Goal: Task Accomplishment & Management: Manage account settings

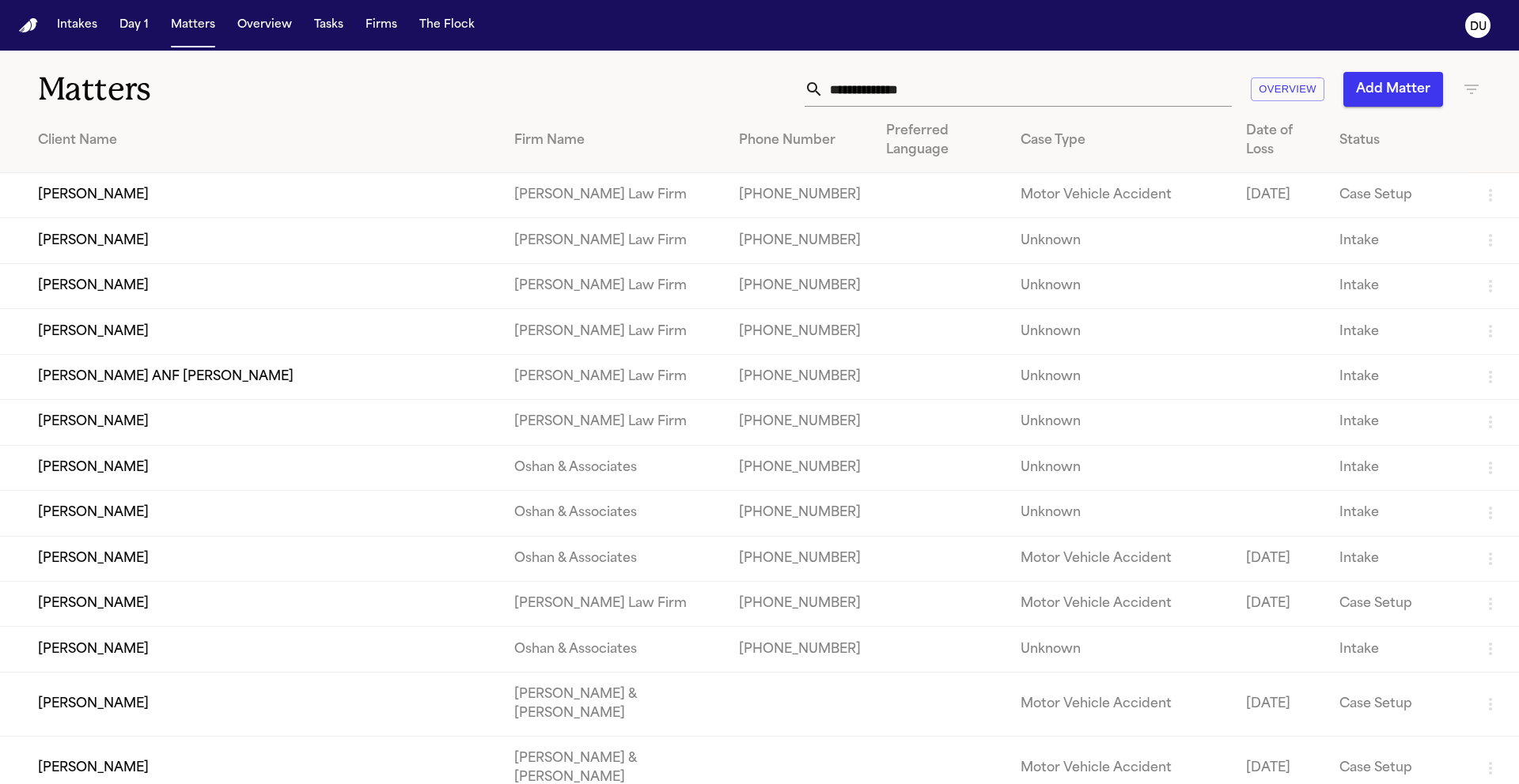
drag, startPoint x: 33, startPoint y: 27, endPoint x: 81, endPoint y: 3, distance: 53.7
click at [33, 27] on img "Home" at bounding box center [28, 25] width 19 height 15
click at [937, 100] on input "text" at bounding box center [1026, 89] width 408 height 35
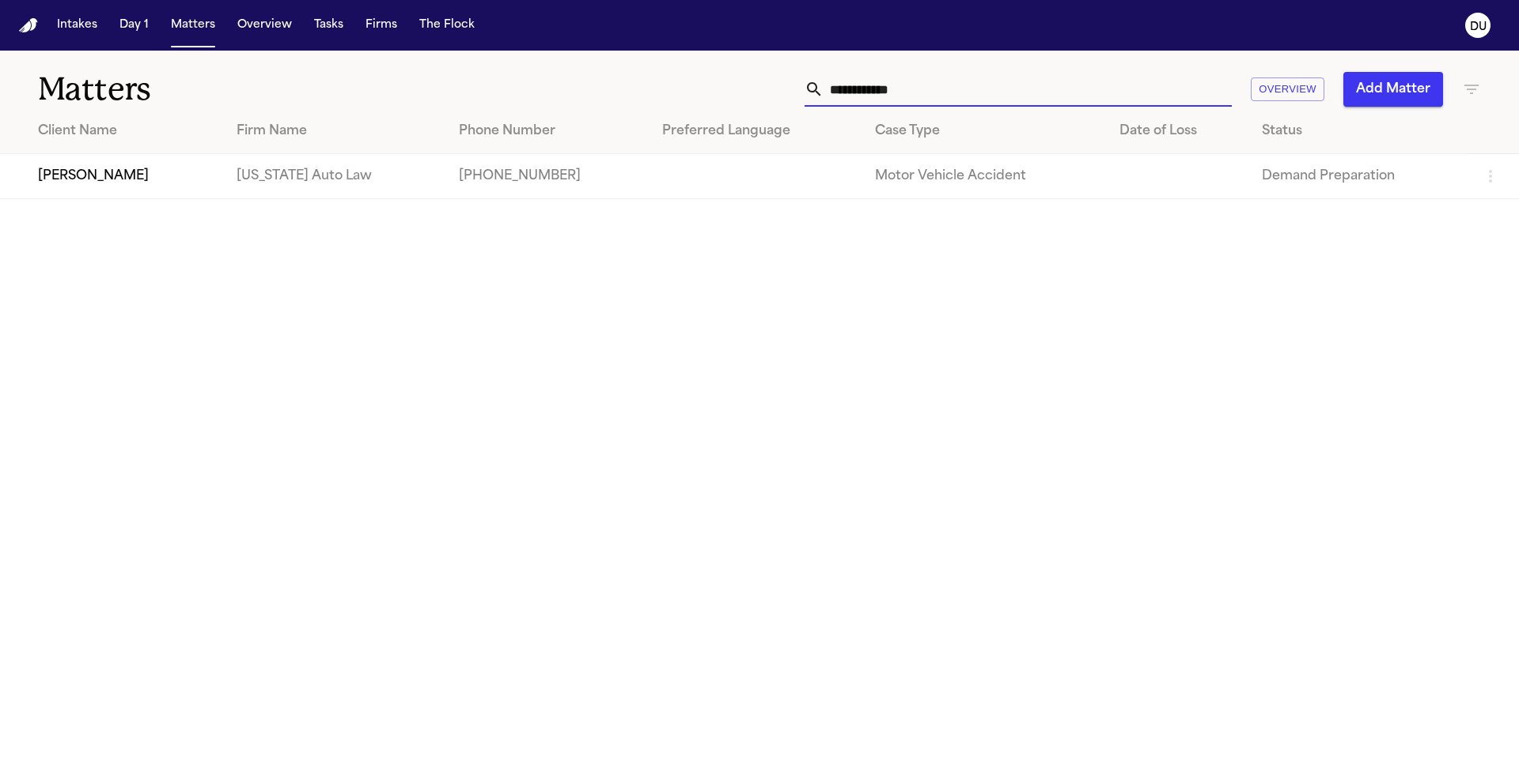
type input "**********"
click at [810, 176] on td at bounding box center [755, 176] width 212 height 45
click at [411, 176] on td "[US_STATE] Auto Law" at bounding box center [335, 176] width 222 height 45
click at [101, 174] on td "Kimberly Holt" at bounding box center [112, 176] width 224 height 45
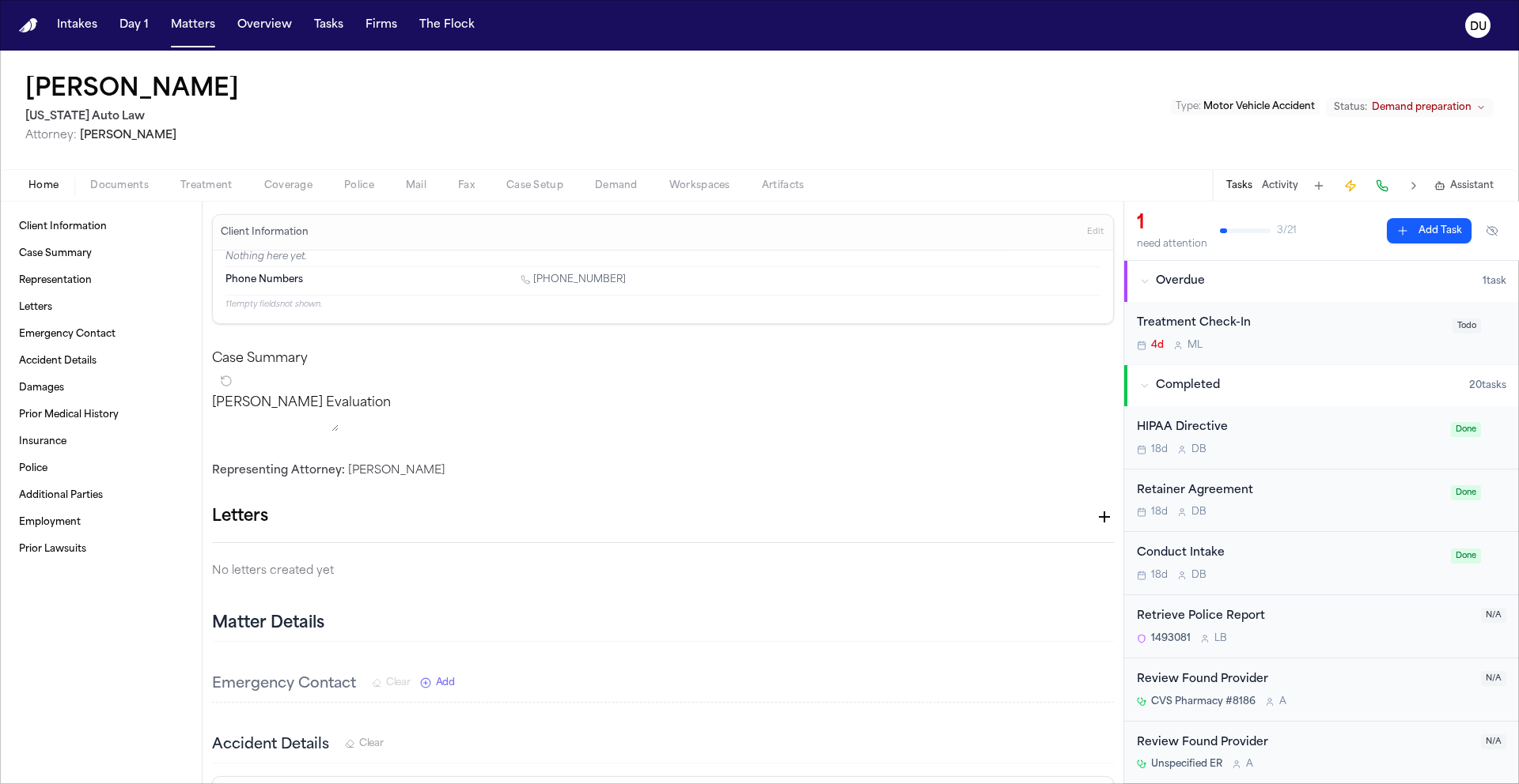
click at [1428, 230] on button "Add Task" at bounding box center [1429, 230] width 85 height 25
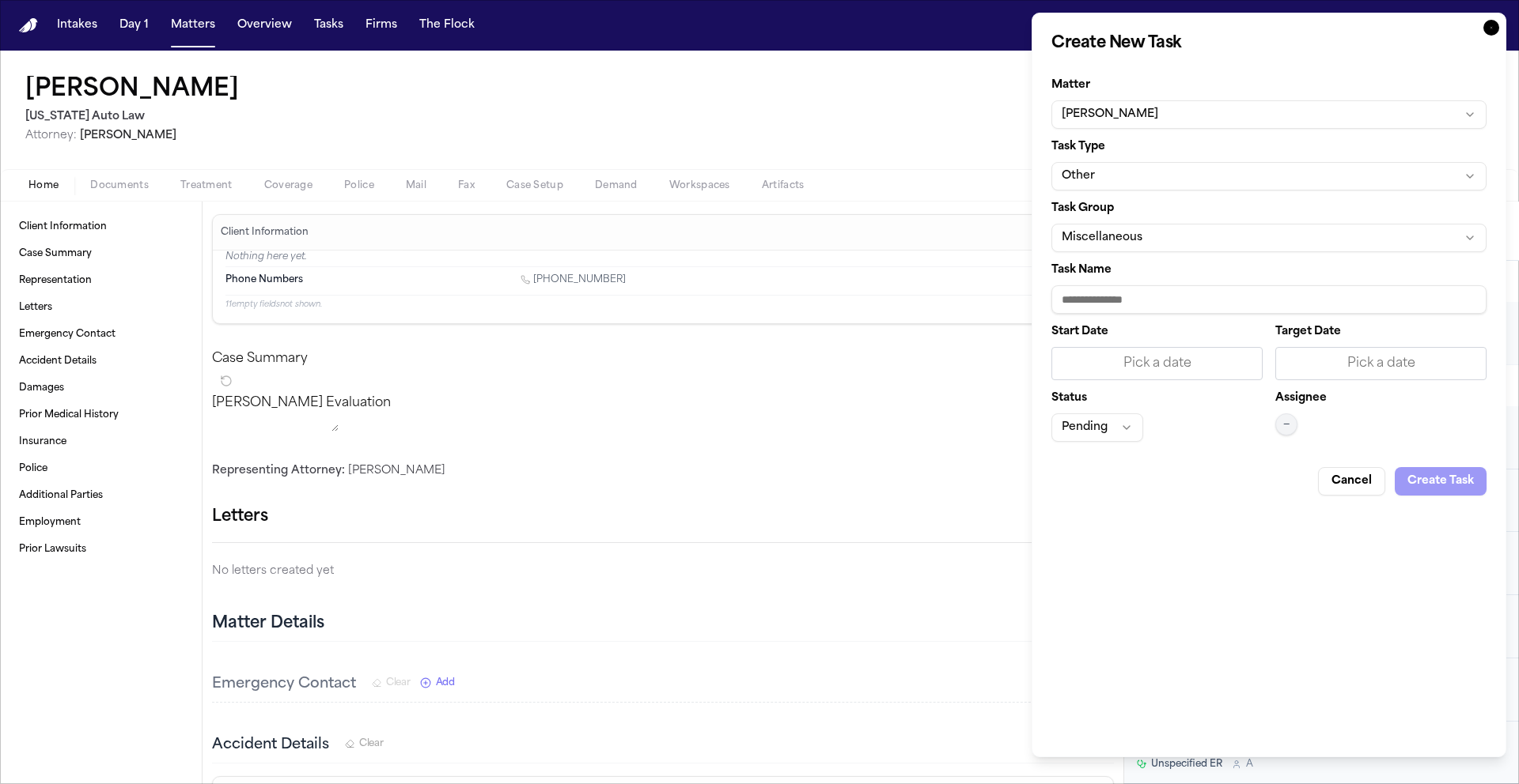
click at [1167, 178] on button "Other" at bounding box center [1268, 176] width 435 height 29
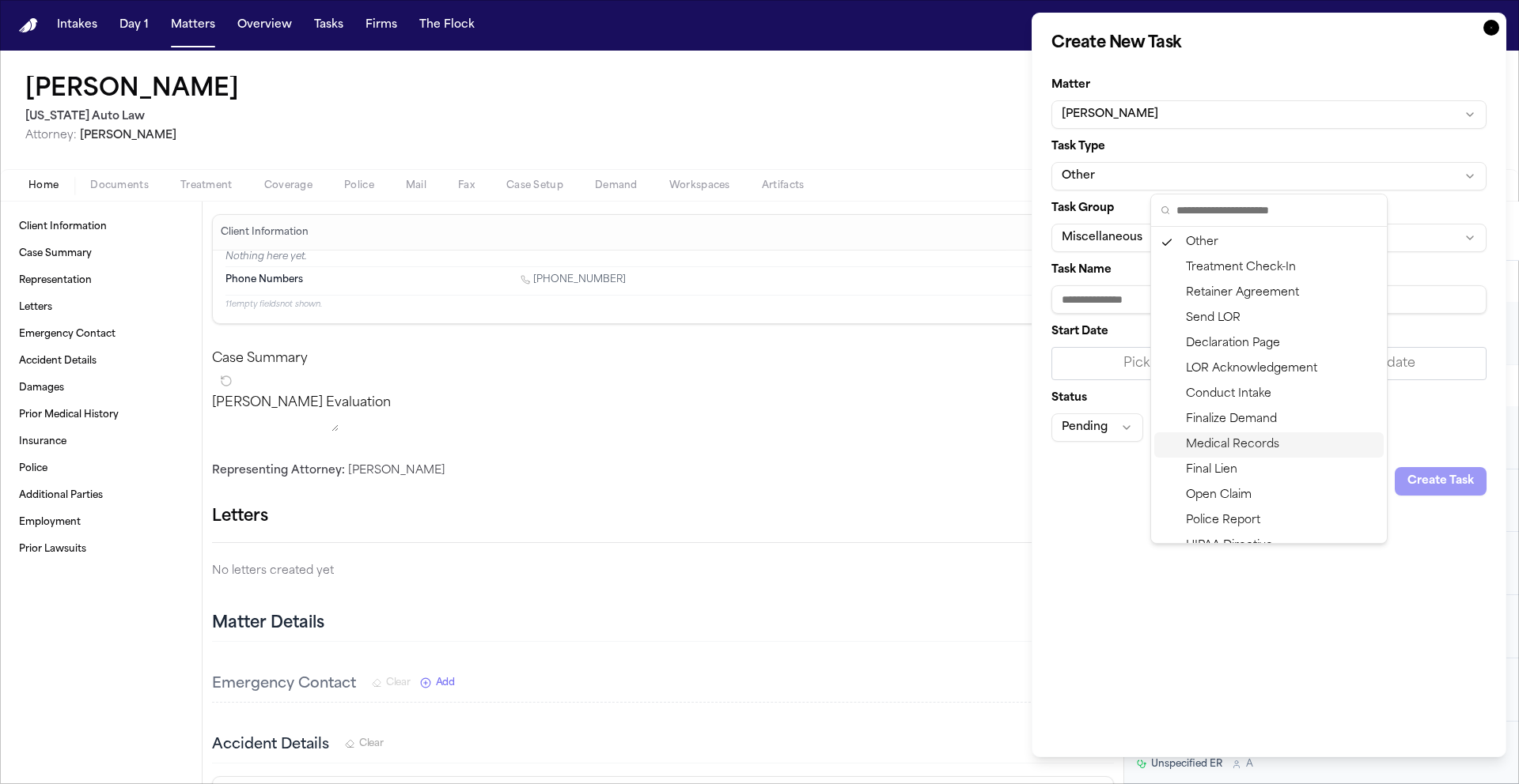
click at [1239, 446] on div "Medical Records" at bounding box center [1269, 445] width 230 height 25
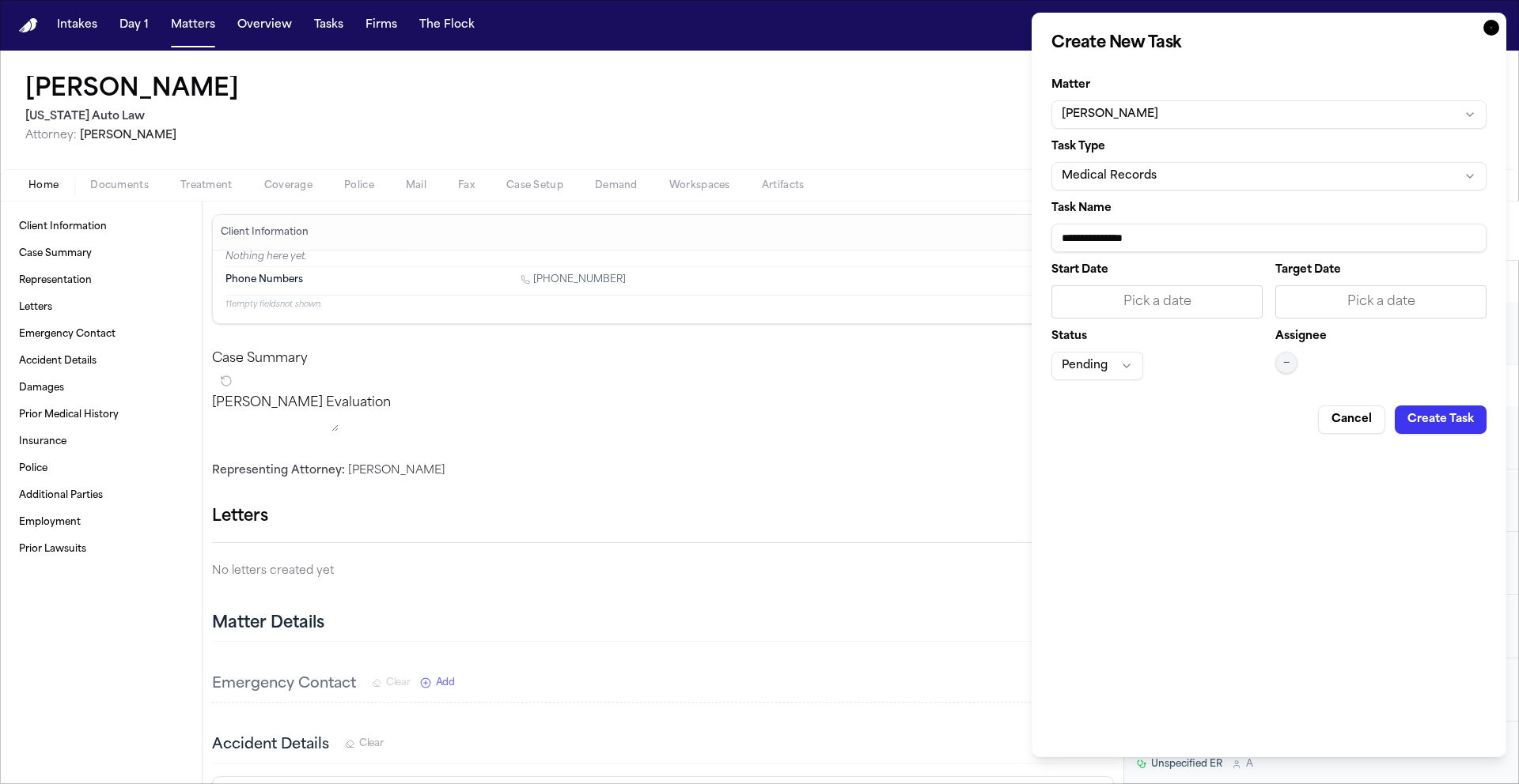
click at [1191, 235] on input "**********" at bounding box center [1268, 239] width 435 height 29
type input "**********"
click at [1219, 296] on div "Pick a date" at bounding box center [1157, 302] width 191 height 19
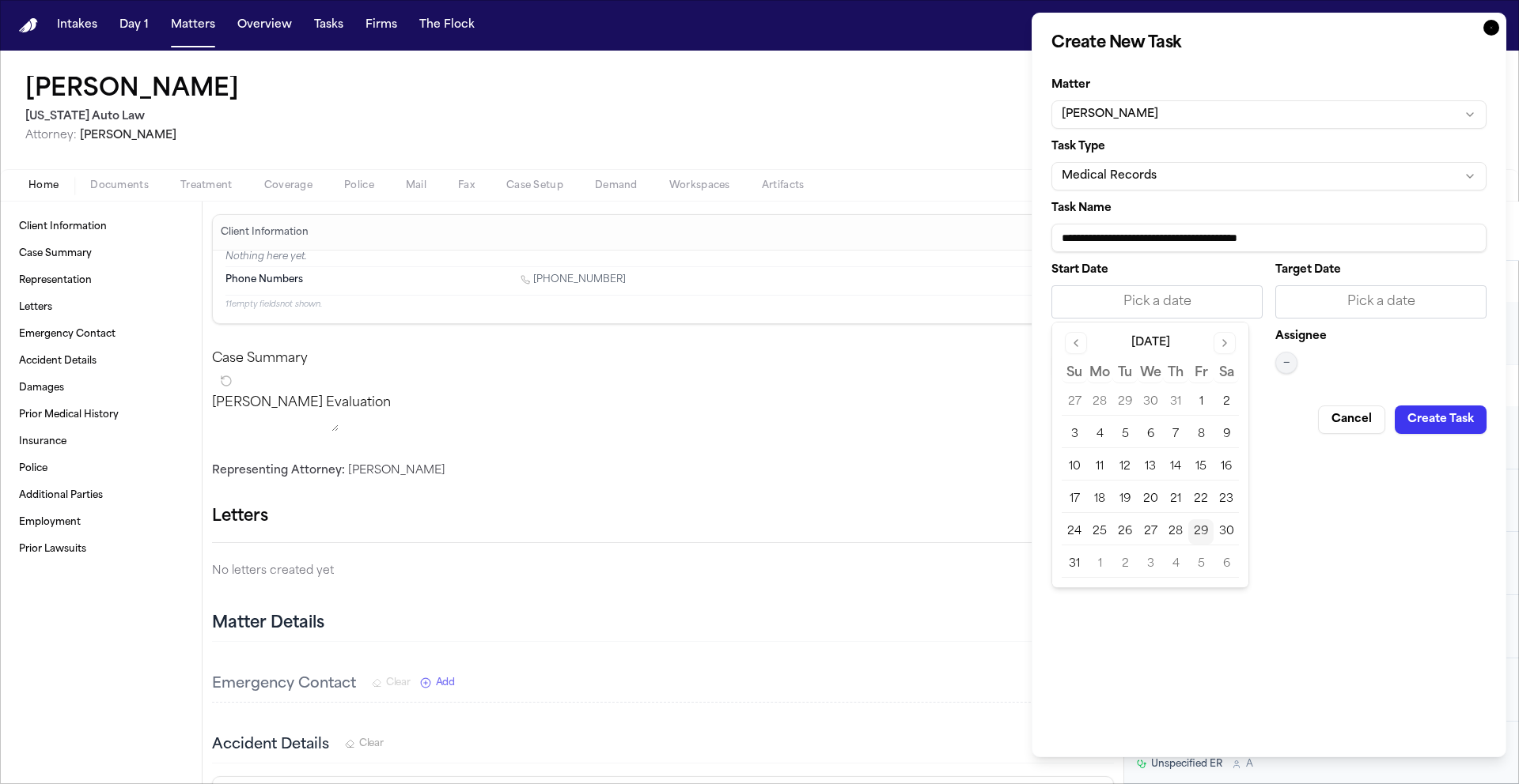
click at [1193, 530] on button "29" at bounding box center [1200, 532] width 25 height 25
click at [1354, 296] on div "Pick a date" at bounding box center [1380, 302] width 191 height 19
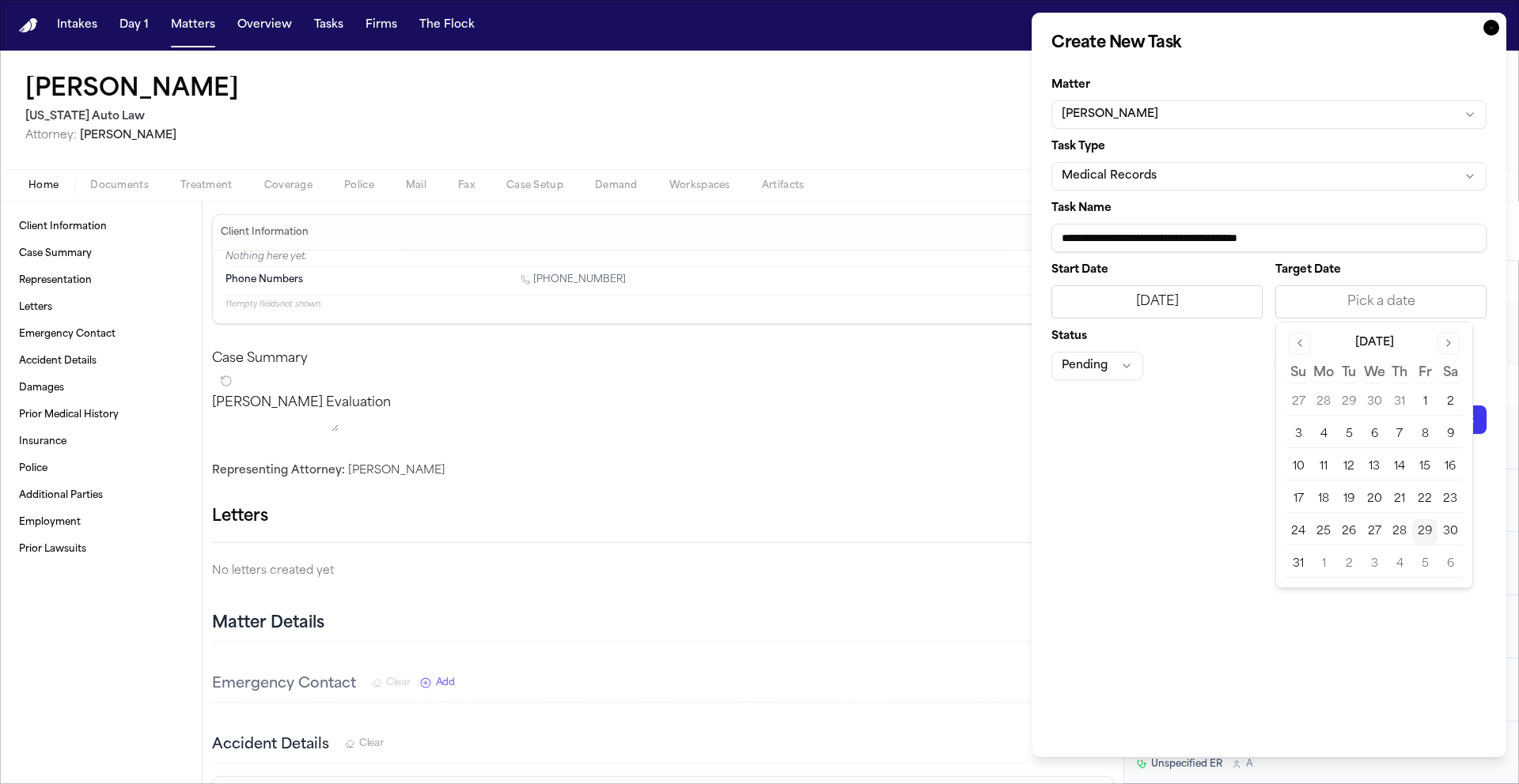
click at [1356, 568] on button "2" at bounding box center [1349, 564] width 25 height 25
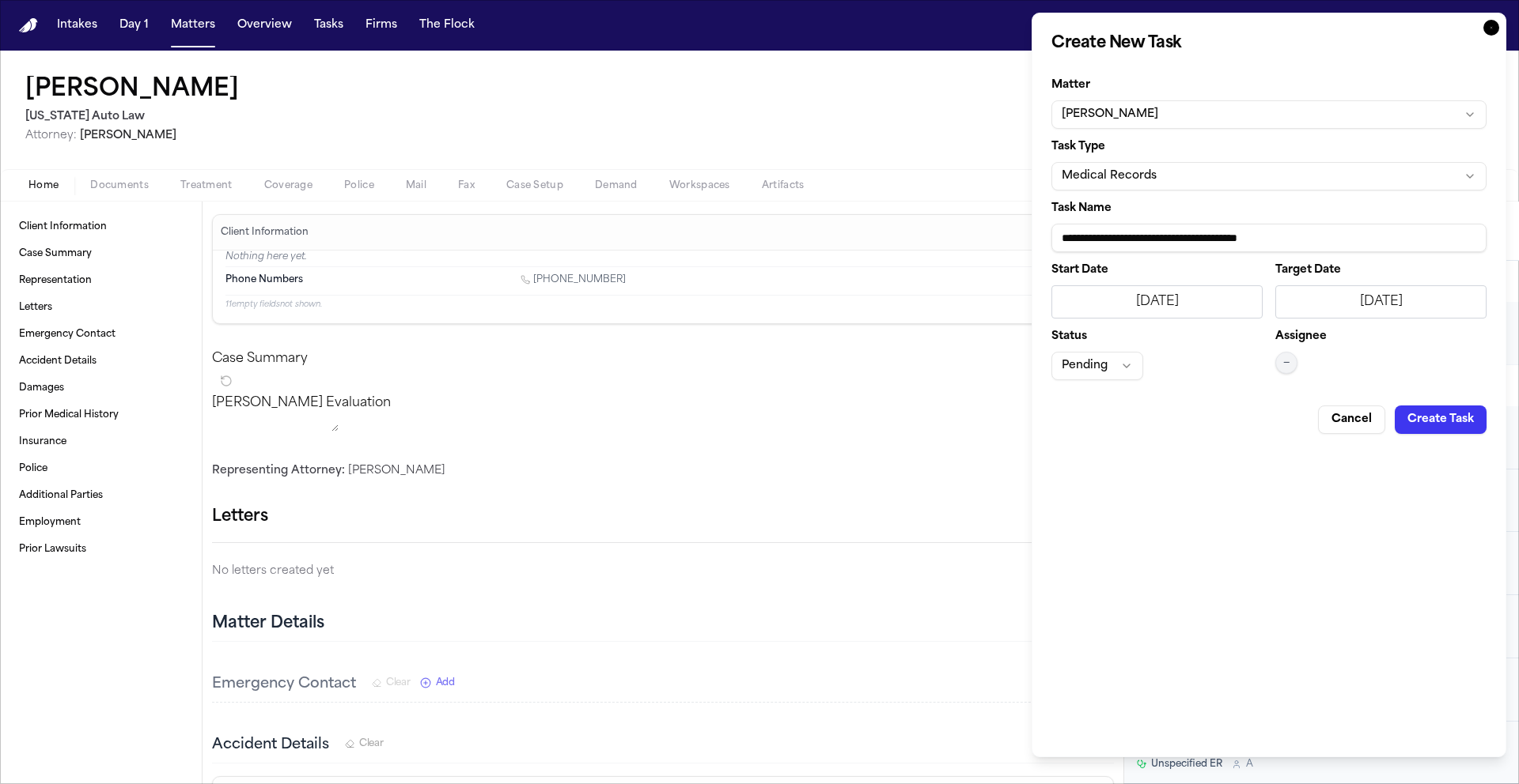
click at [1440, 423] on button "Create Task" at bounding box center [1441, 420] width 92 height 29
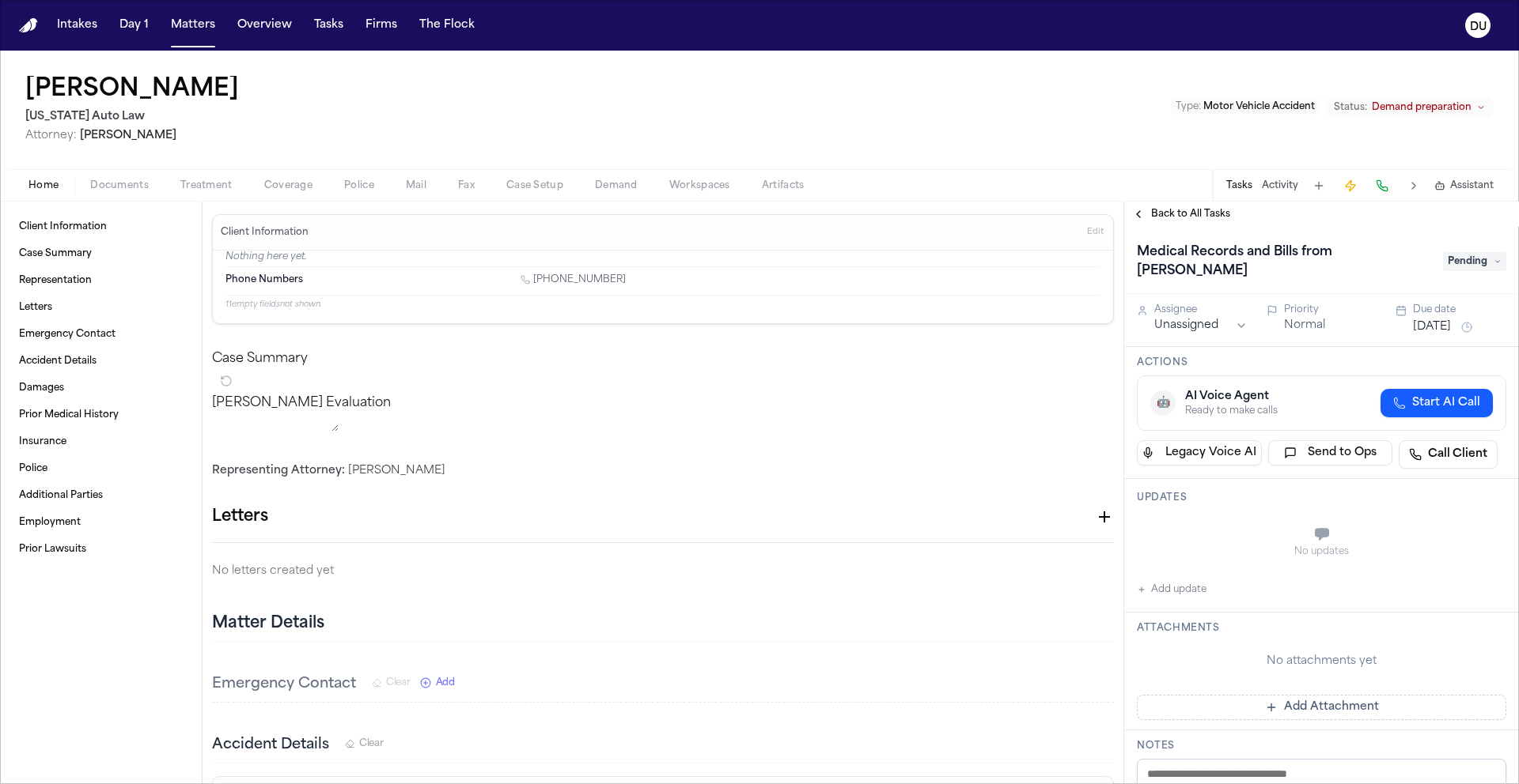
click at [1473, 255] on span "Pending" at bounding box center [1474, 261] width 63 height 19
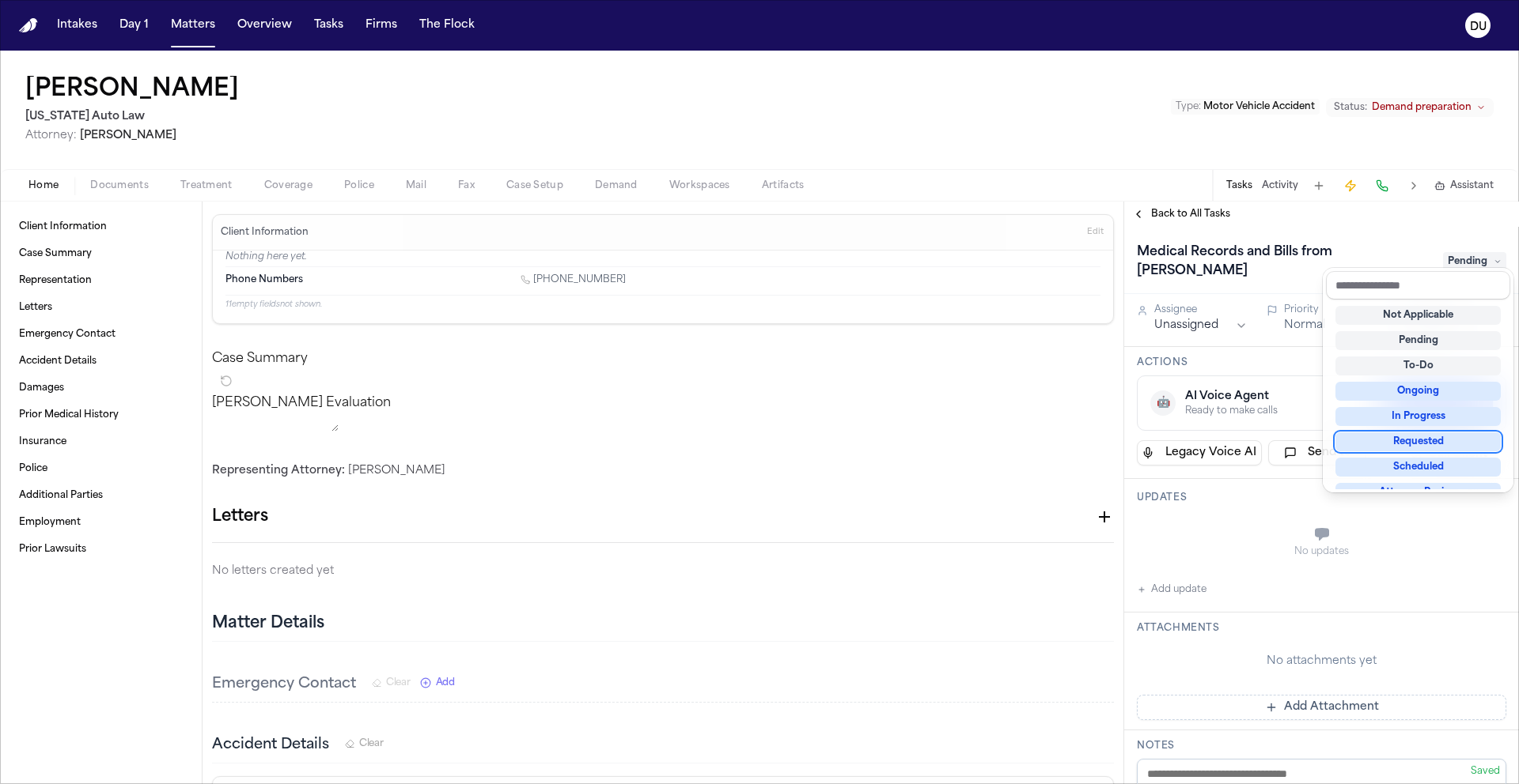
click at [1428, 446] on div "Requested" at bounding box center [1418, 441] width 166 height 19
click at [1194, 316] on div "Medical Records and Bills from Dr. Anil Goel Requested Assignee Unassigned Prio…" at bounding box center [1321, 505] width 394 height 557
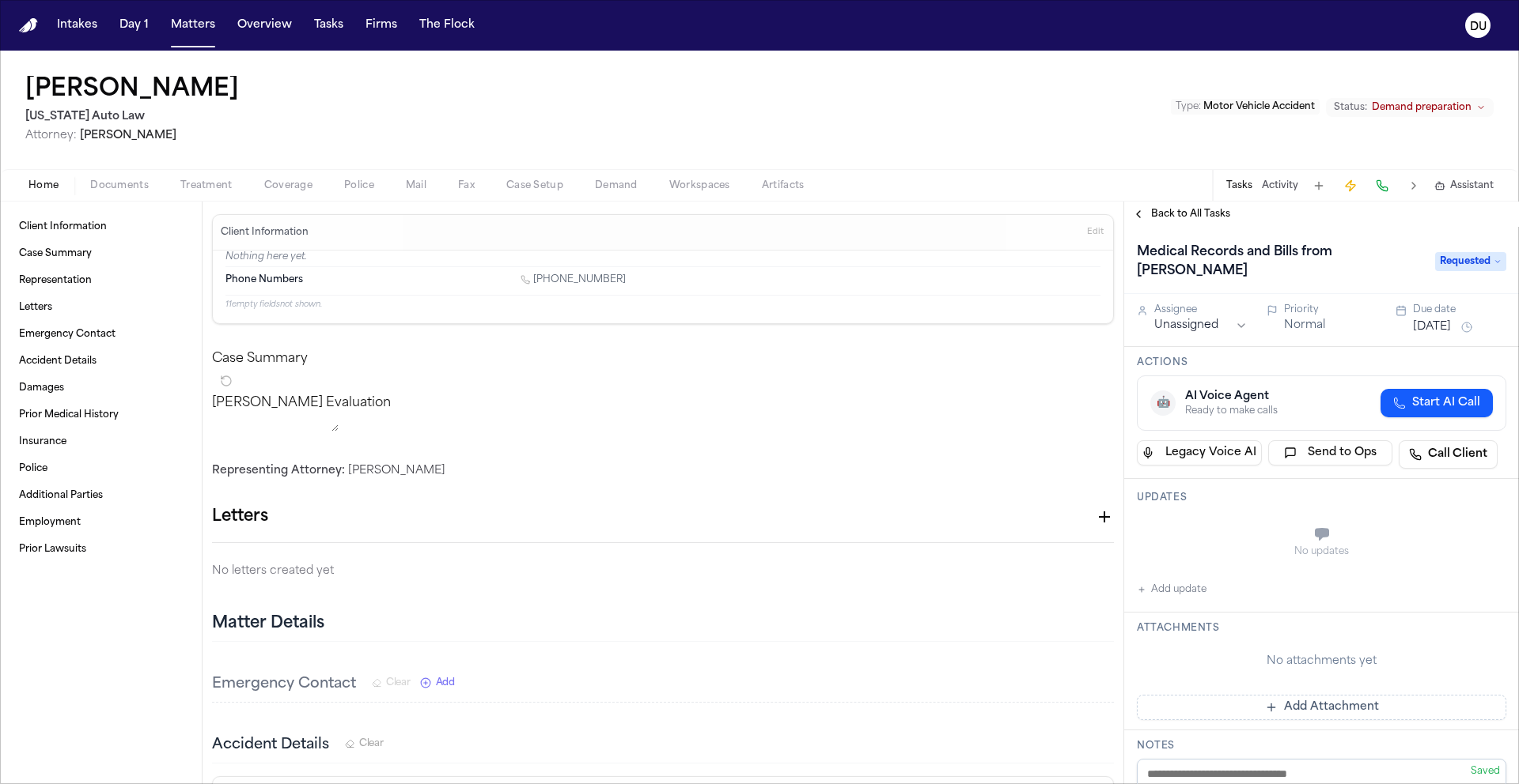
click at [1198, 308] on html "Intakes Day 1 Matters Overview Tasks Firms The Flock DU Kimberly Holt Michigan …" at bounding box center [759, 392] width 1519 height 784
drag, startPoint x: 1376, startPoint y: 322, endPoint x: 1387, endPoint y: 601, distance: 279.2
click at [1376, 321] on div "Assignee Daniela Uribe Priority Normal Due date Sep 2, 2025" at bounding box center [1321, 320] width 394 height 53
click at [1297, 695] on button "Add Attachment" at bounding box center [1321, 707] width 369 height 25
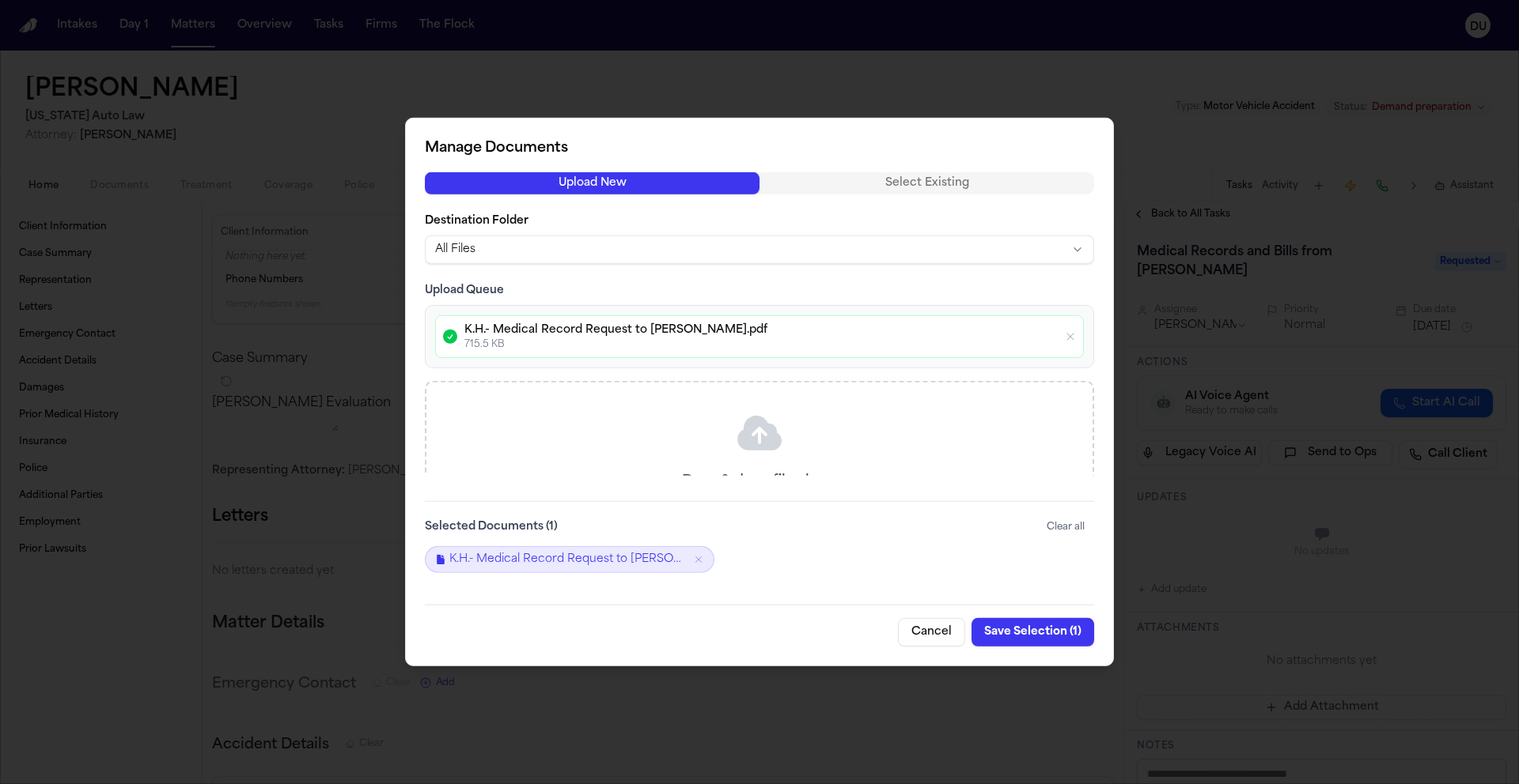
click at [1036, 634] on button "Save Selection ( 1 )" at bounding box center [1033, 633] width 122 height 29
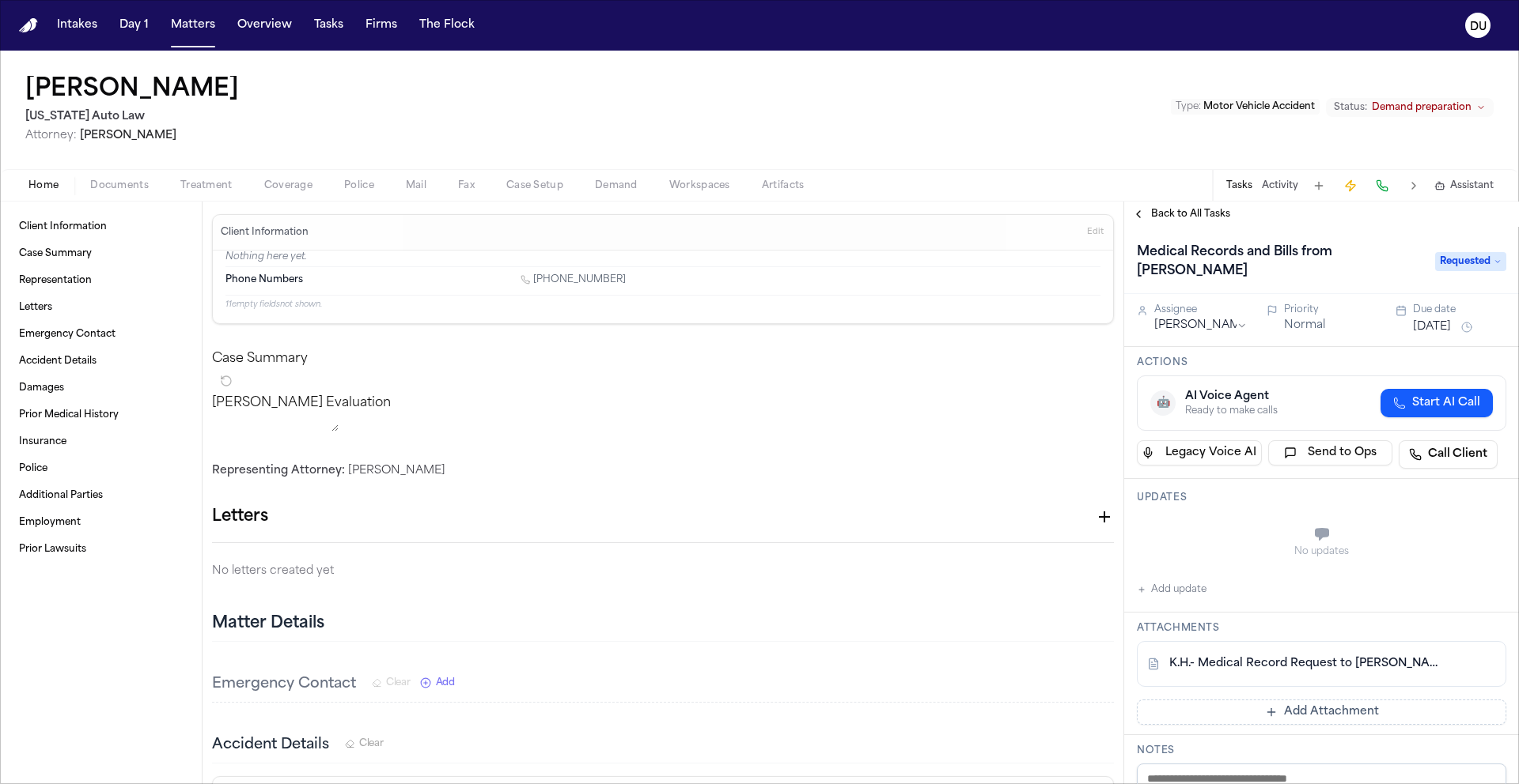
click at [35, 33] on nav "Intakes Day 1 Matters Overview Tasks Firms The Flock DU" at bounding box center [759, 25] width 1519 height 50
click at [32, 30] on img "Home" at bounding box center [28, 25] width 19 height 15
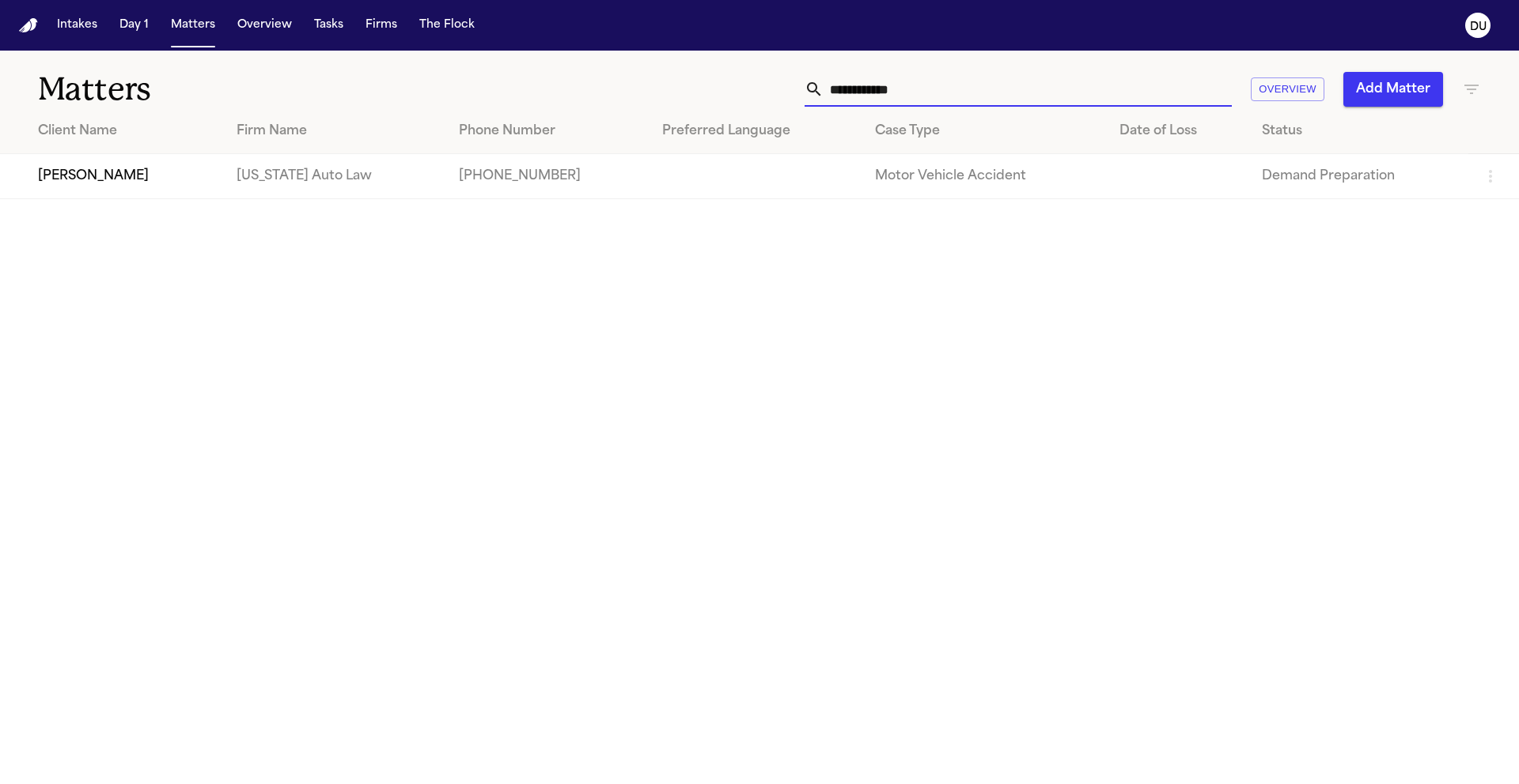
drag, startPoint x: 1000, startPoint y: 95, endPoint x: 806, endPoint y: 95, distance: 194.0
click at [807, 95] on div "**********" at bounding box center [1017, 89] width 427 height 35
type input "**********"
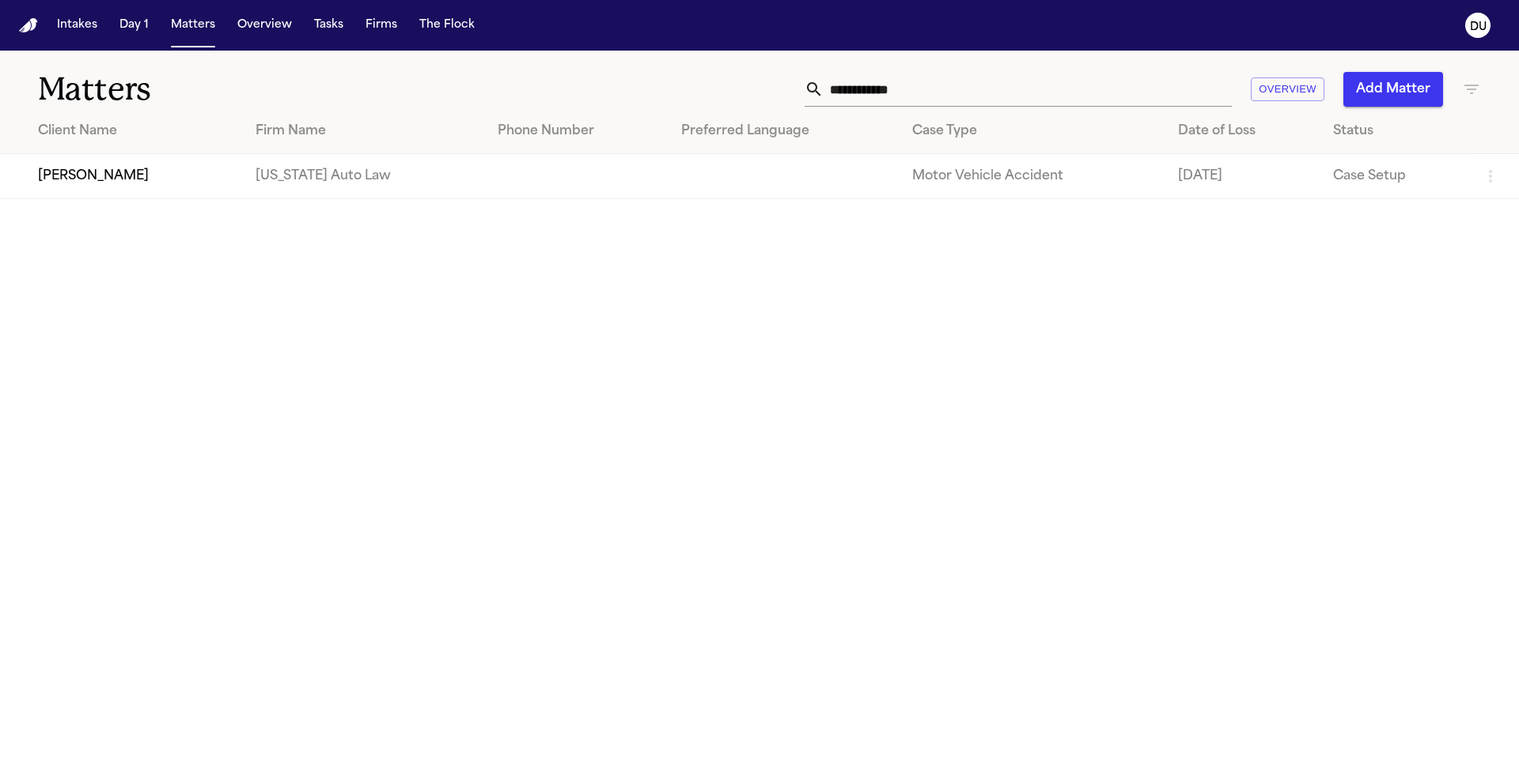
click at [185, 192] on td "Yolanda Hurt" at bounding box center [122, 176] width 243 height 45
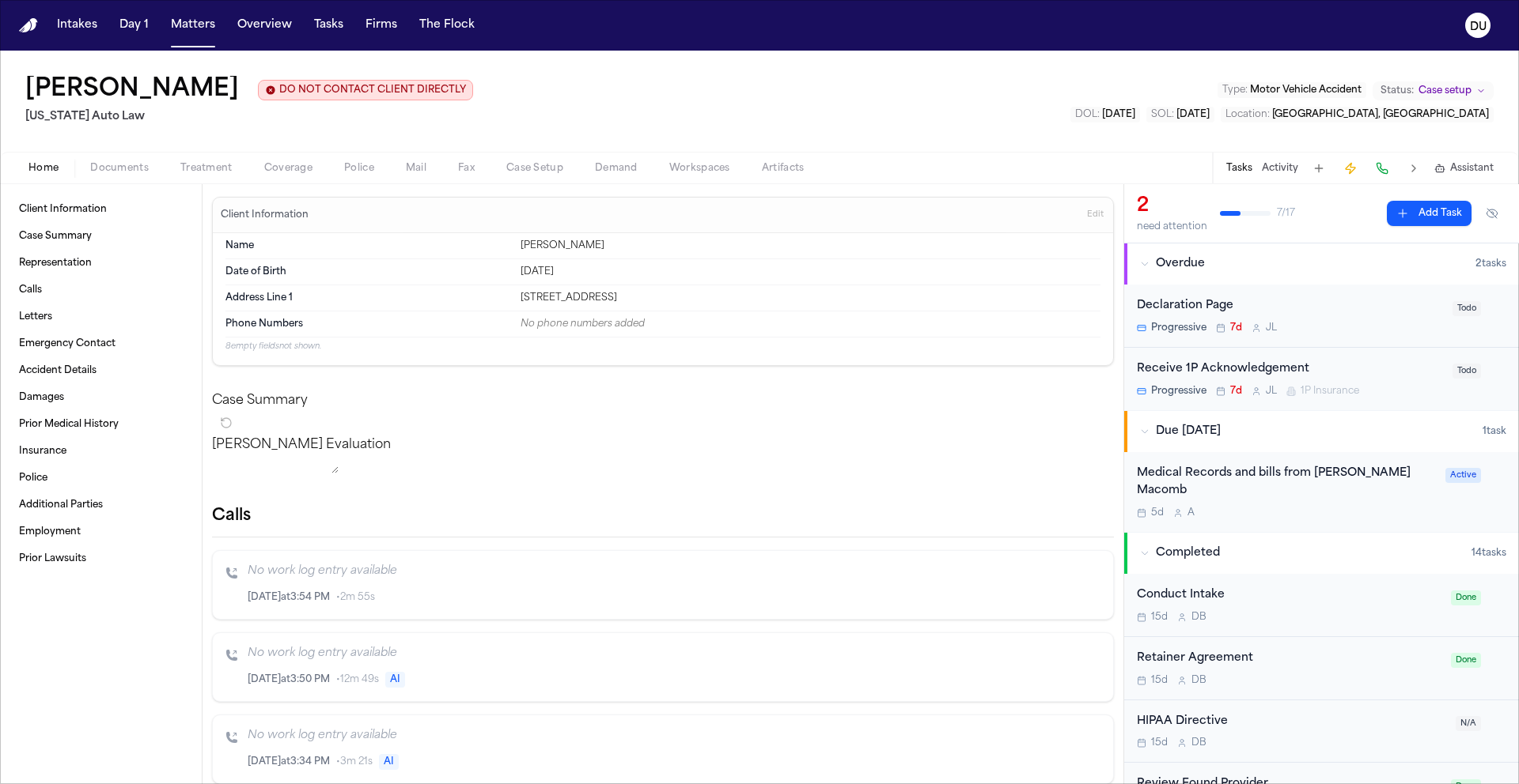
click at [1289, 473] on div "Medical Records and bills from McClaren Macomb" at bounding box center [1286, 482] width 299 height 36
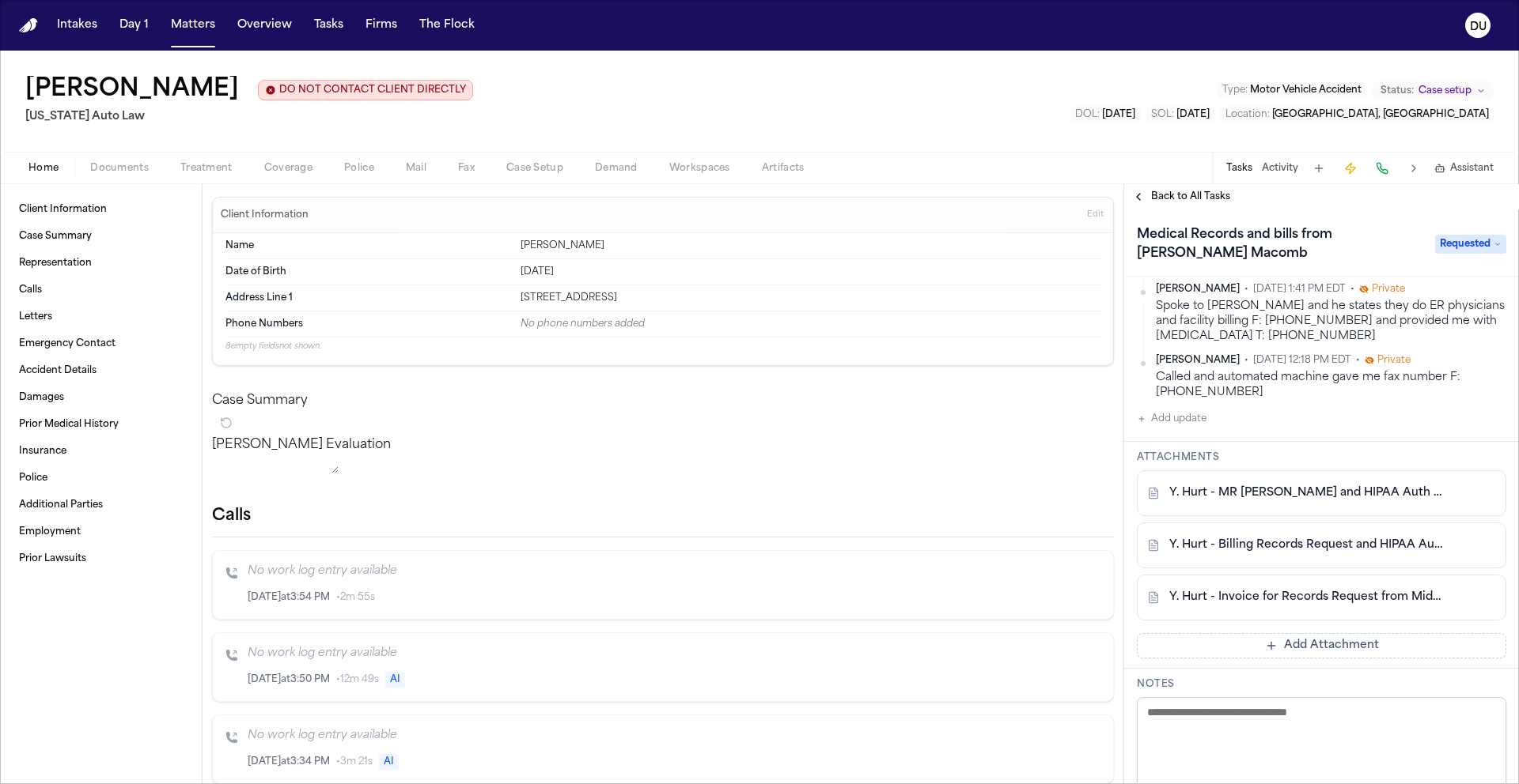
scroll to position [308, 0]
click at [1280, 605] on link "Y. Hurt - Invoice for Records Request from Midwest Medical Records Assoc - 8.27…" at bounding box center [1305, 597] width 273 height 16
click at [30, 23] on img "Home" at bounding box center [28, 25] width 19 height 15
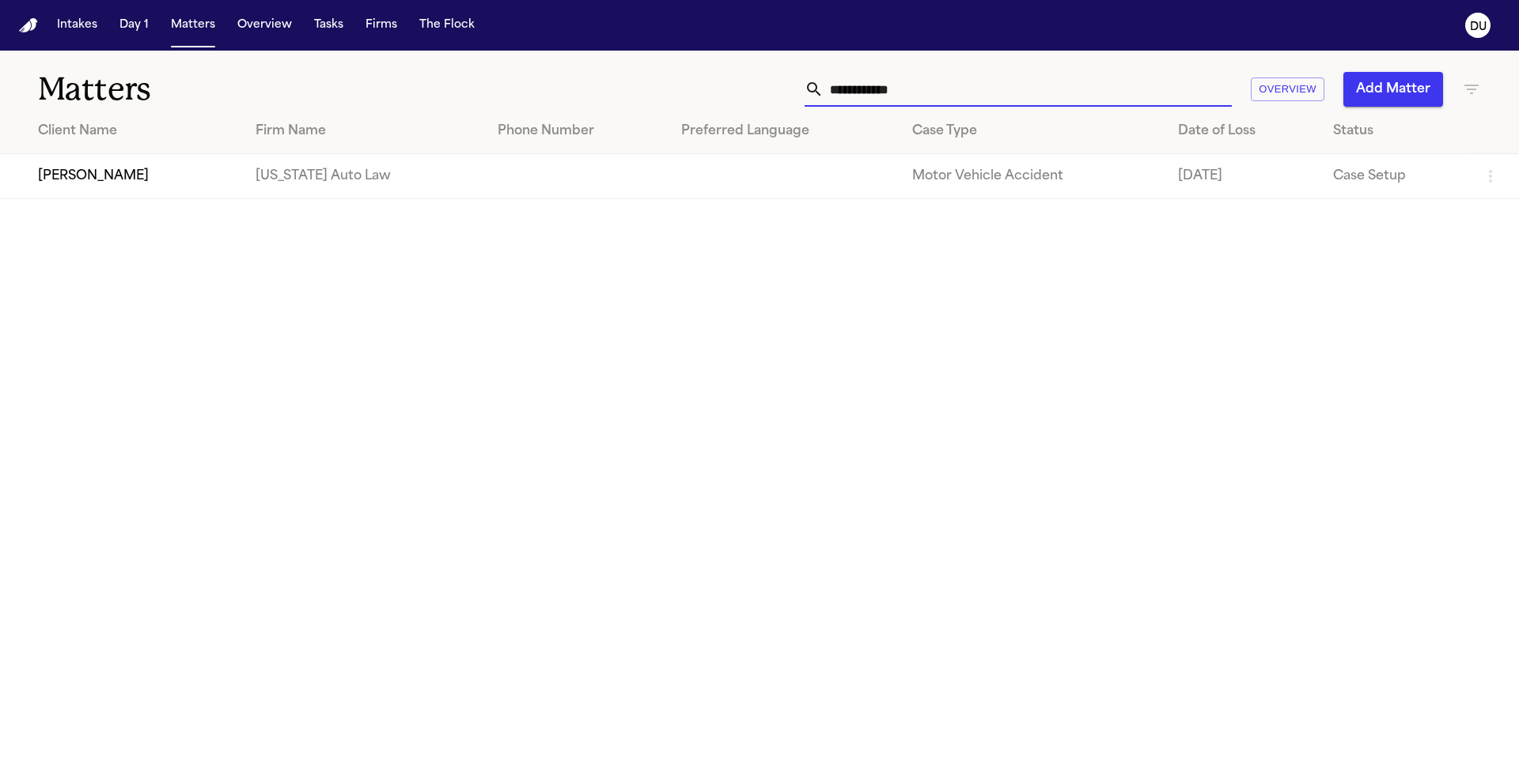
drag, startPoint x: 959, startPoint y: 89, endPoint x: 788, endPoint y: 85, distance: 171.0
click at [801, 86] on div "**********" at bounding box center [970, 89] width 1023 height 35
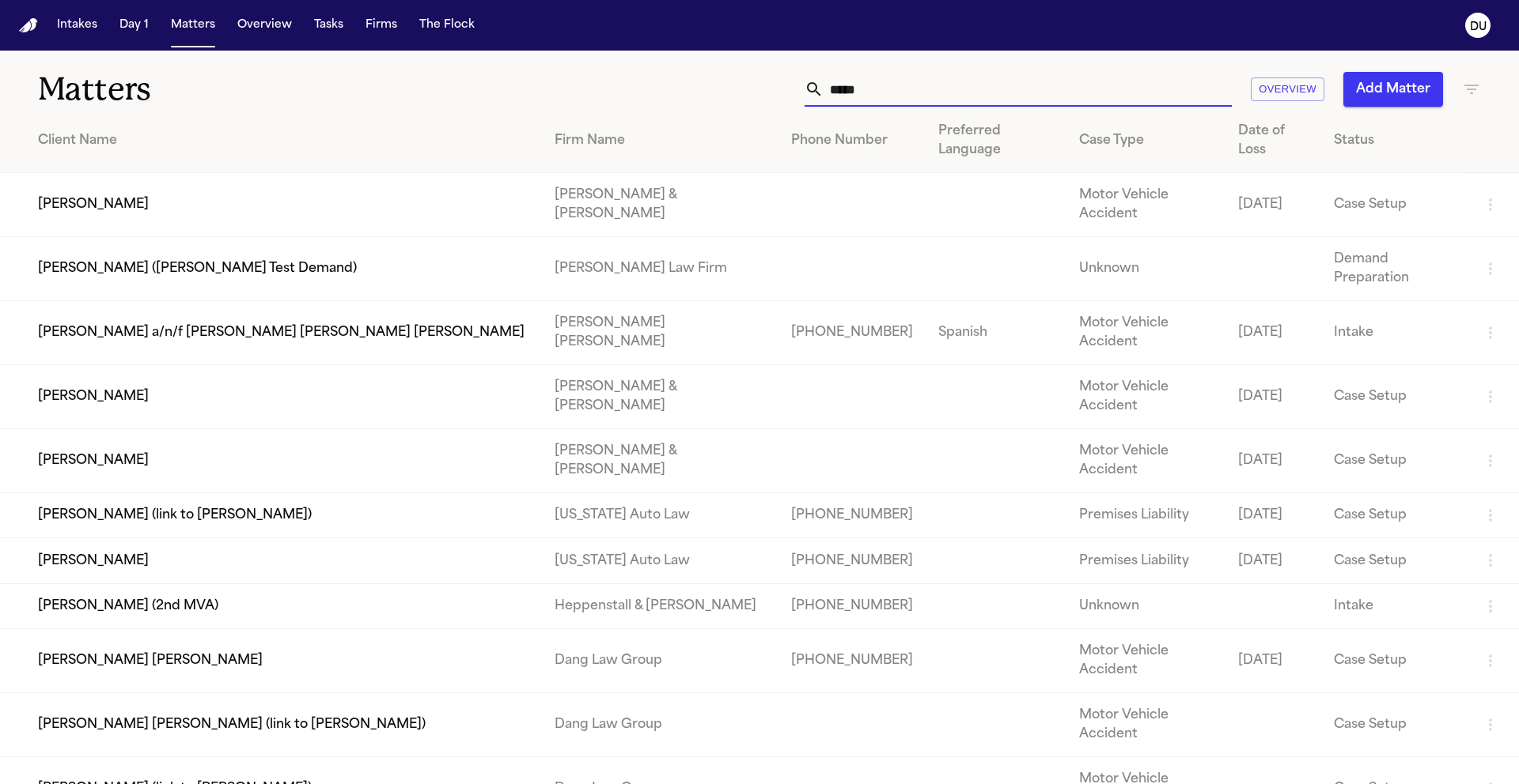
type input "*****"
click at [448, 538] on td "Brandy Boyce" at bounding box center [271, 561] width 542 height 45
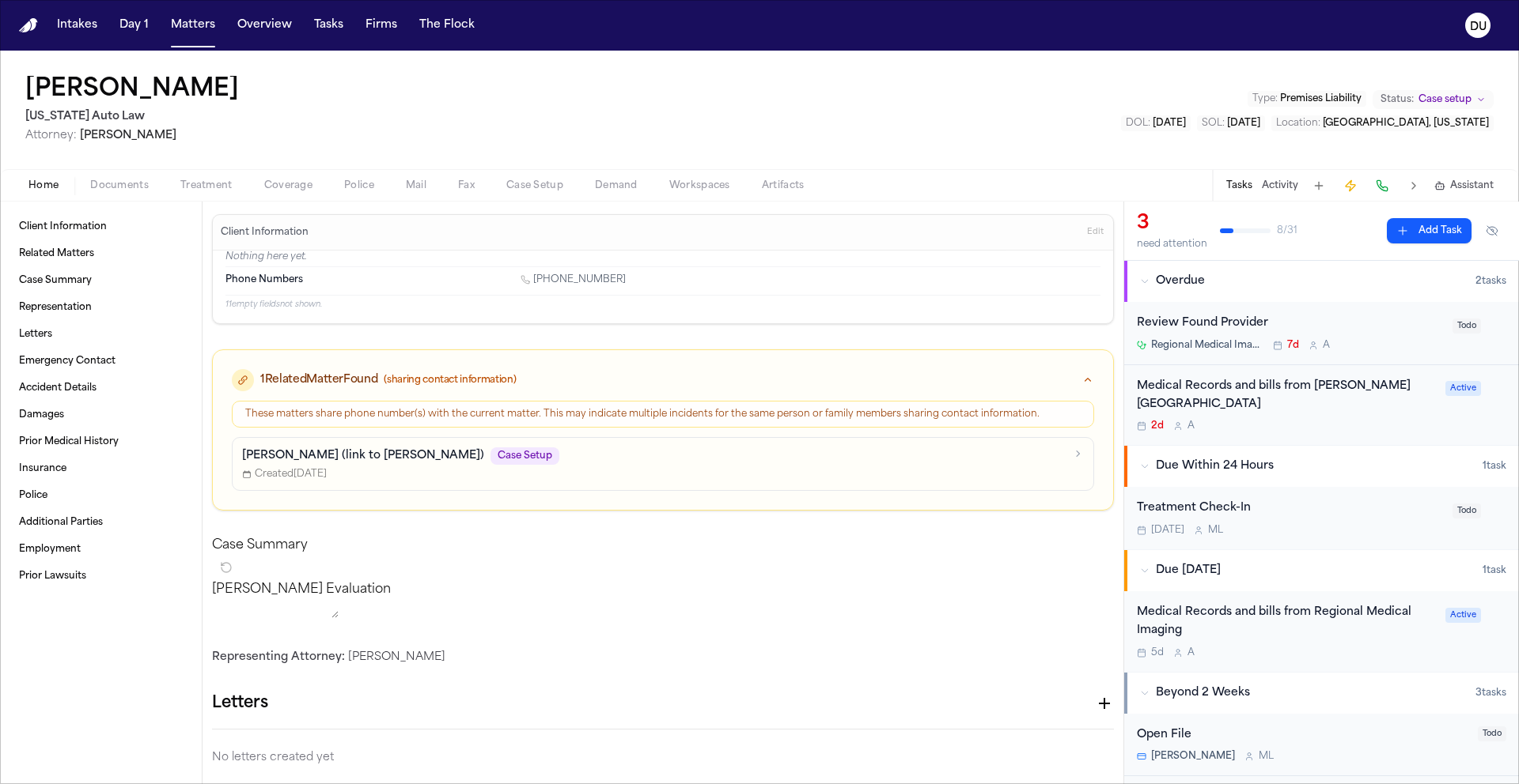
click at [1242, 409] on div "Medical Records and bills from Henry Ford Providence Novi Hospital" at bounding box center [1286, 396] width 299 height 36
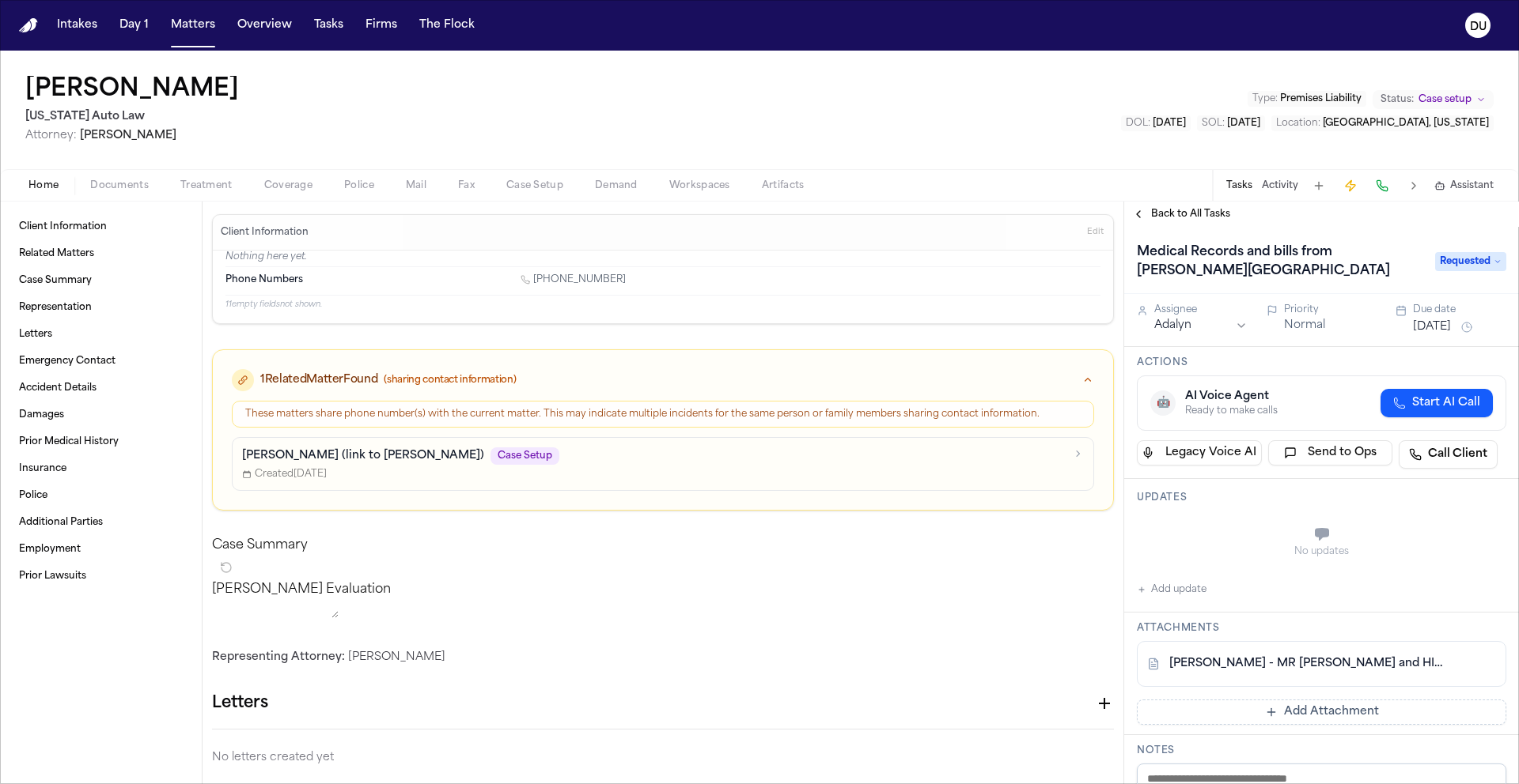
click at [1166, 218] on span "Back to All Tasks" at bounding box center [1190, 214] width 79 height 13
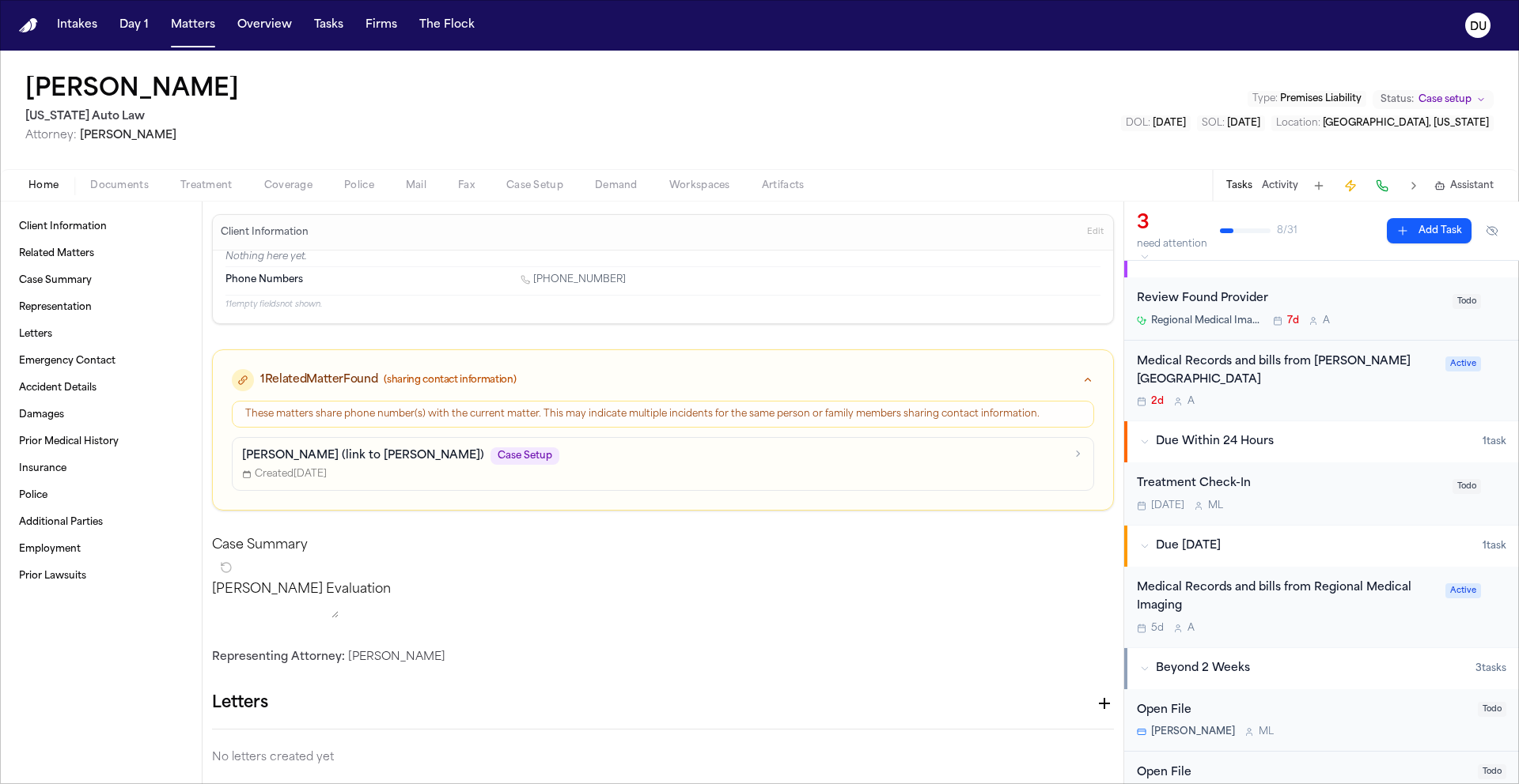
scroll to position [25, 0]
click at [1200, 603] on div "Medical Records and bills from Regional Medical Imaging" at bounding box center [1286, 597] width 299 height 36
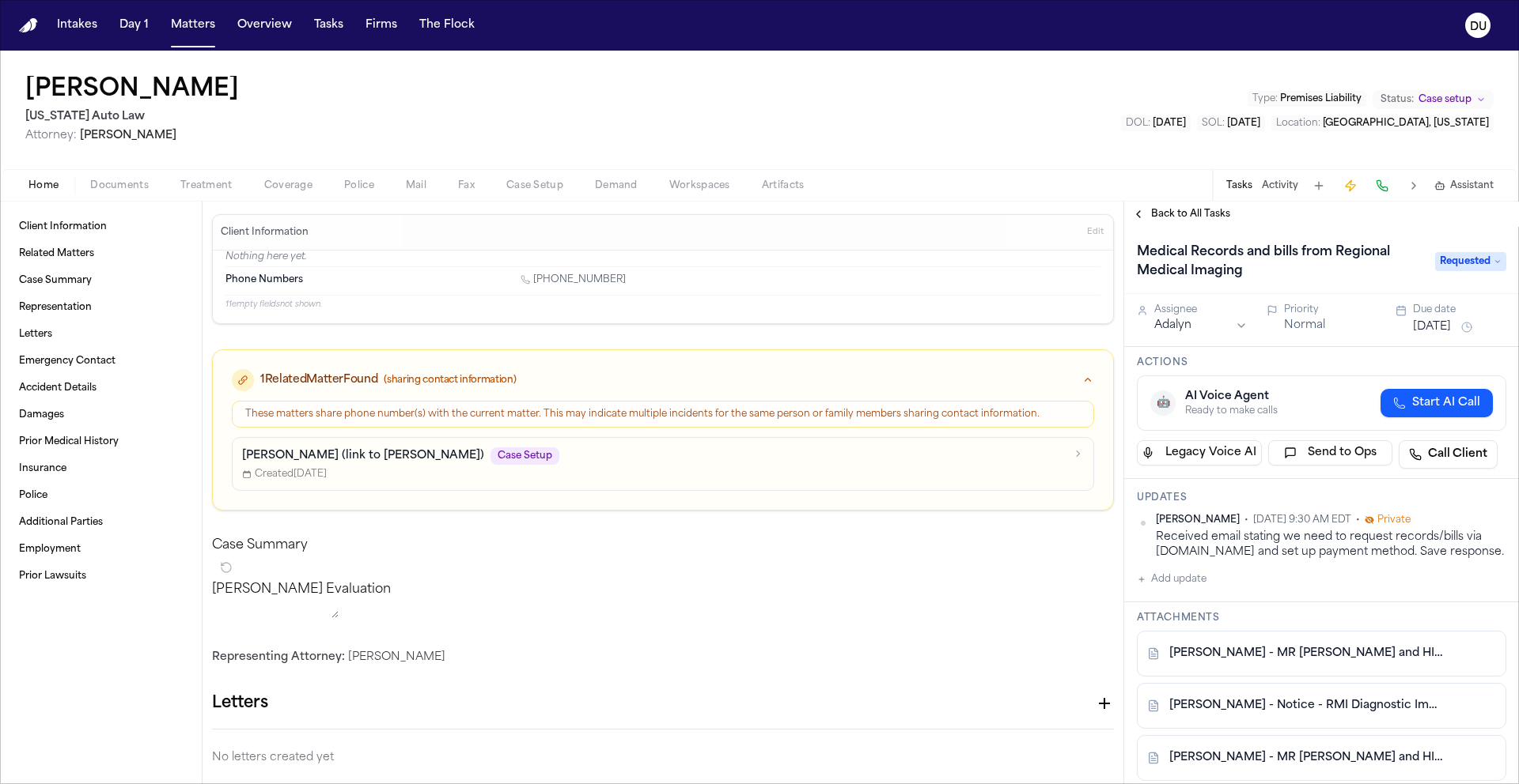
click at [25, 27] on img "Home" at bounding box center [28, 25] width 19 height 15
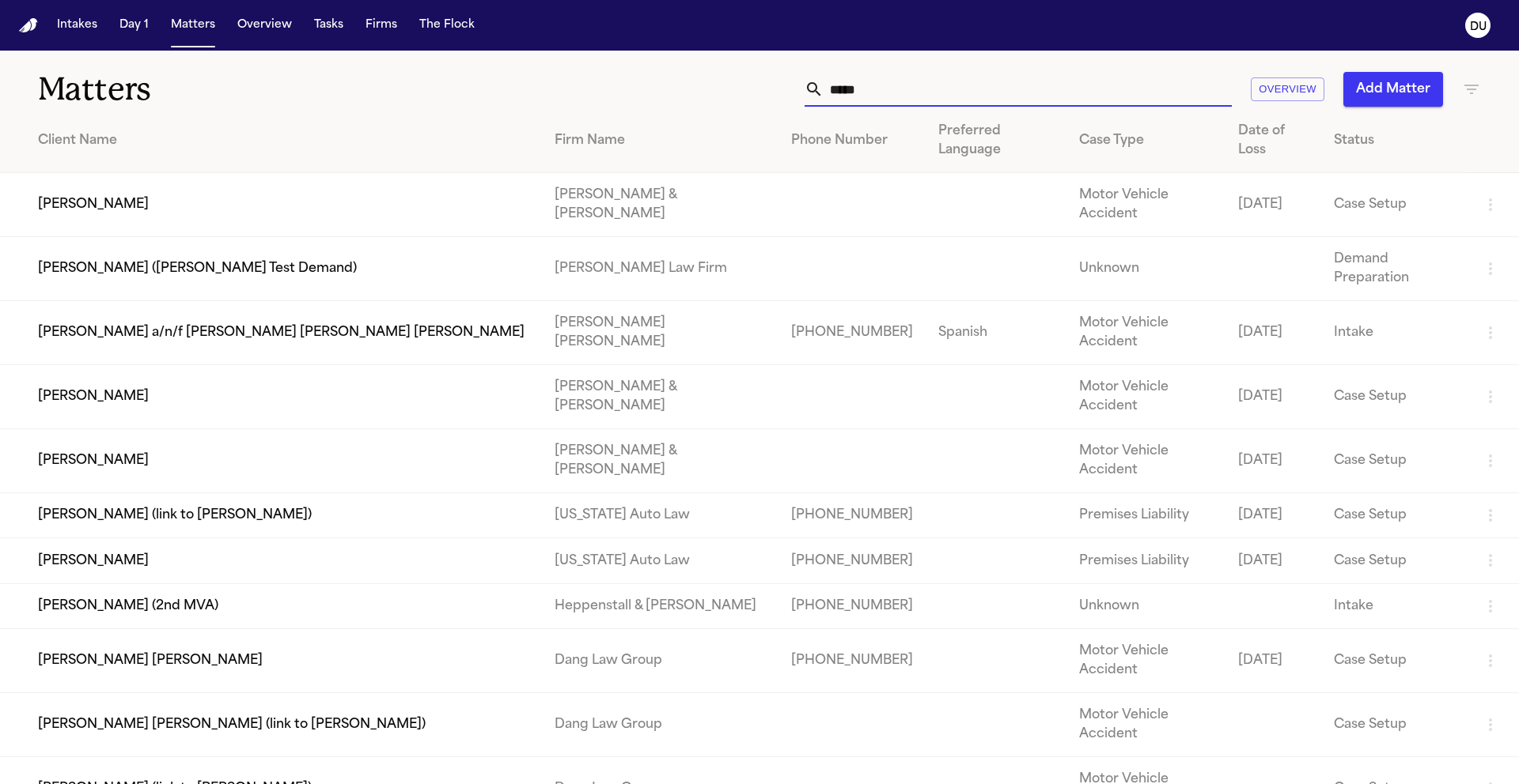
drag, startPoint x: 908, startPoint y: 96, endPoint x: 768, endPoint y: 95, distance: 140.0
click at [772, 95] on div "***** Overview Add Matter" at bounding box center [970, 89] width 1023 height 35
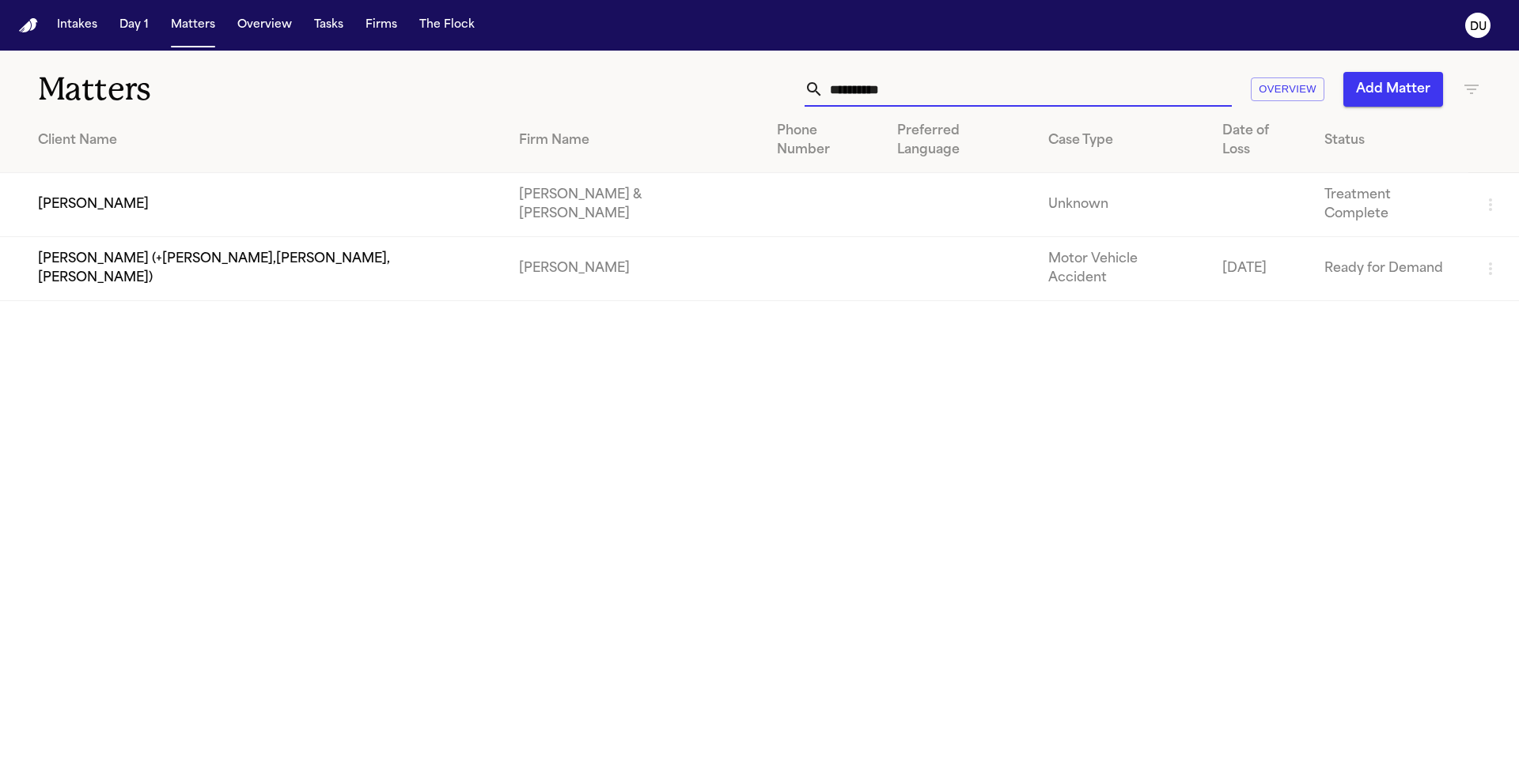
type input "**********"
click at [263, 173] on td "Leonna Chavez" at bounding box center [253, 204] width 506 height 64
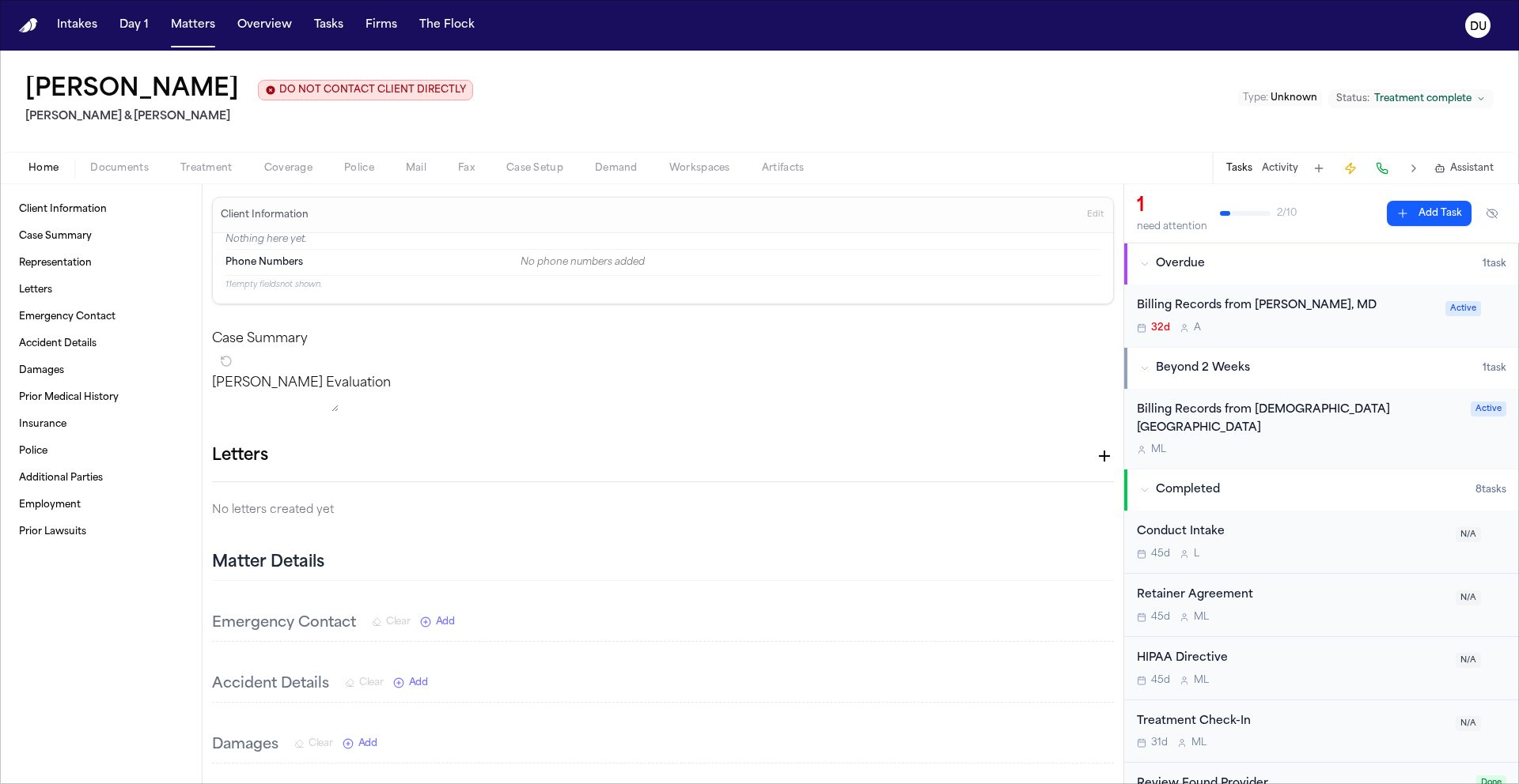
click at [1288, 309] on div "Billing Records from Roland K. Sanchez, MD" at bounding box center [1286, 306] width 299 height 18
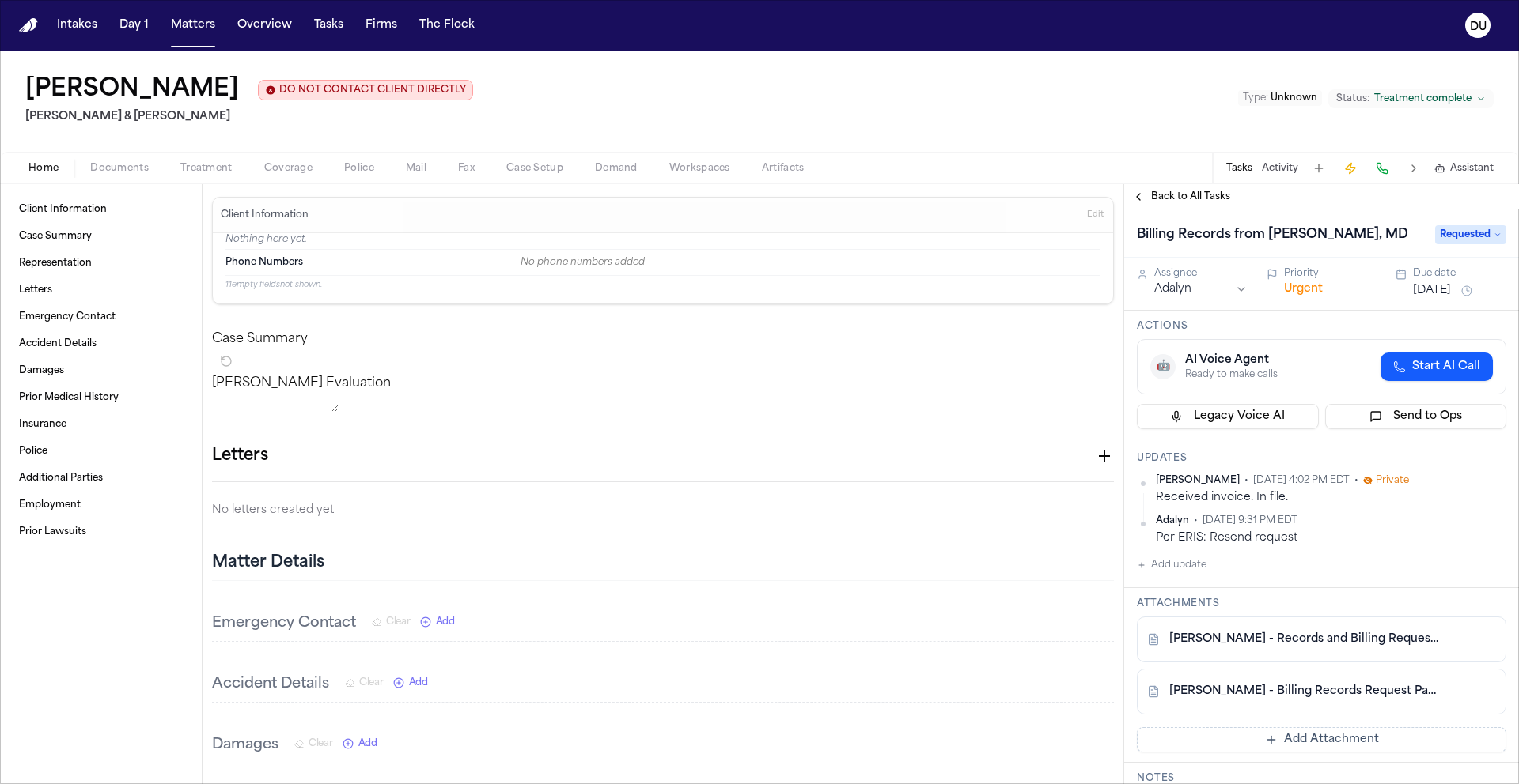
click at [36, 25] on img "Home" at bounding box center [28, 25] width 19 height 15
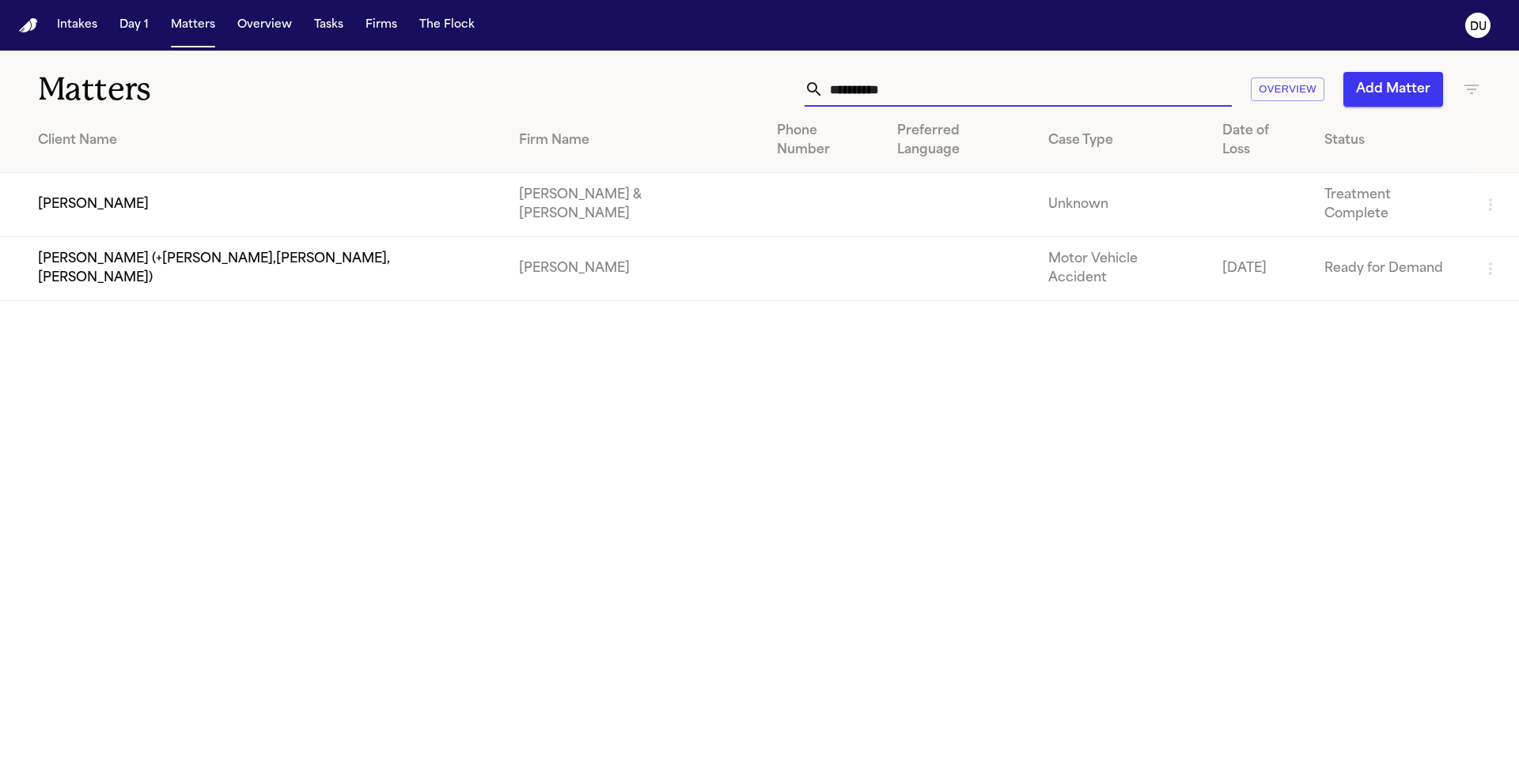
drag, startPoint x: 813, startPoint y: 88, endPoint x: 751, endPoint y: 89, distance: 62.0
click at [790, 86] on div "**********" at bounding box center [970, 89] width 1023 height 35
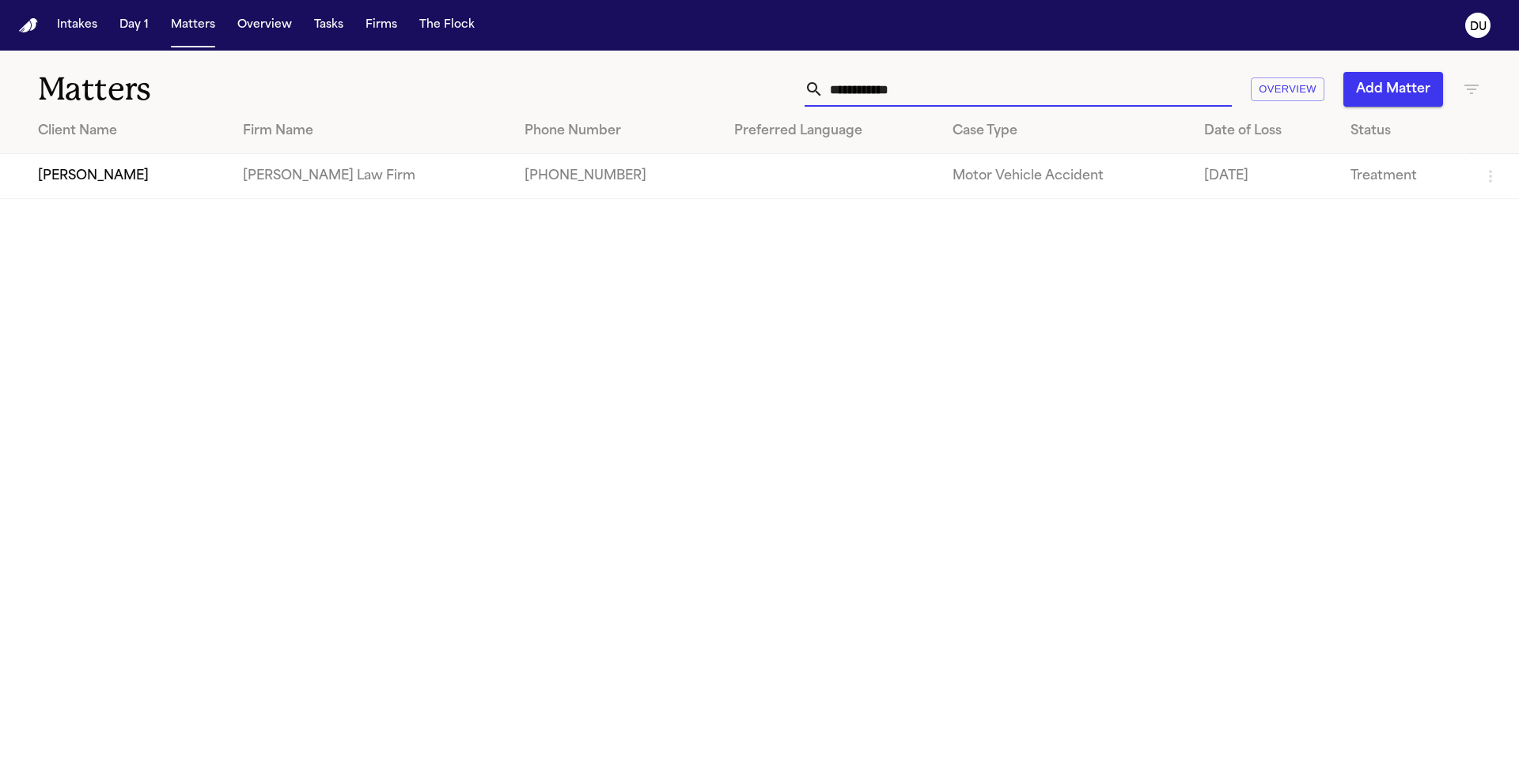
type input "**********"
click at [131, 191] on td "Taesean Noble" at bounding box center [115, 176] width 231 height 45
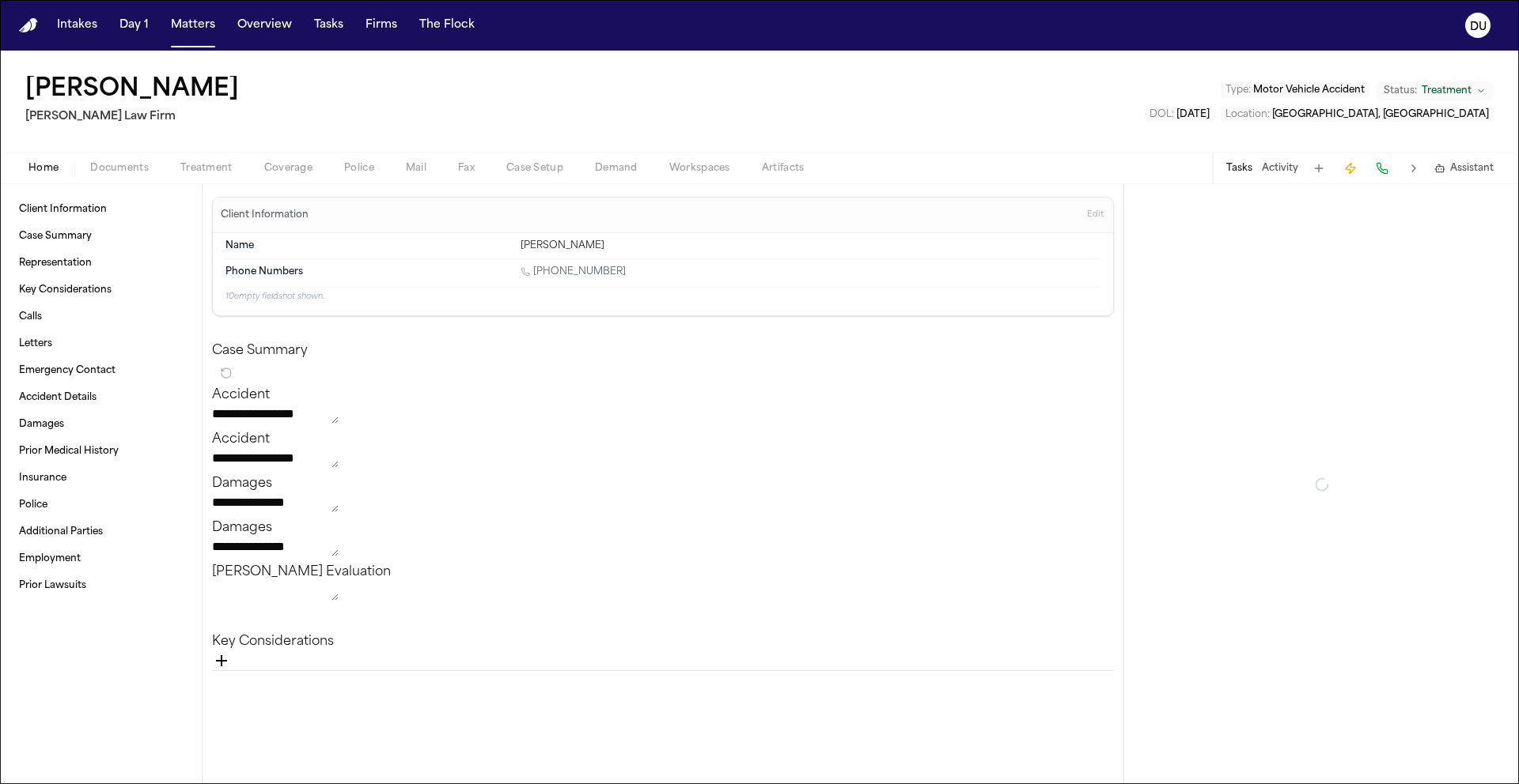
type textarea "*"
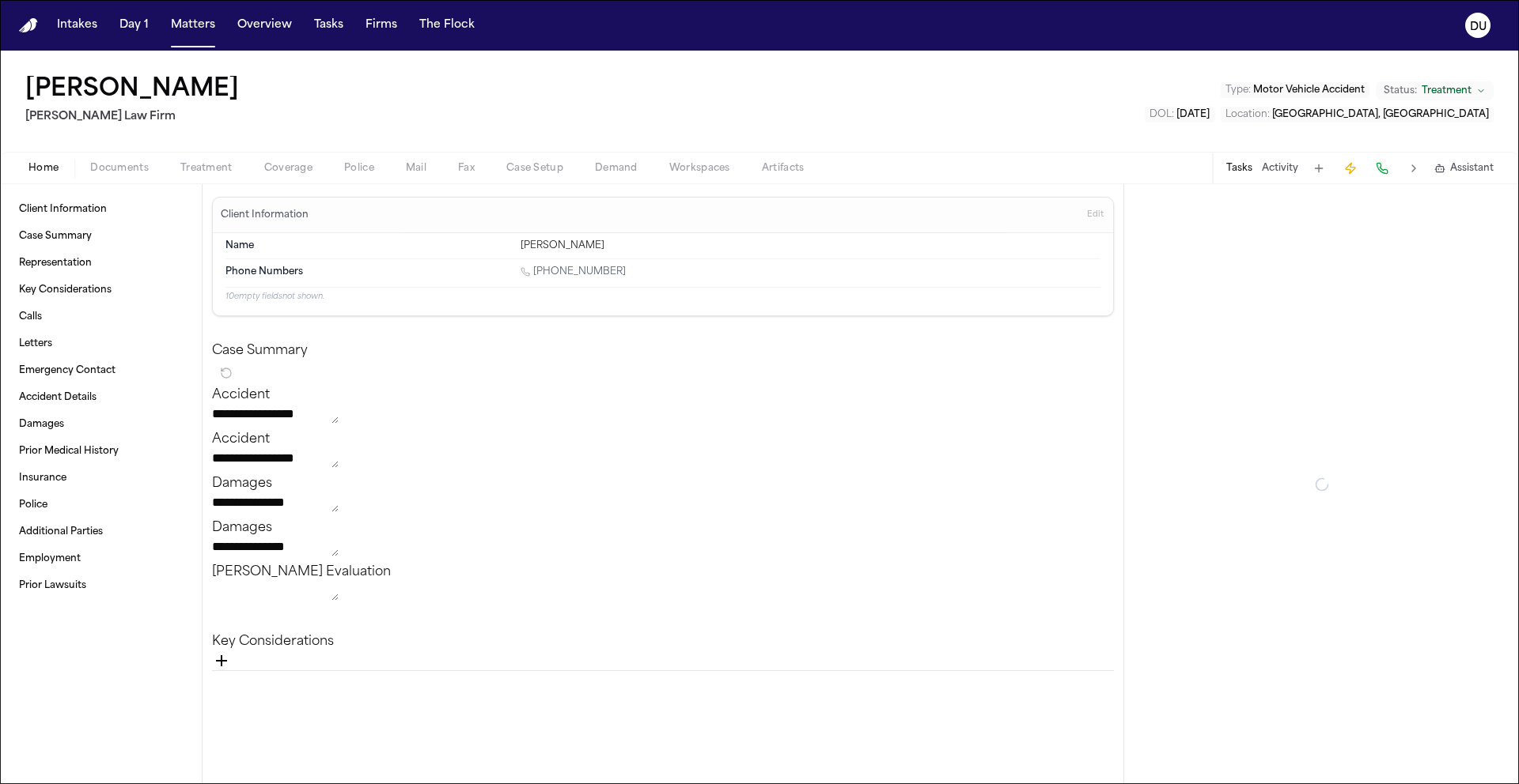
type textarea "*"
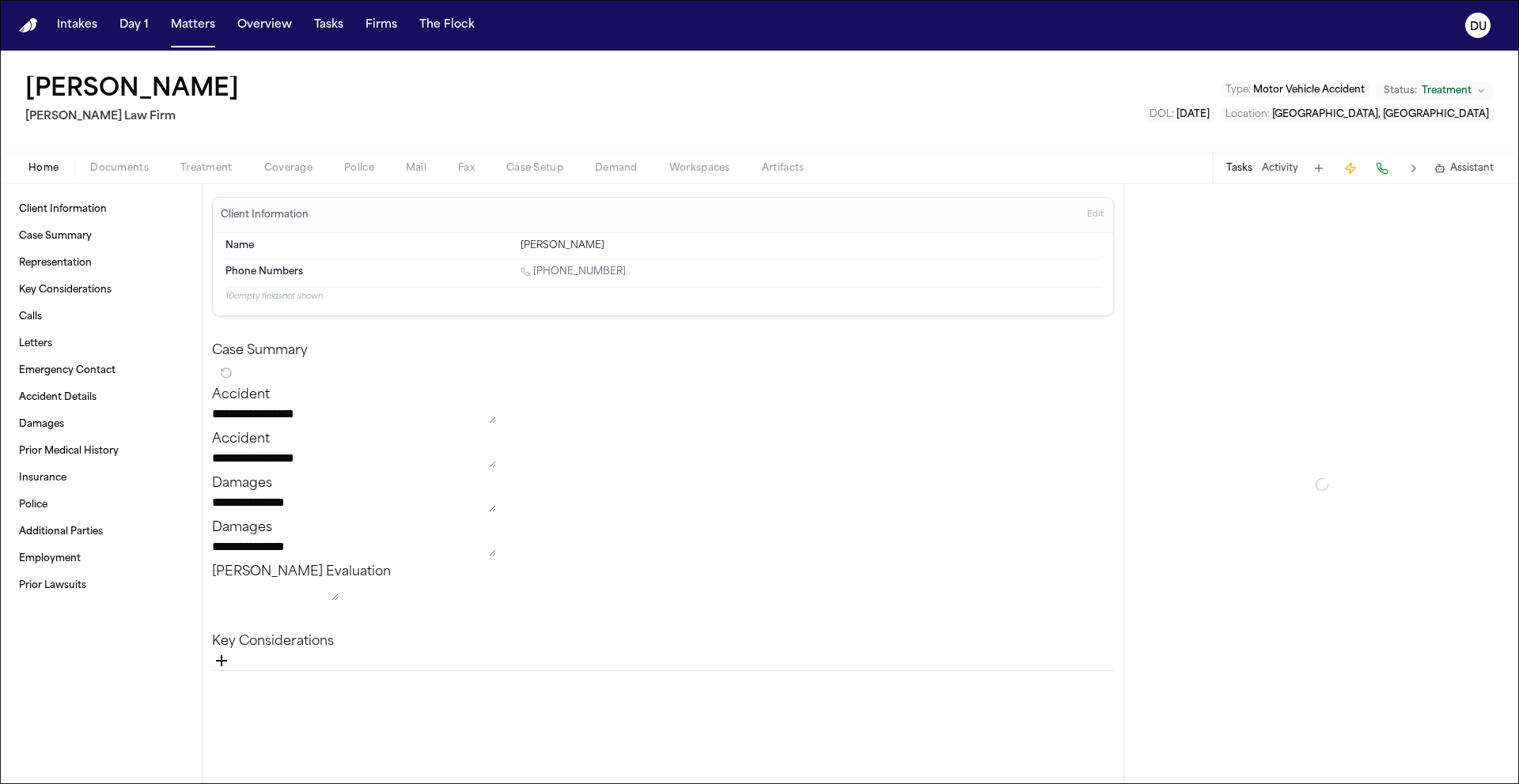
type textarea "*"
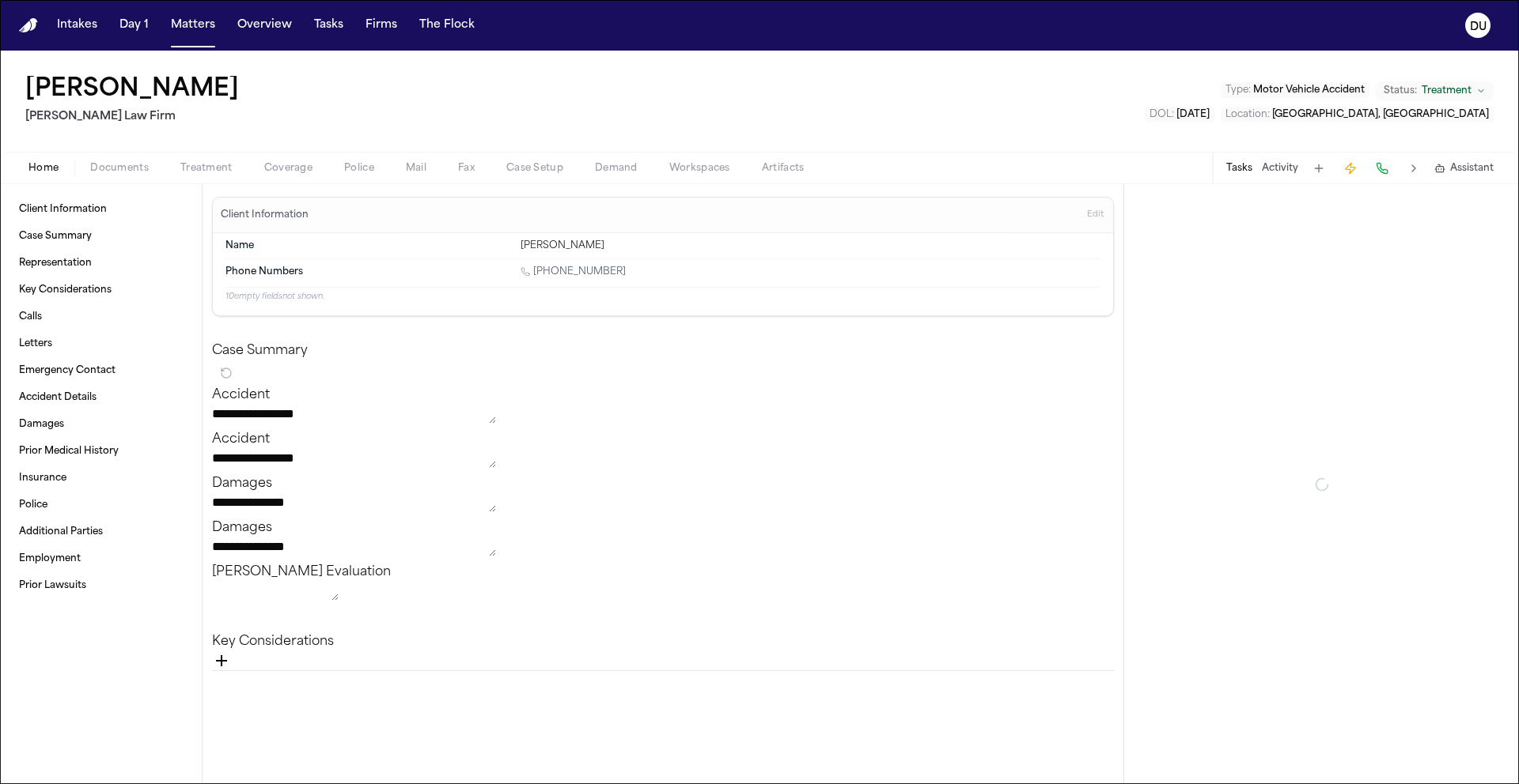
type textarea "*"
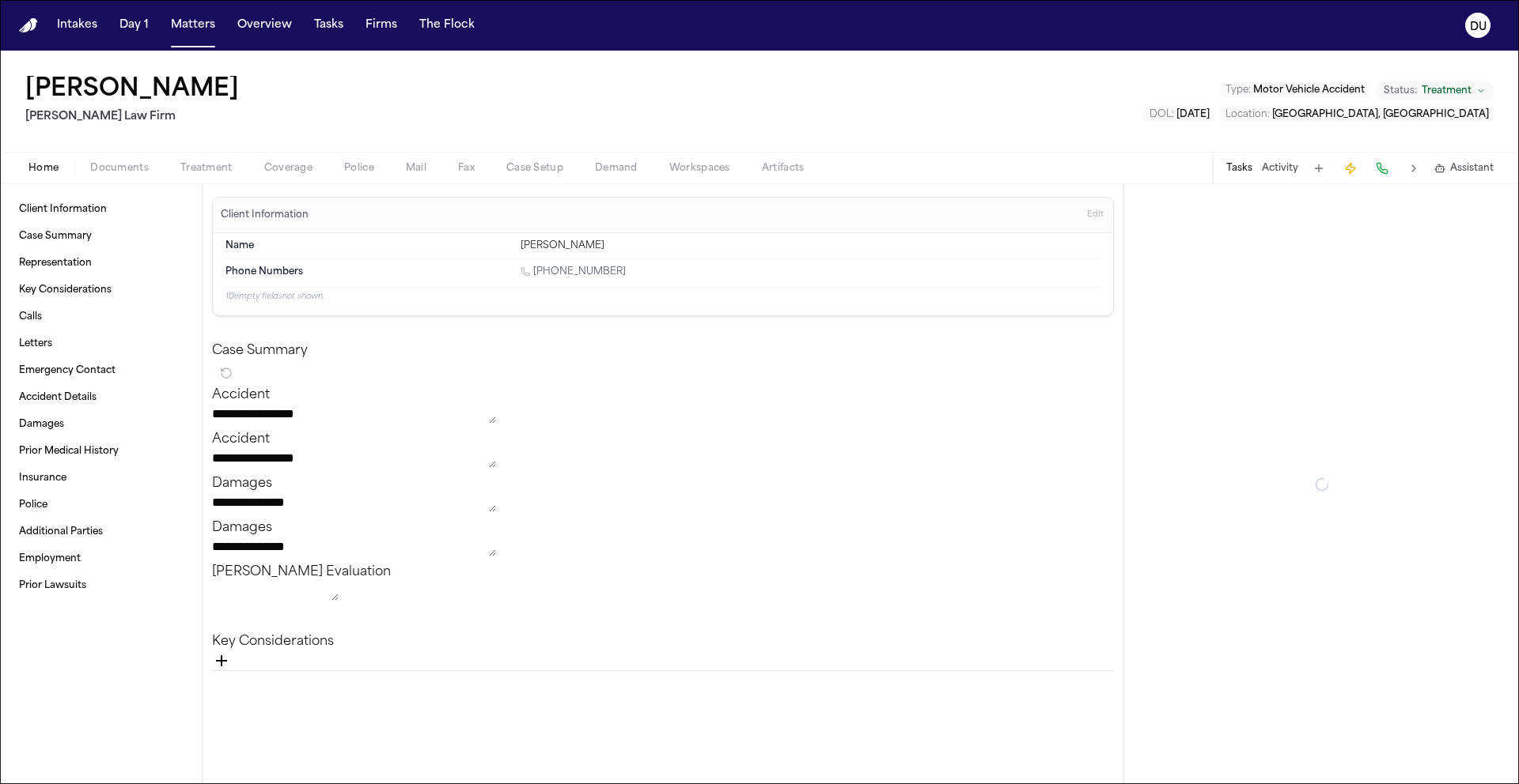
type textarea "*"
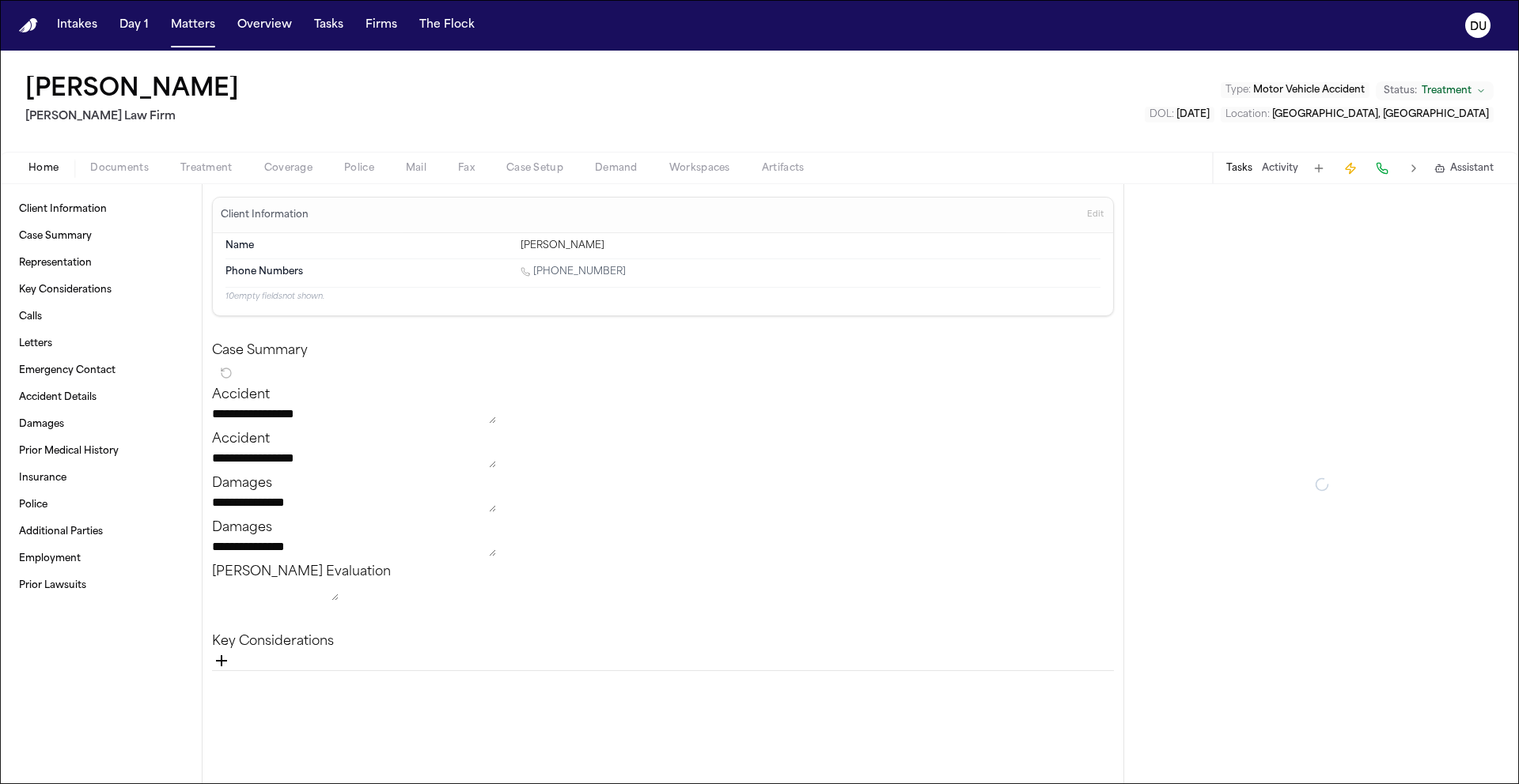
type textarea "*"
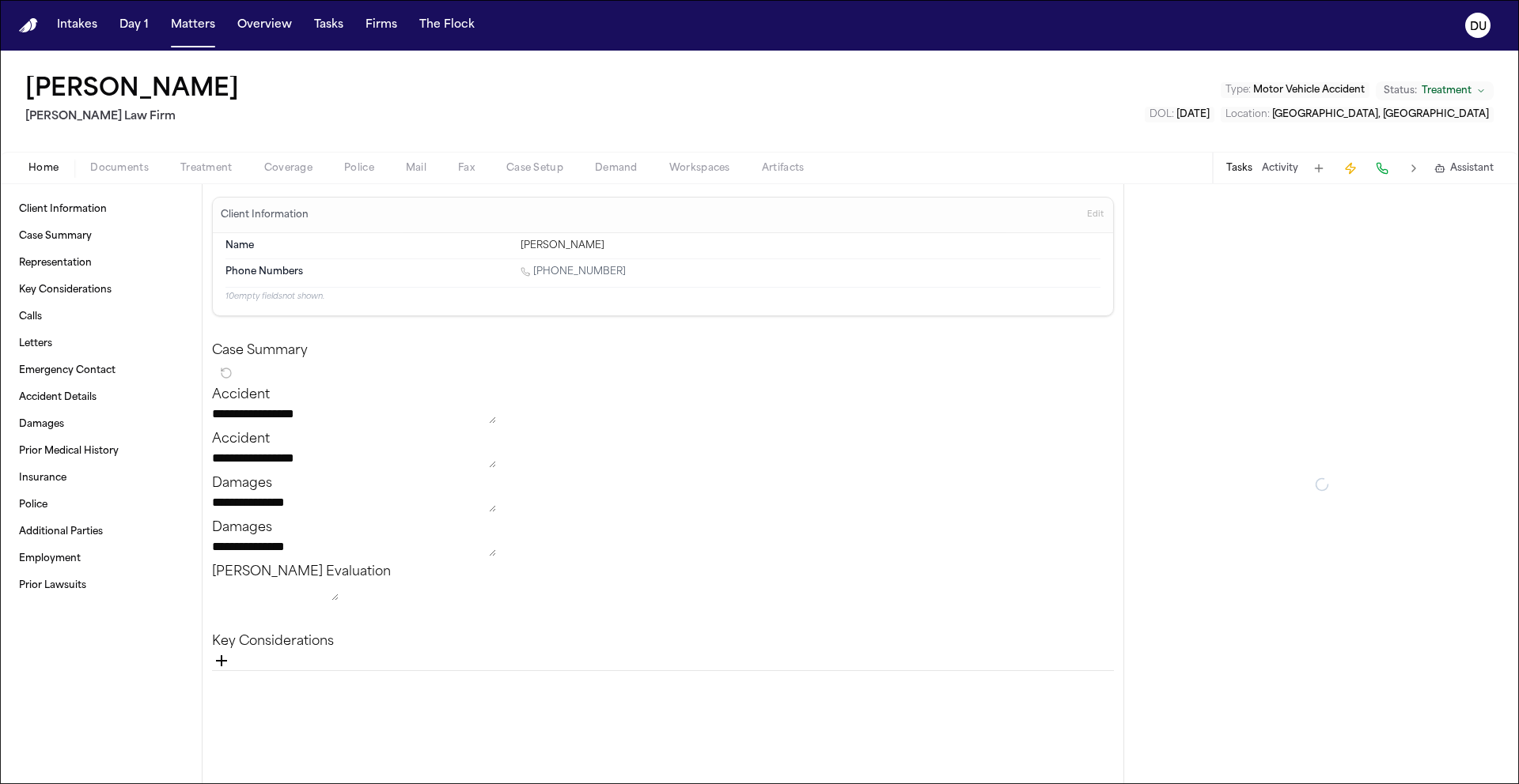
type textarea "*"
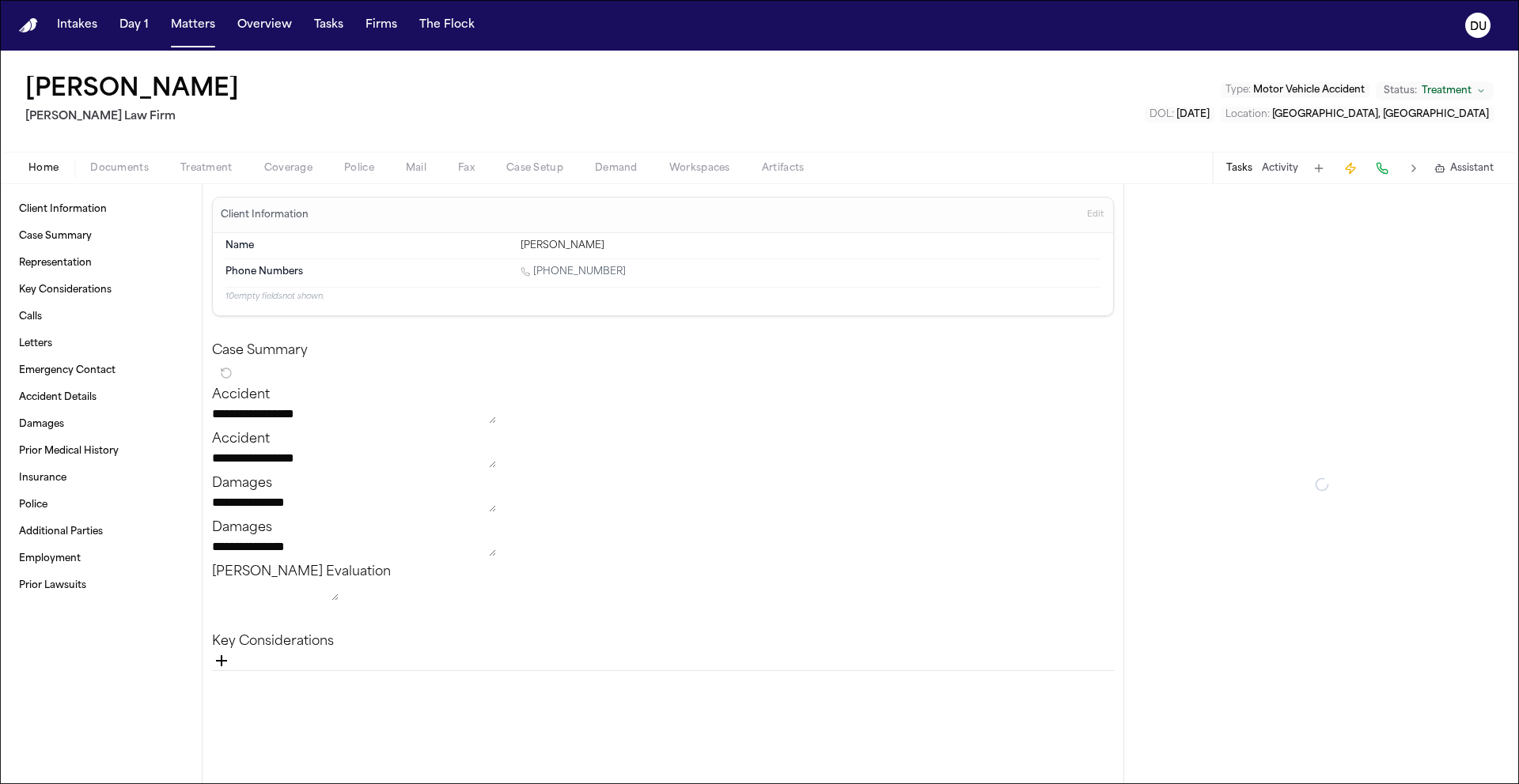
type textarea "*"
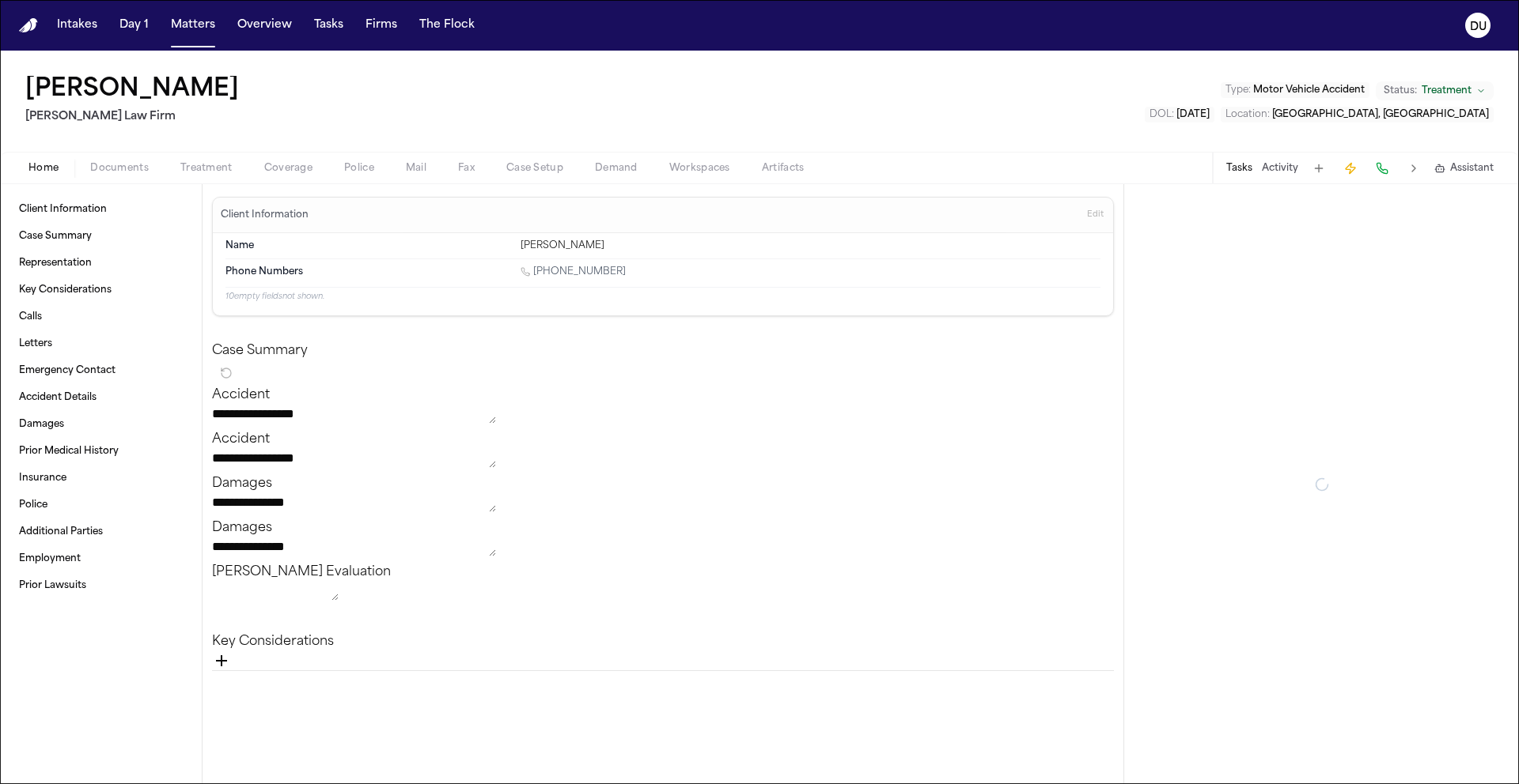
type textarea "*"
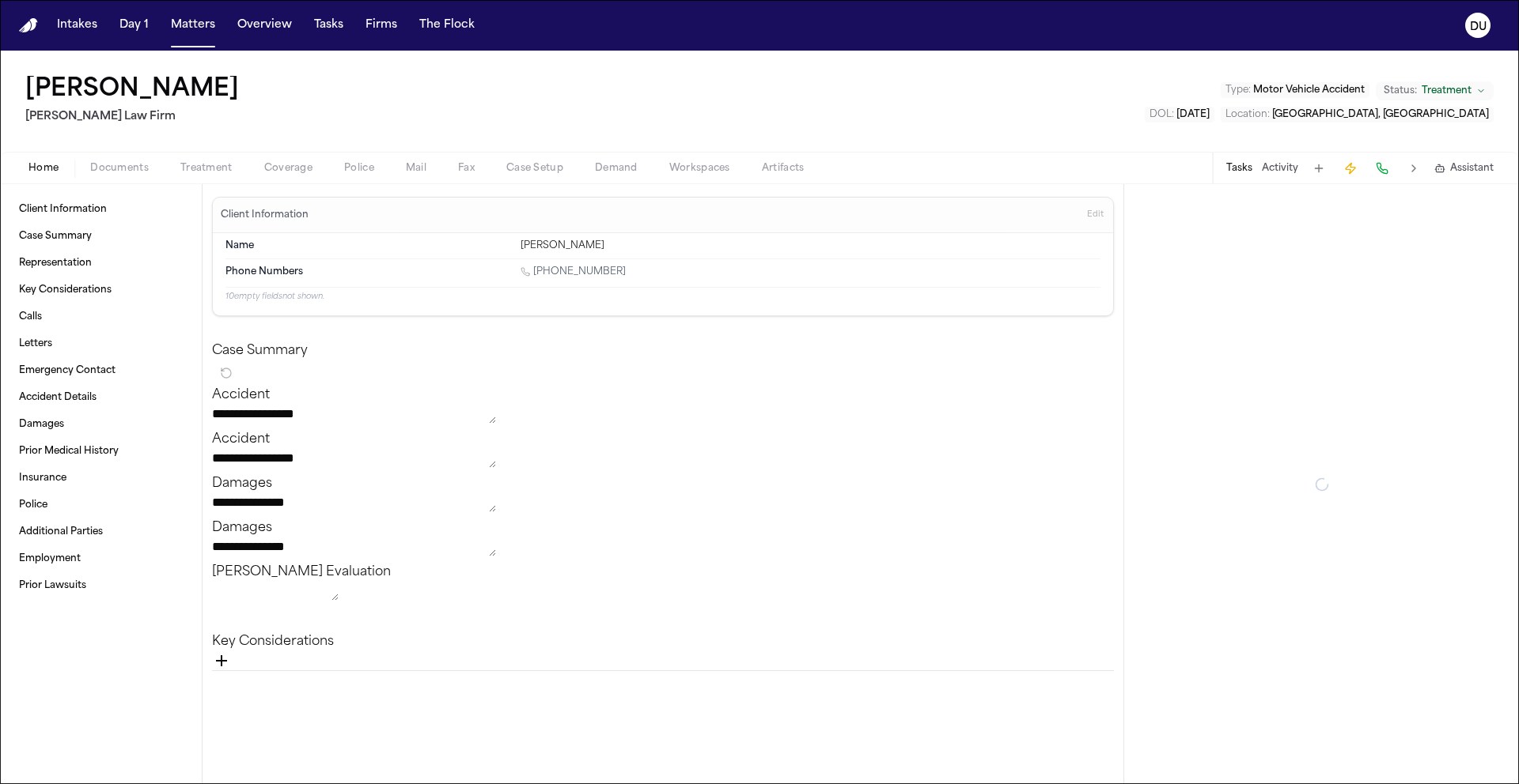
type textarea "*"
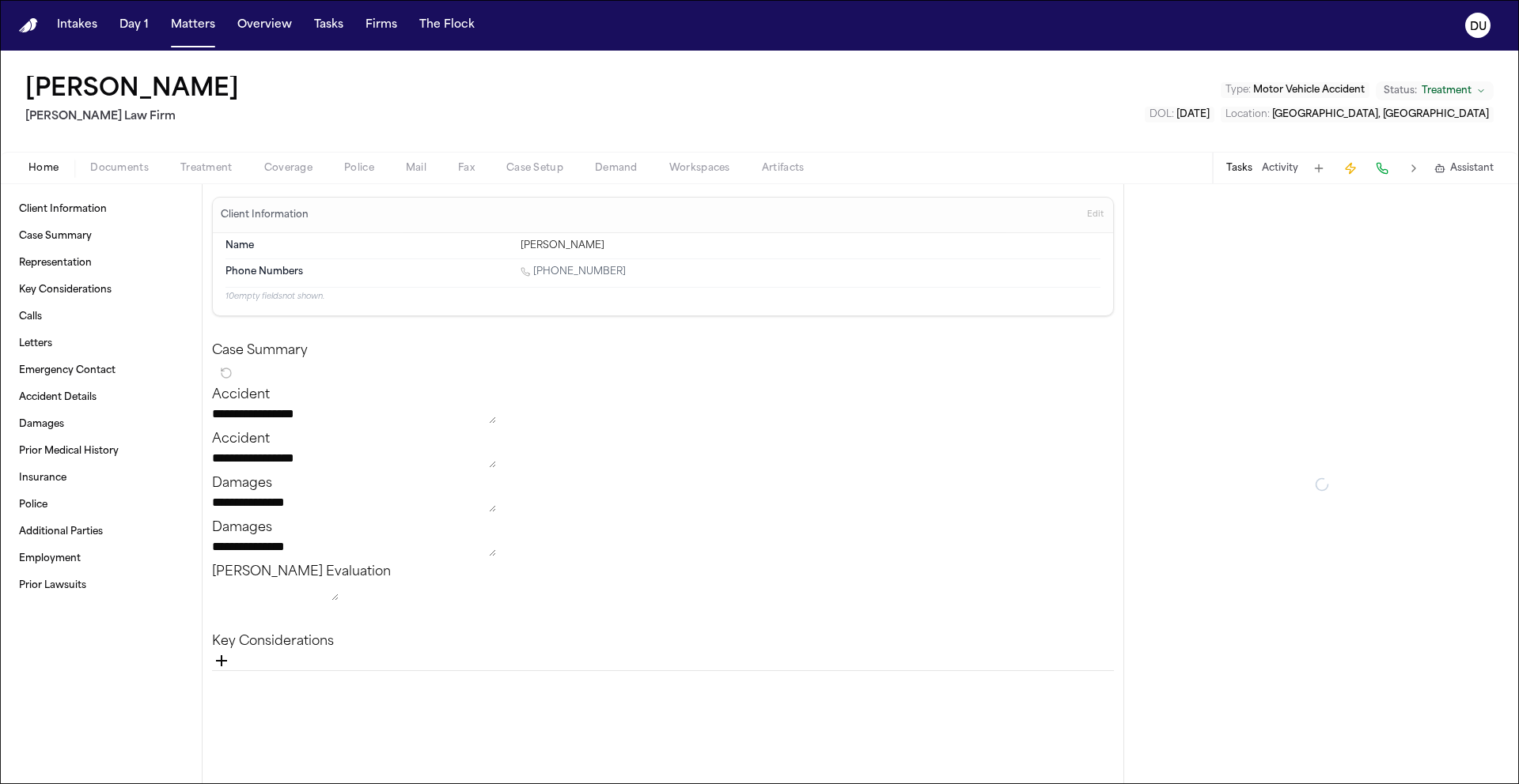
type textarea "*"
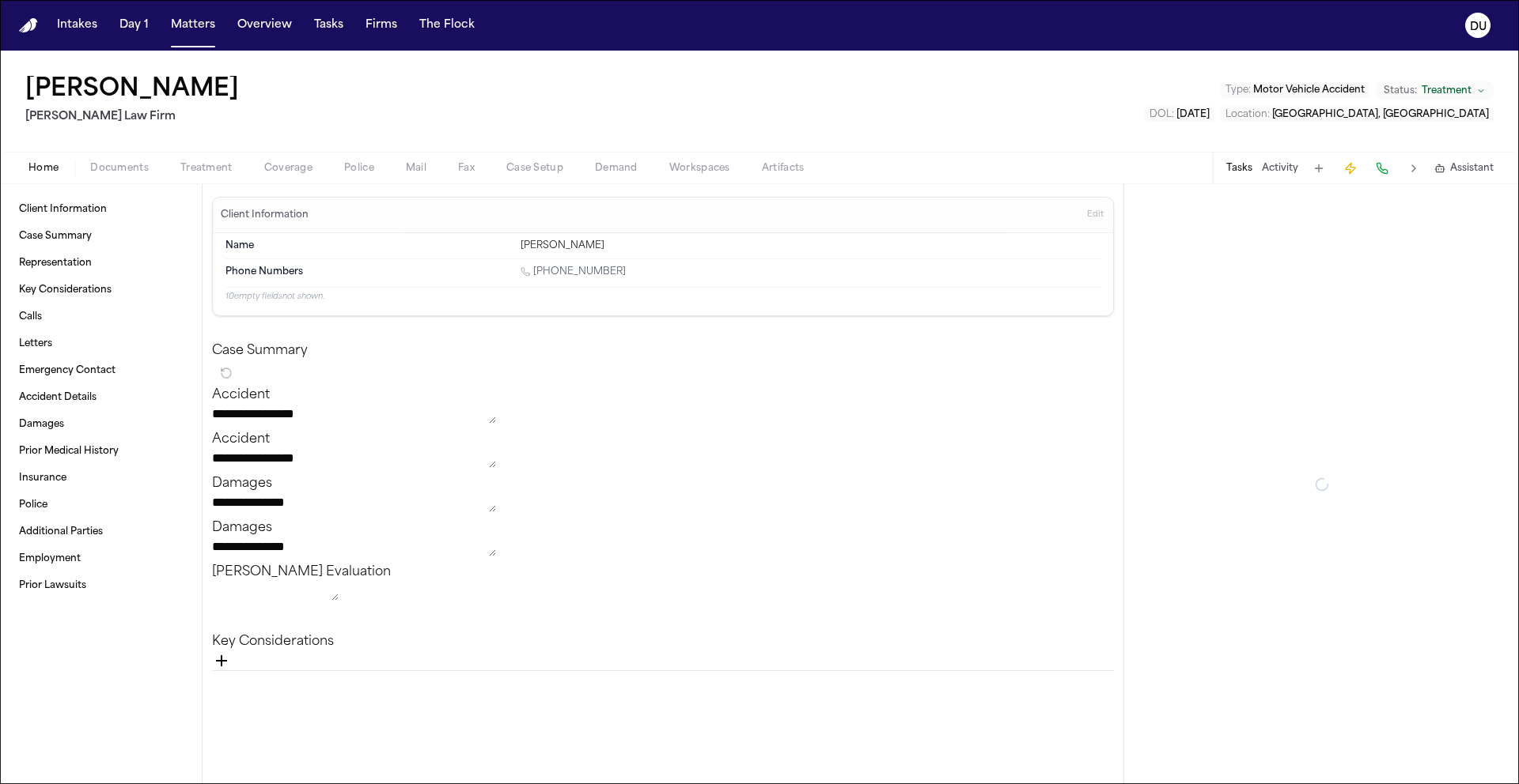
type textarea "*"
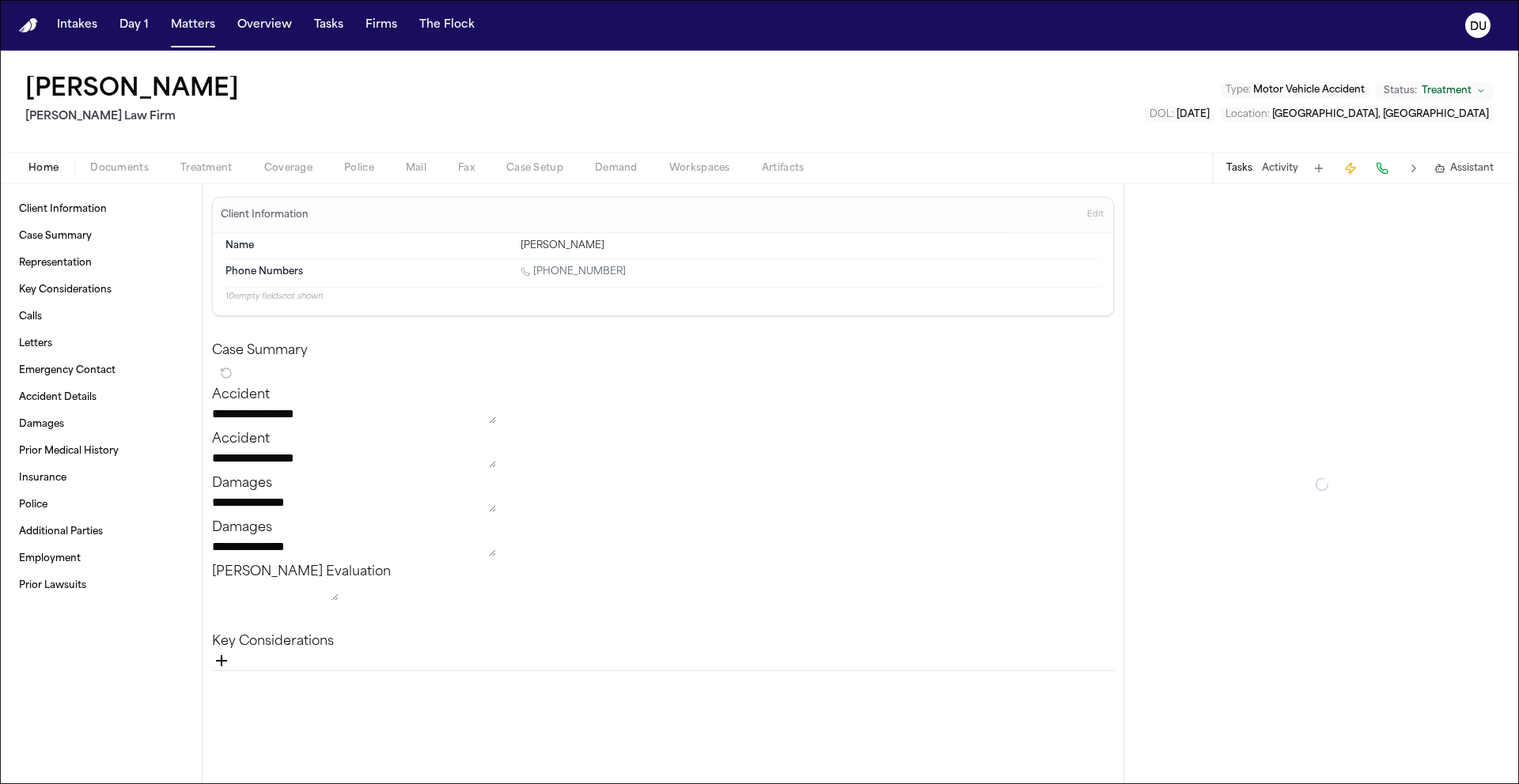
type textarea "*"
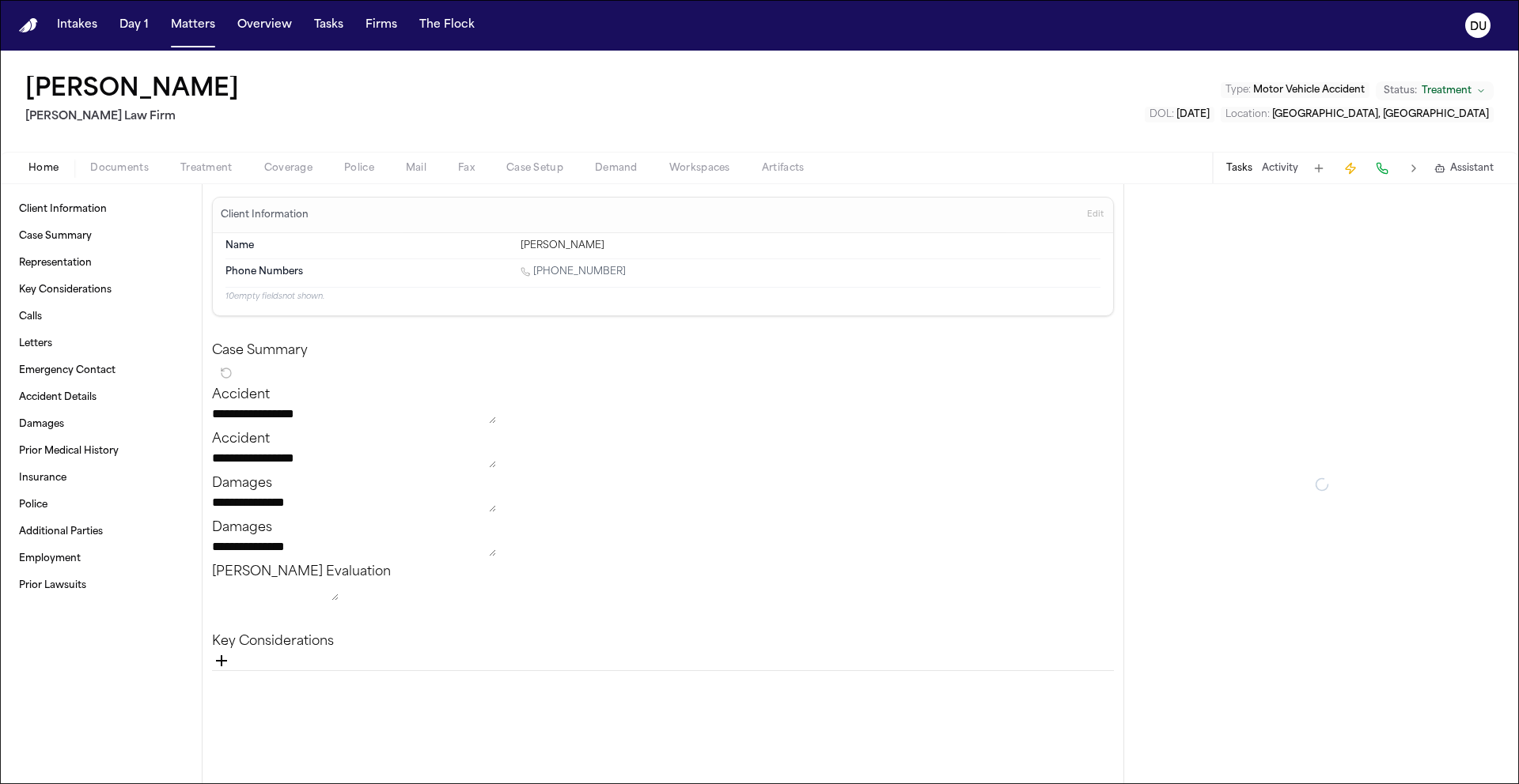
type textarea "*"
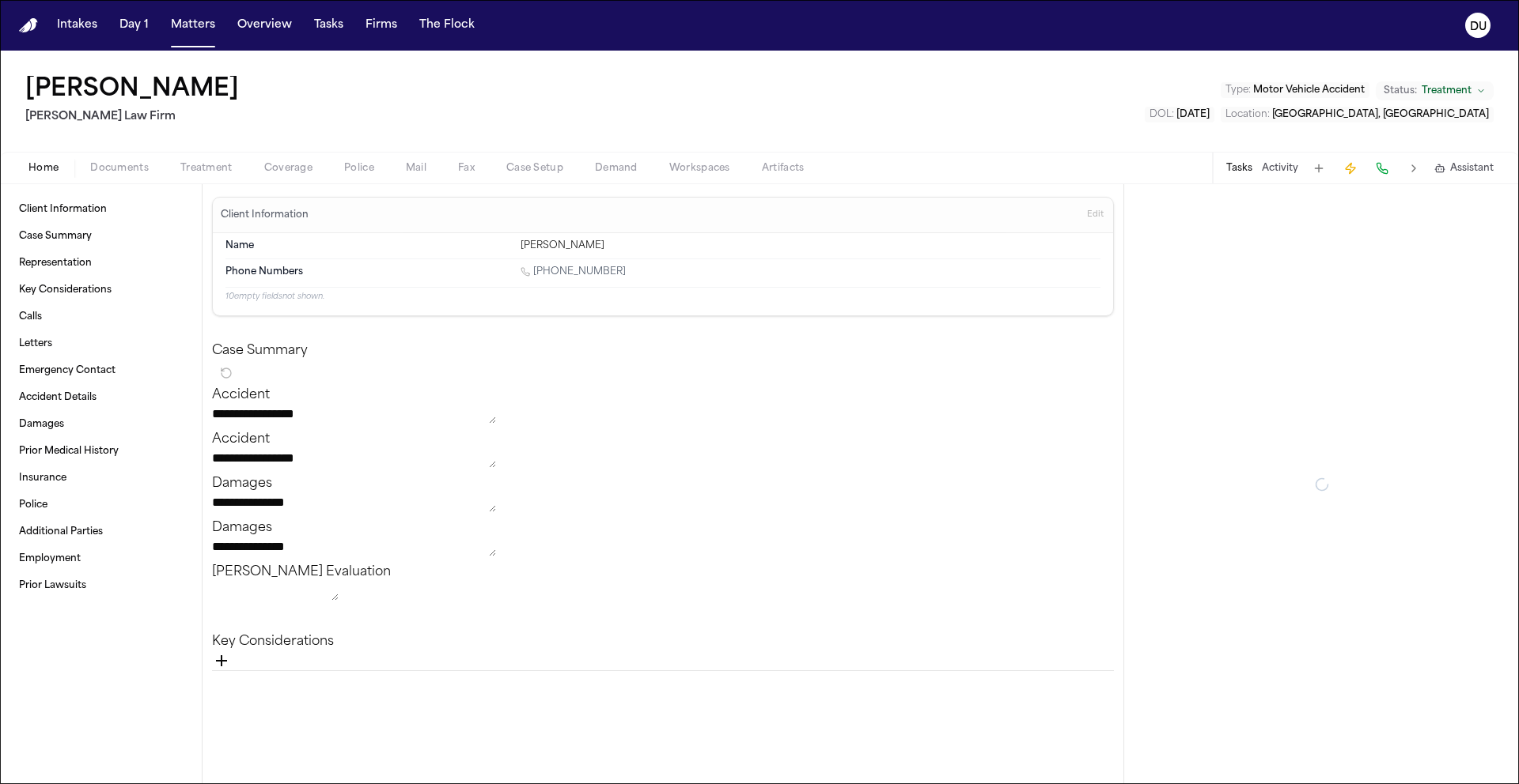
type textarea "*"
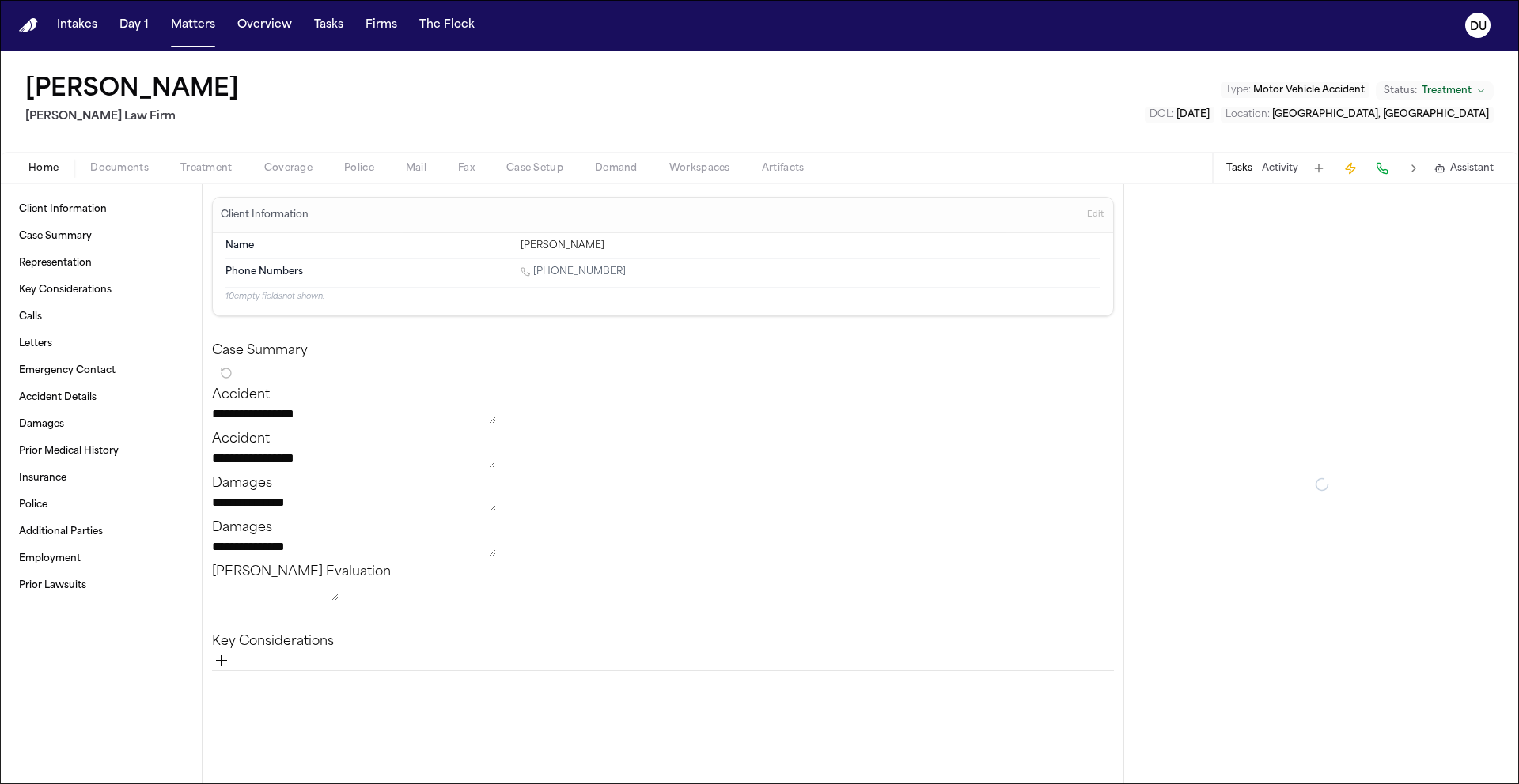
type textarea "*"
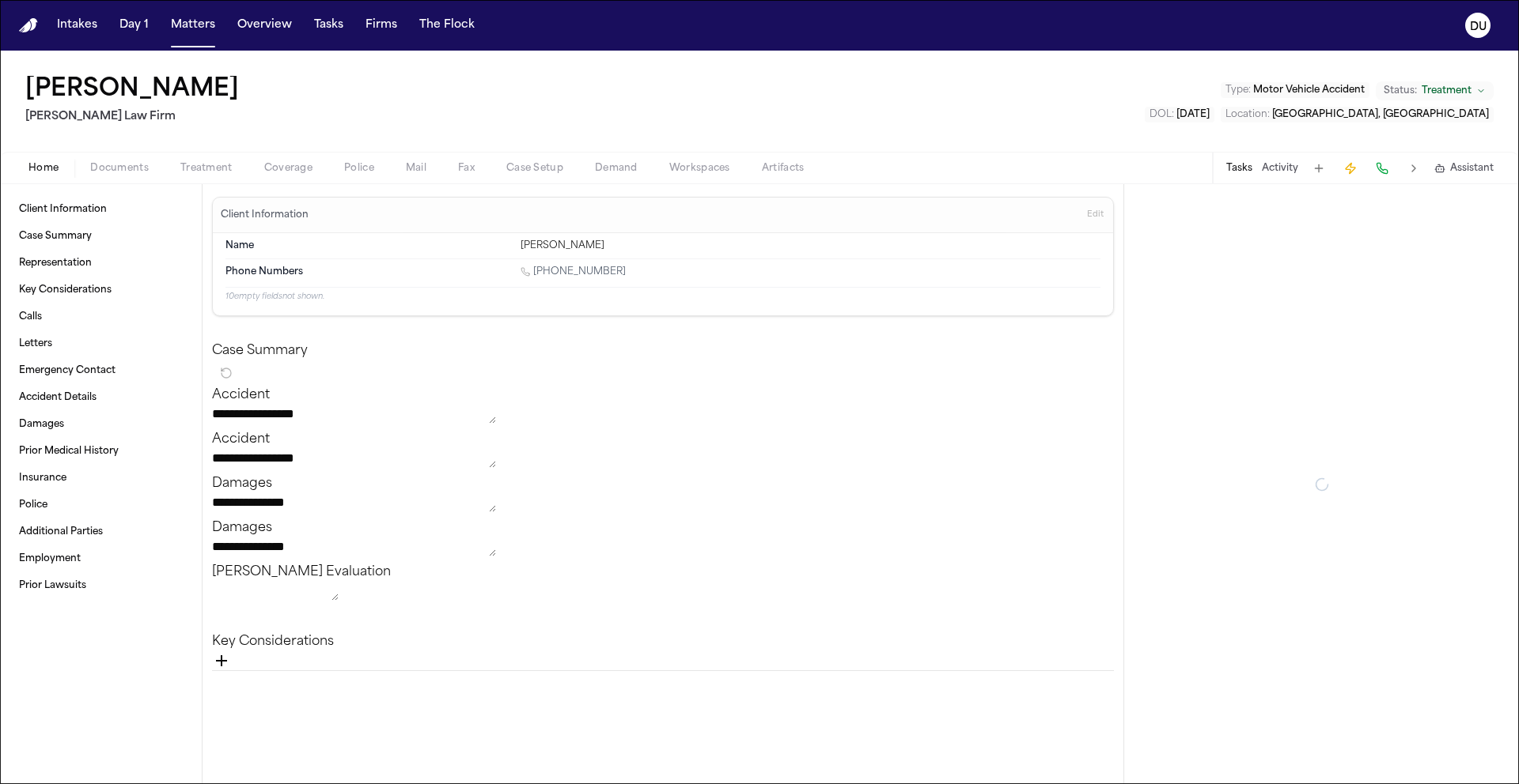
type textarea "*"
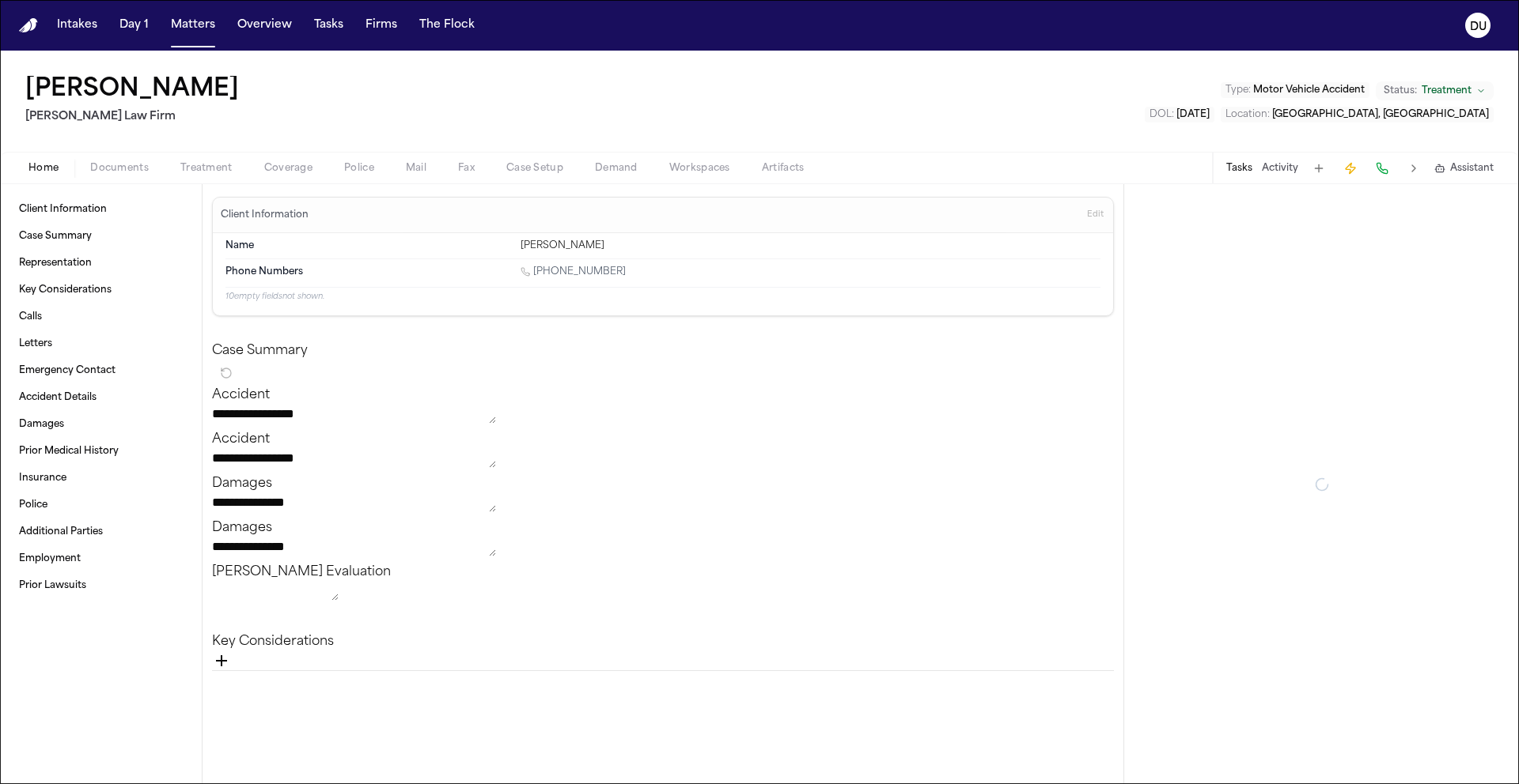
type textarea "*"
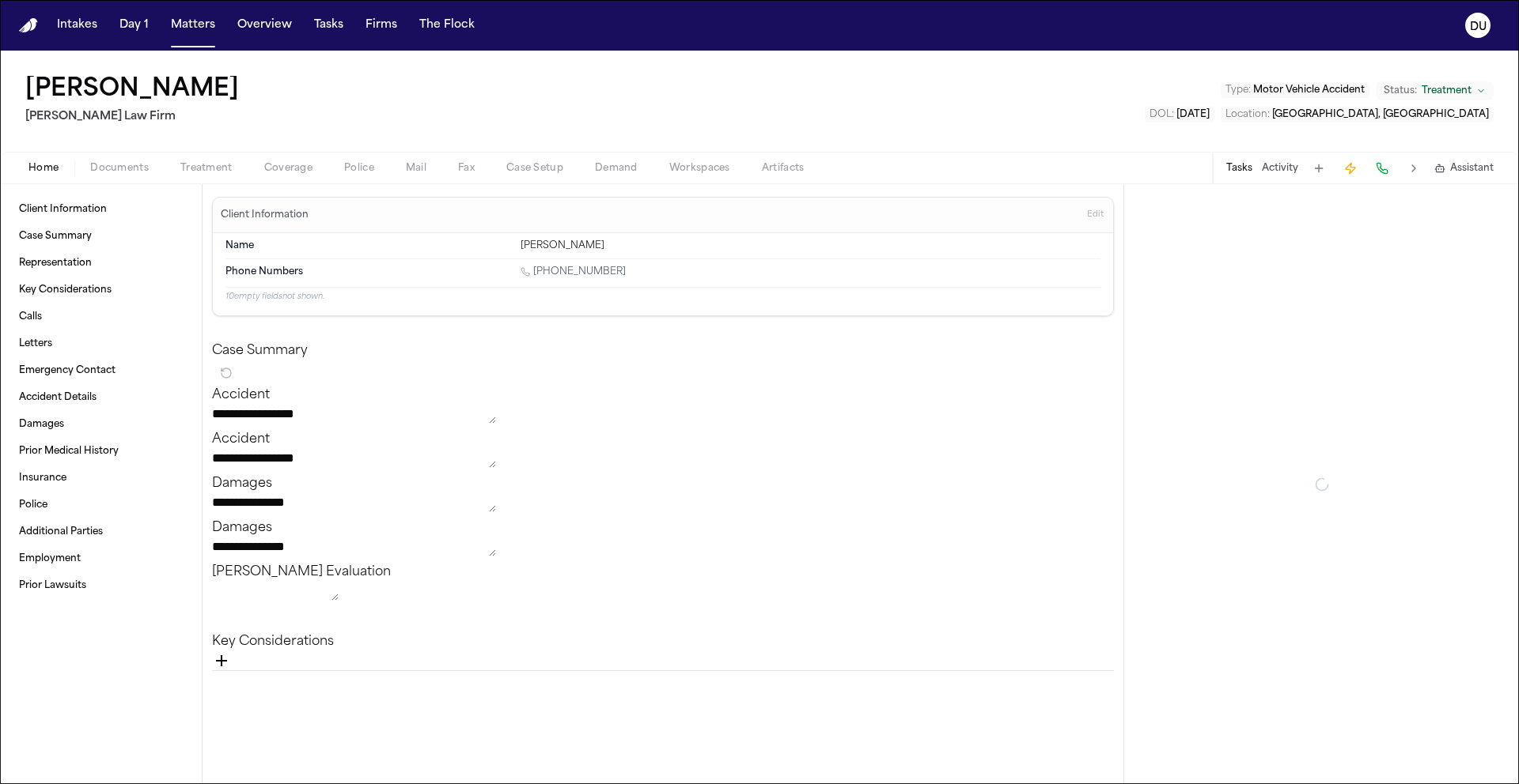
type textarea "*"
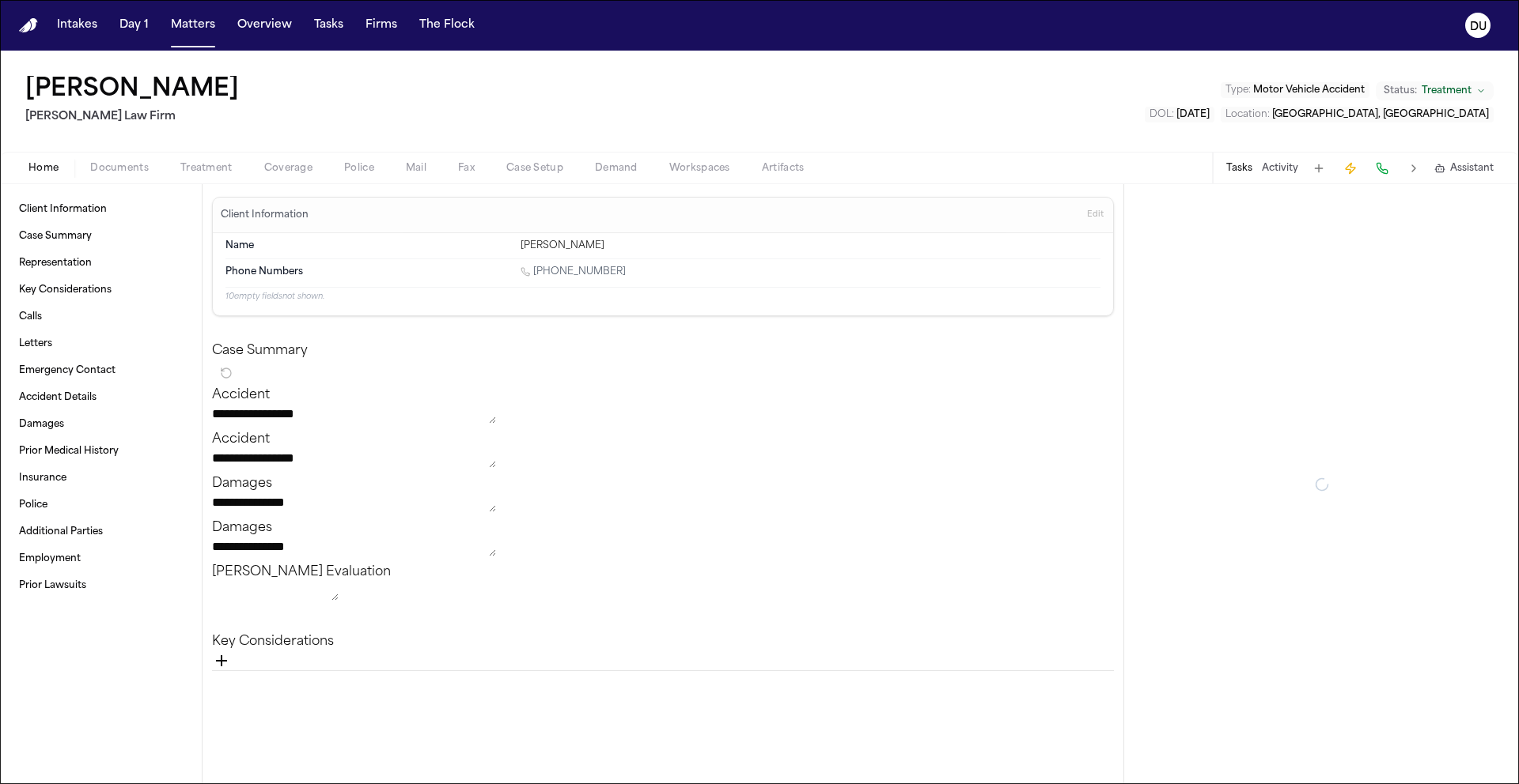
type textarea "*"
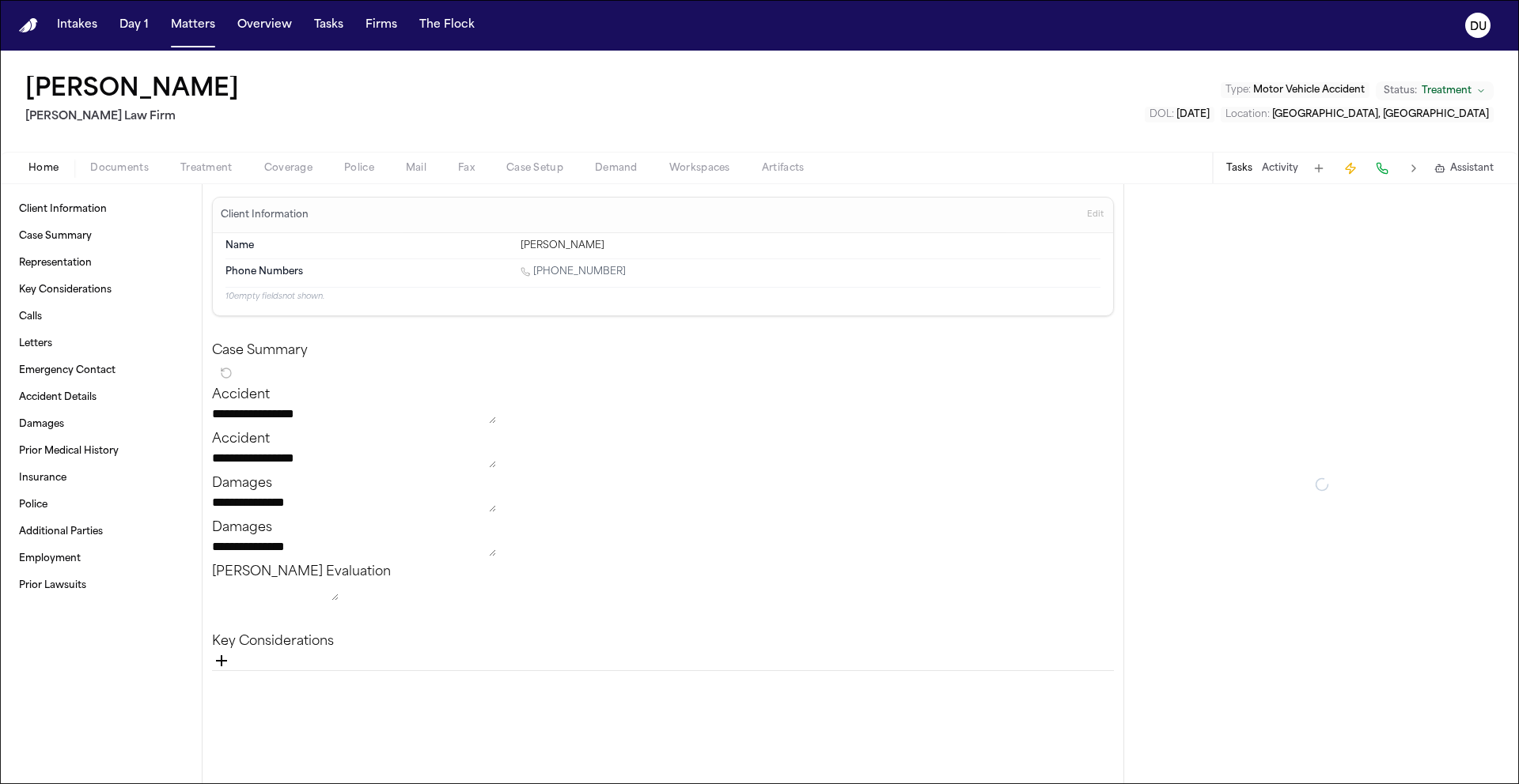
type textarea "*"
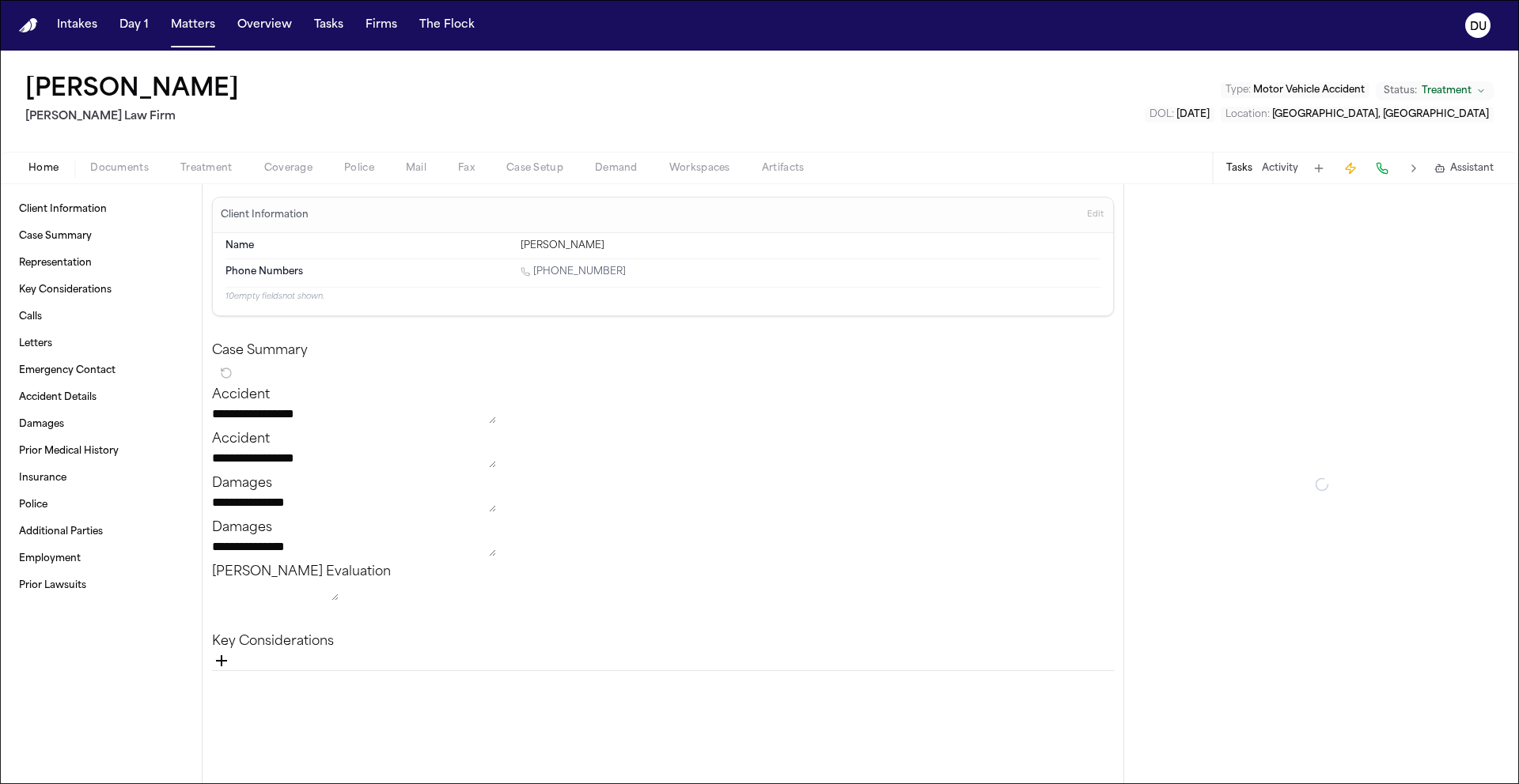
type textarea "*"
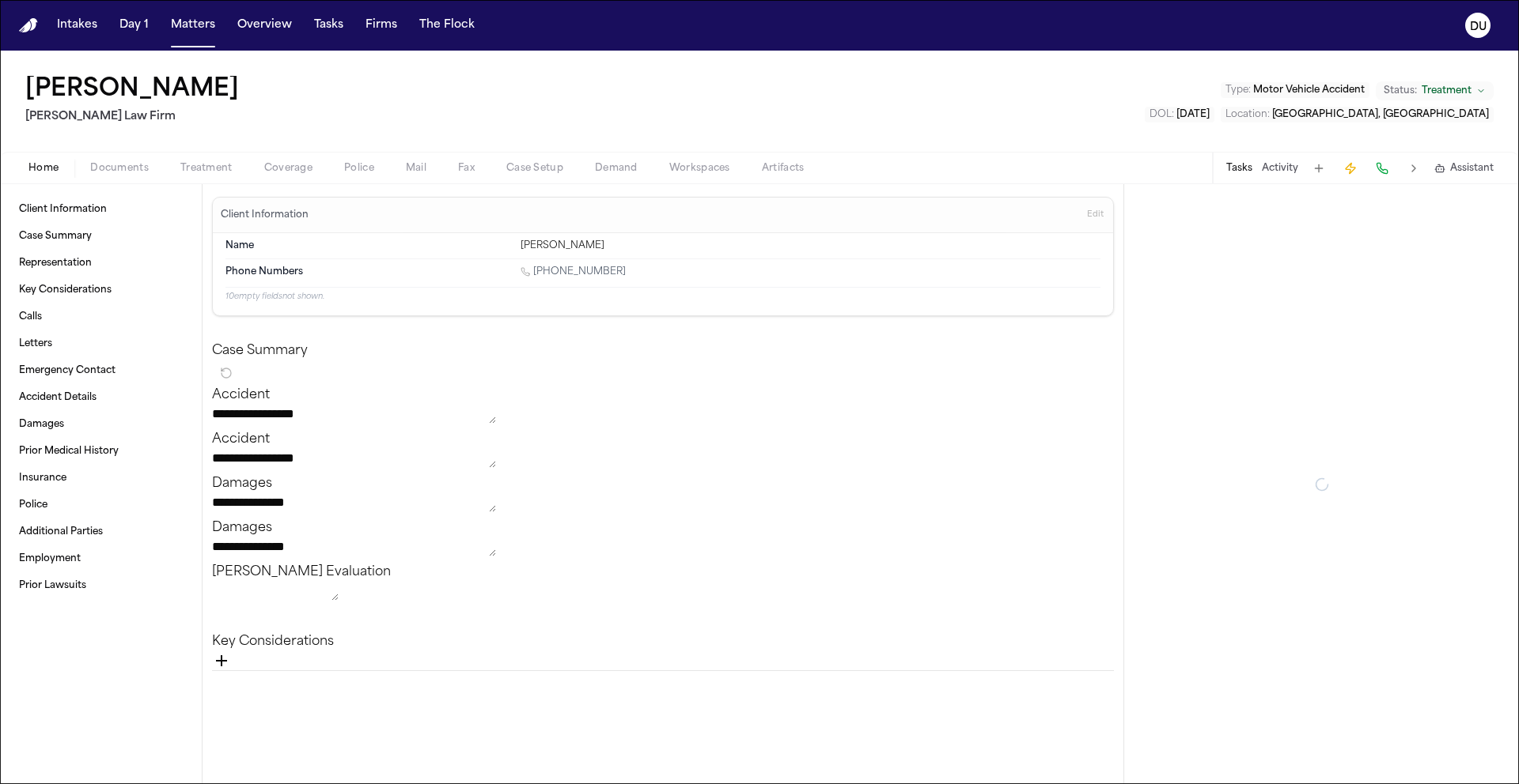
type textarea "*"
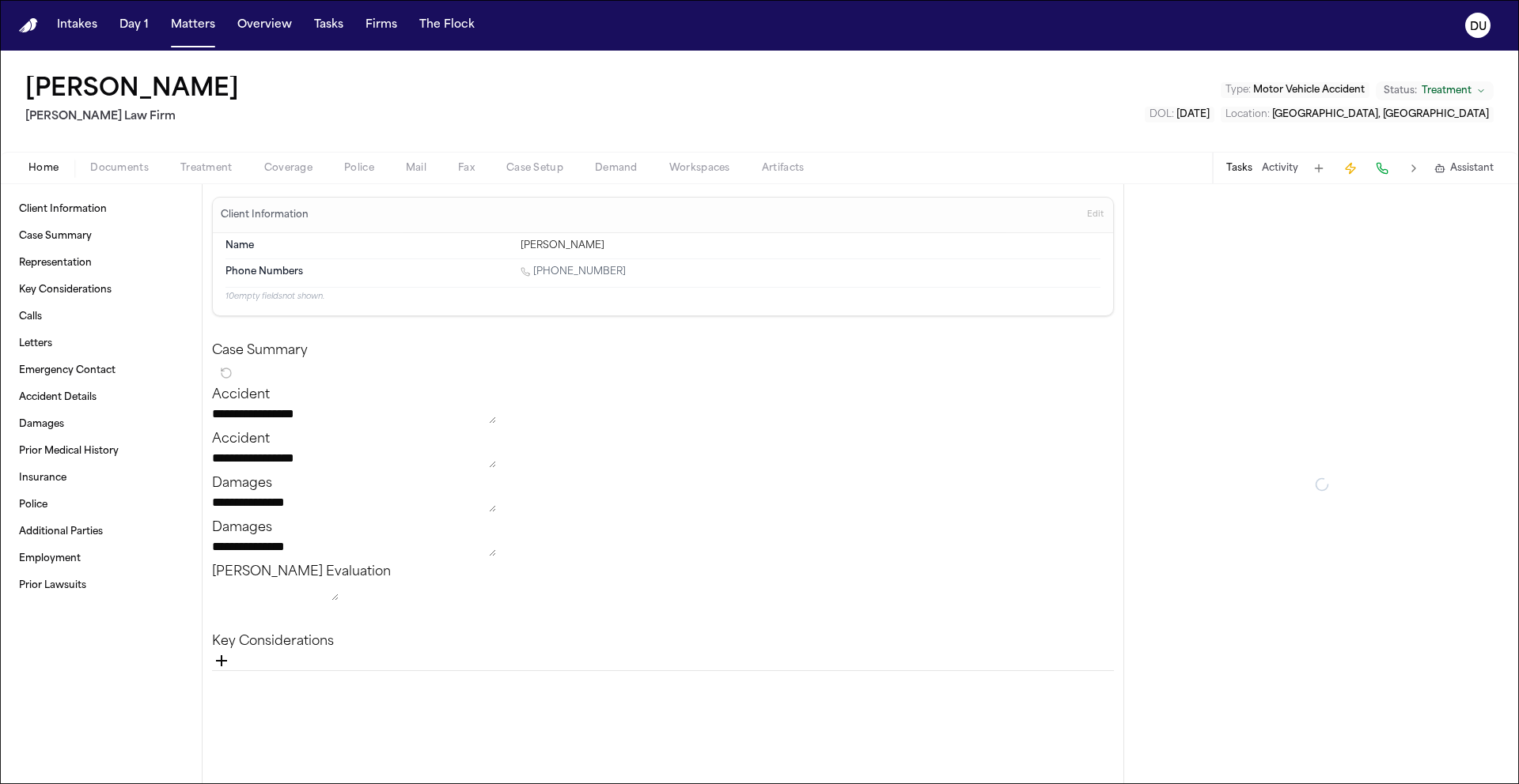
type textarea "*"
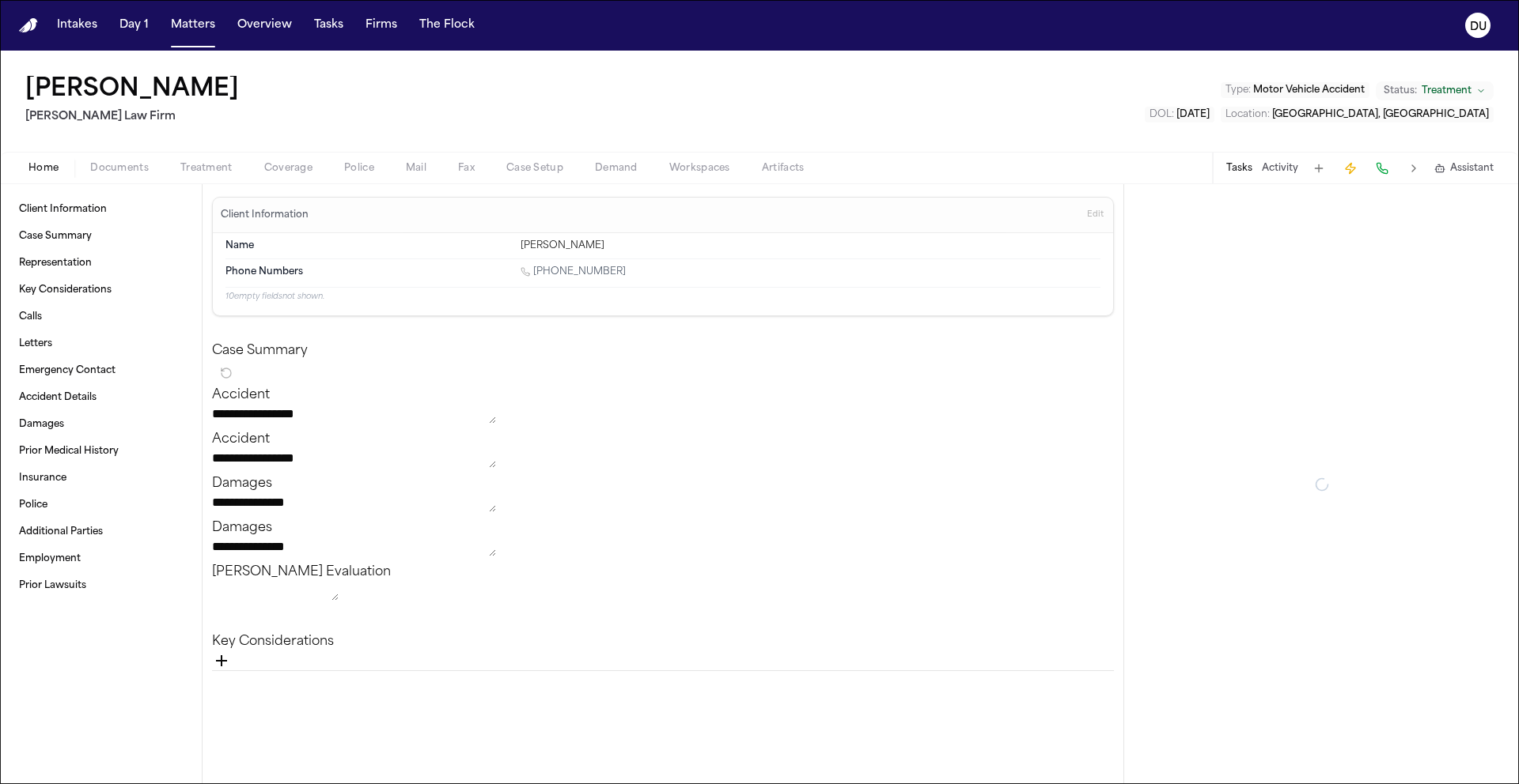
type textarea "*"
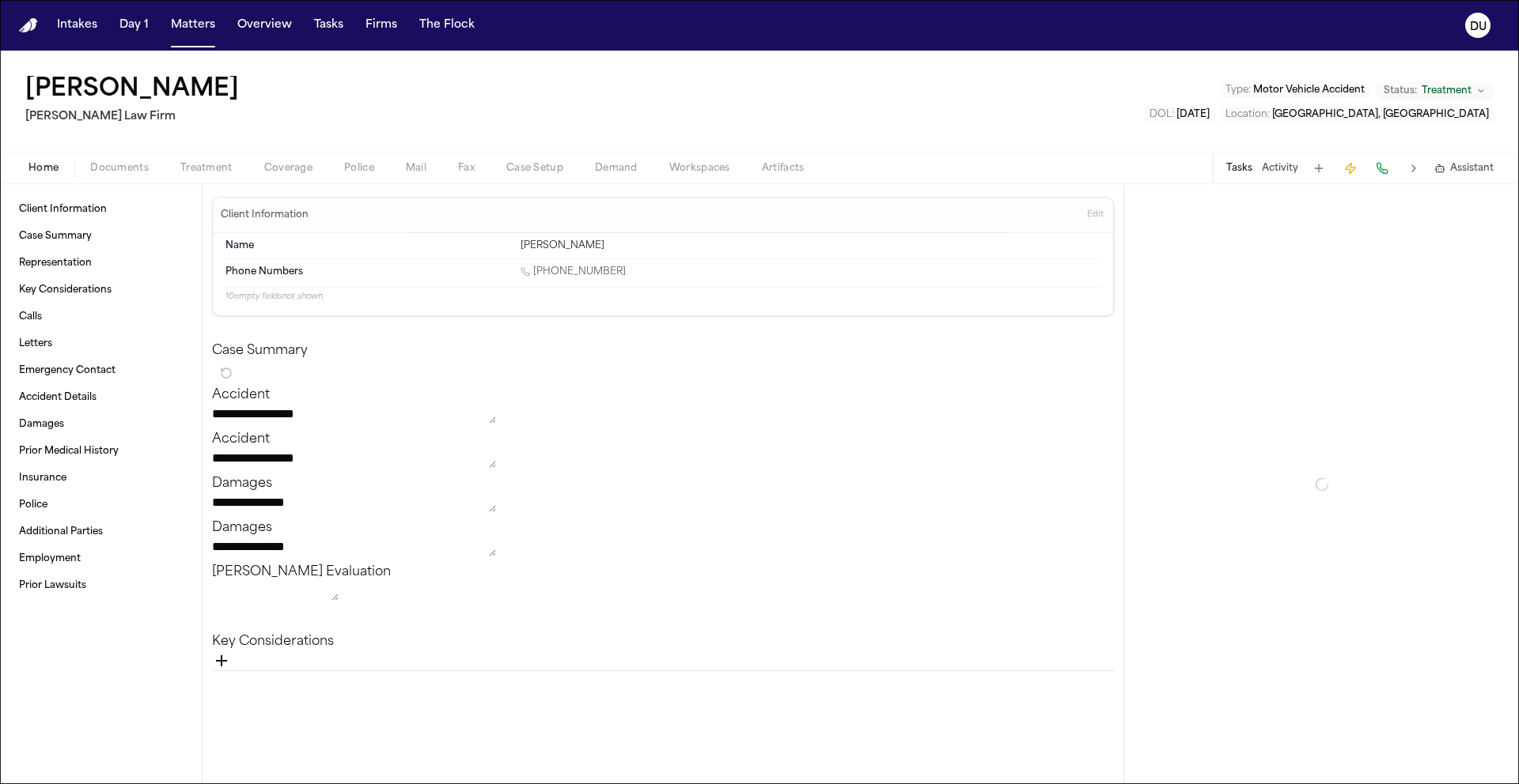
type textarea "*"
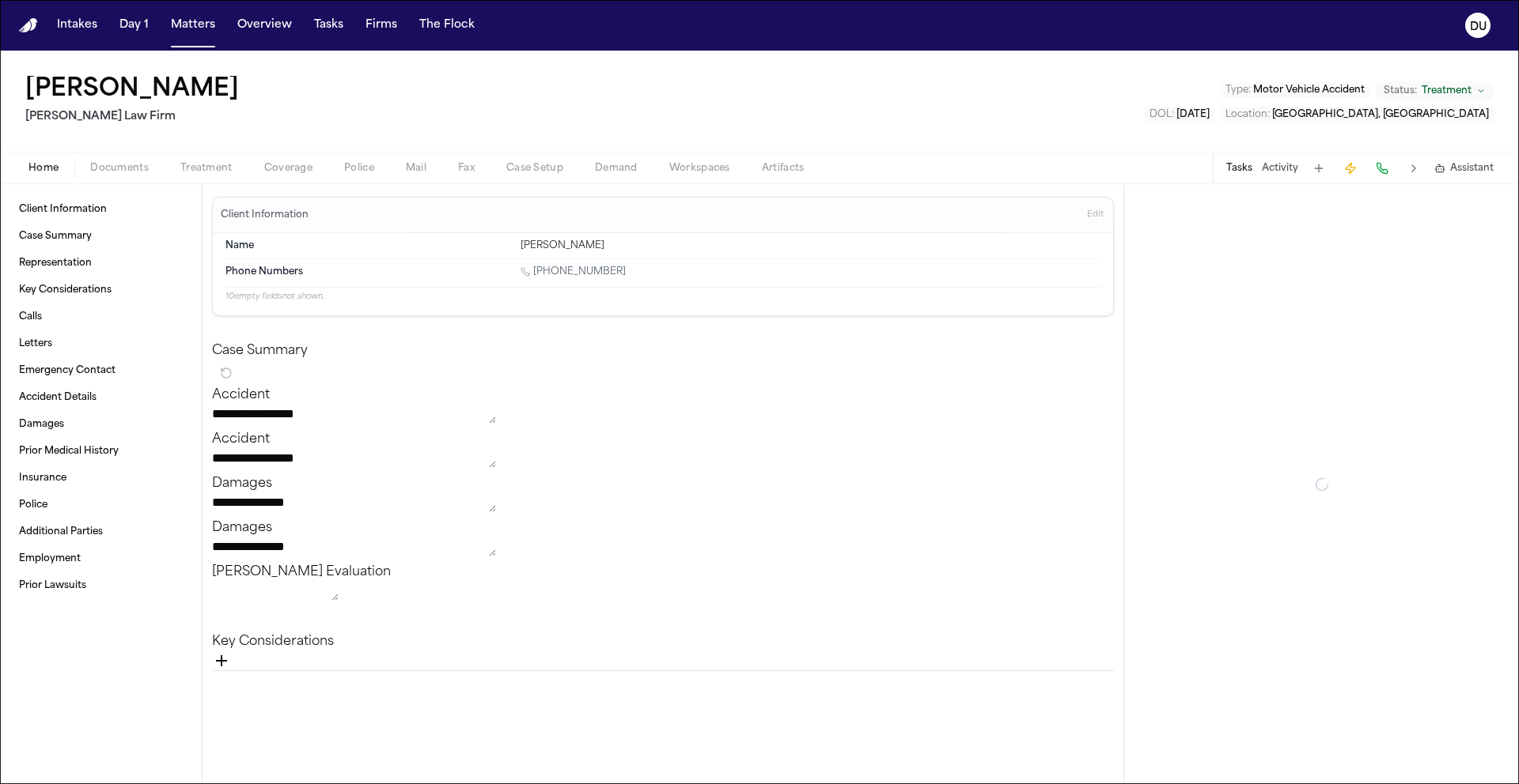
type textarea "*"
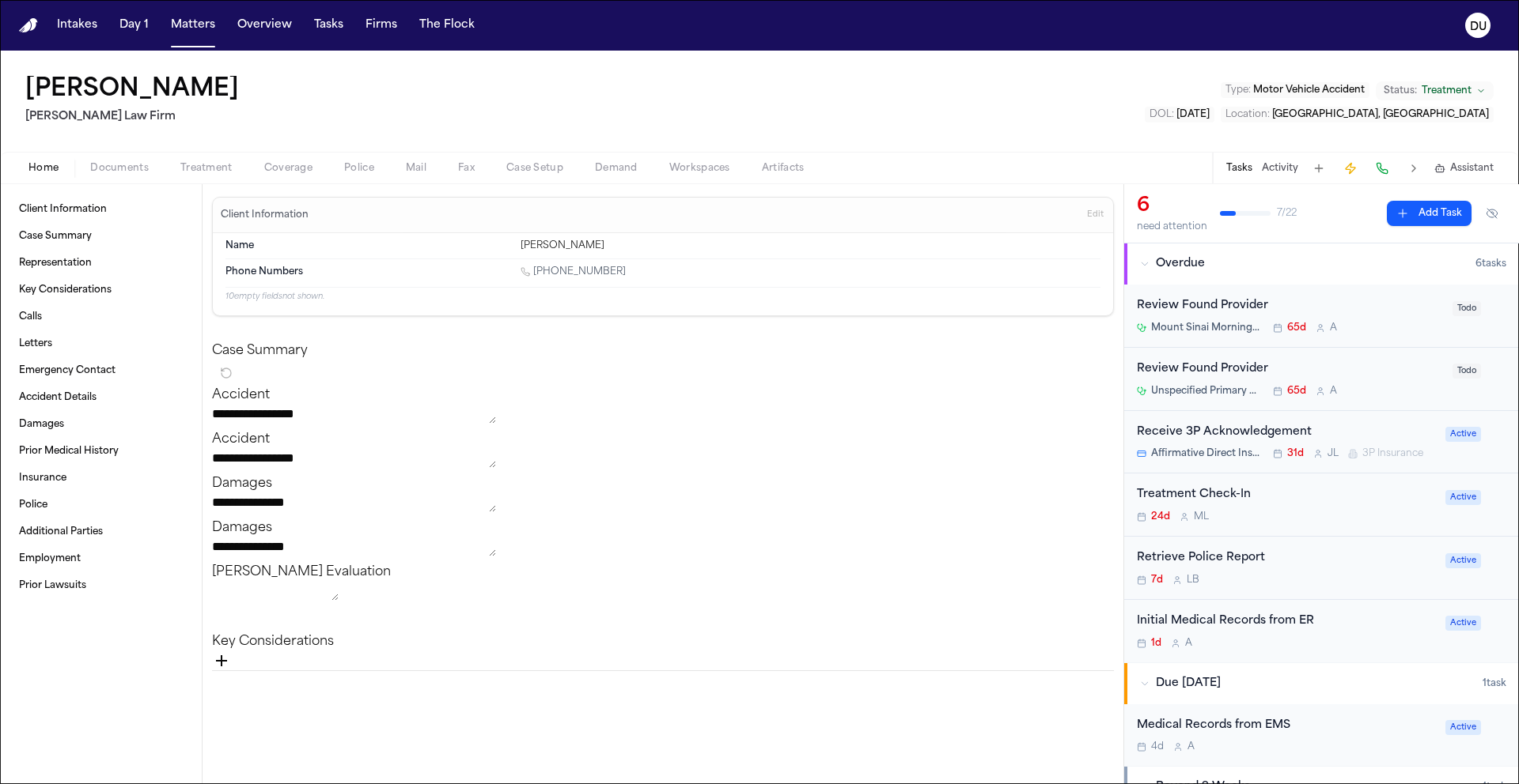
type textarea "*"
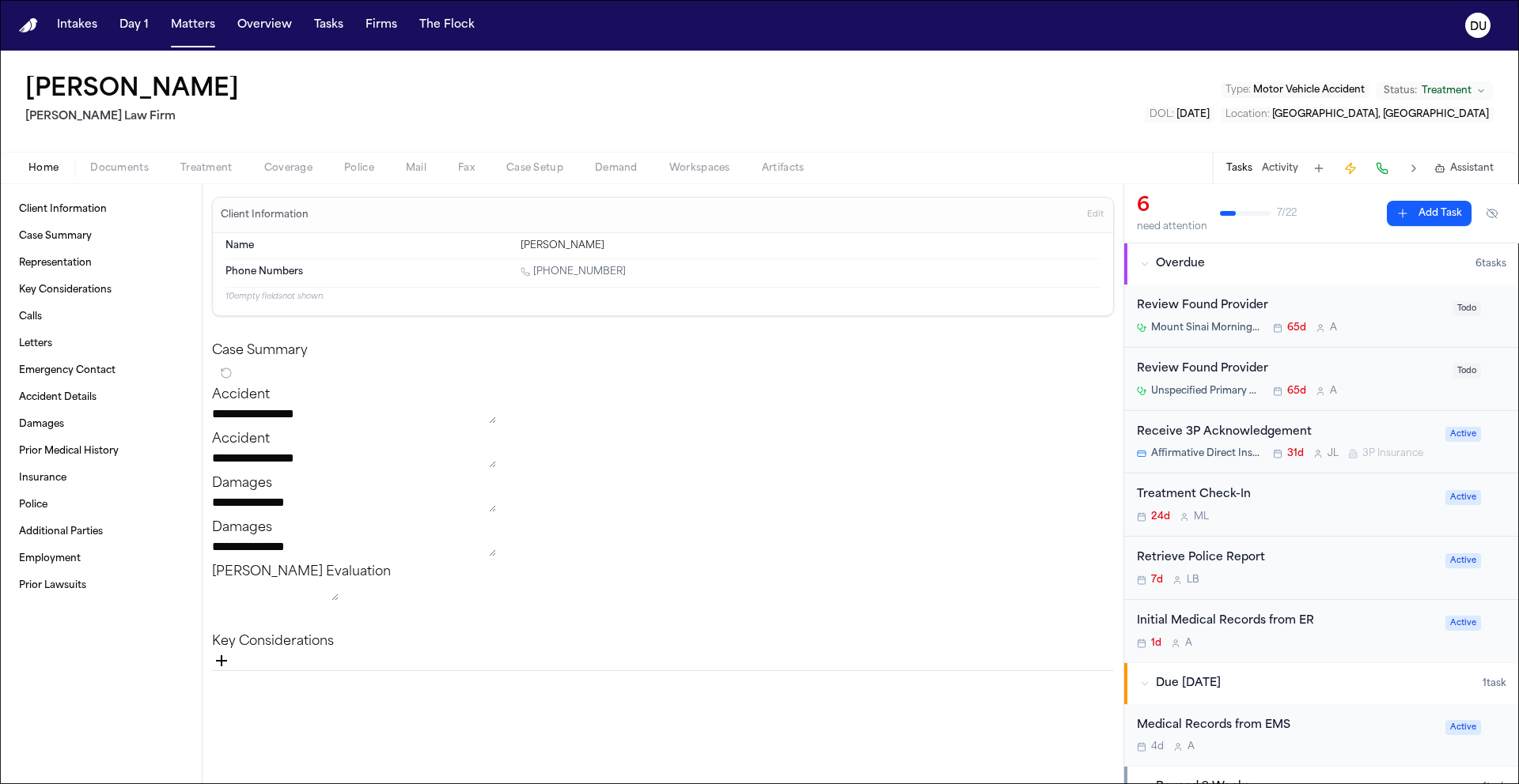
type textarea "*"
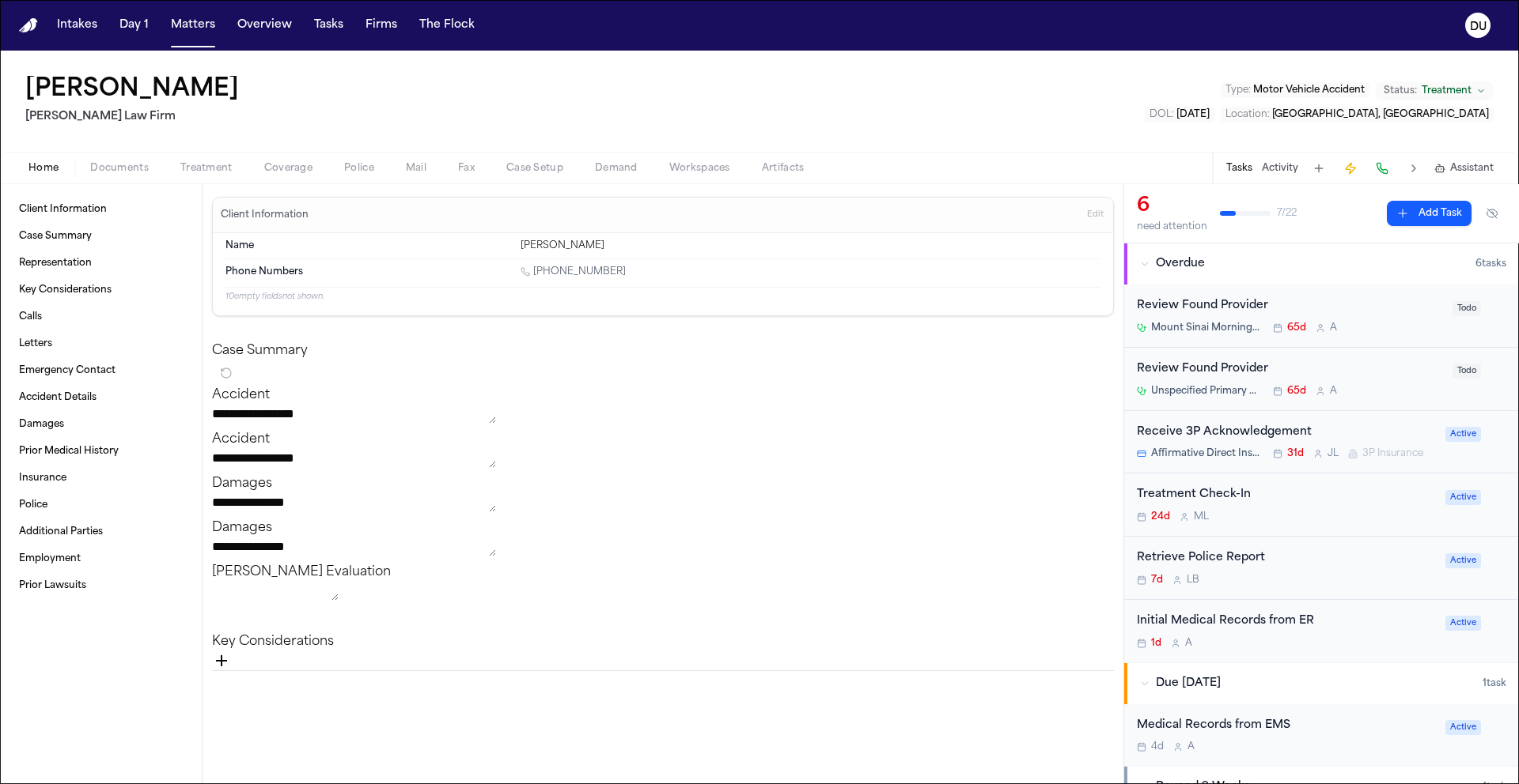
type textarea "*"
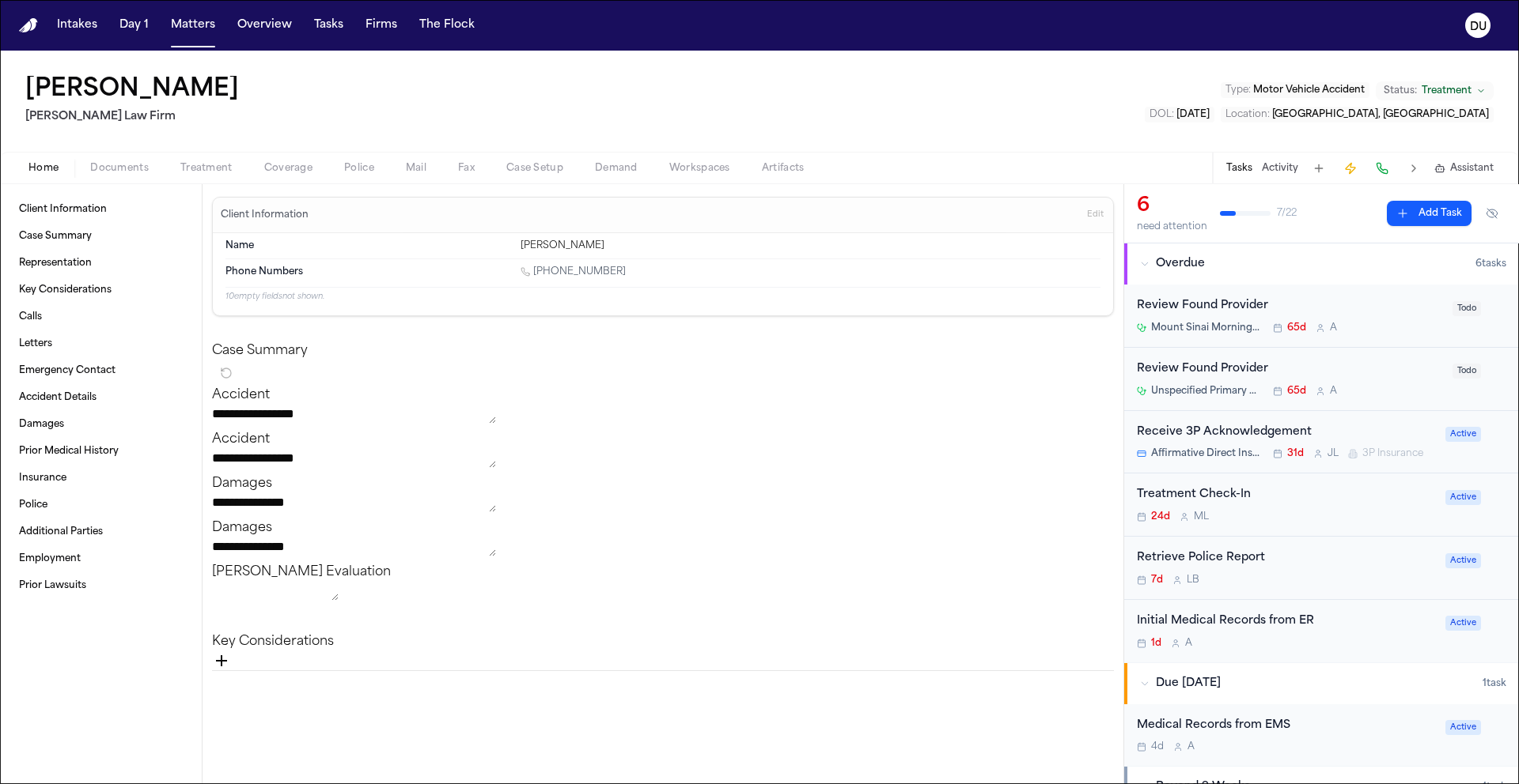
type textarea "*"
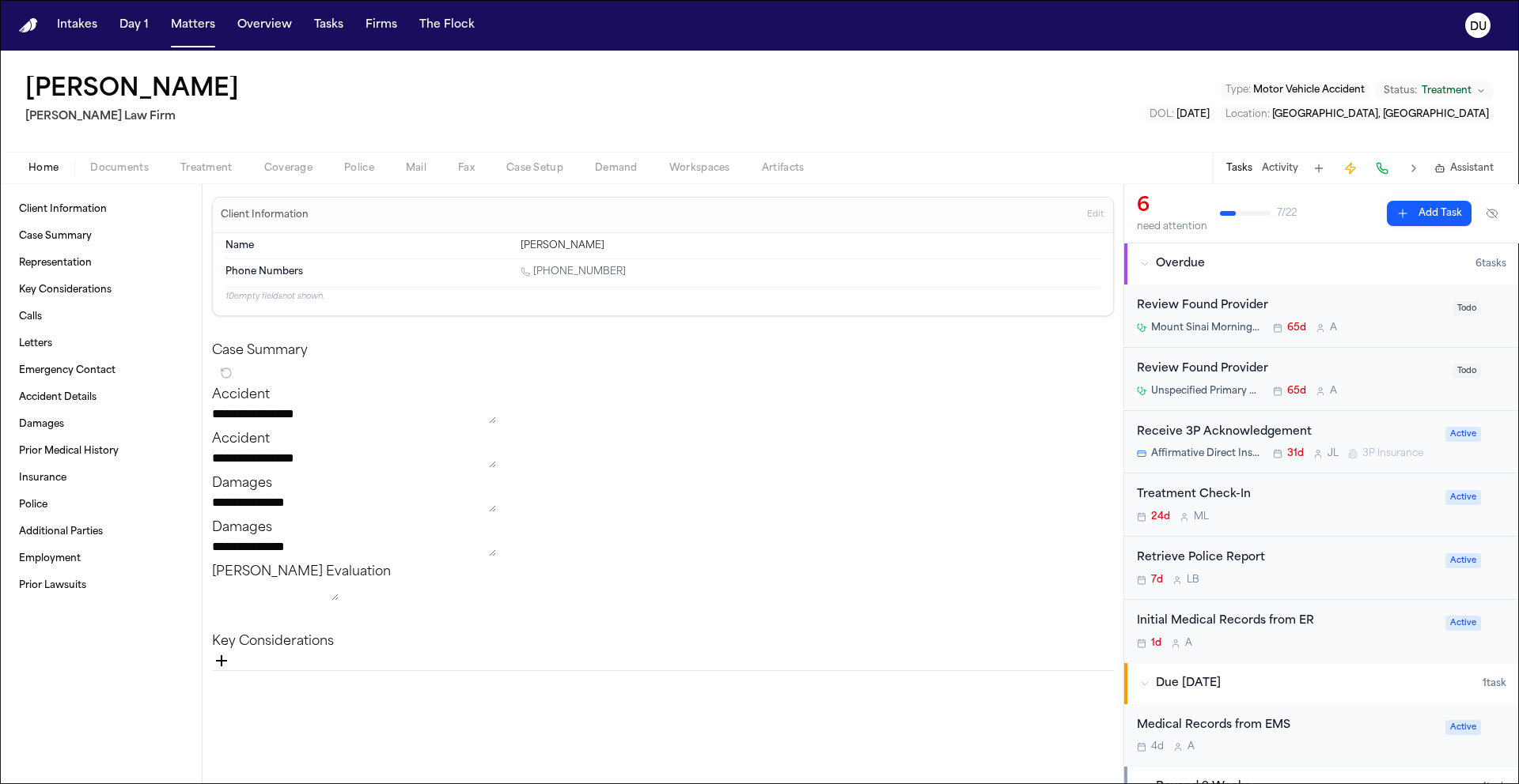
type textarea "*"
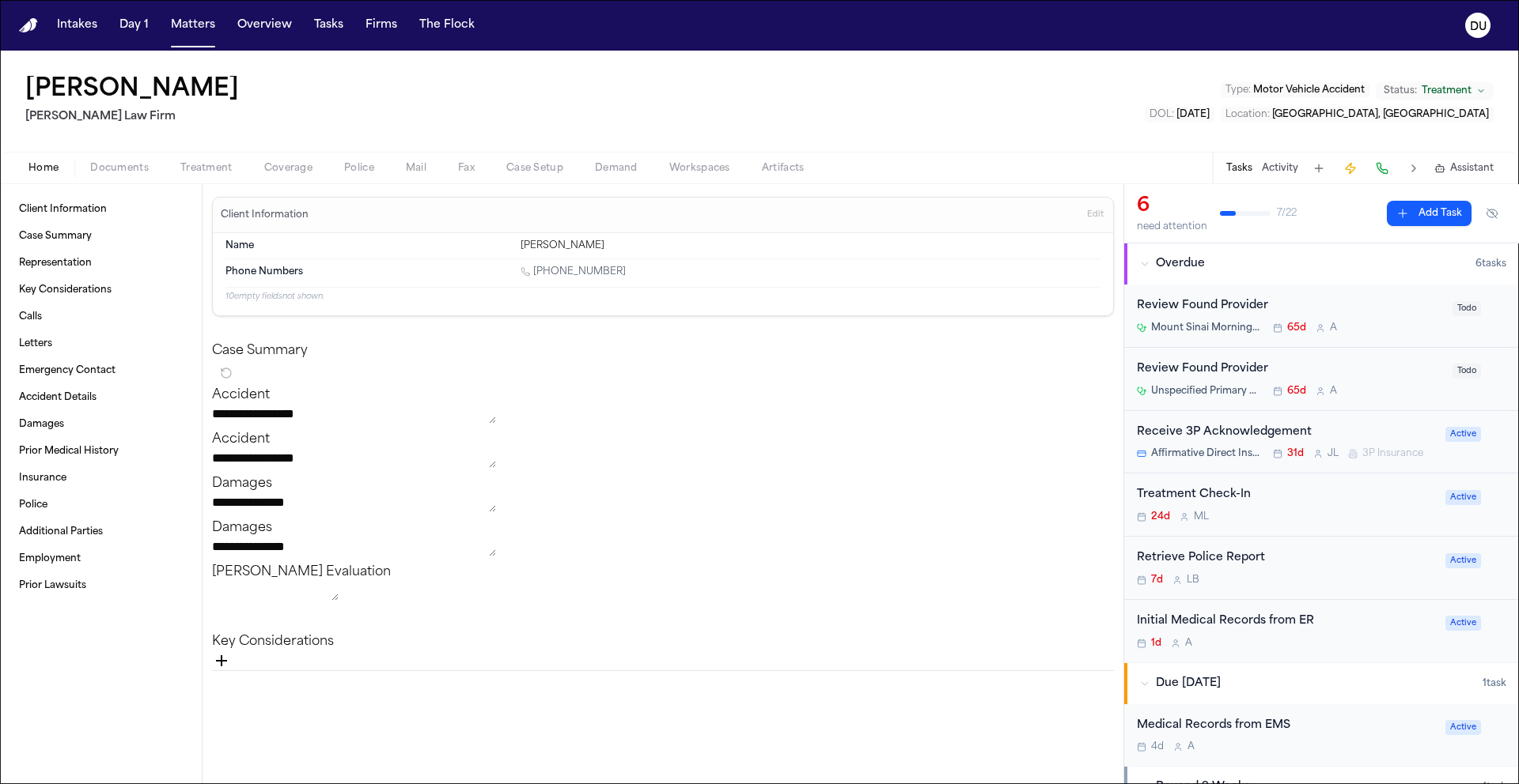
type textarea "*"
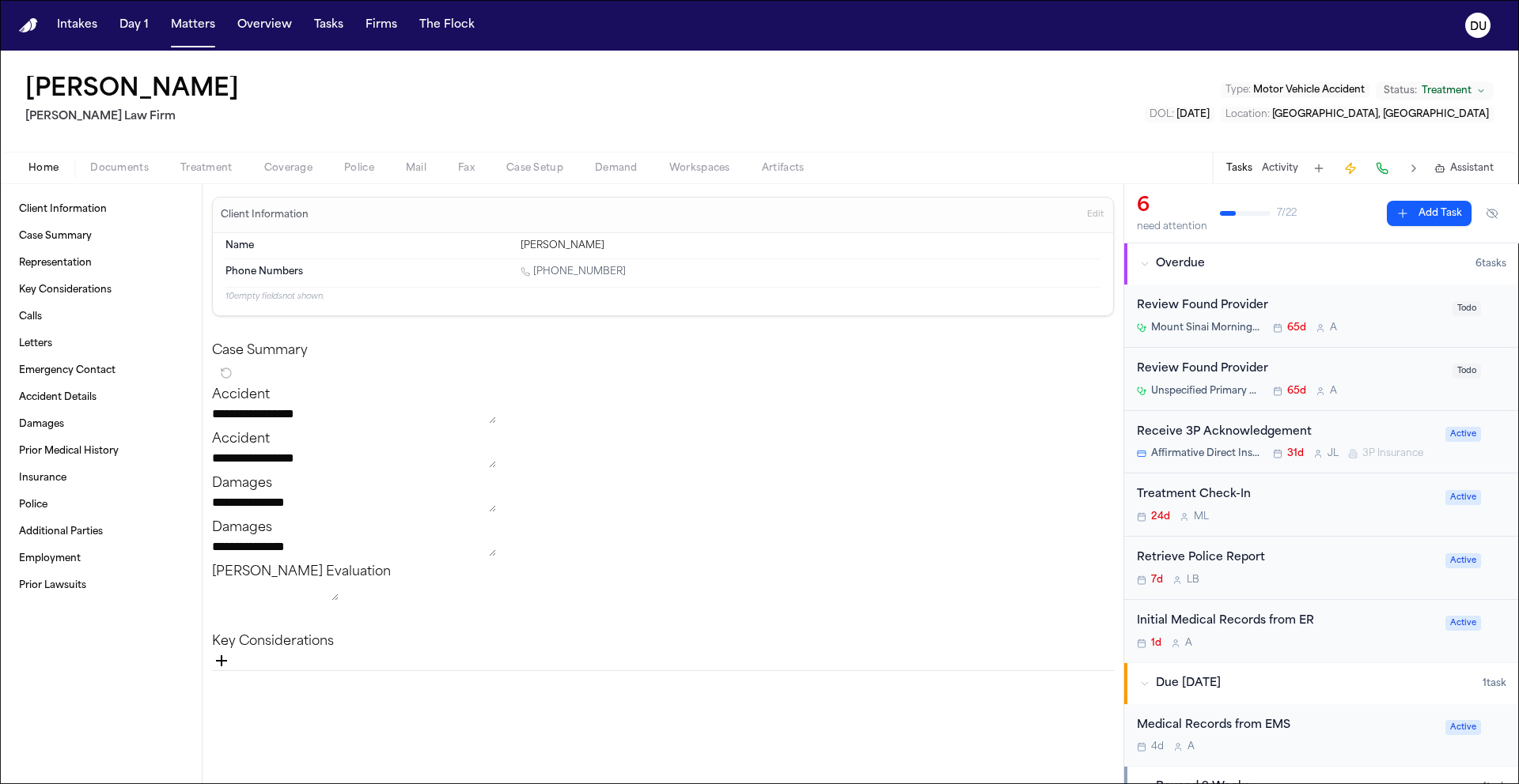
type textarea "*"
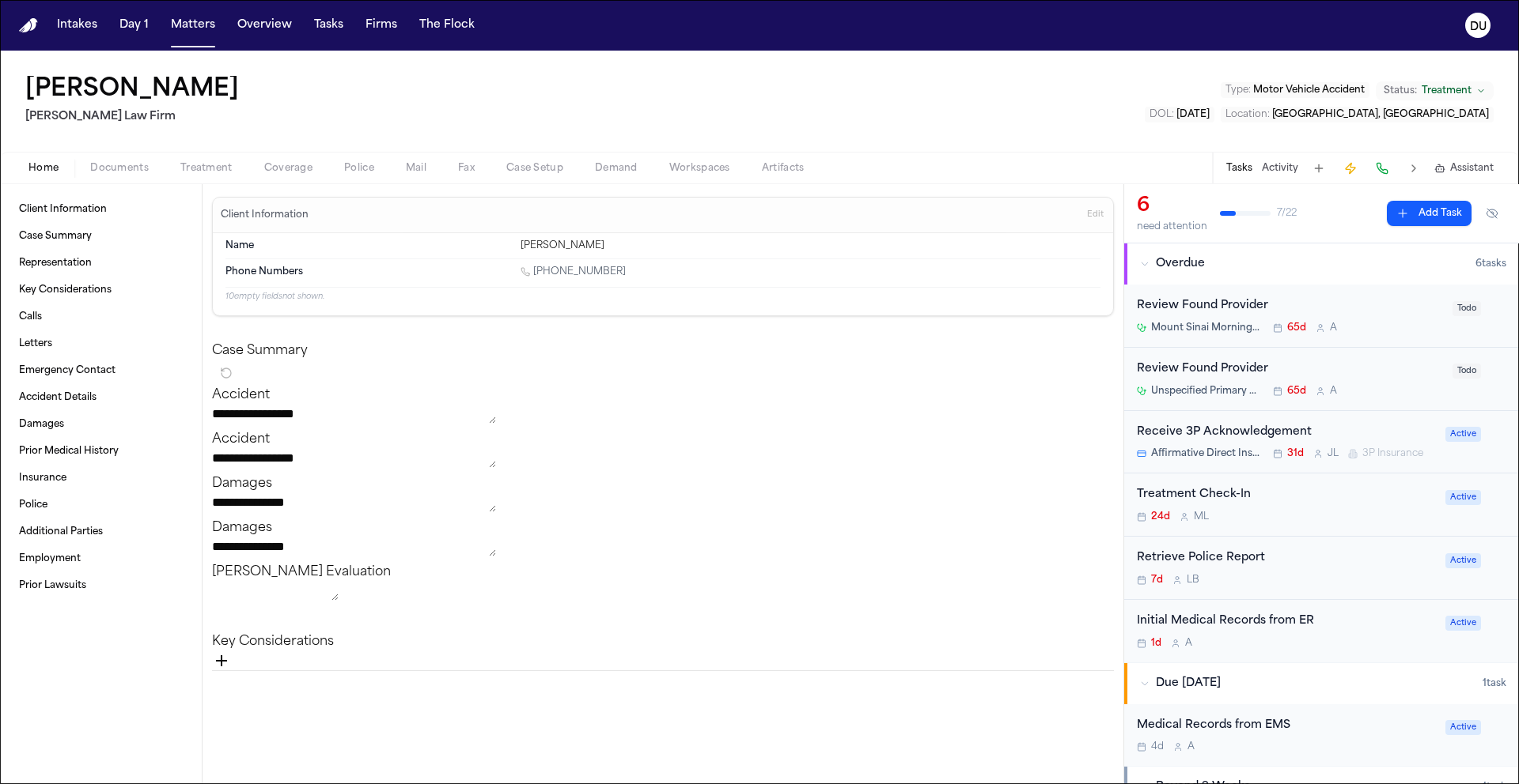
type textarea "*"
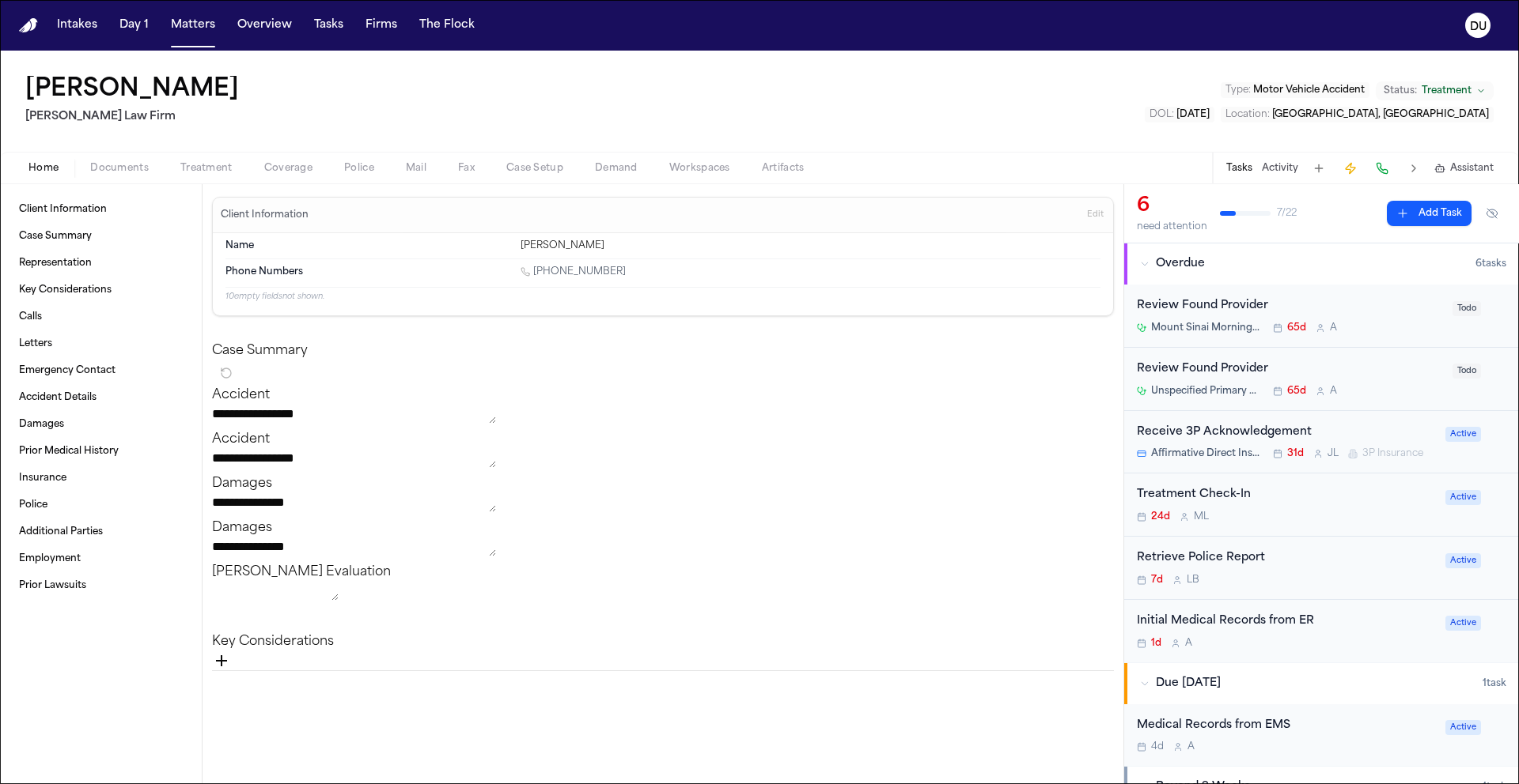
type textarea "*"
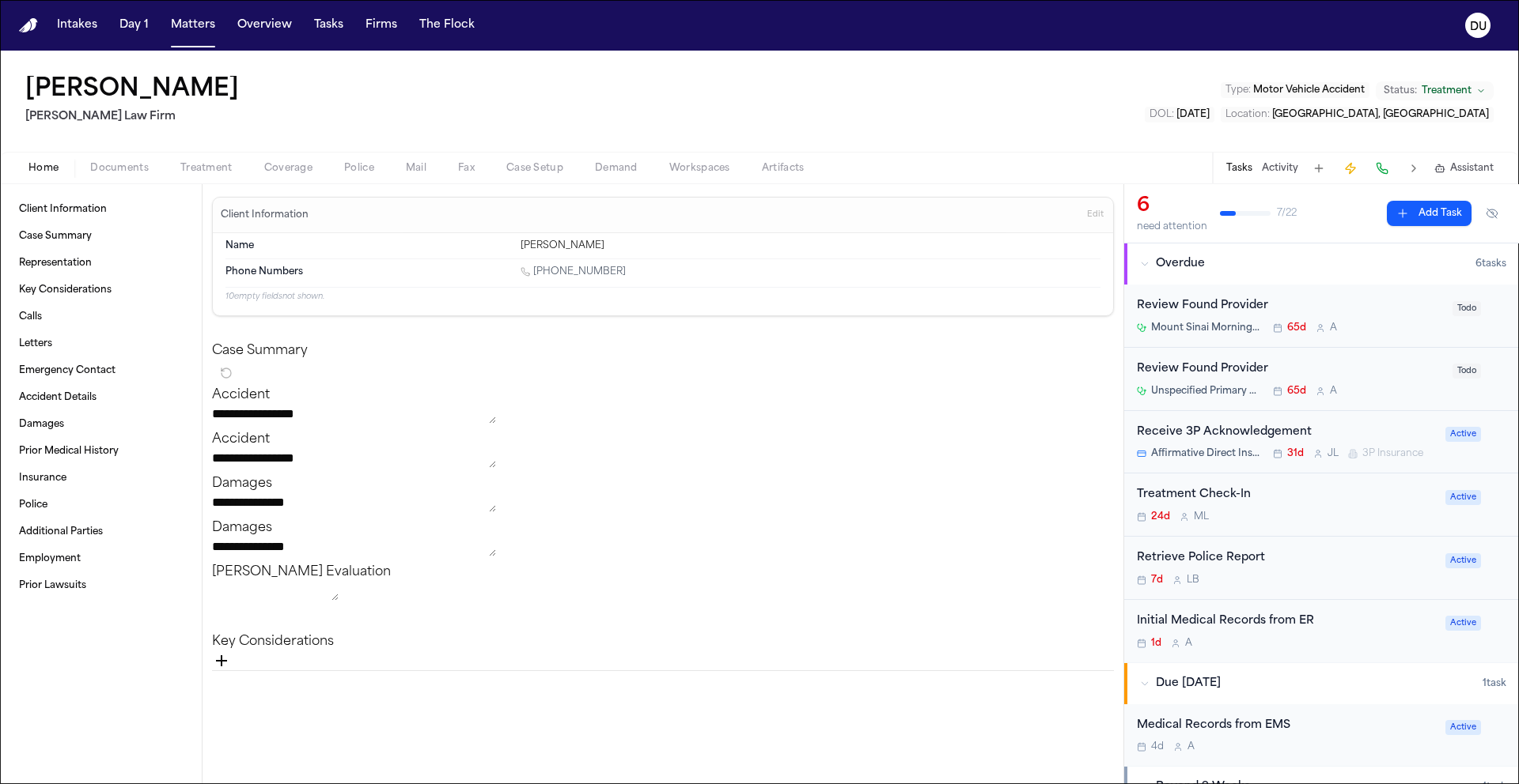
type textarea "*"
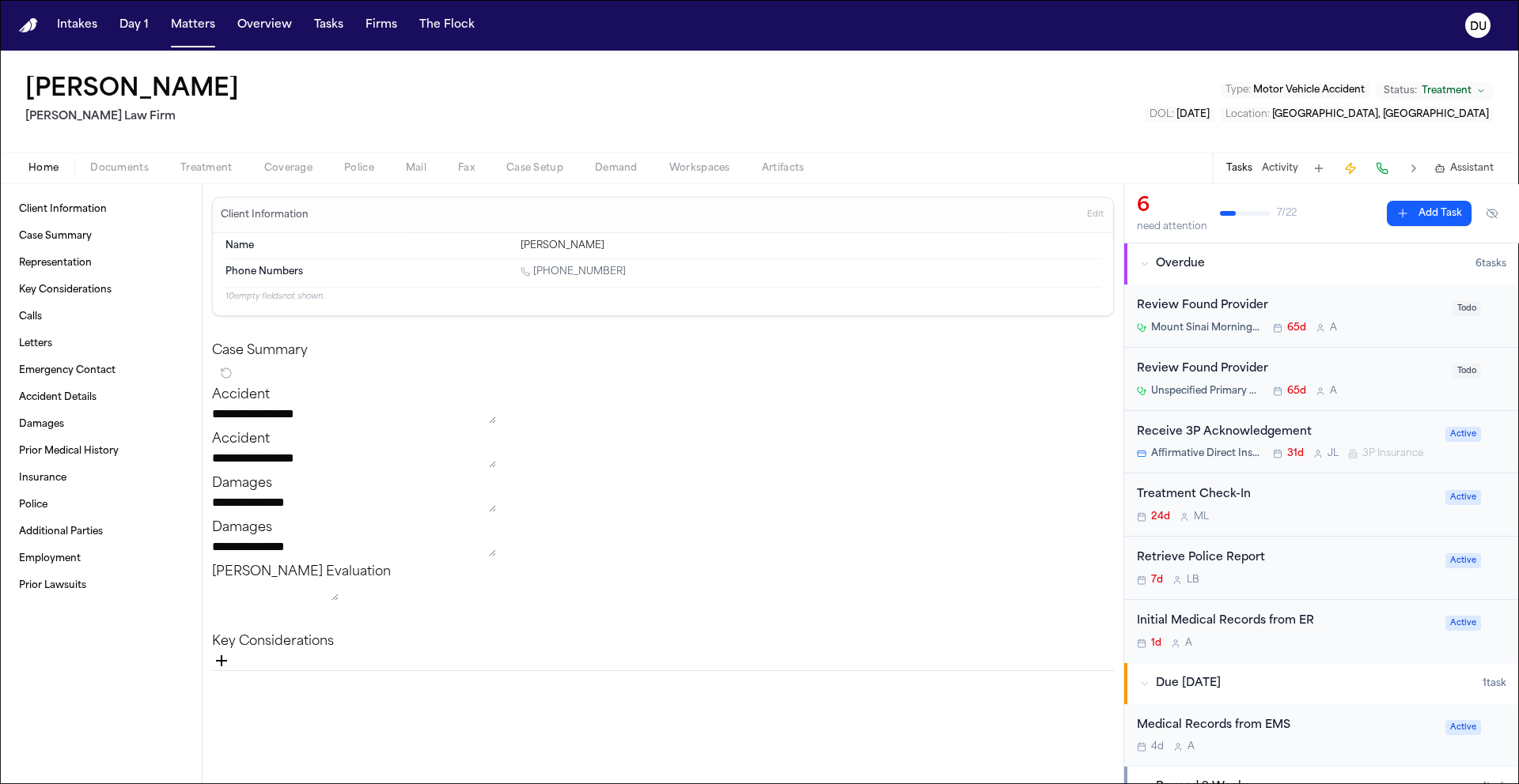
type textarea "*"
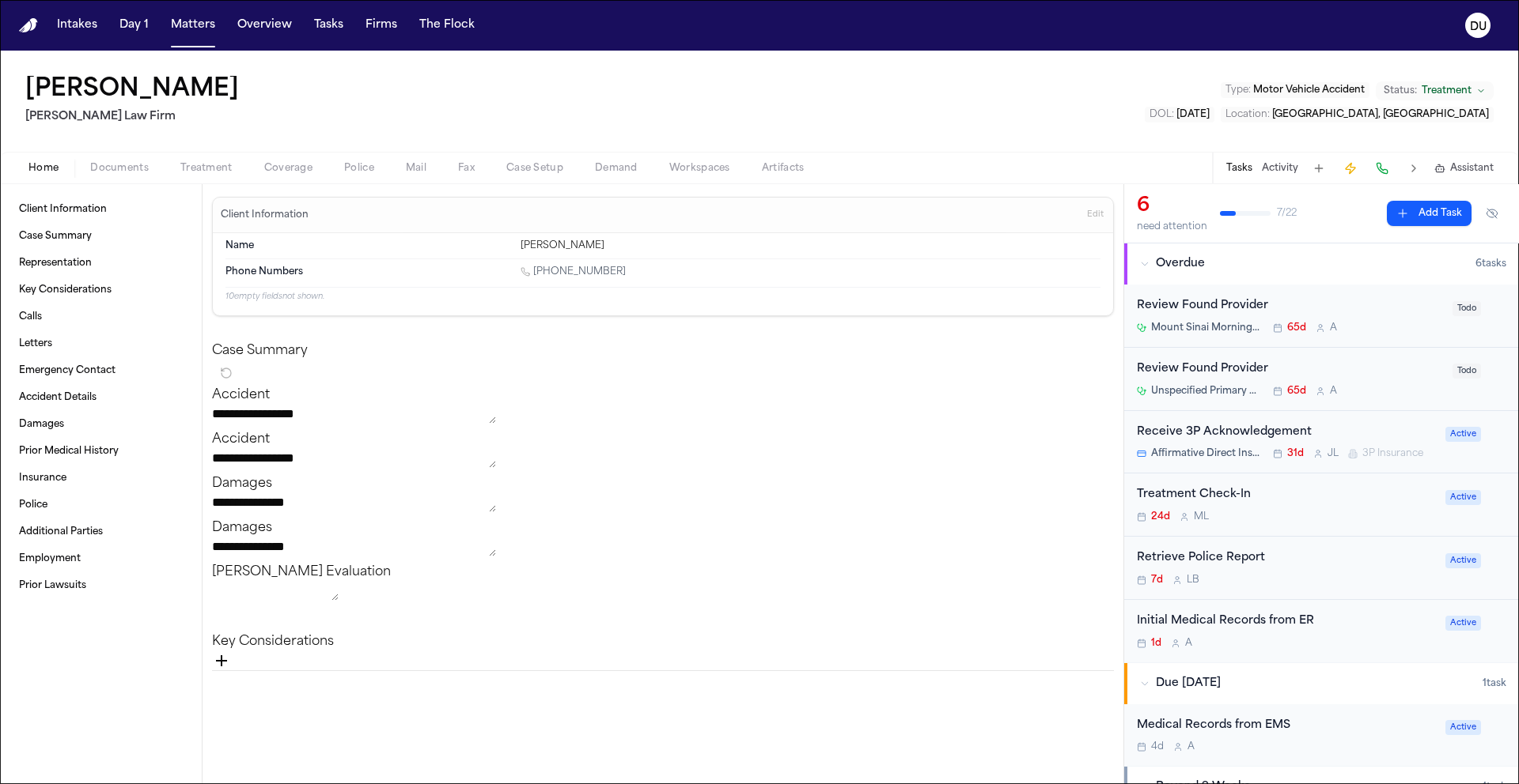
type textarea "*"
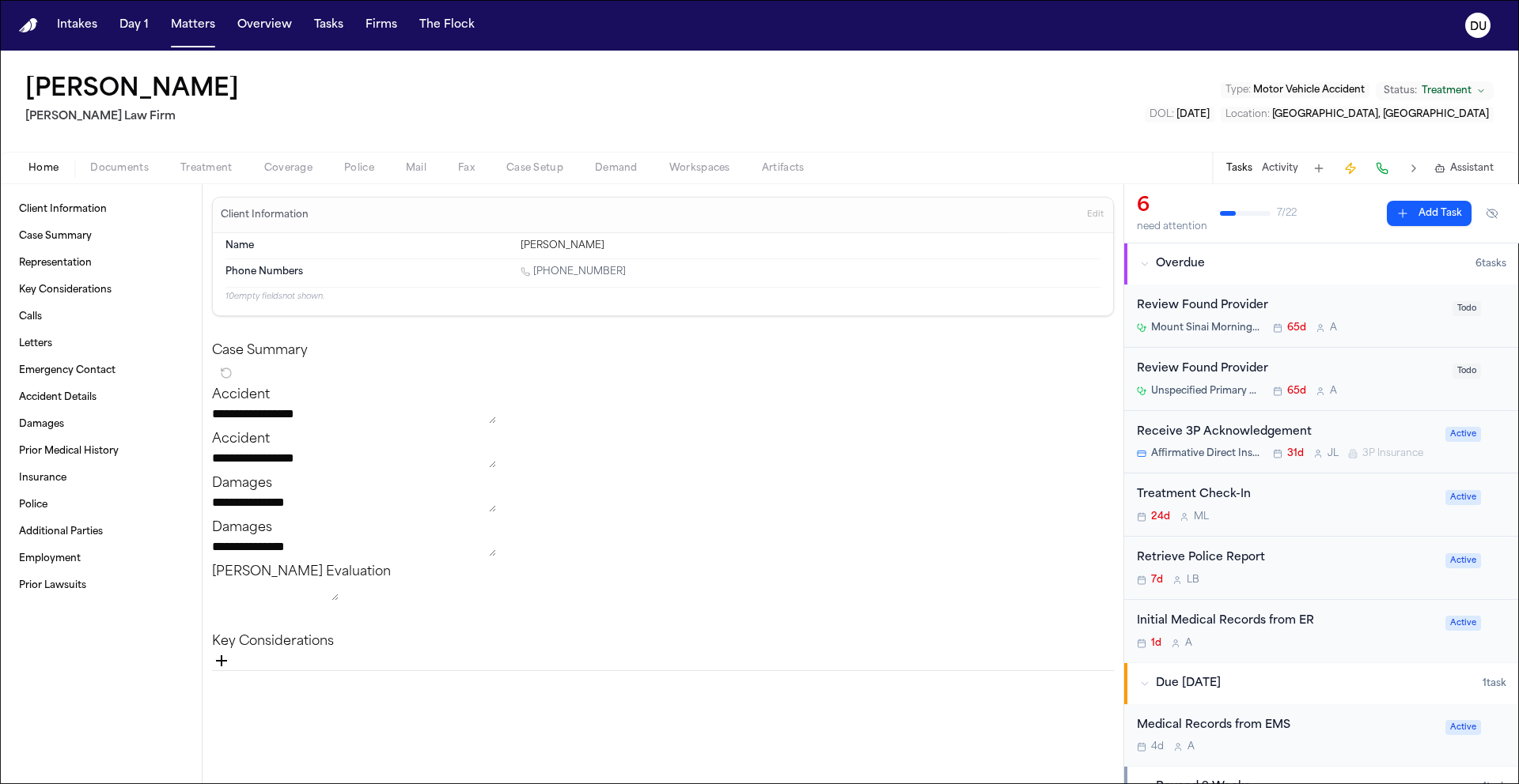
type textarea "*"
click at [322, 35] on button "Tasks" at bounding box center [329, 25] width 42 height 29
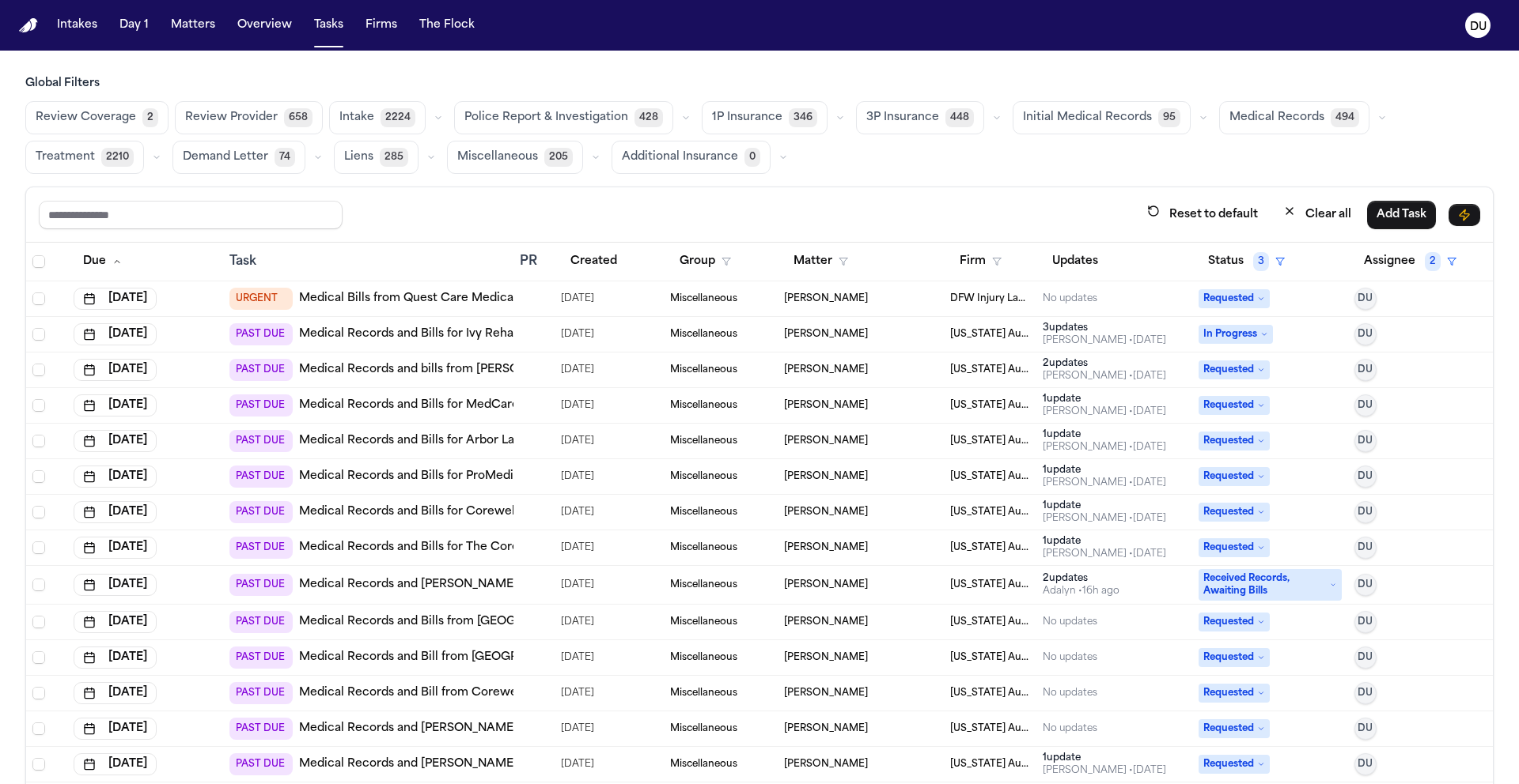
click at [435, 299] on link "Medical Bills from Quest Care Medical Services (See Note)" at bounding box center [465, 299] width 332 height 16
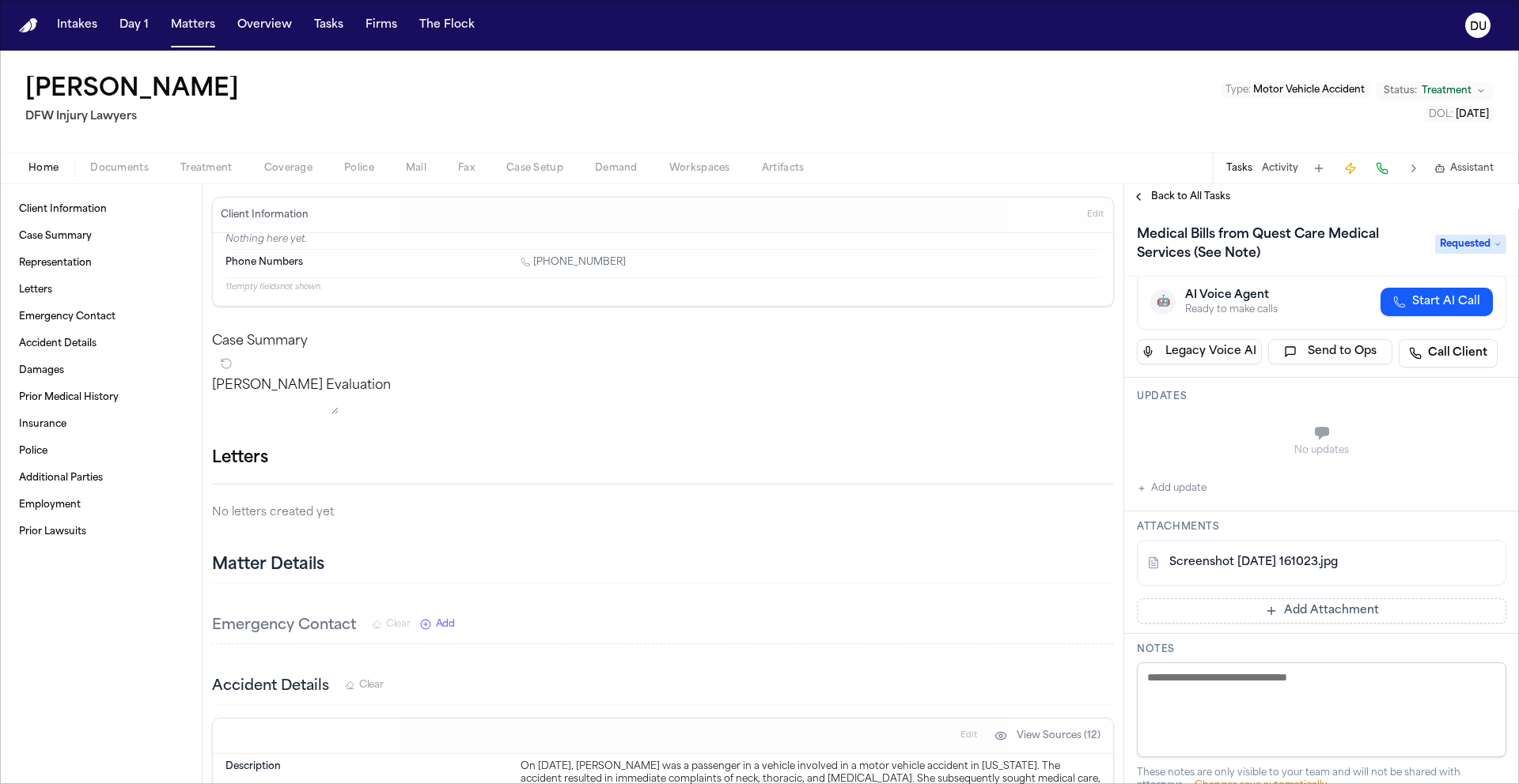
scroll to position [110, 0]
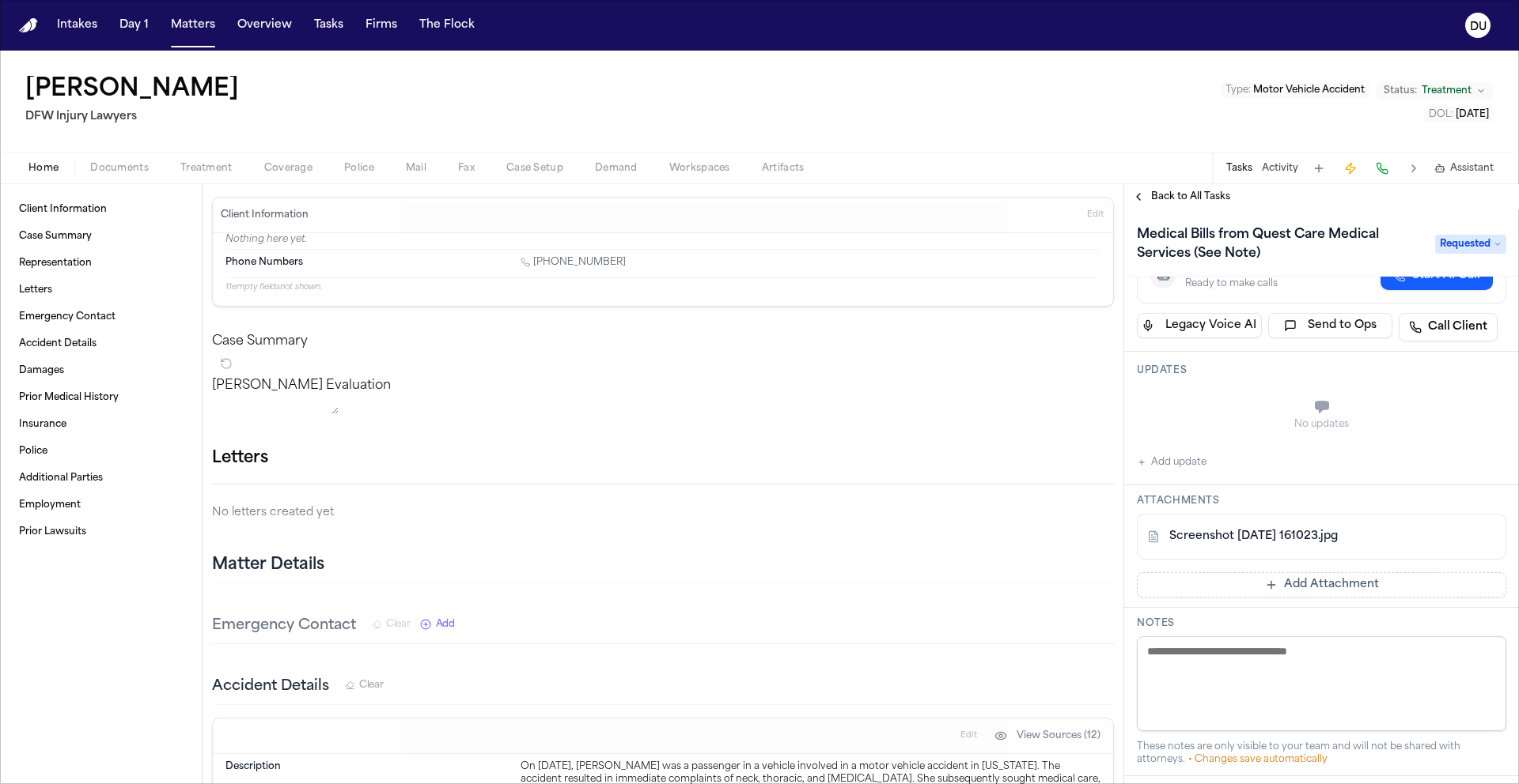
click at [1292, 536] on link "Screenshot [DATE] 161023.jpg" at bounding box center [1252, 537] width 168 height 16
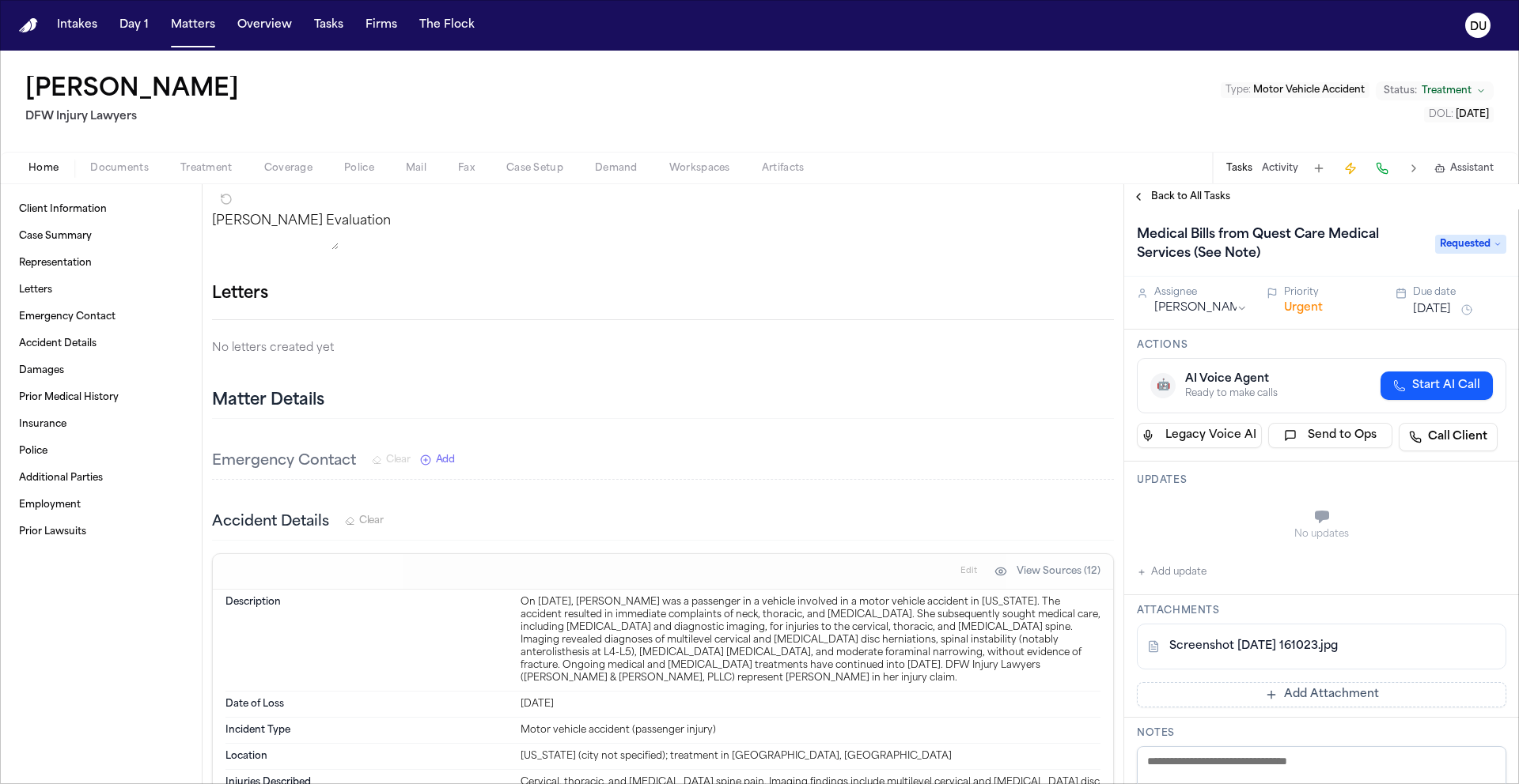
scroll to position [88, 0]
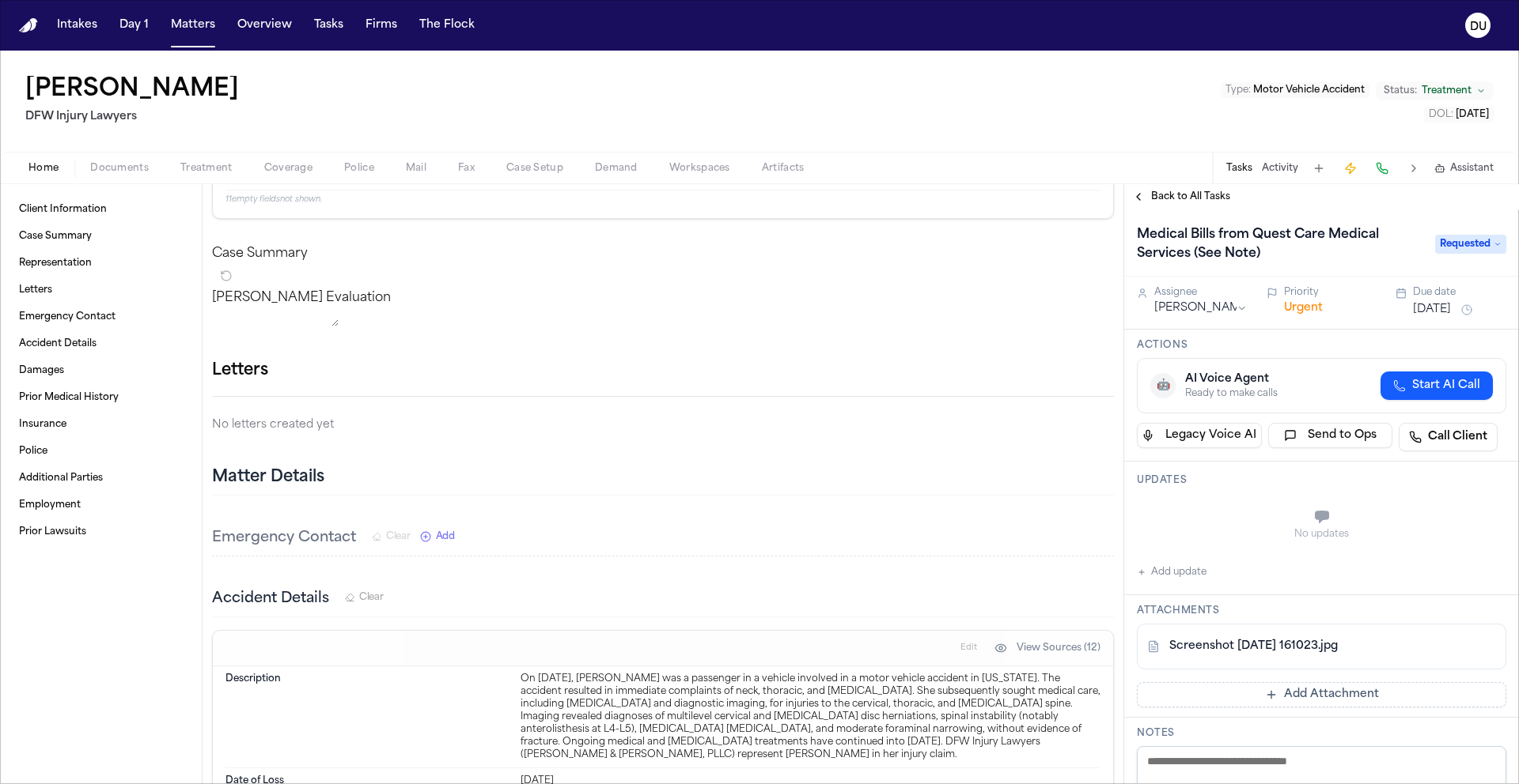
click at [123, 178] on div "Home Documents Treatment Coverage Police Mail Fax Case Setup Demand Workspaces …" at bounding box center [759, 167] width 1519 height 32
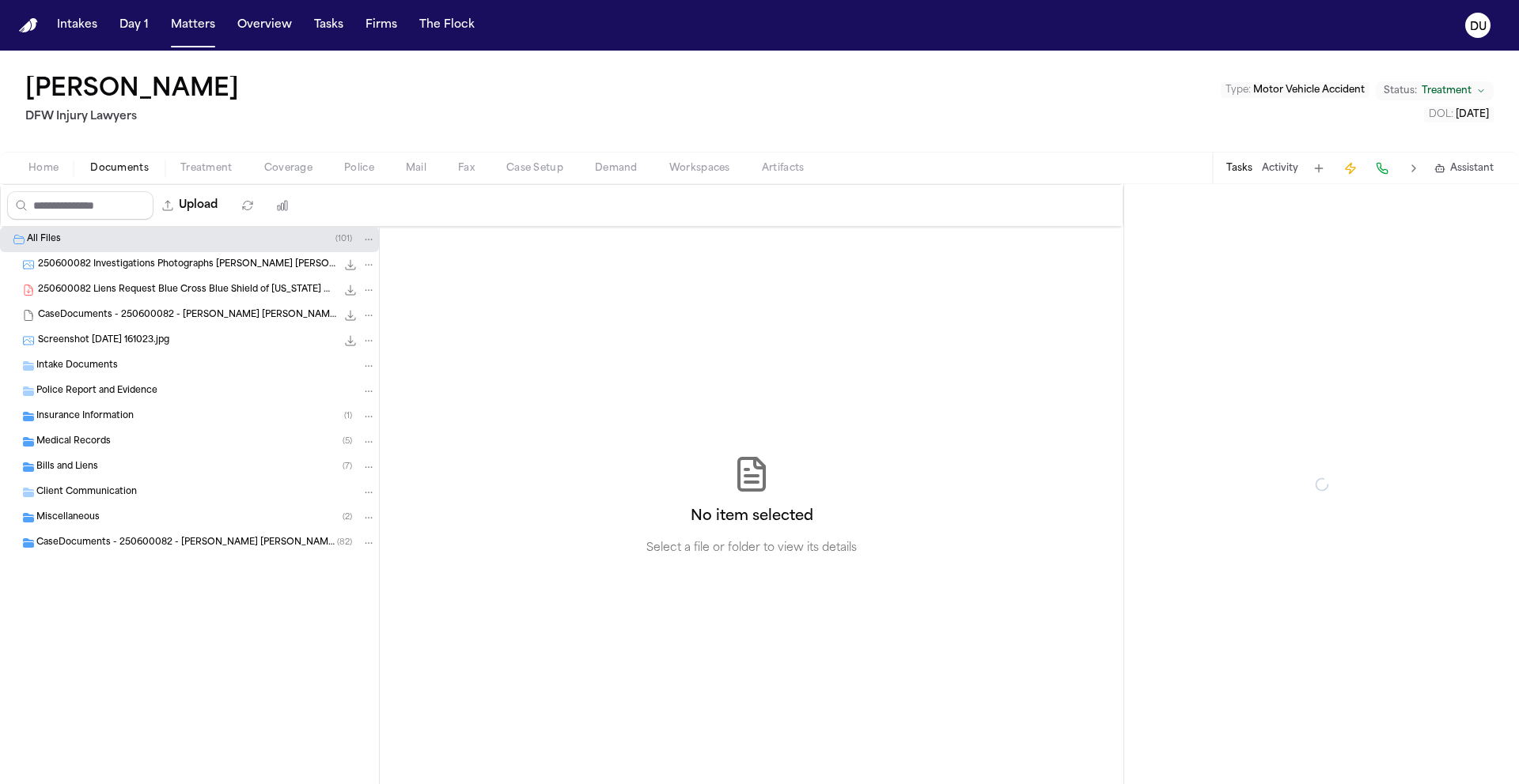
click at [124, 172] on span "Documents" at bounding box center [119, 168] width 59 height 13
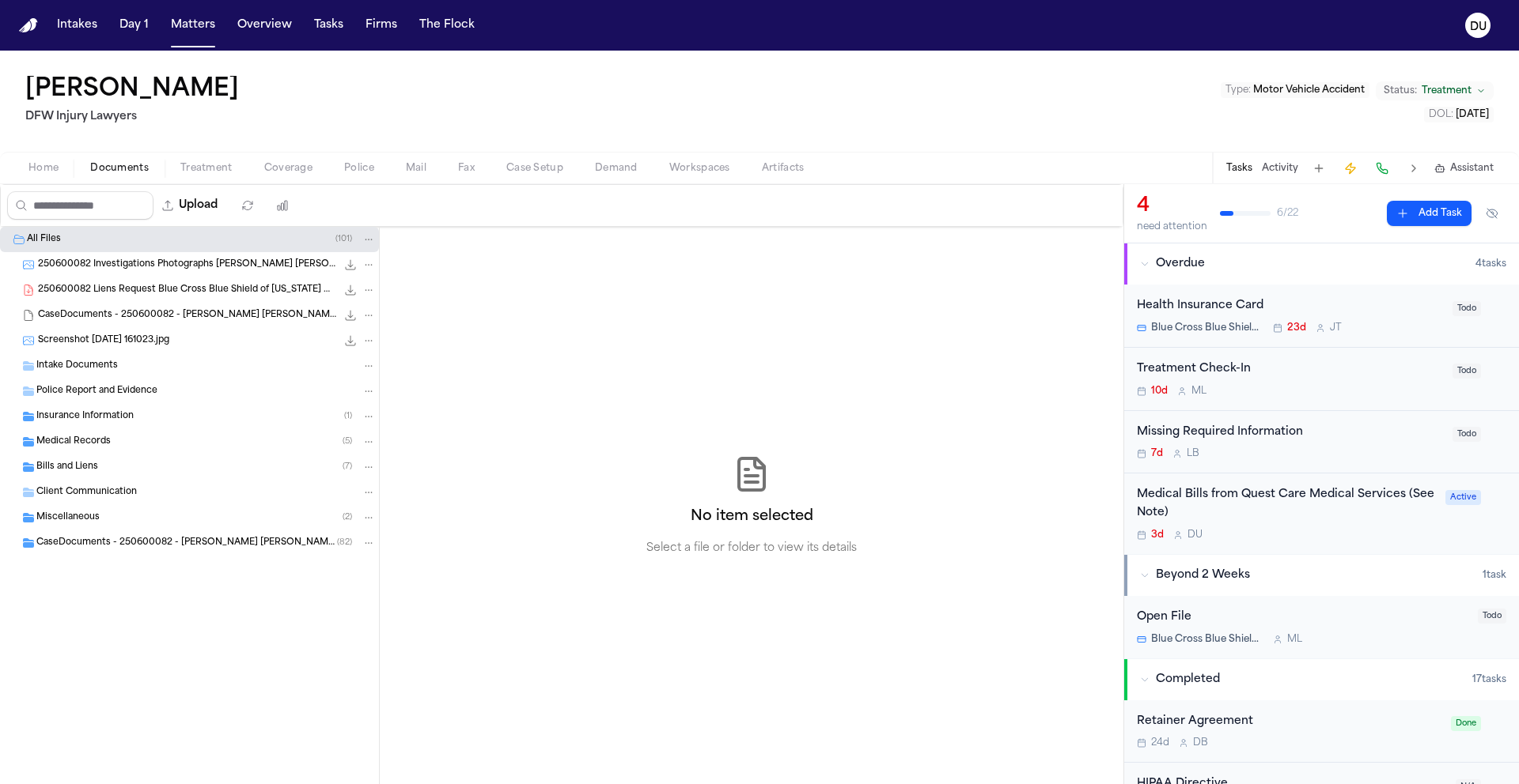
click at [95, 364] on span "Intake Documents" at bounding box center [77, 366] width 81 height 14
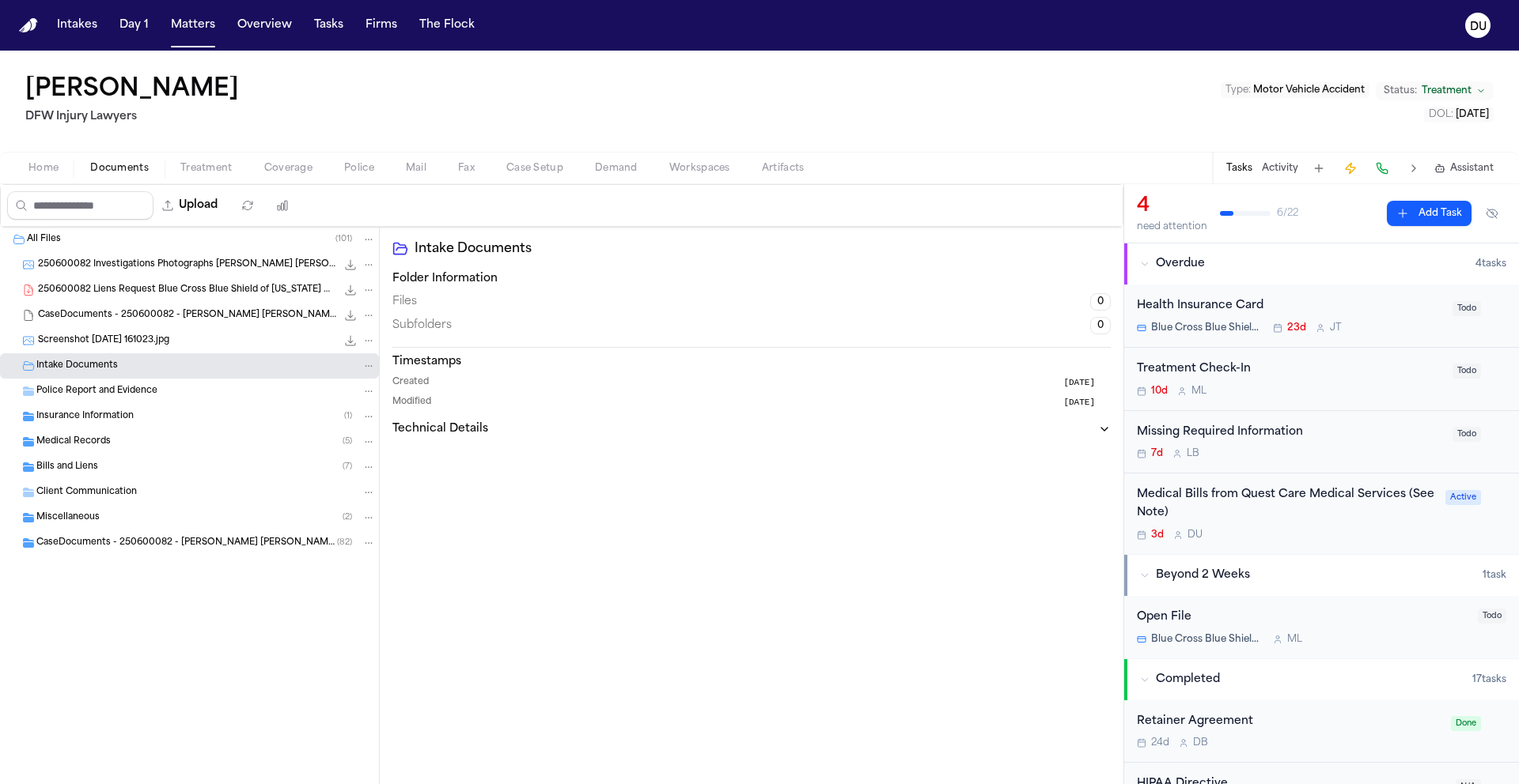
click at [81, 392] on span "Police Report and Evidence" at bounding box center [96, 392] width 121 height 14
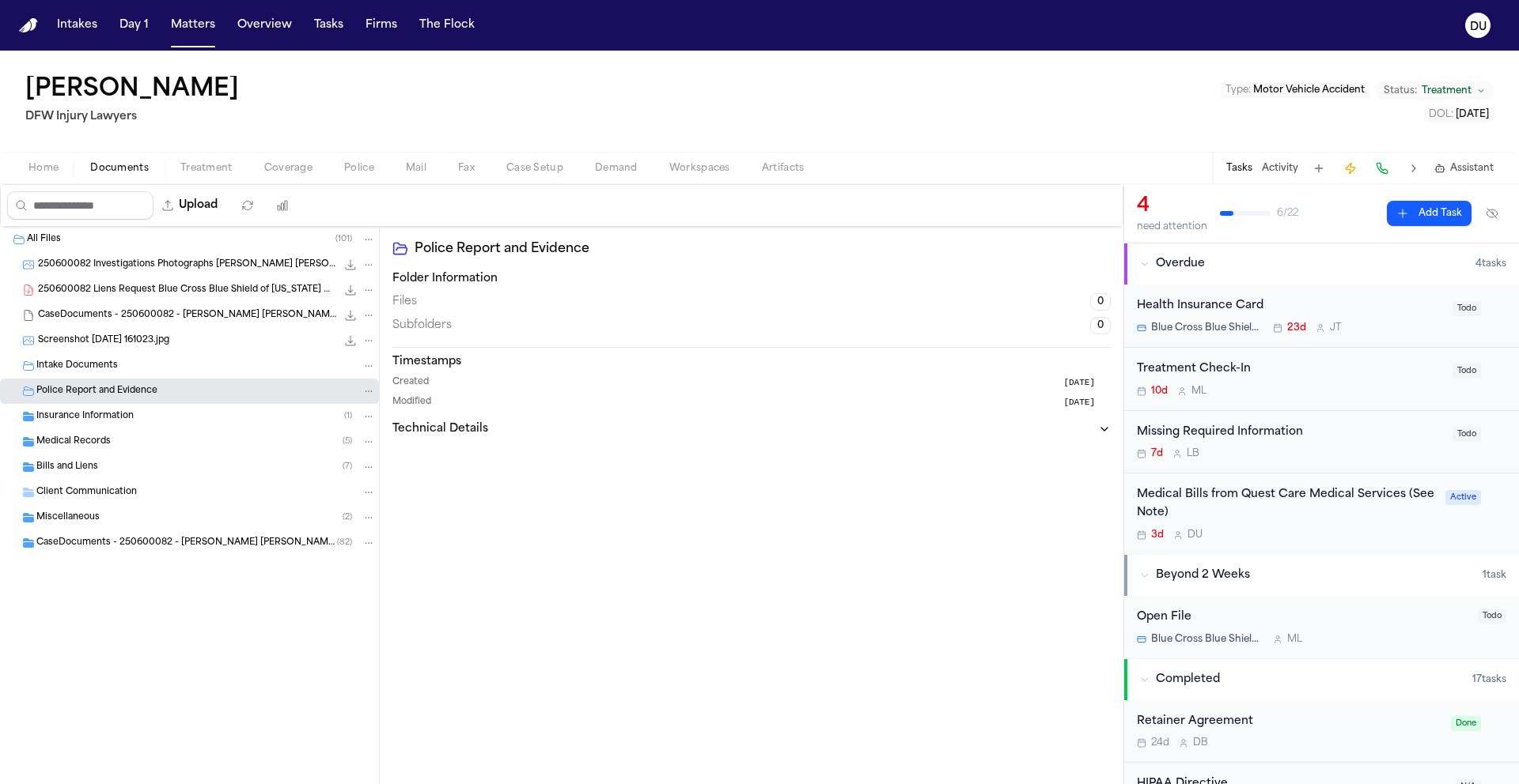
click at [86, 419] on span "Insurance Information" at bounding box center [85, 417] width 97 height 14
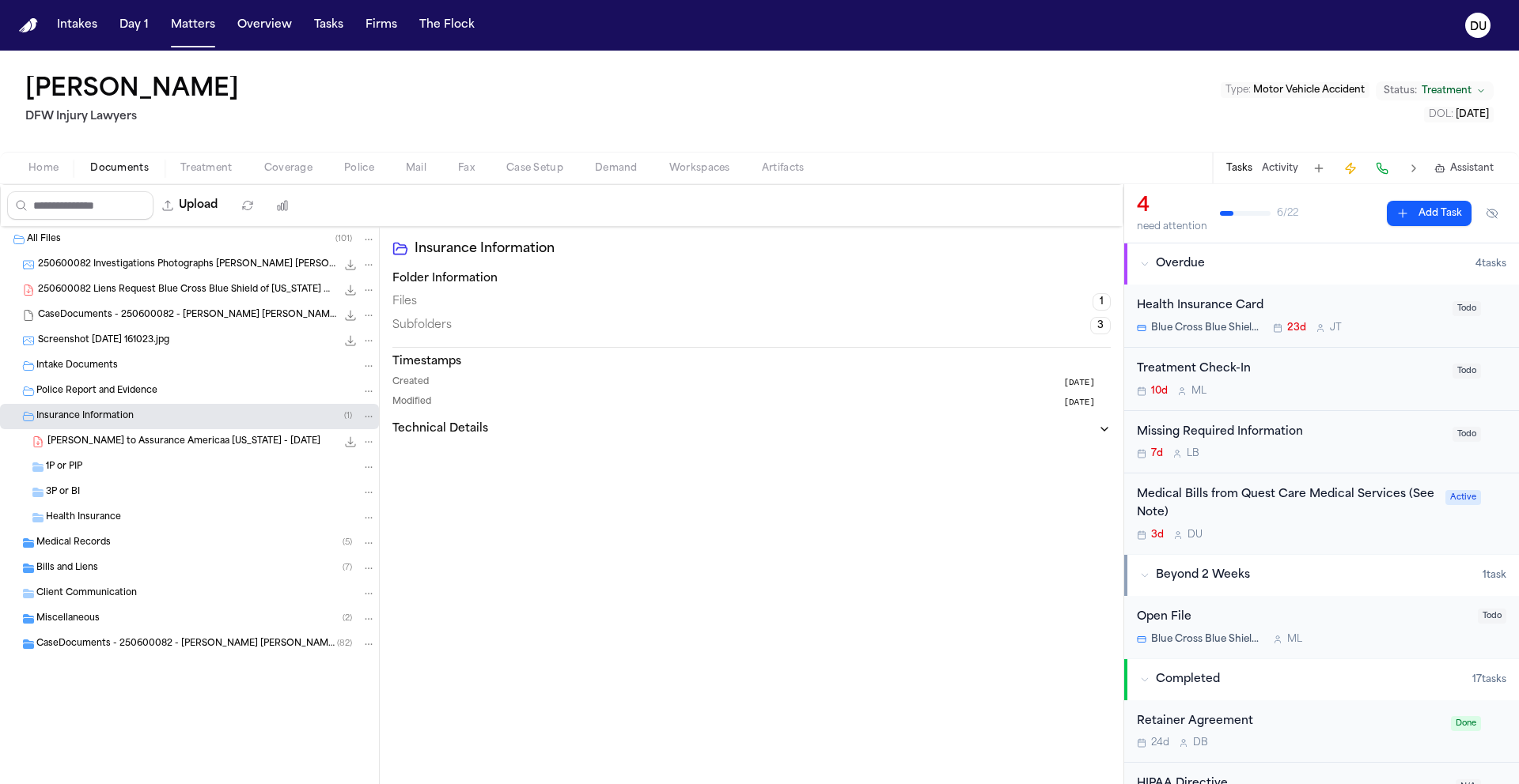
click at [74, 546] on span "Medical Records" at bounding box center [73, 543] width 75 height 14
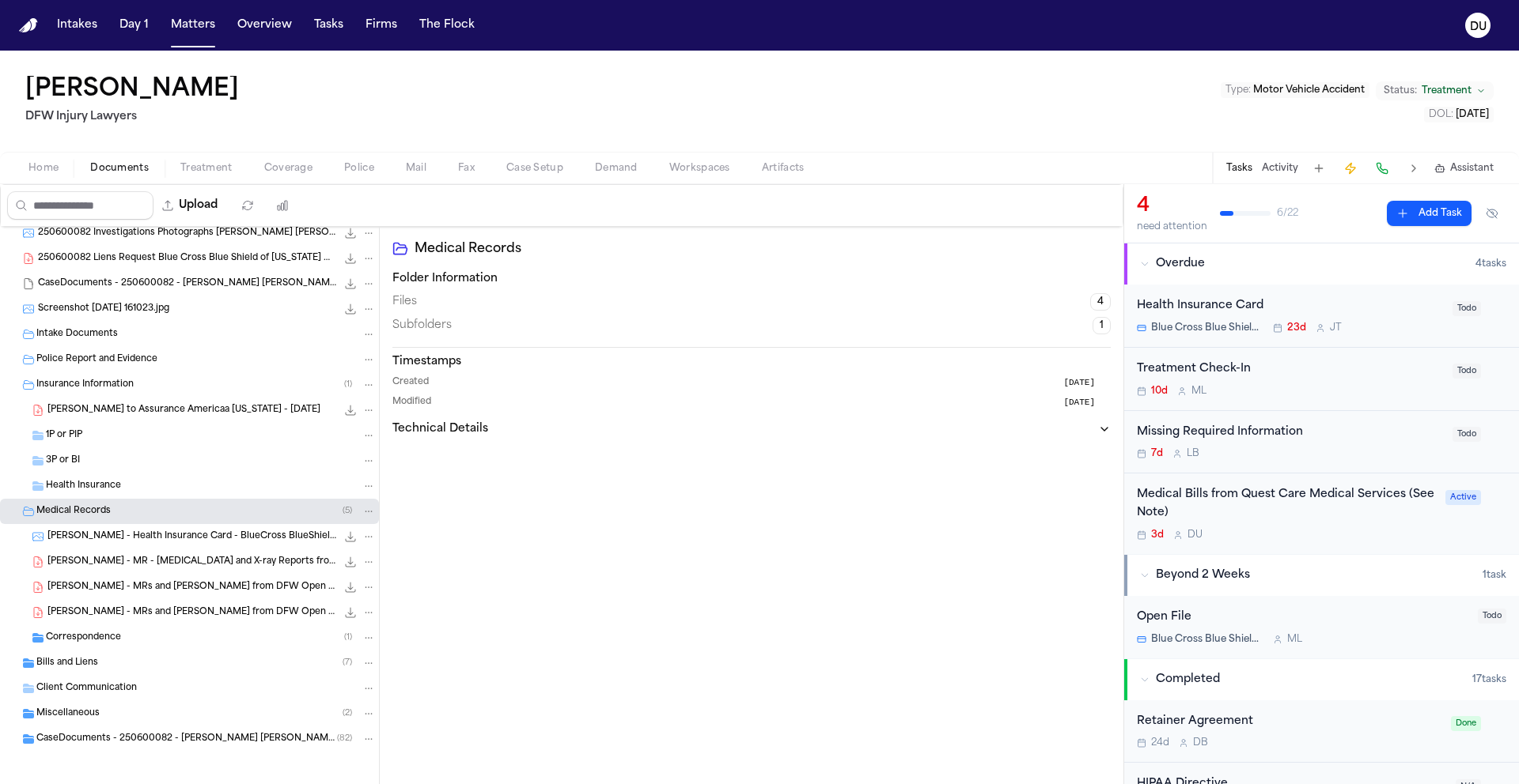
scroll to position [36, 0]
click at [98, 627] on span "Correspondence" at bounding box center [83, 634] width 75 height 14
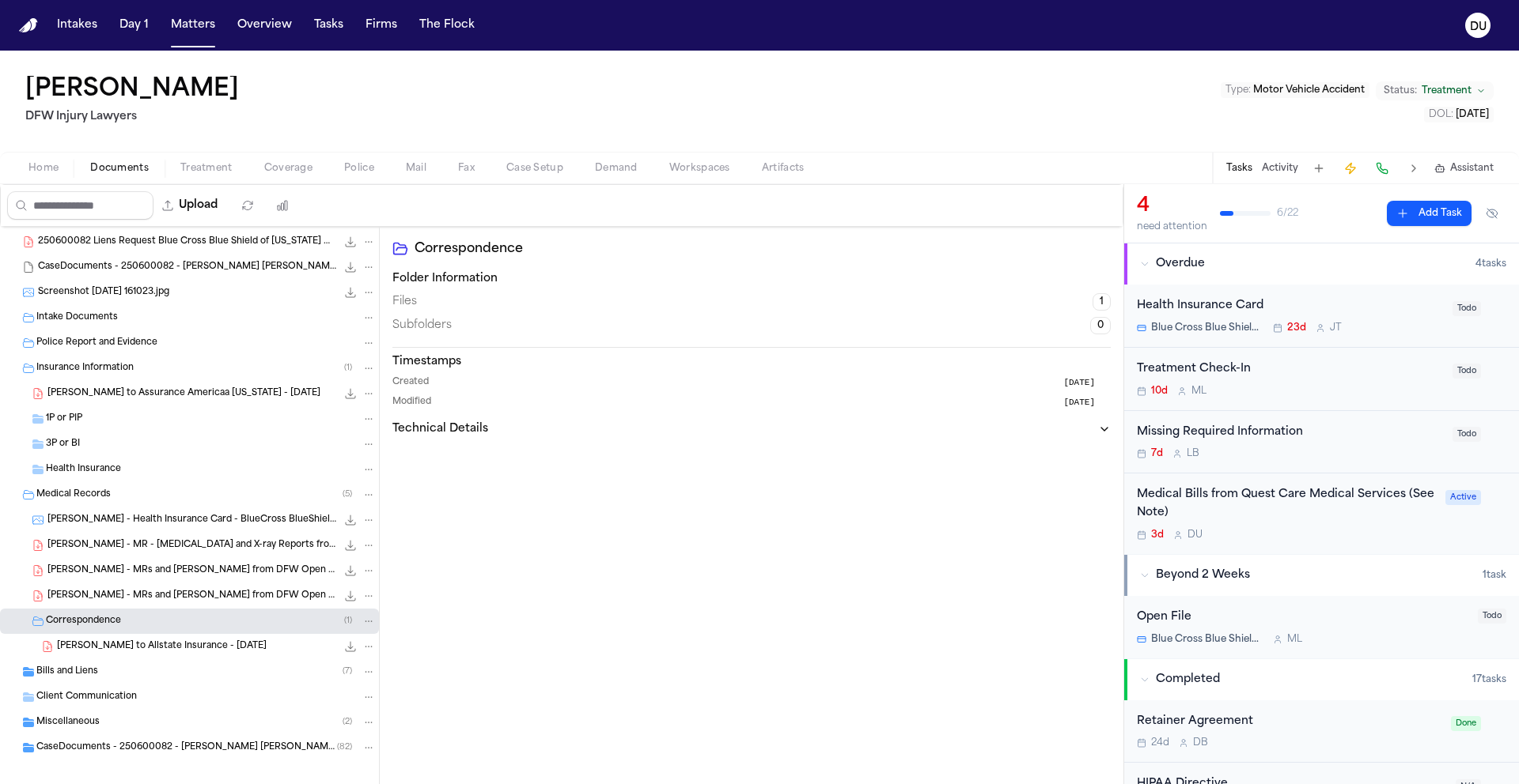
scroll to position [61, 0]
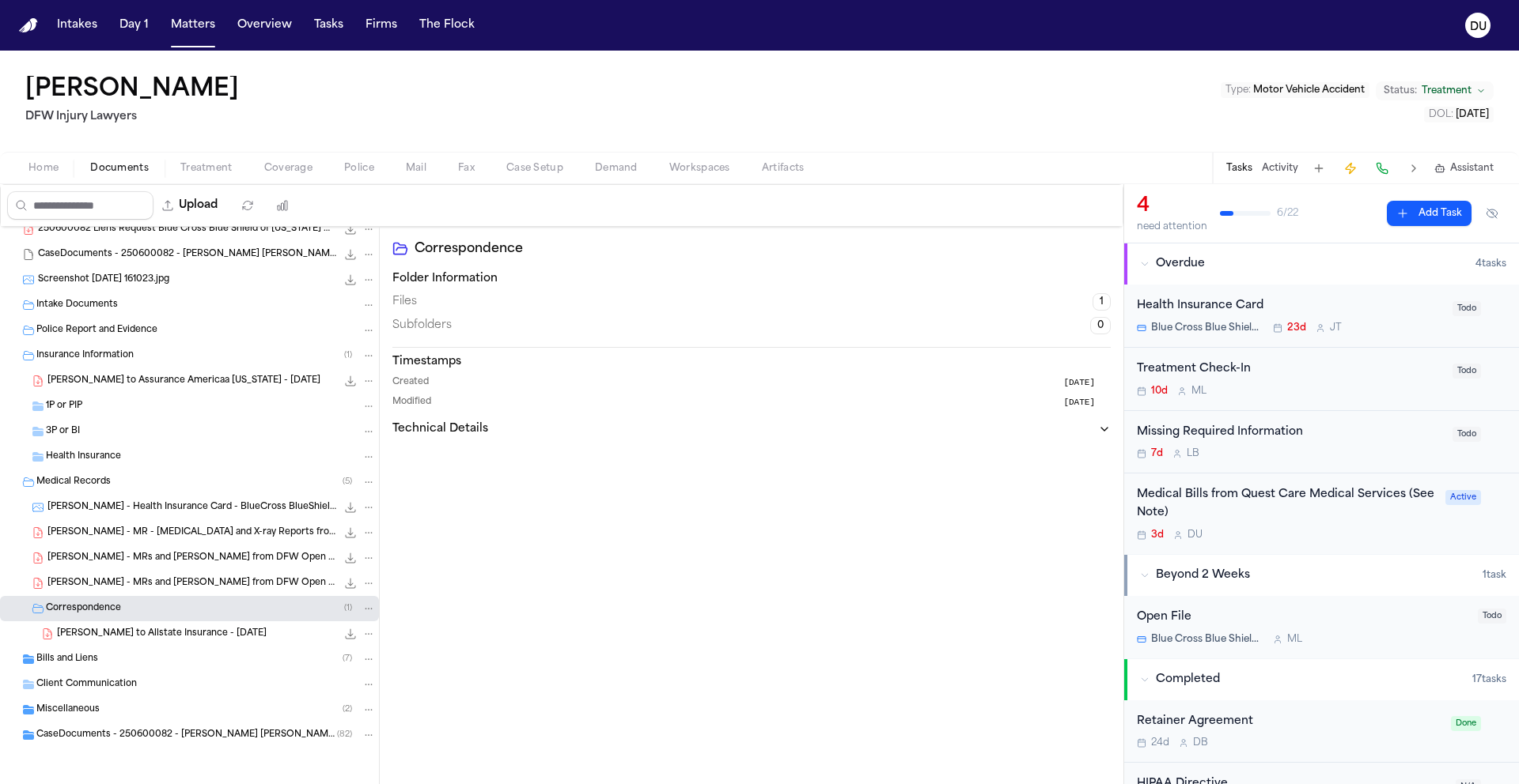
click at [49, 662] on span "Bills and Liens" at bounding box center [67, 660] width 62 height 14
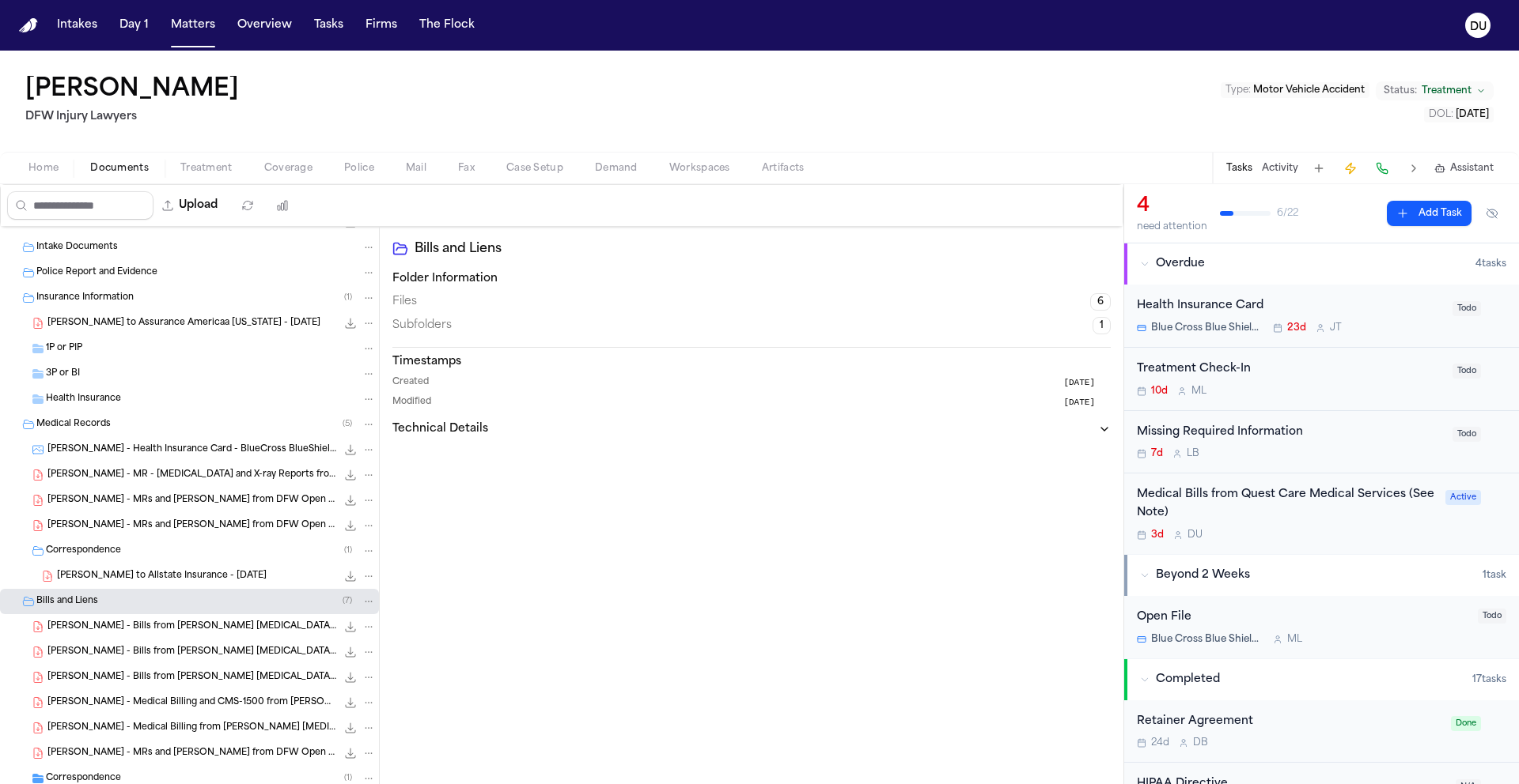
scroll to position [238, 0]
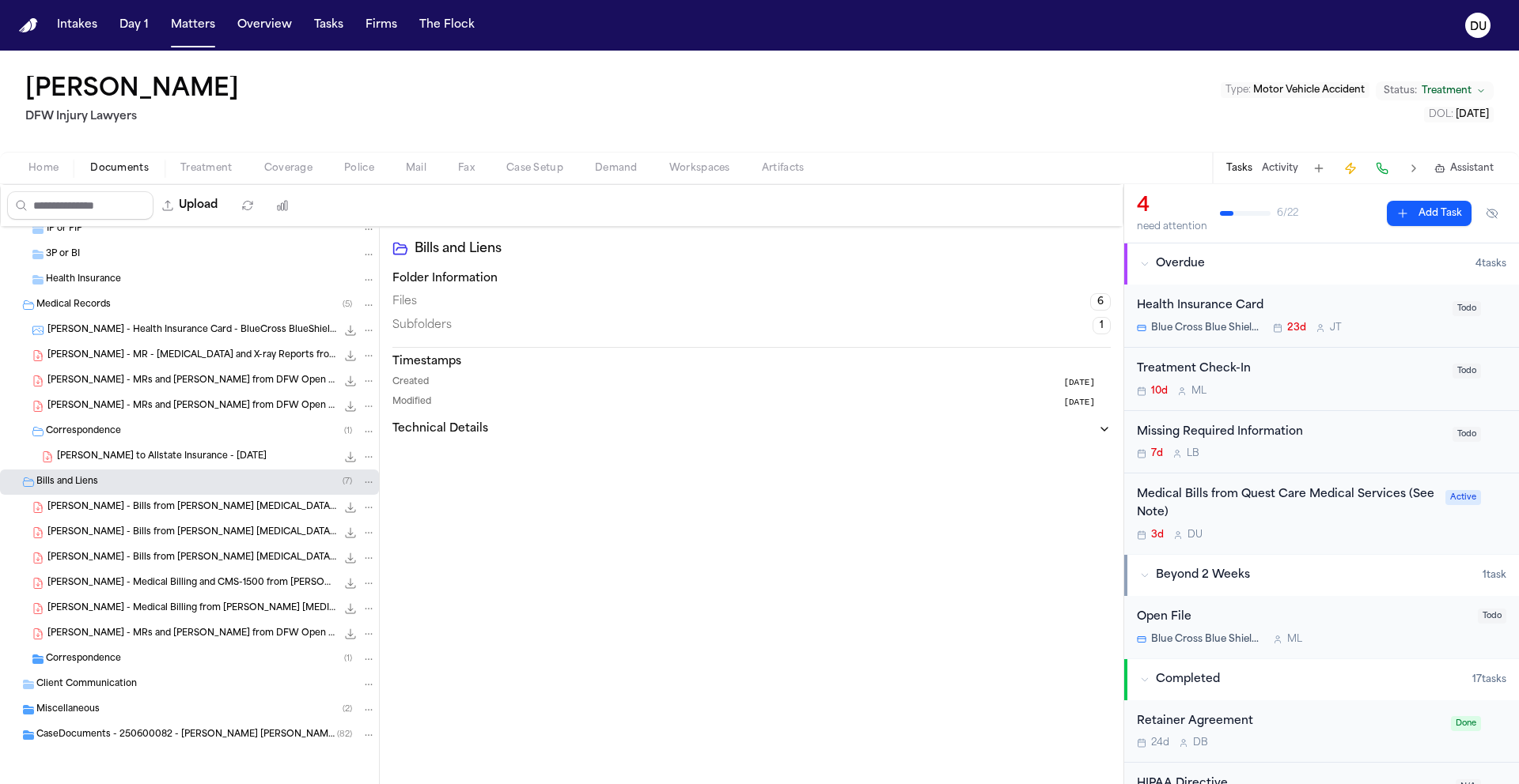
click at [104, 663] on span "Correspondence" at bounding box center [83, 660] width 75 height 14
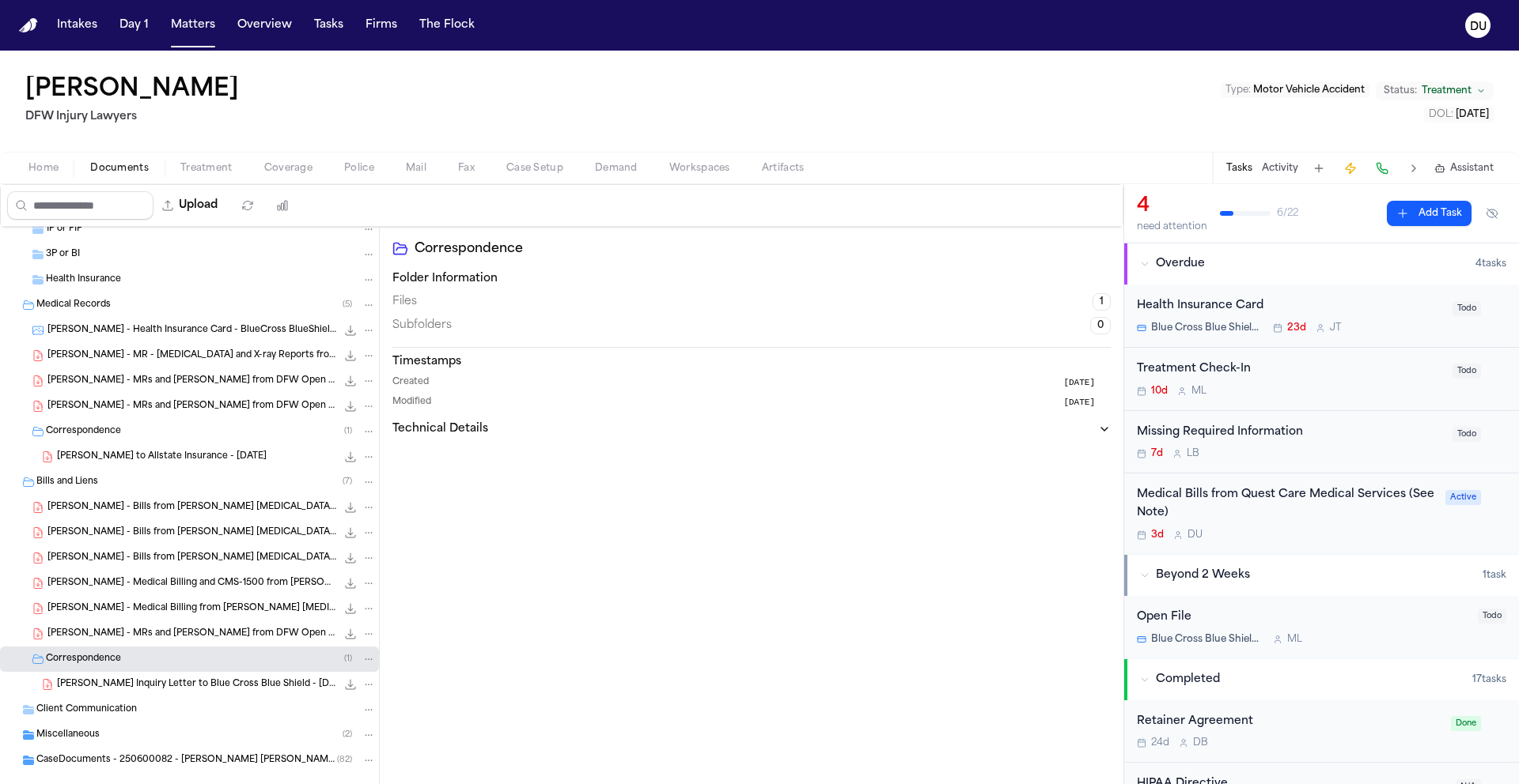
scroll to position [264, 0]
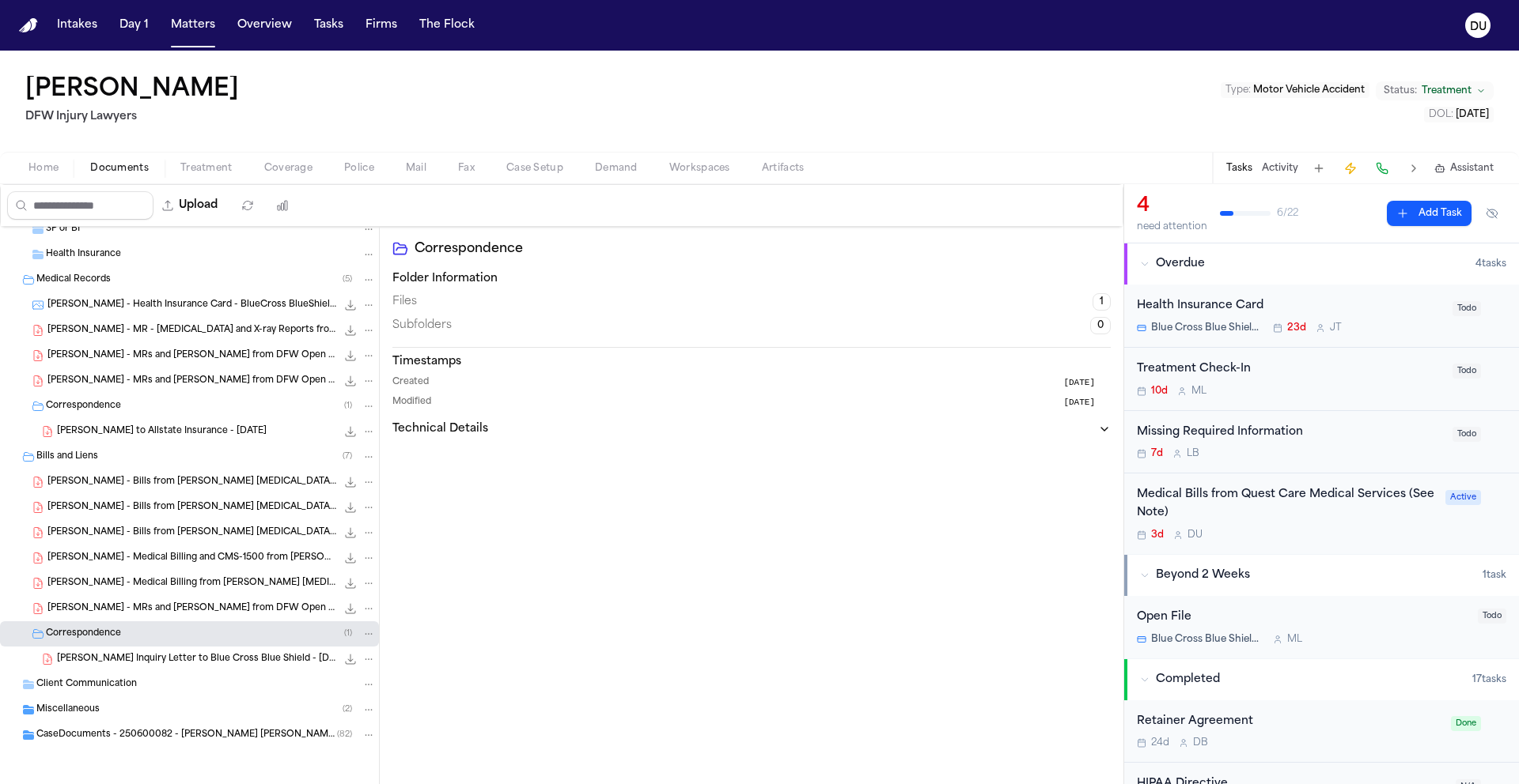
click at [81, 692] on div "Client Communication" at bounding box center [189, 685] width 379 height 25
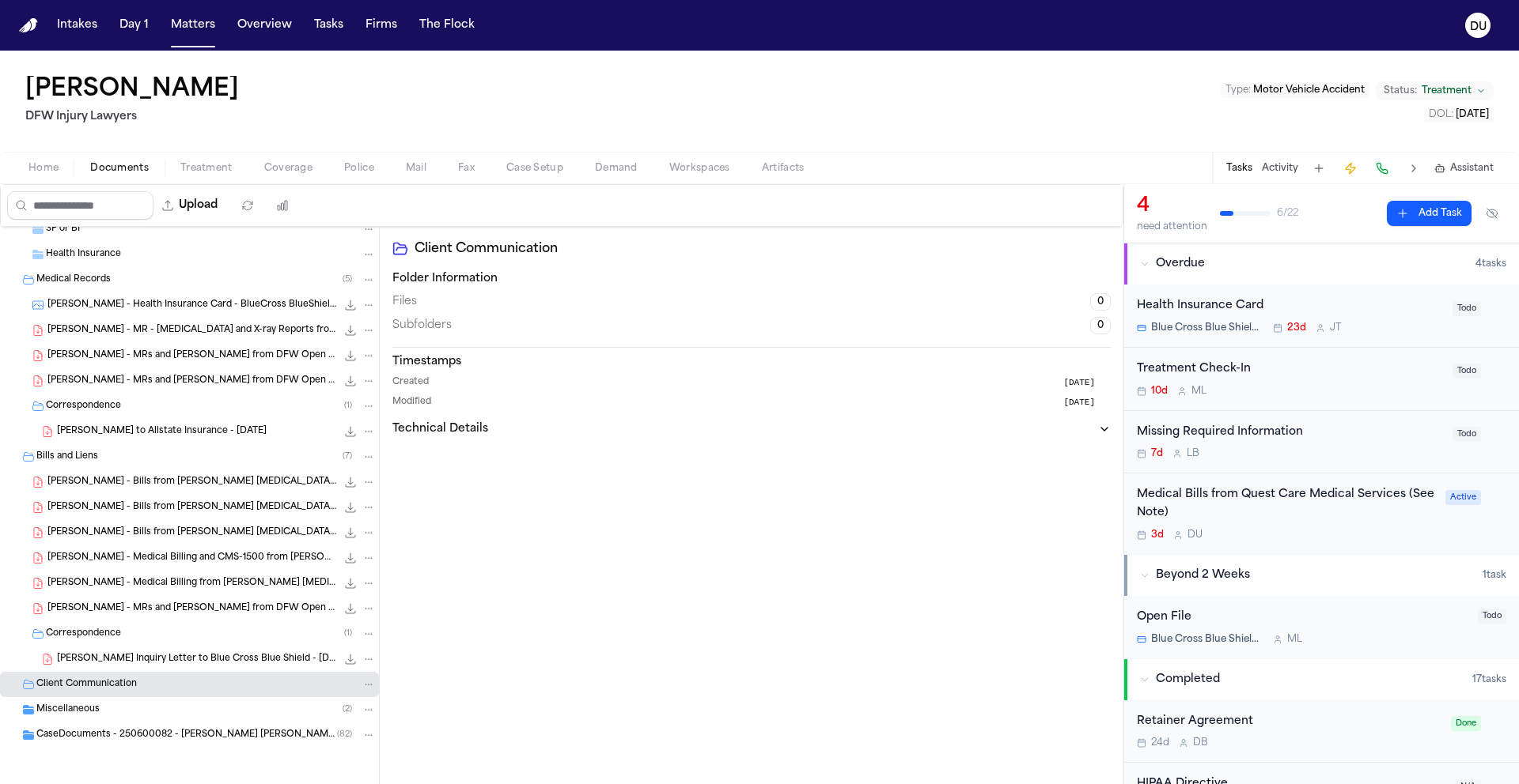
click at [77, 713] on span "Miscellaneous" at bounding box center [68, 710] width 63 height 14
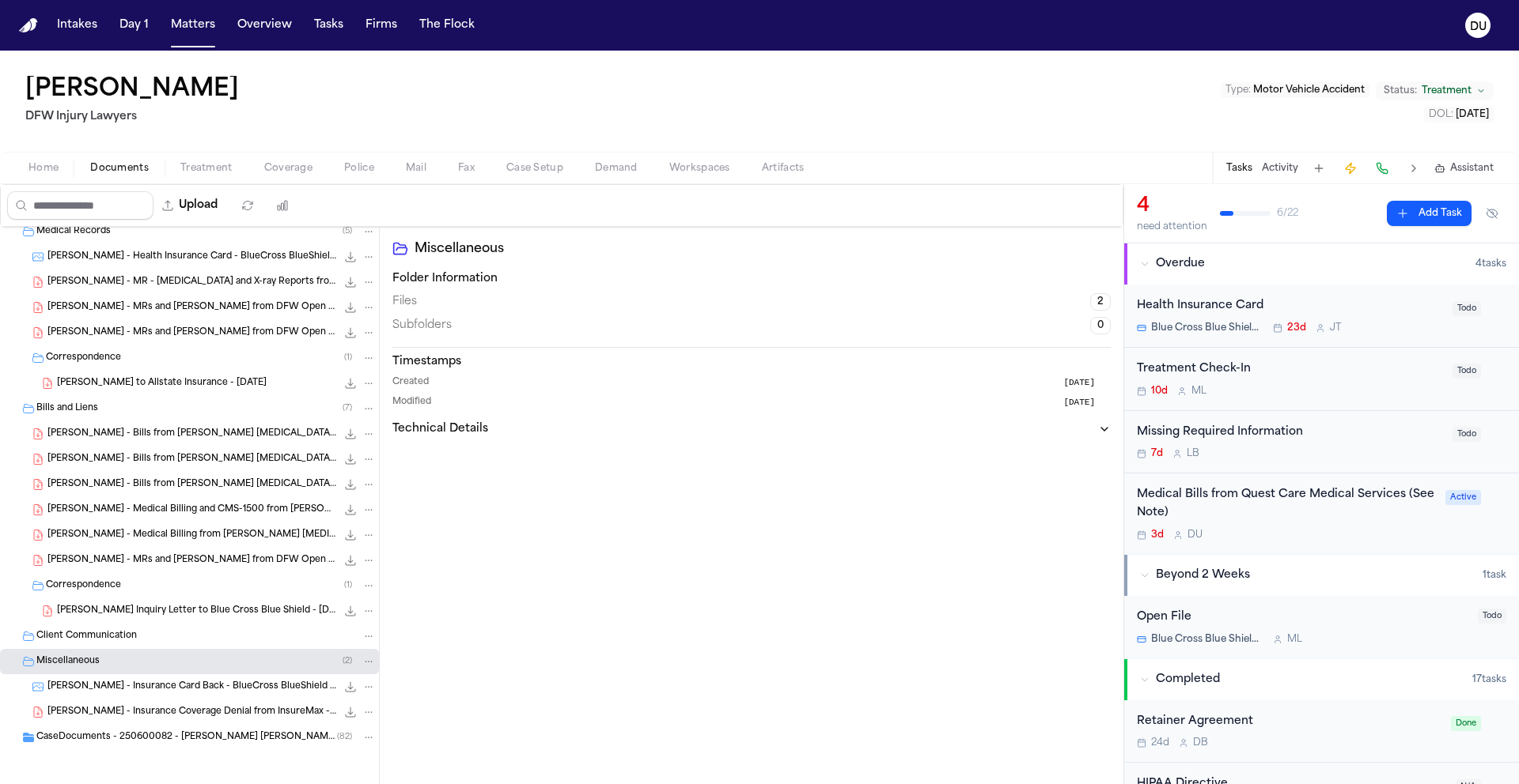
scroll to position [314, 0]
click at [87, 734] on span "CaseDocuments - 250600082 - Hines v. Witcher 20250806202009 (unzipped)" at bounding box center [186, 735] width 301 height 14
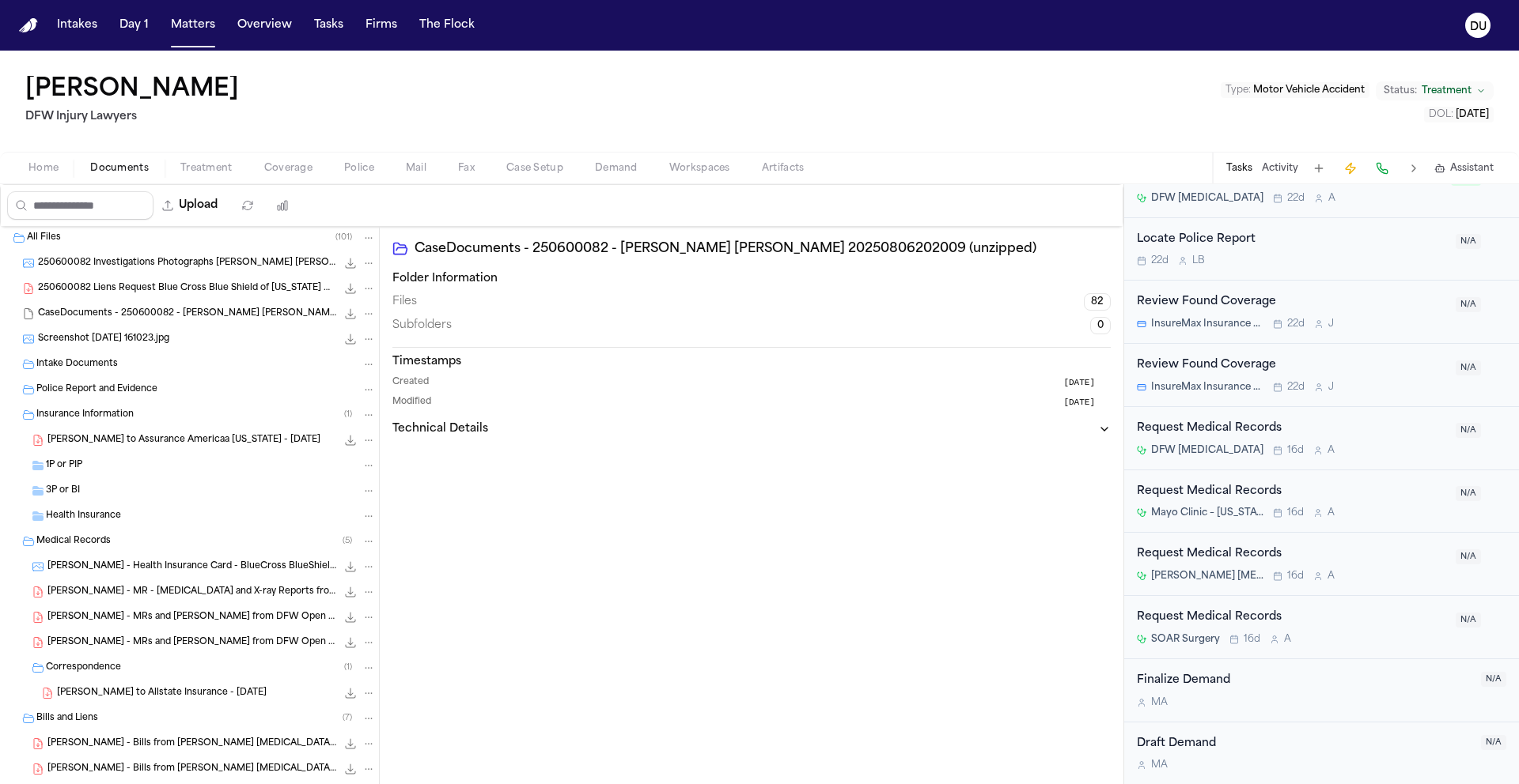
scroll to position [0, 0]
click at [113, 518] on span "Health Insurance" at bounding box center [83, 518] width 75 height 14
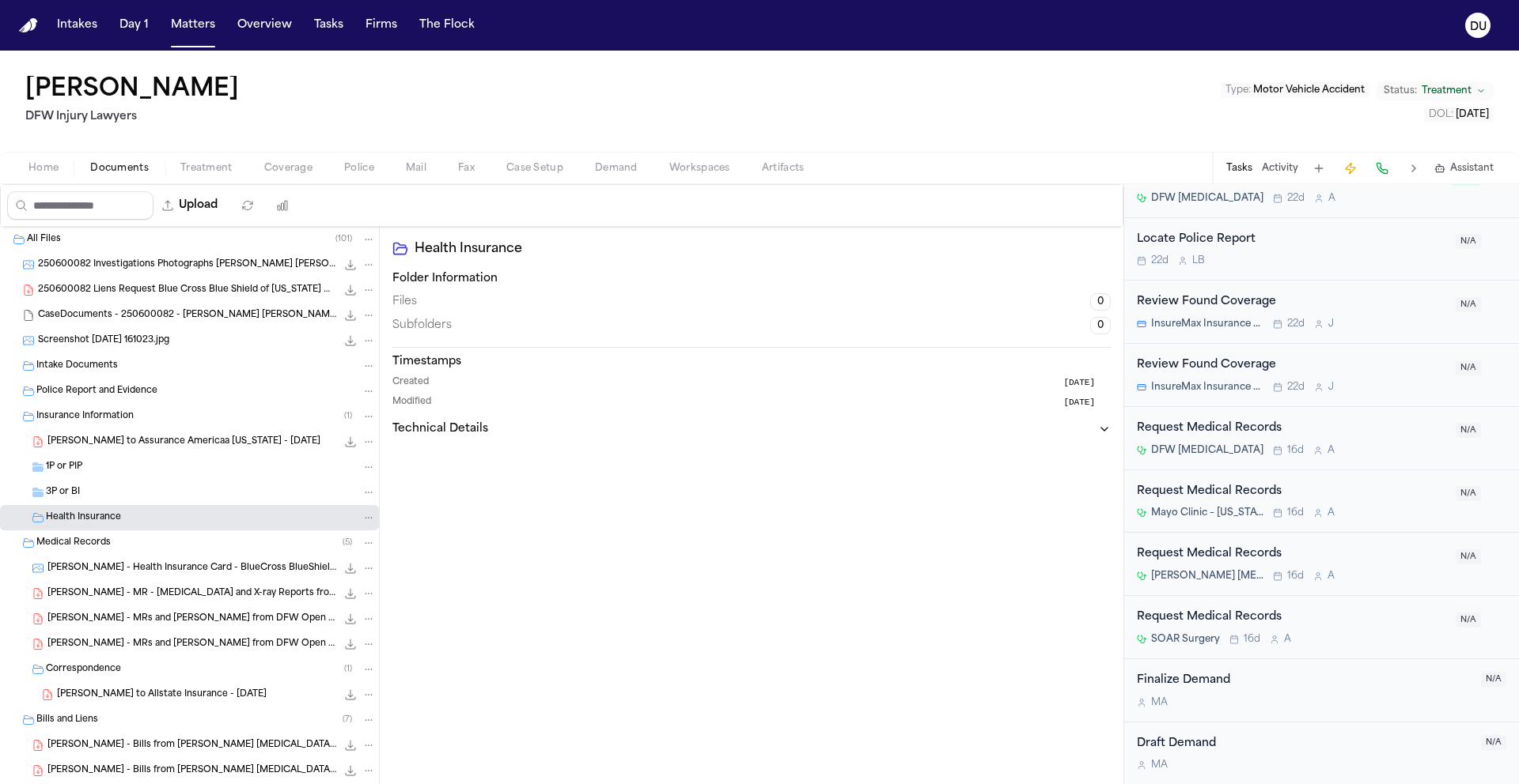
click at [95, 365] on span "Intake Documents" at bounding box center [77, 366] width 81 height 14
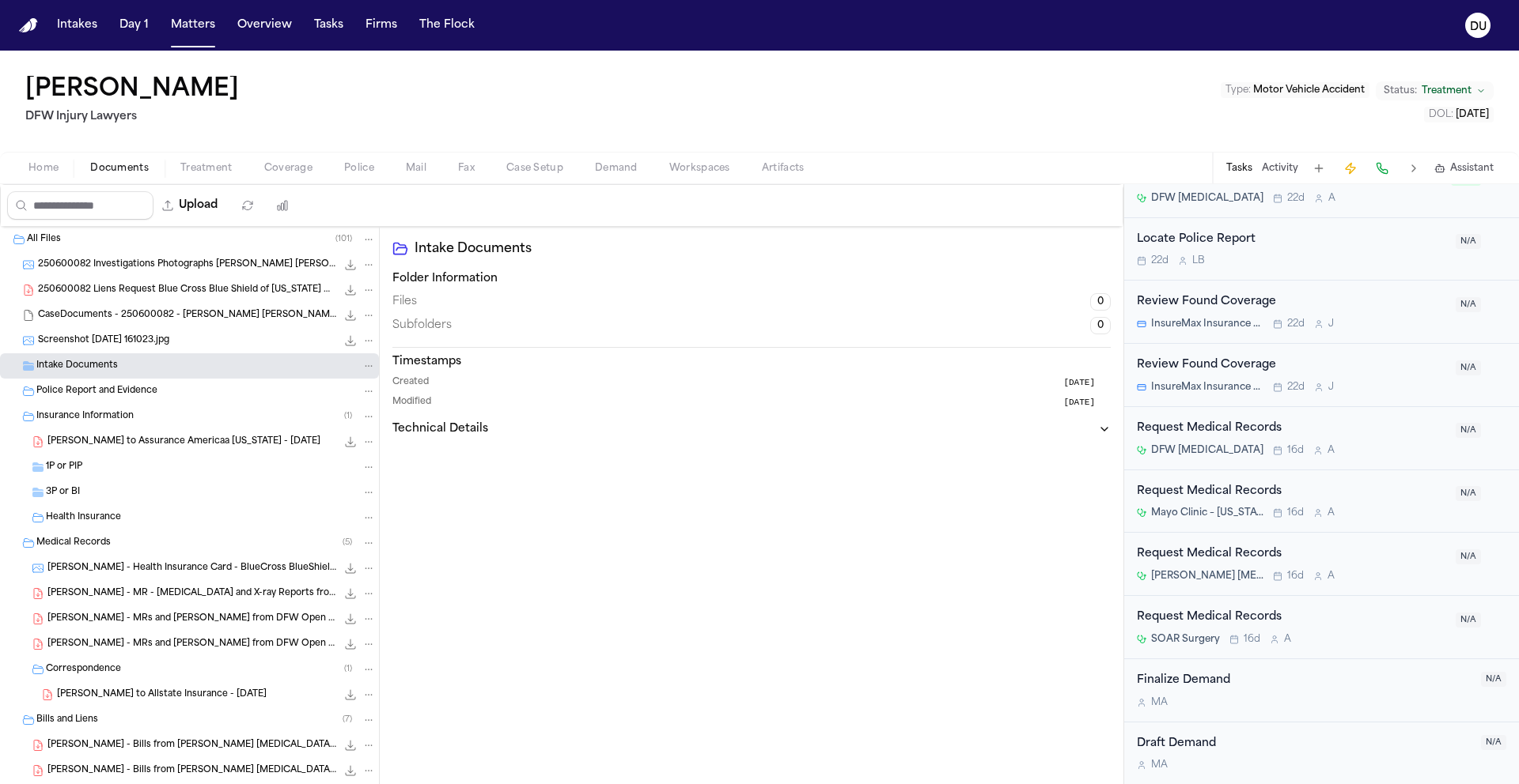
click at [106, 407] on div "Insurance Information ( 1 )" at bounding box center [189, 417] width 379 height 25
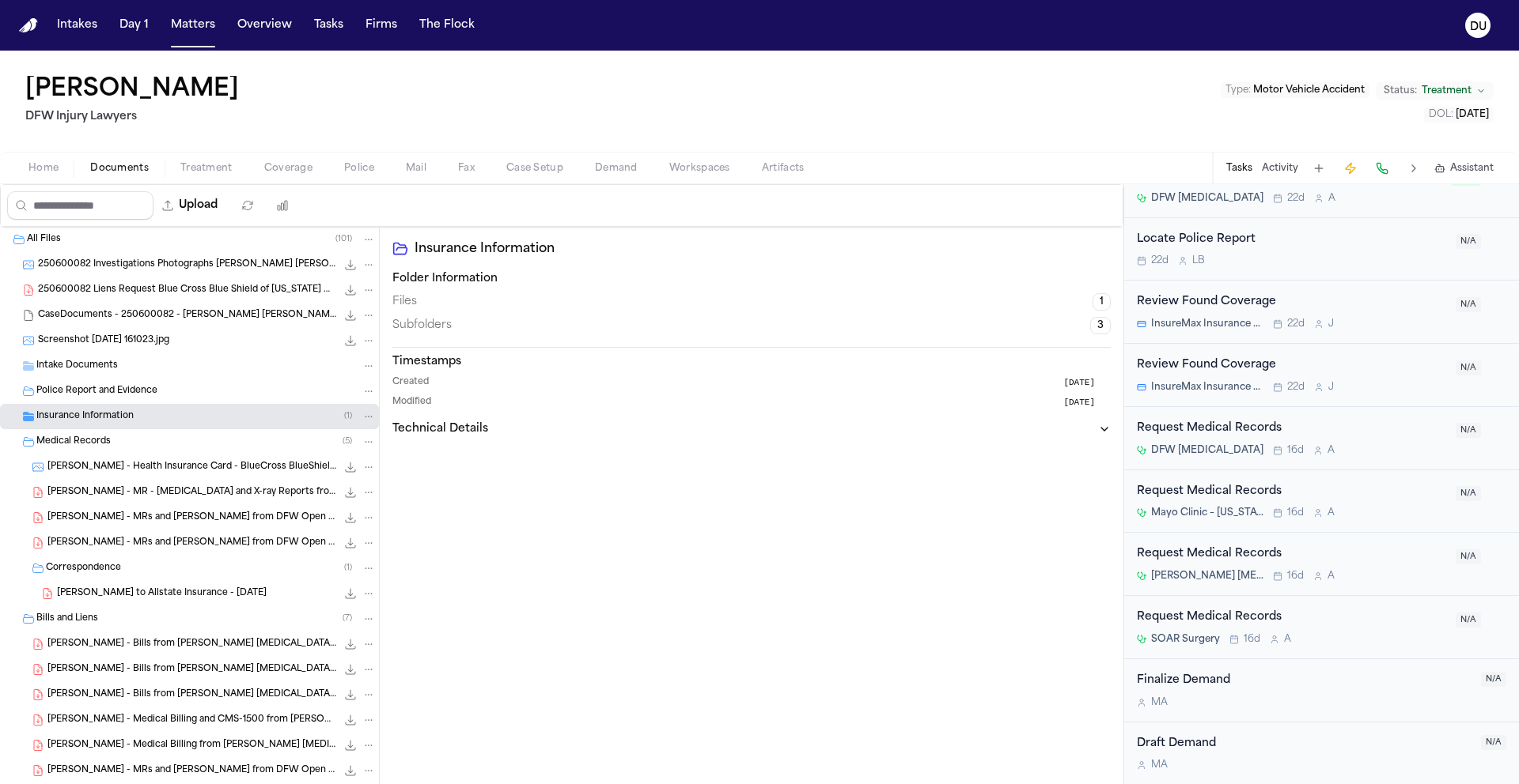
click at [117, 393] on span "Police Report and Evidence" at bounding box center [96, 392] width 121 height 14
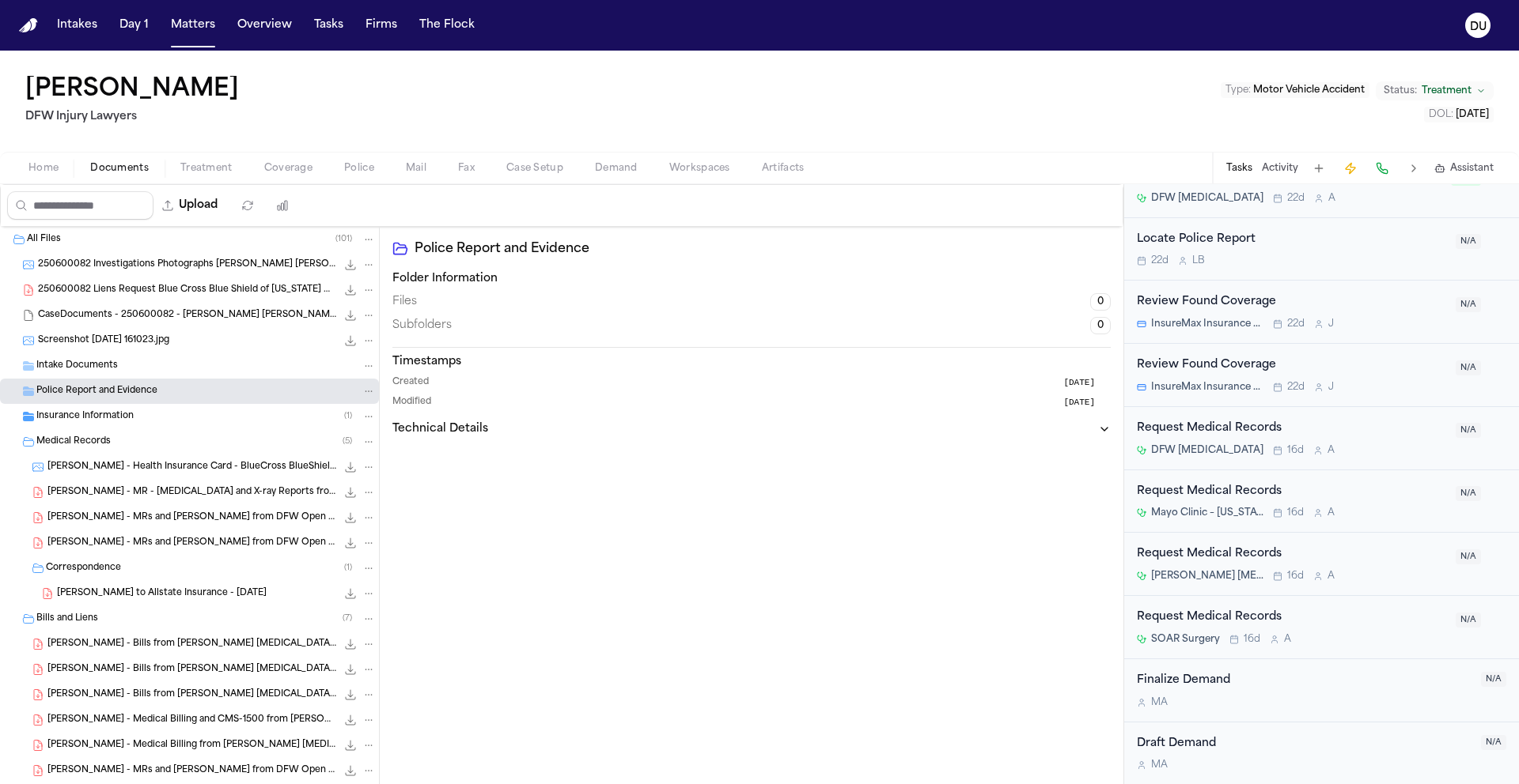
click at [140, 286] on span "250600082 Liens Request Blue Cross Blue Shield of Texas DFW Injury Lawyers 07-1…" at bounding box center [186, 290] width 298 height 14
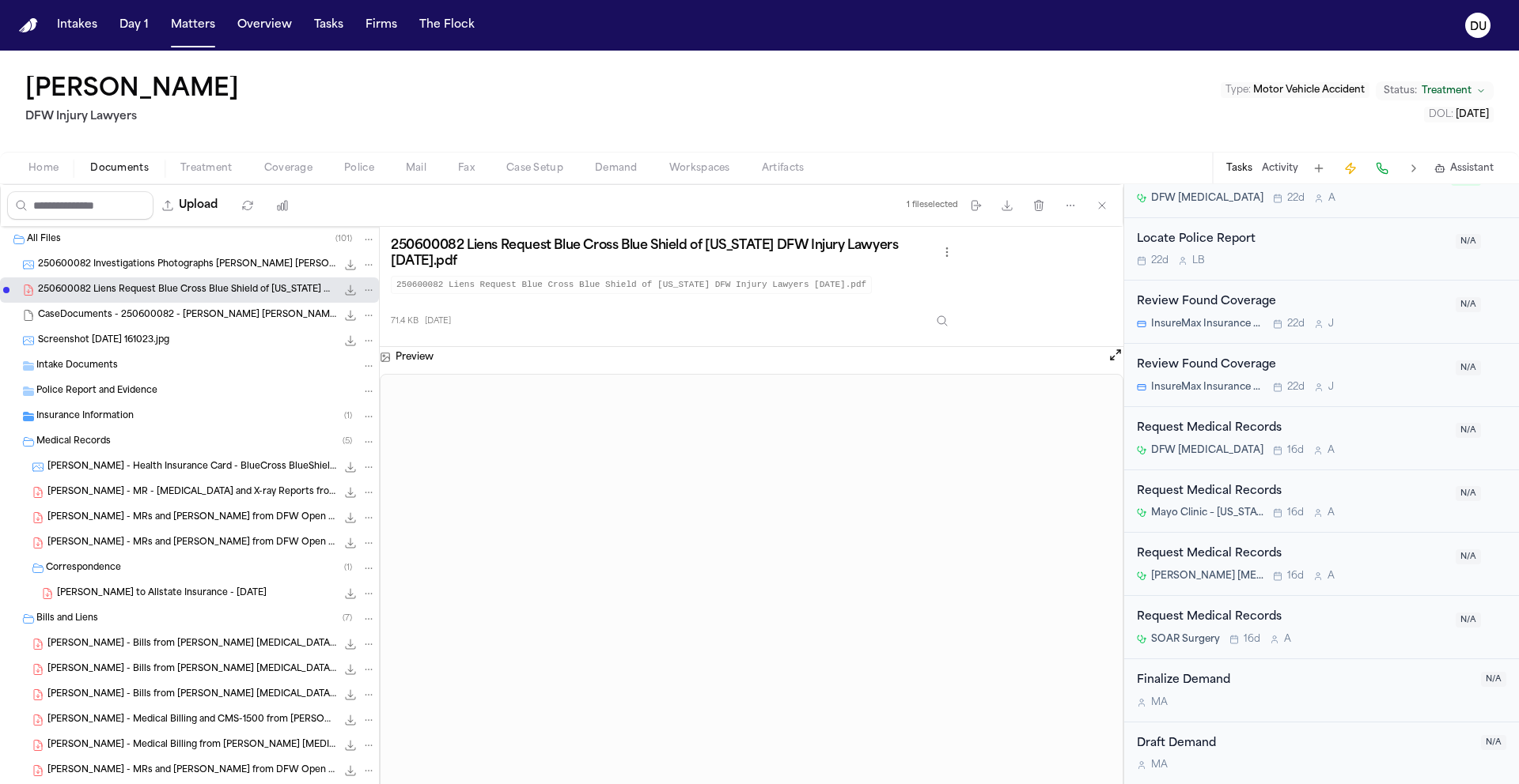
click at [165, 264] on span "250600082 Investigations Photographs Hines, Tamara Aguilar, Cynthia 06-10-2025.…" at bounding box center [186, 265] width 298 height 14
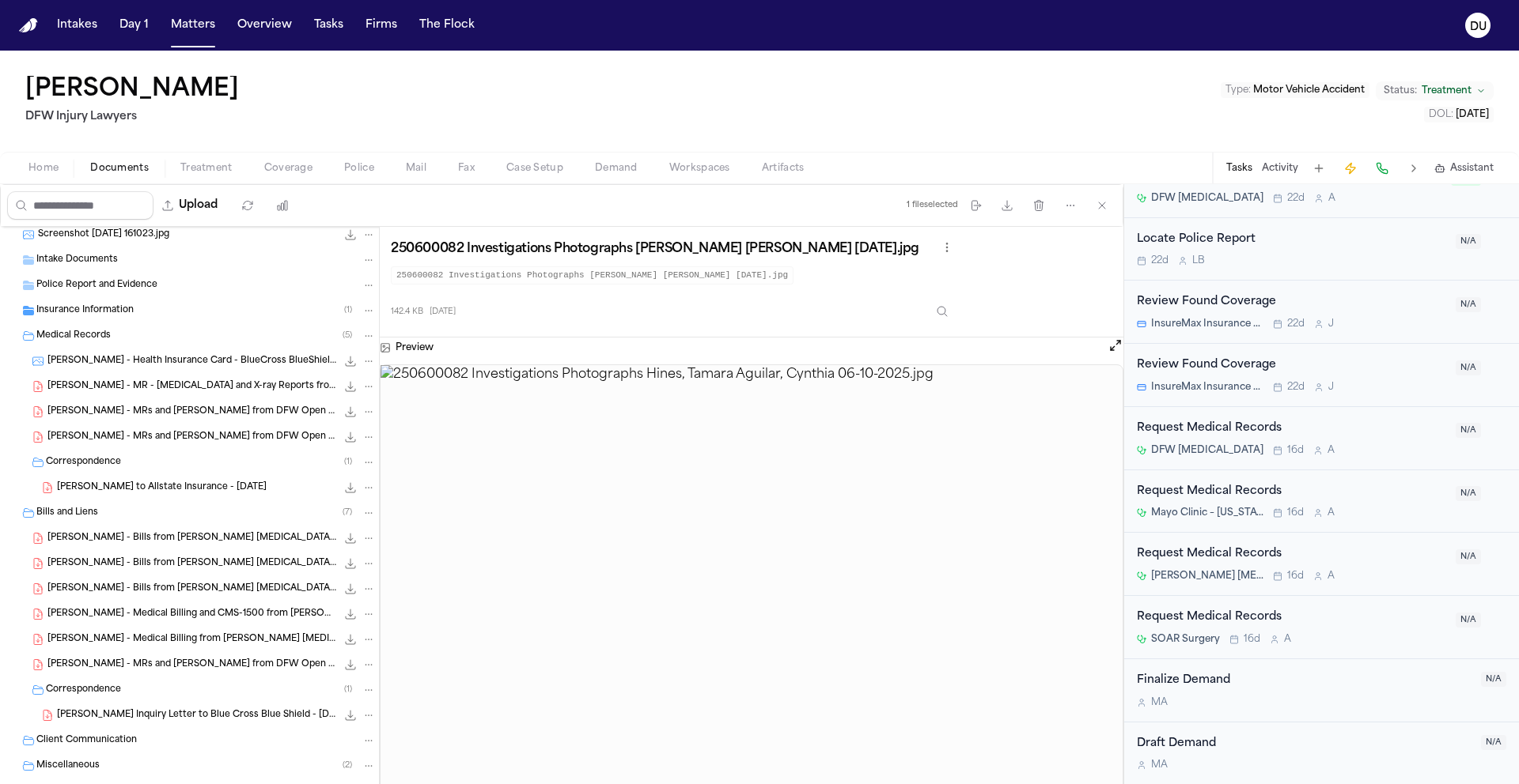
scroll to position [107, 0]
click at [170, 486] on span "T. Hines - LOR to Allstate Insurance - 6.16.25" at bounding box center [161, 487] width 210 height 14
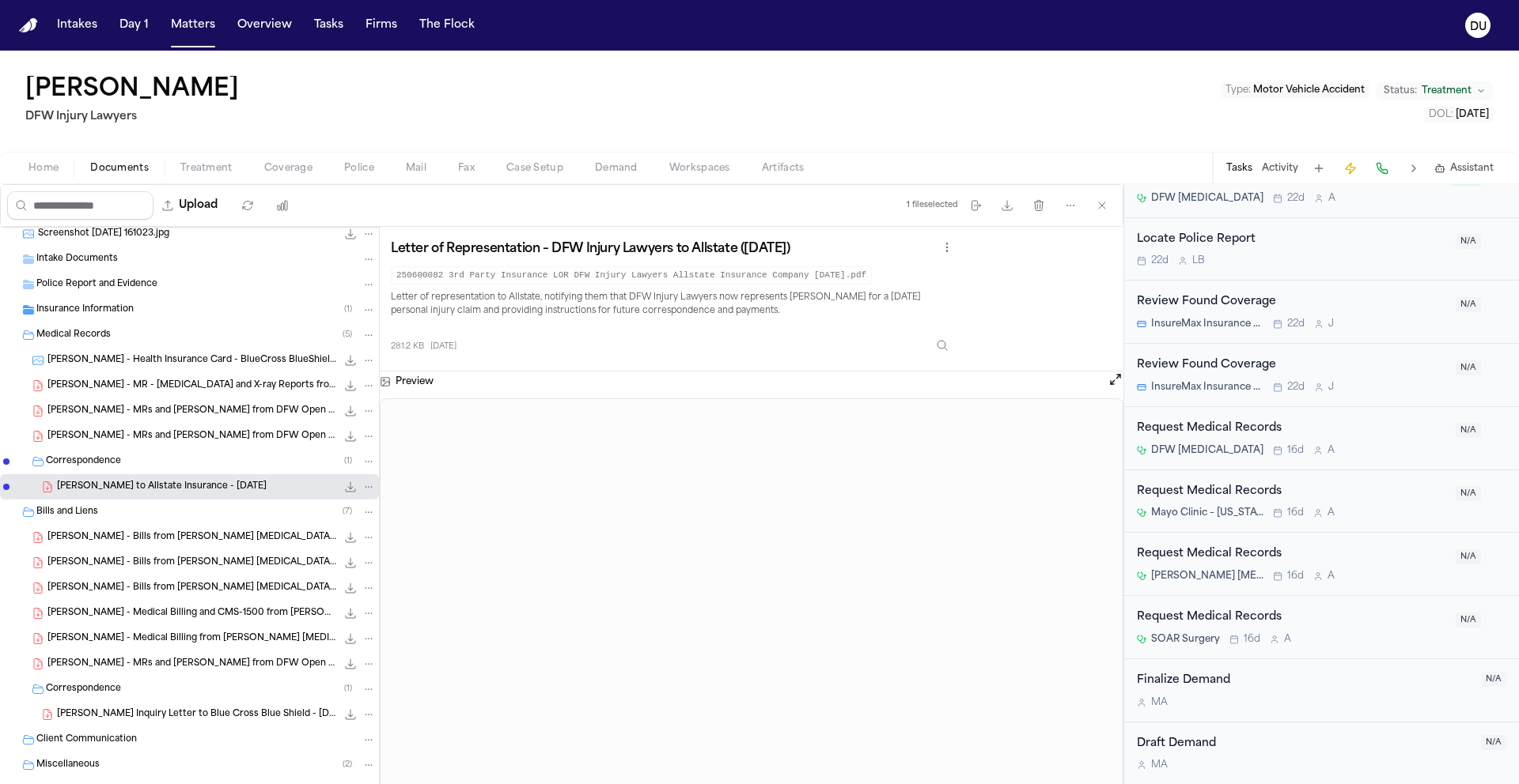
click at [187, 615] on span "T. Hines - Medical Billing and CMS-1500 from Brewer Chiropractic Clinic - 6.25.…" at bounding box center [192, 614] width 289 height 14
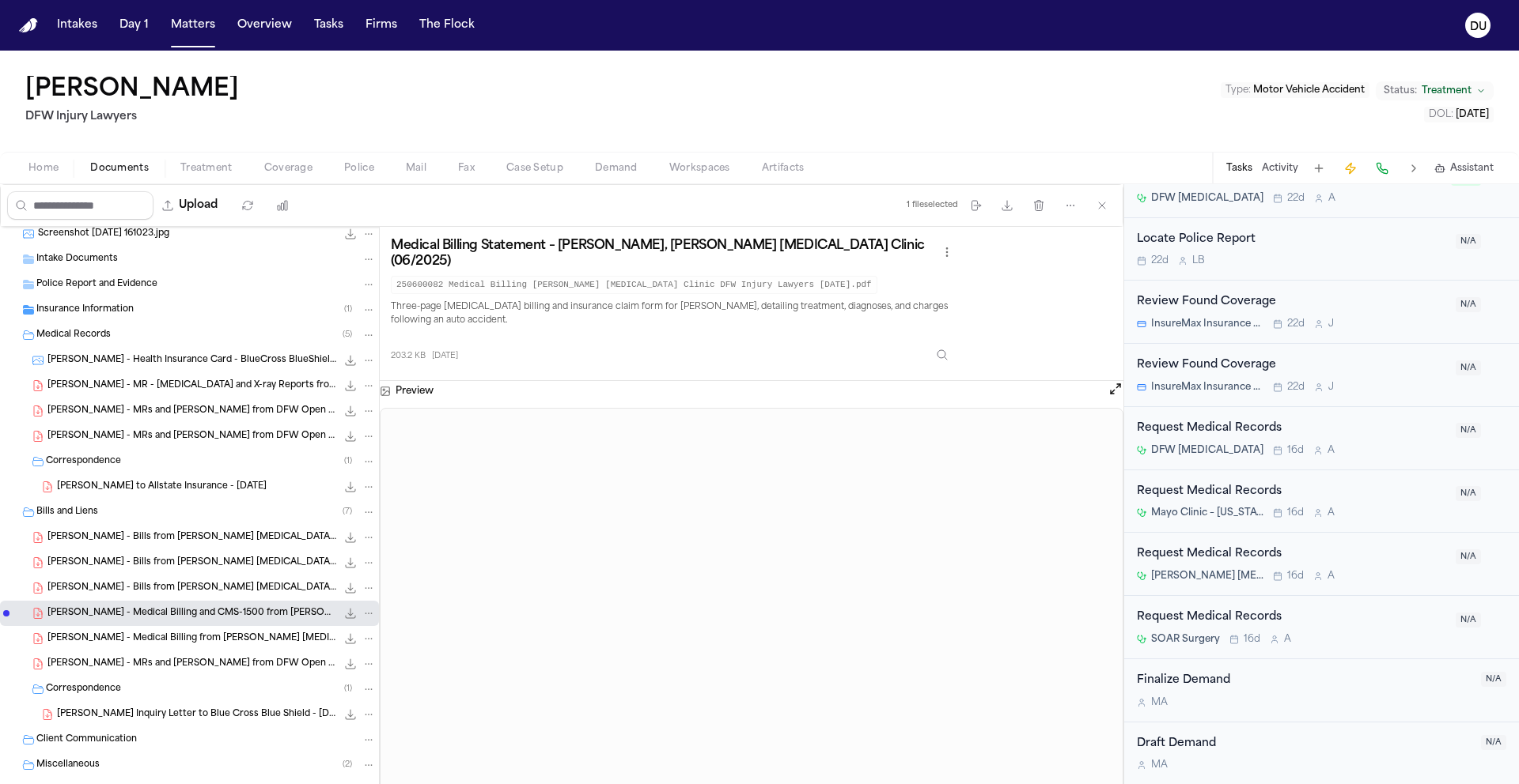
click at [139, 647] on div "T. Hines - Medical Billing from Brewer Chiropractic Clinic - 7.17.25 to 7.30.25…" at bounding box center [189, 639] width 379 height 25
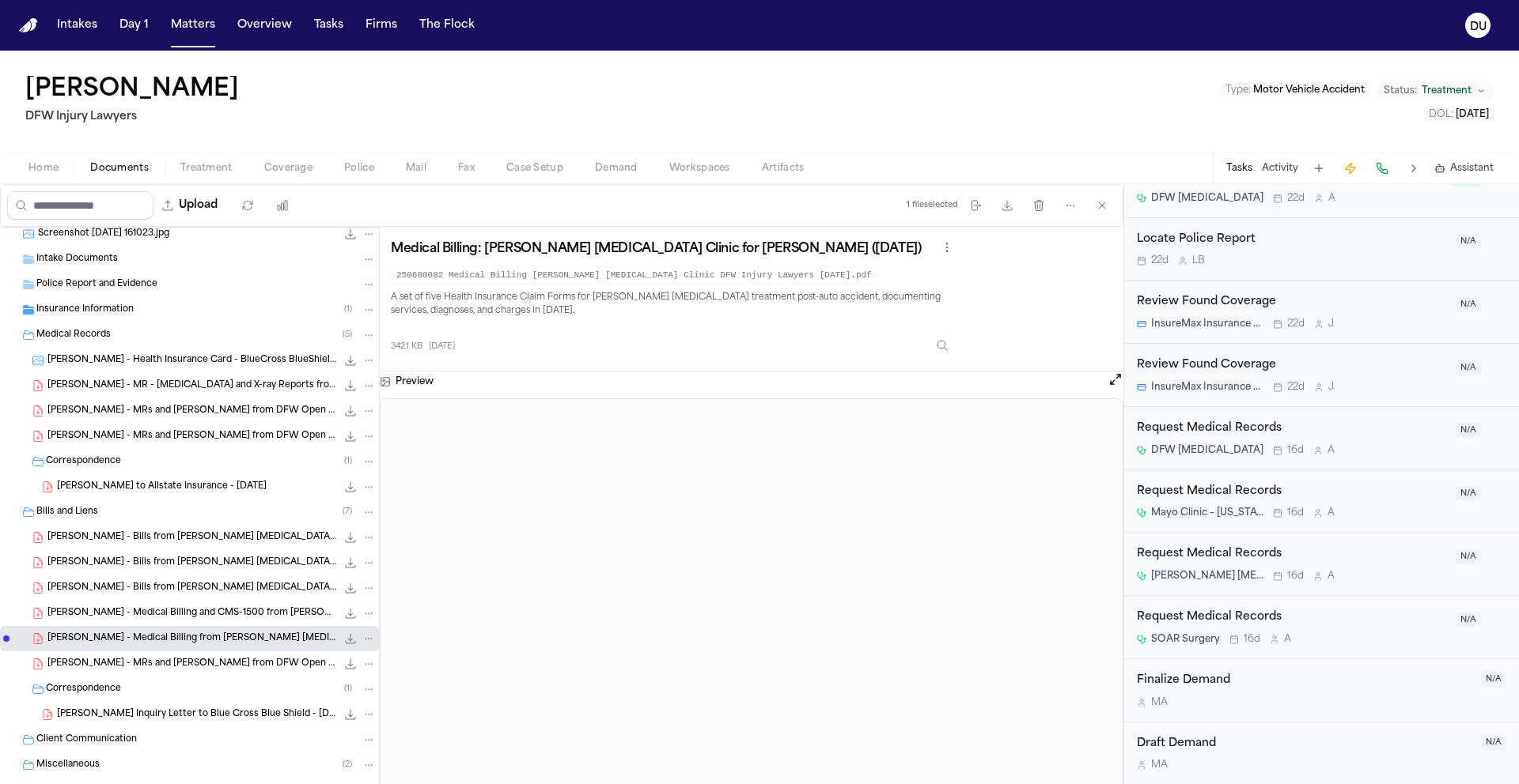
click at [154, 671] on div "T. Hines - MRs and Bills from DFW Open MRI - 6.27.25 to 7.12.25 2.3 MB • PDF" at bounding box center [212, 664] width 329 height 16
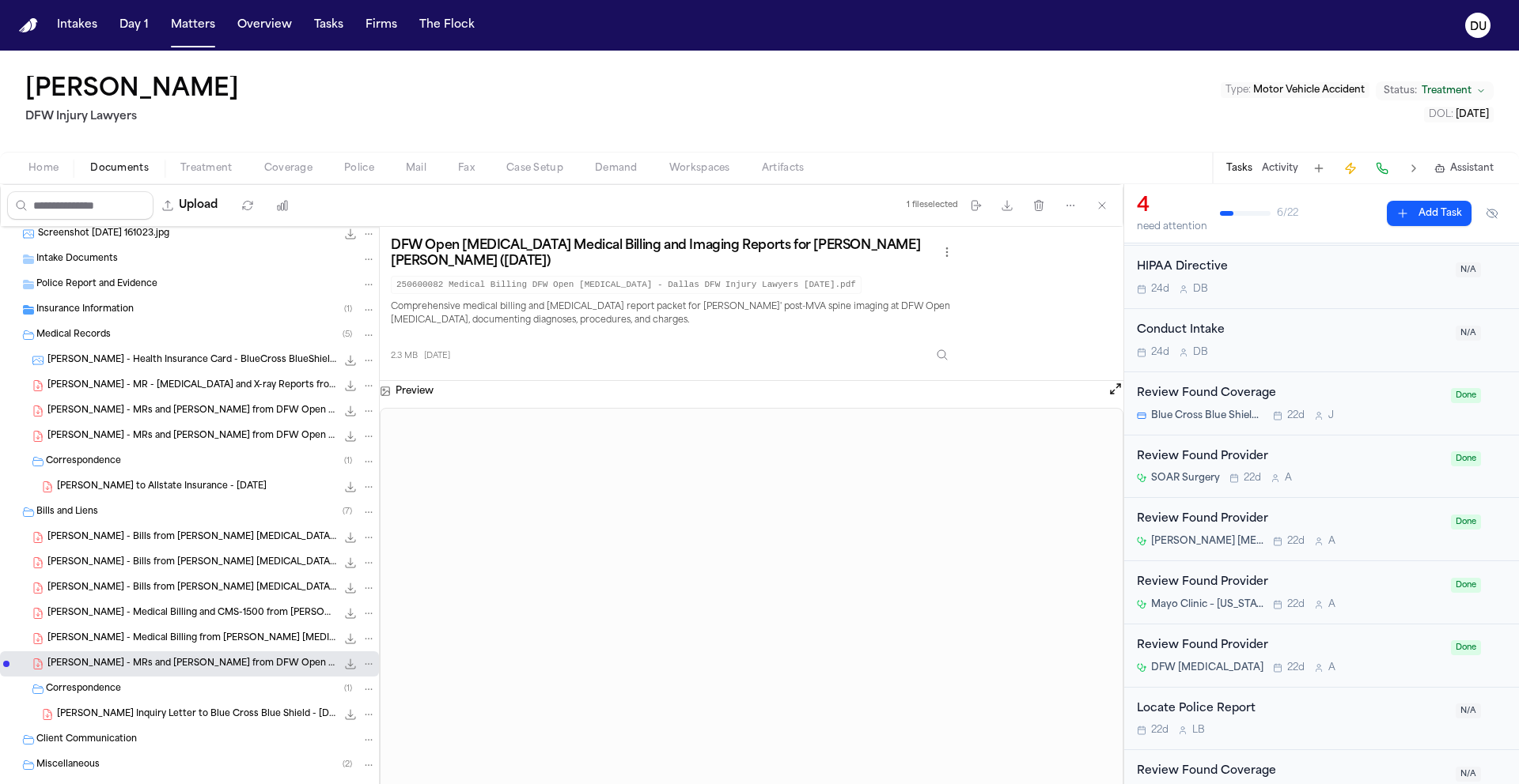
scroll to position [0, 0]
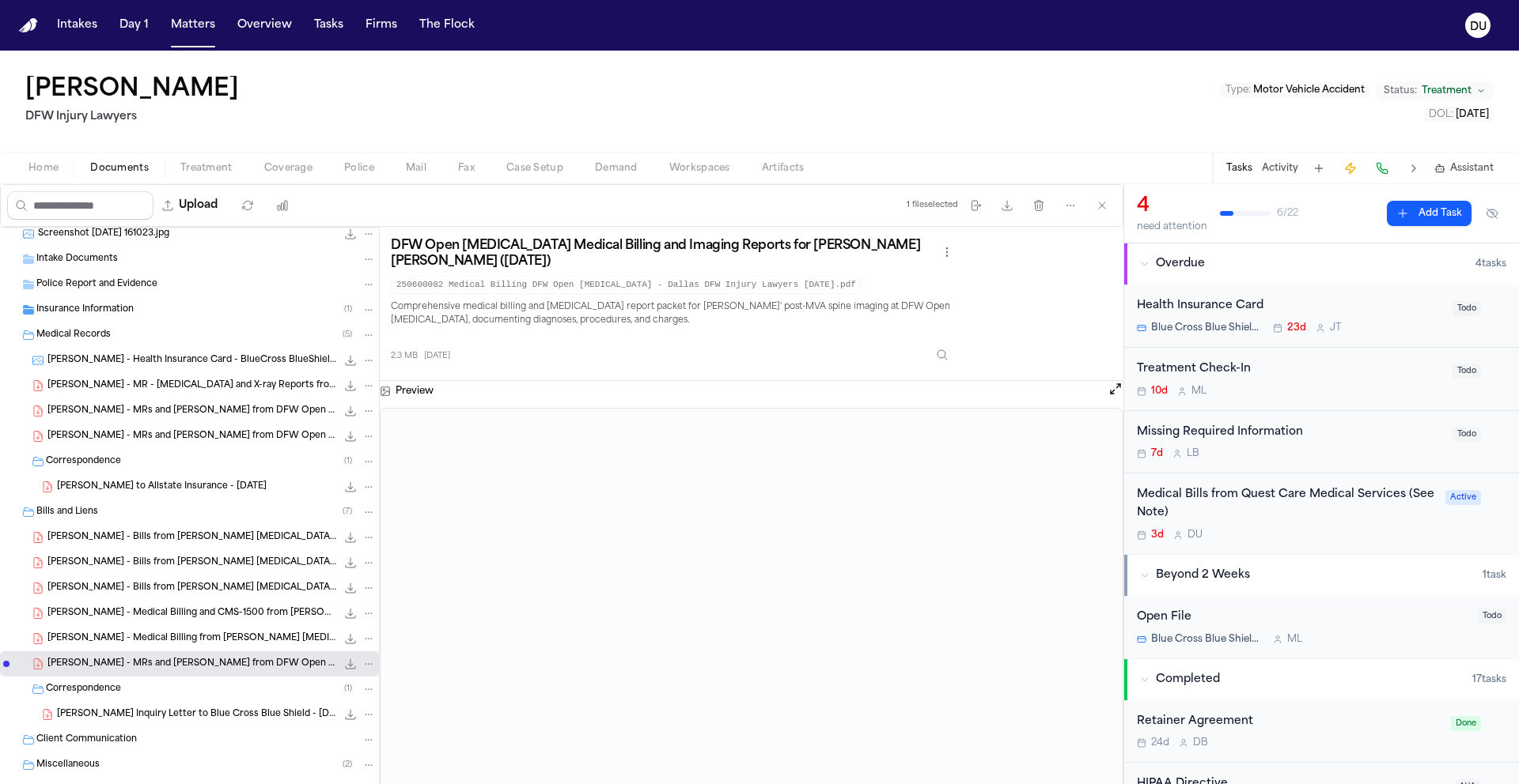
click at [1244, 499] on div "Medical Bills from Quest Care Medical Services (See Note)" at bounding box center [1286, 504] width 299 height 36
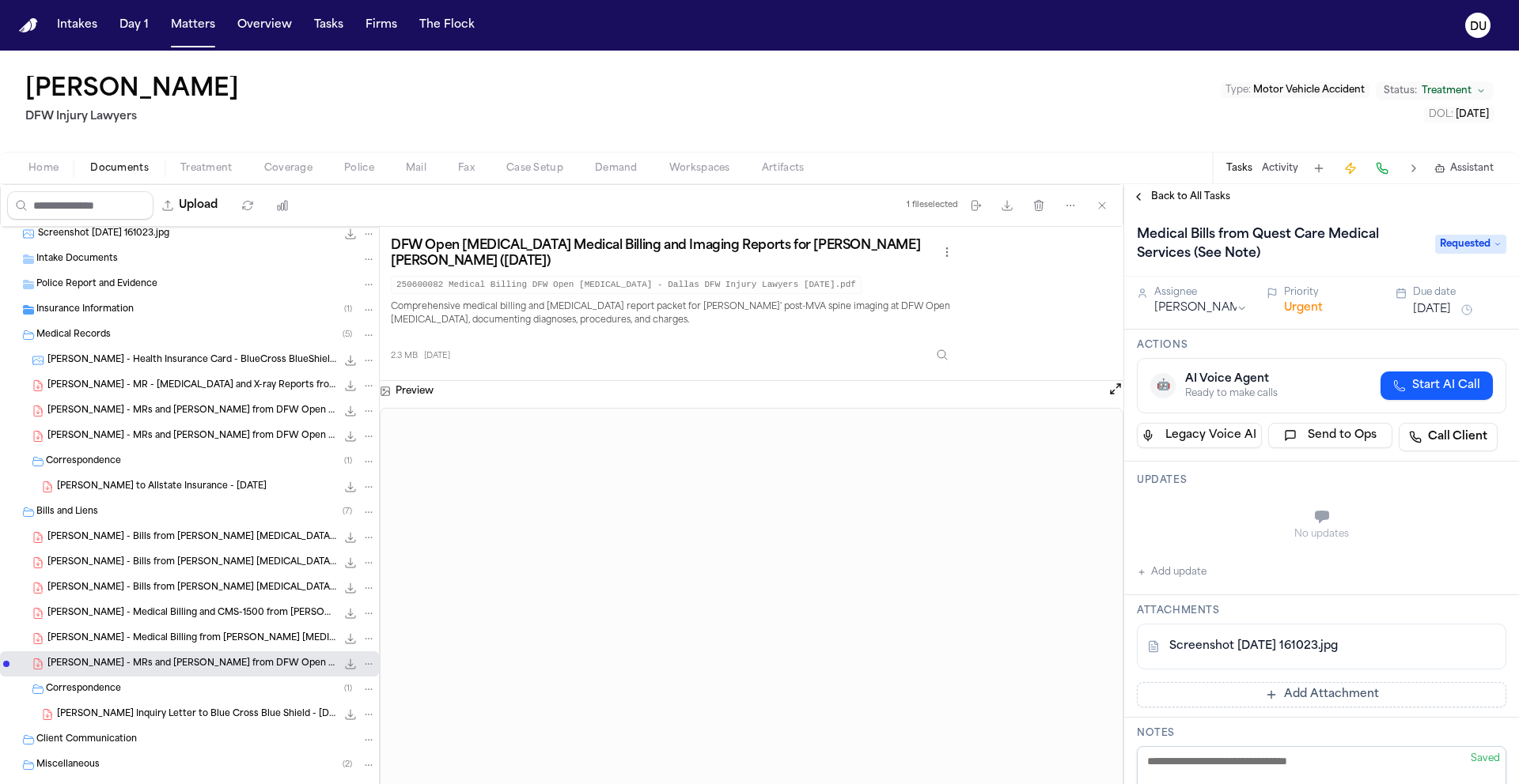
drag, startPoint x: 1184, startPoint y: 572, endPoint x: 1192, endPoint y: 569, distance: 8.5
click at [1184, 572] on button "Add update" at bounding box center [1171, 572] width 69 height 19
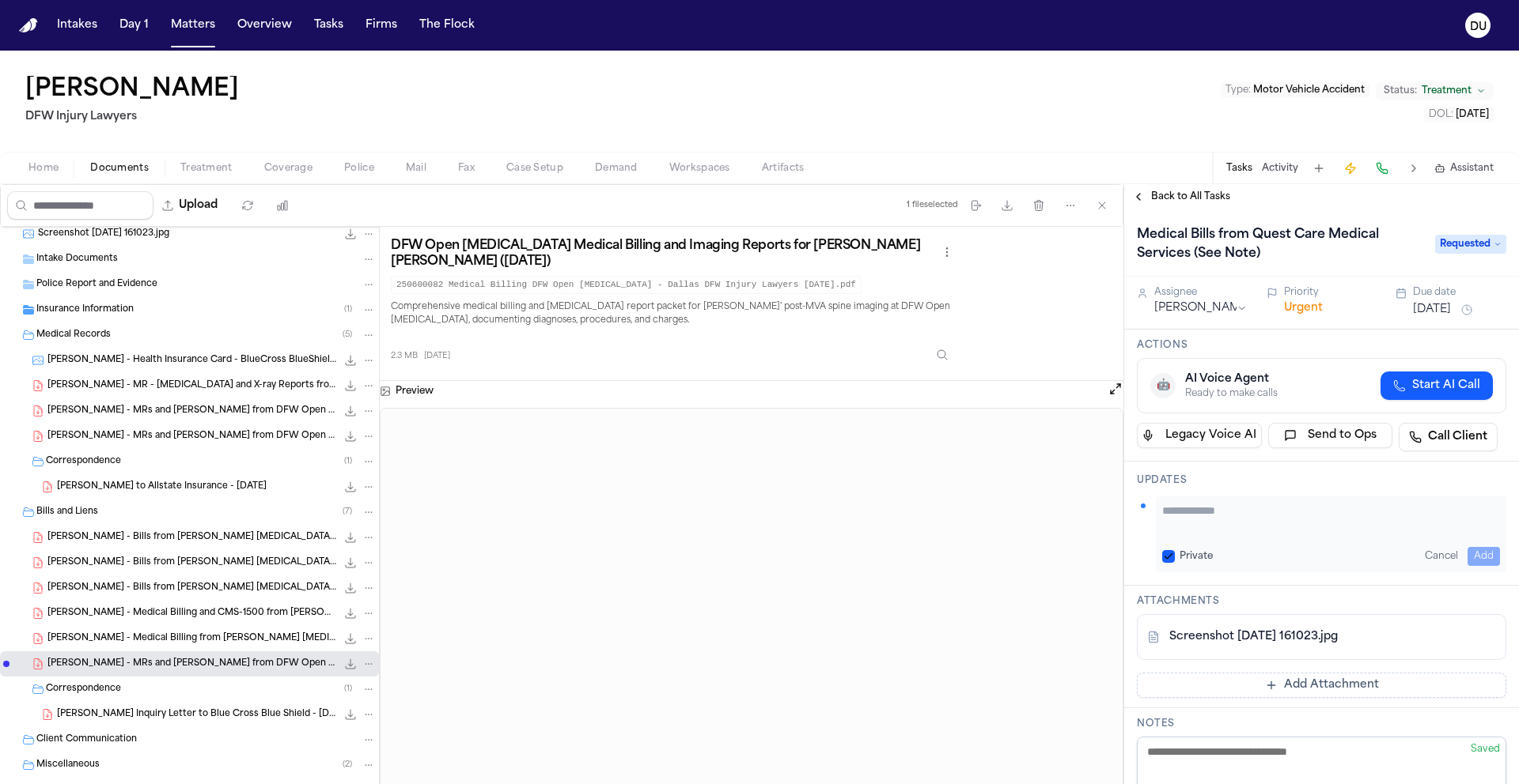
click at [1275, 516] on textarea "Add your update" at bounding box center [1330, 518] width 338 height 32
type textarea "**********"
click at [1472, 550] on button "Add" at bounding box center [1483, 556] width 32 height 19
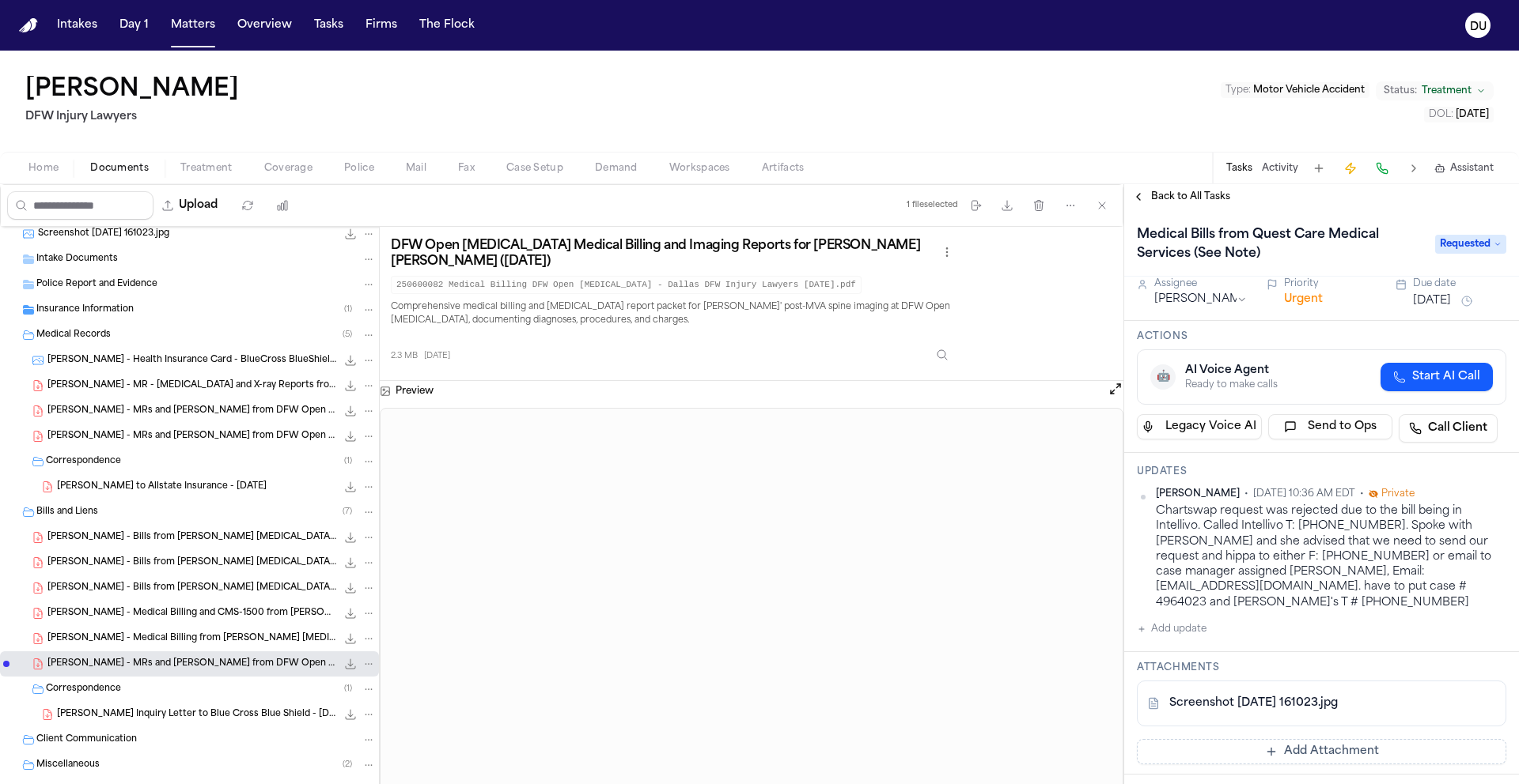
scroll to position [0, 0]
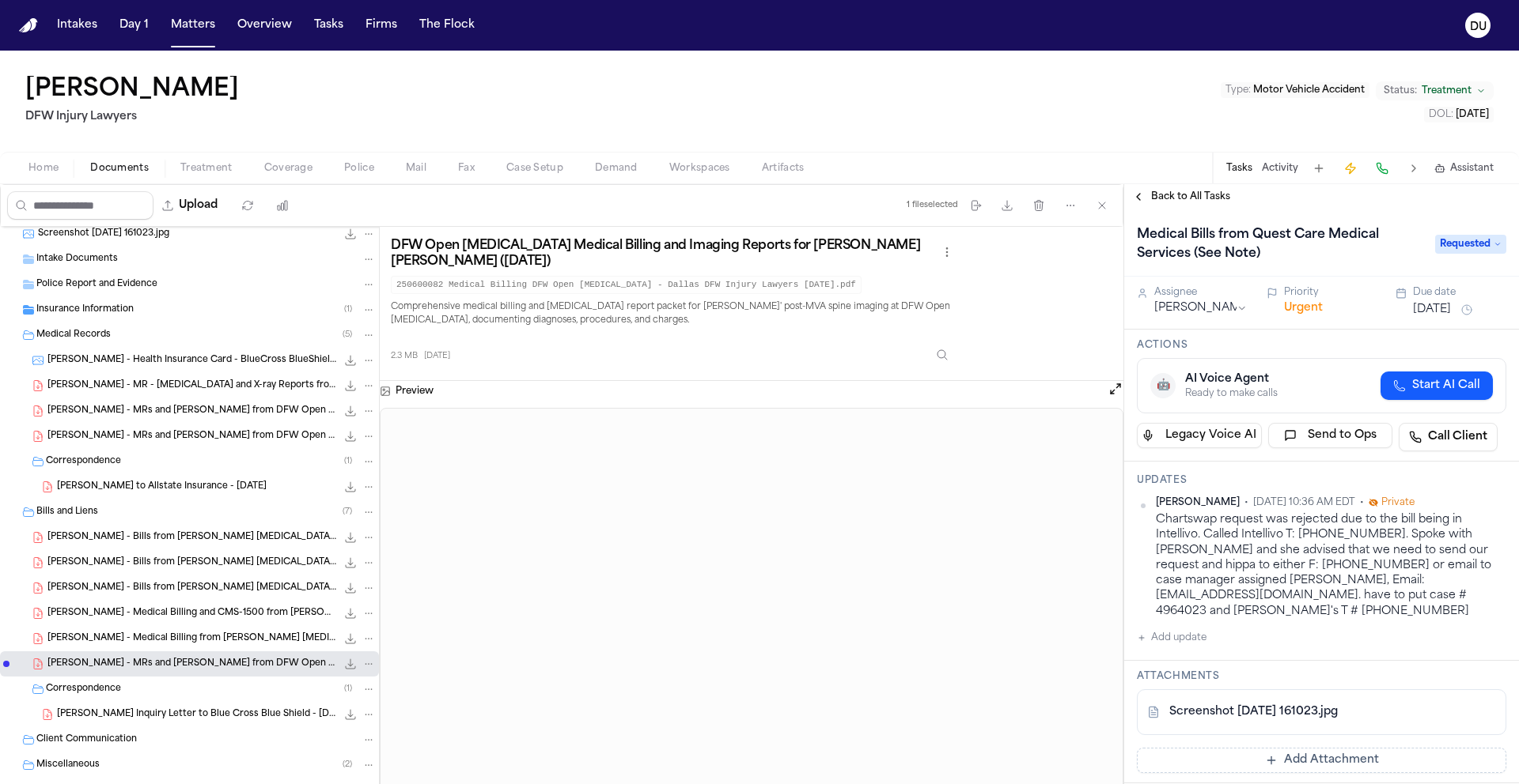
click at [42, 176] on span "button" at bounding box center [43, 177] width 49 height 2
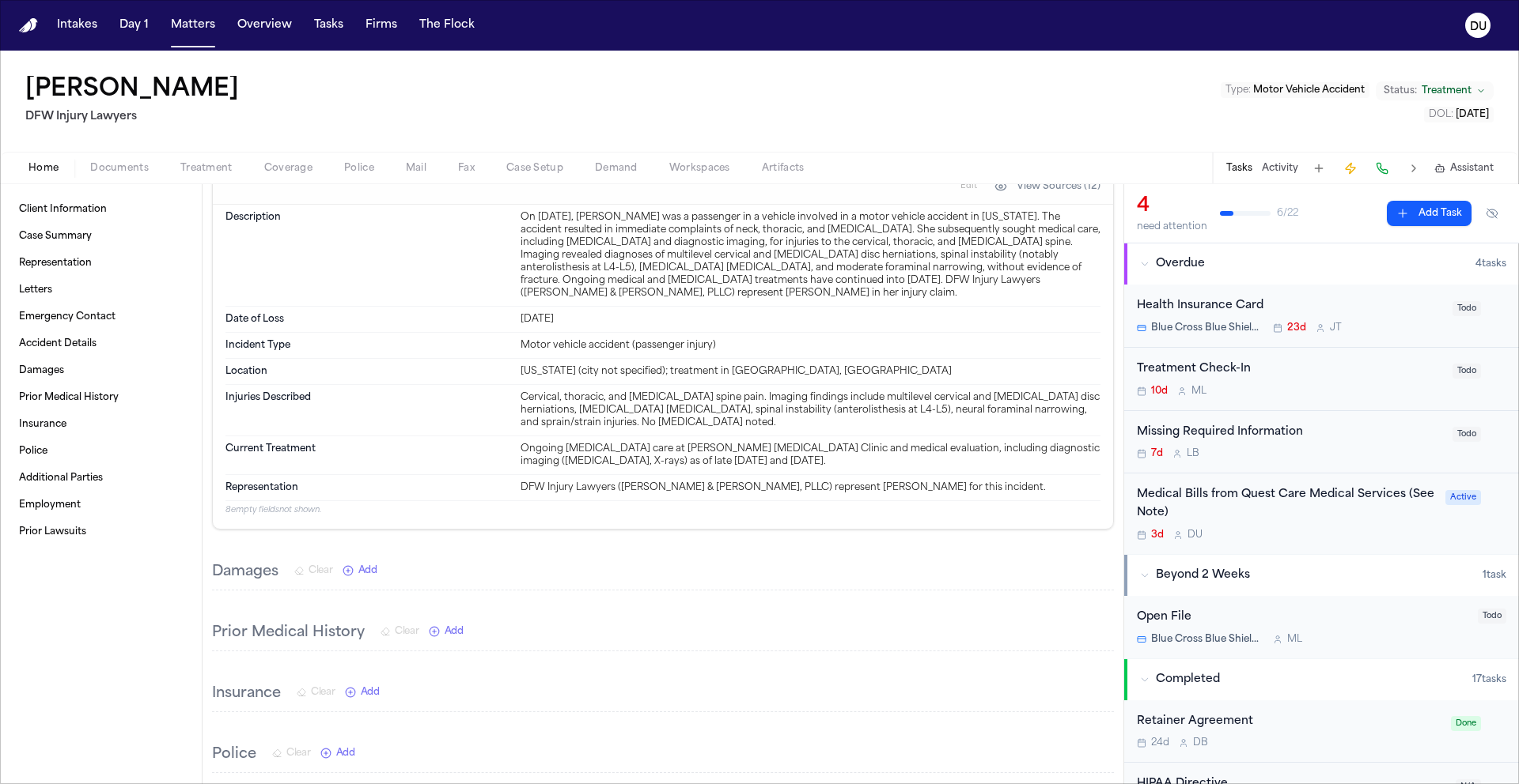
scroll to position [563, 0]
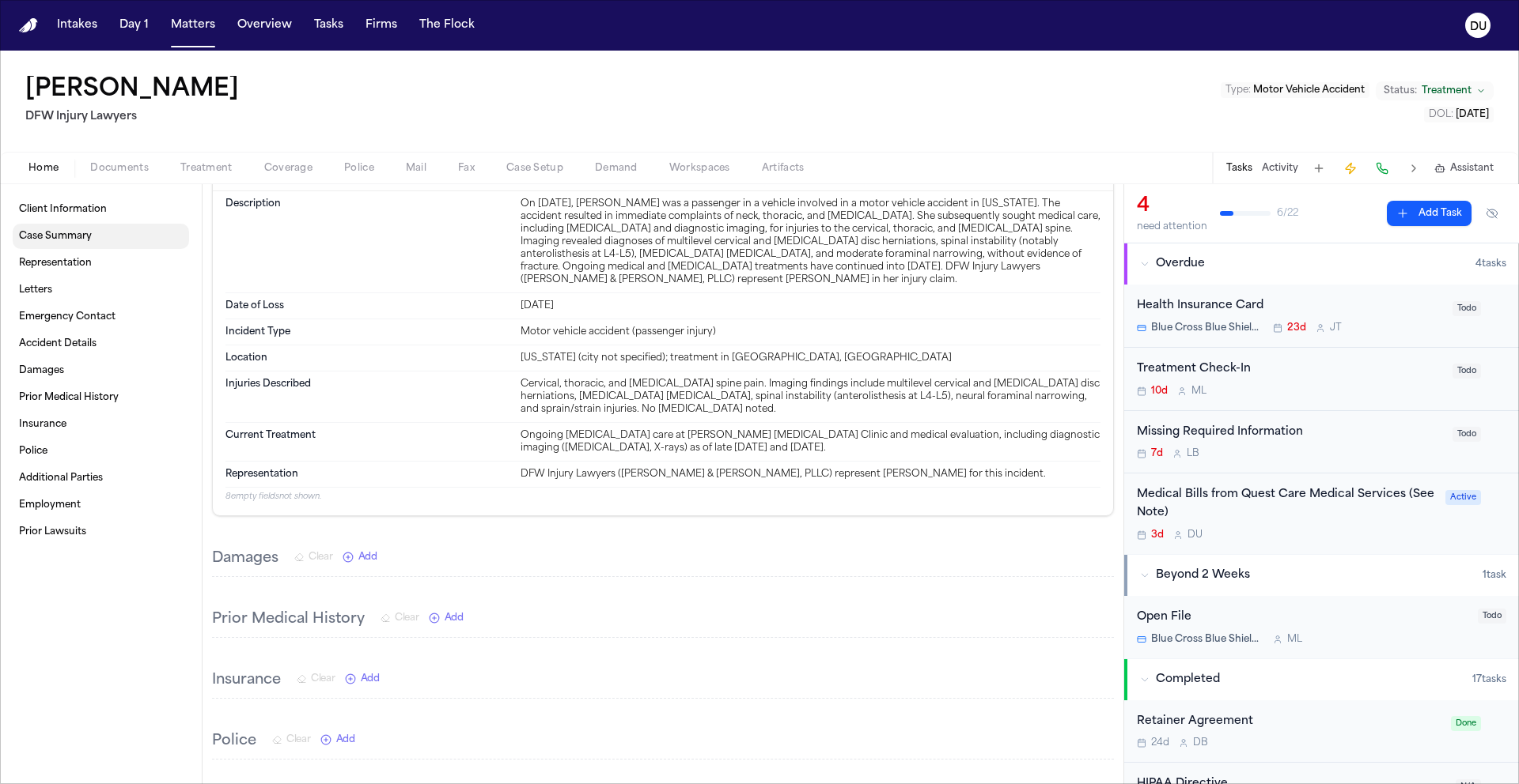
click at [66, 236] on span "Case Summary" at bounding box center [55, 237] width 73 height 13
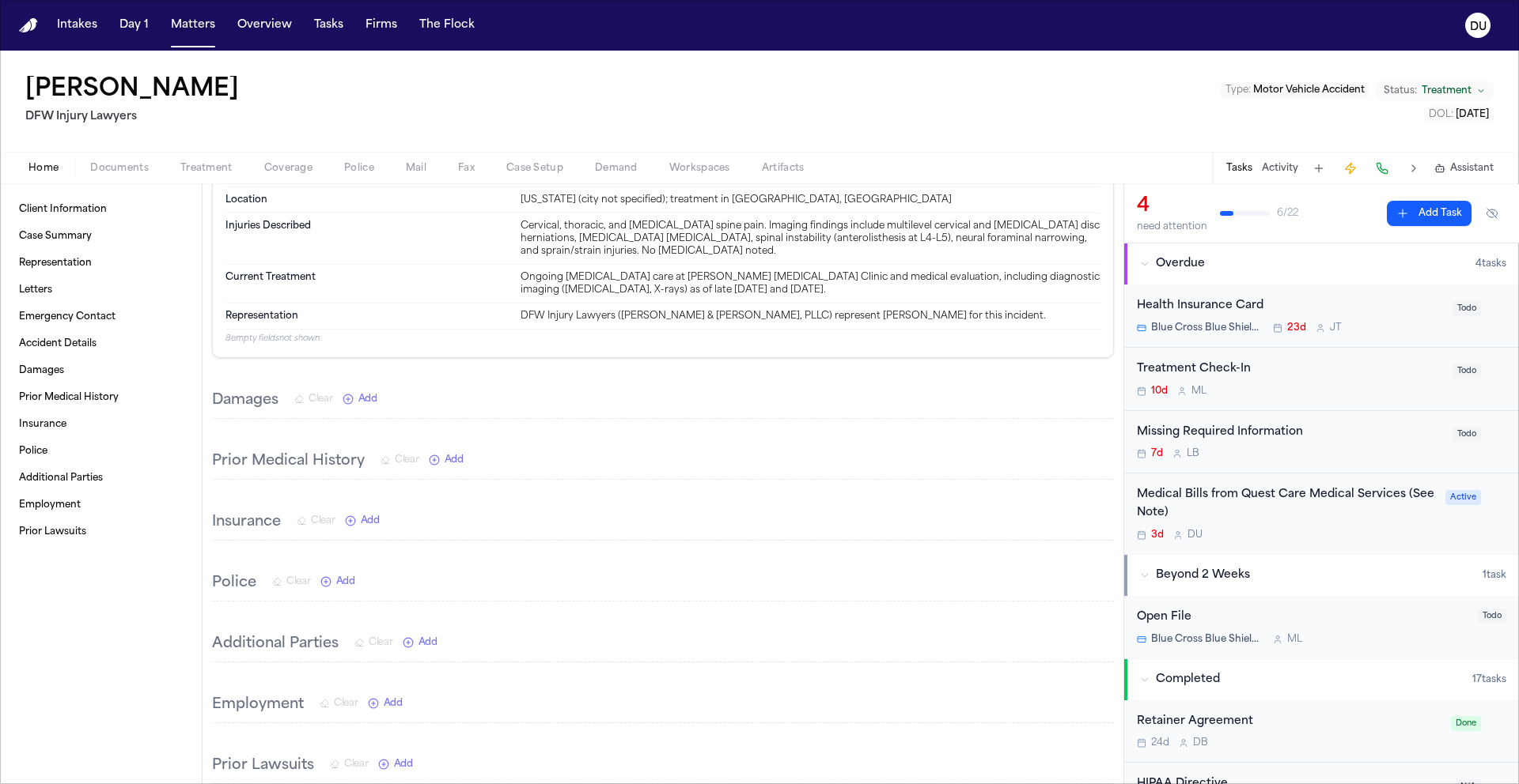
scroll to position [742, 0]
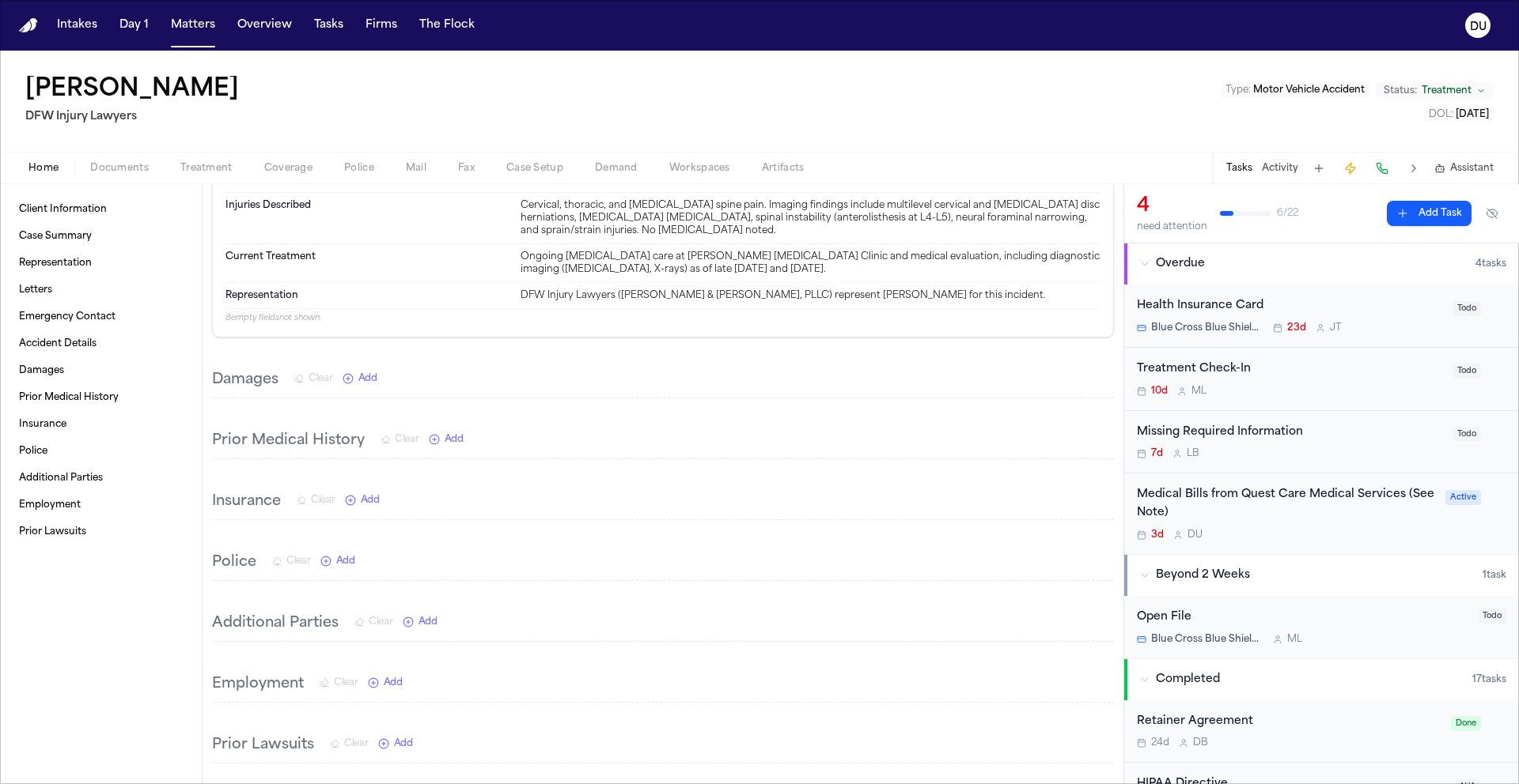
click at [1178, 500] on div "Medical Bills from Quest Care Medical Services (See Note)" at bounding box center [1286, 504] width 299 height 36
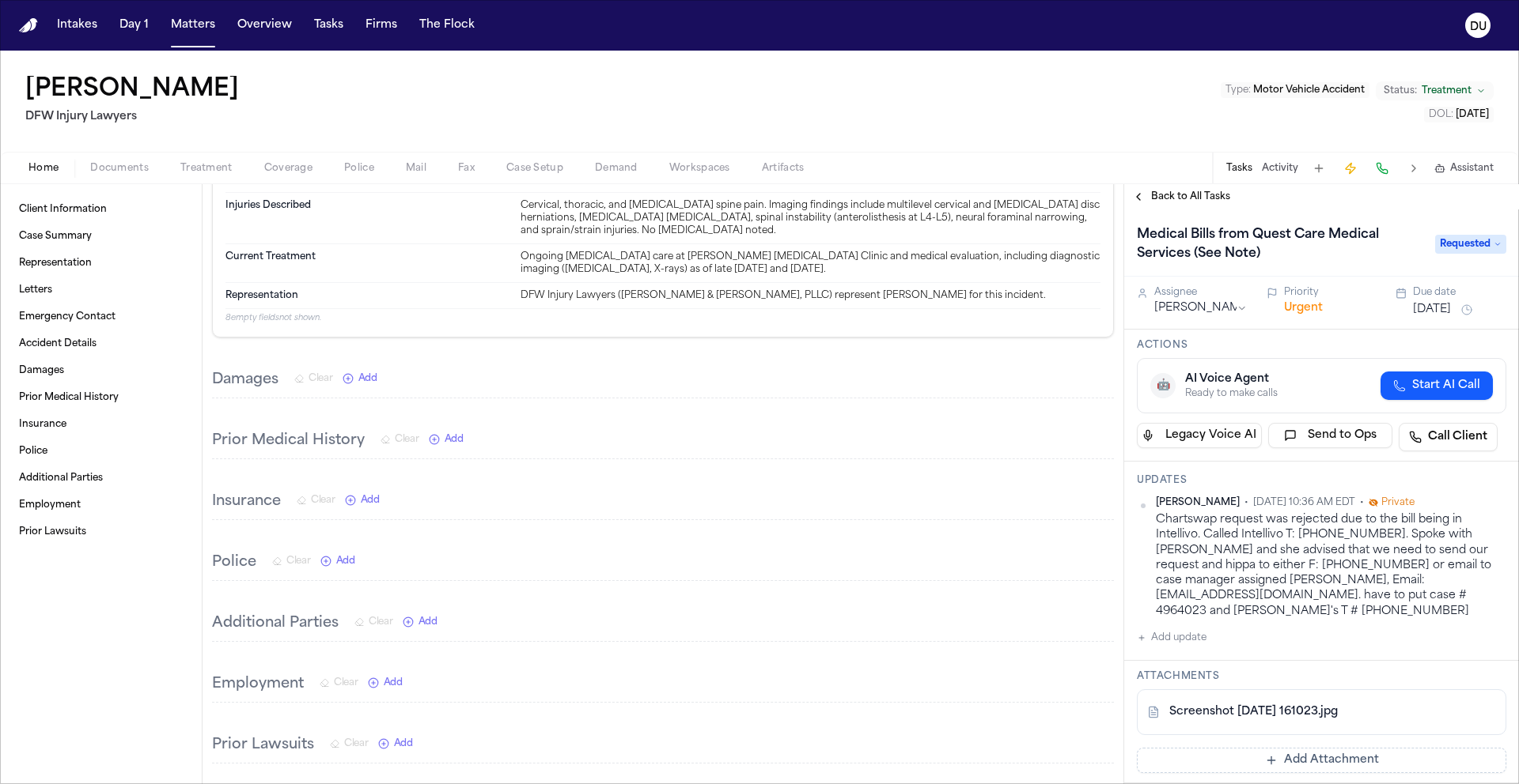
click at [1260, 705] on link "Screenshot 2025-08-25 161023.jpg" at bounding box center [1252, 713] width 168 height 16
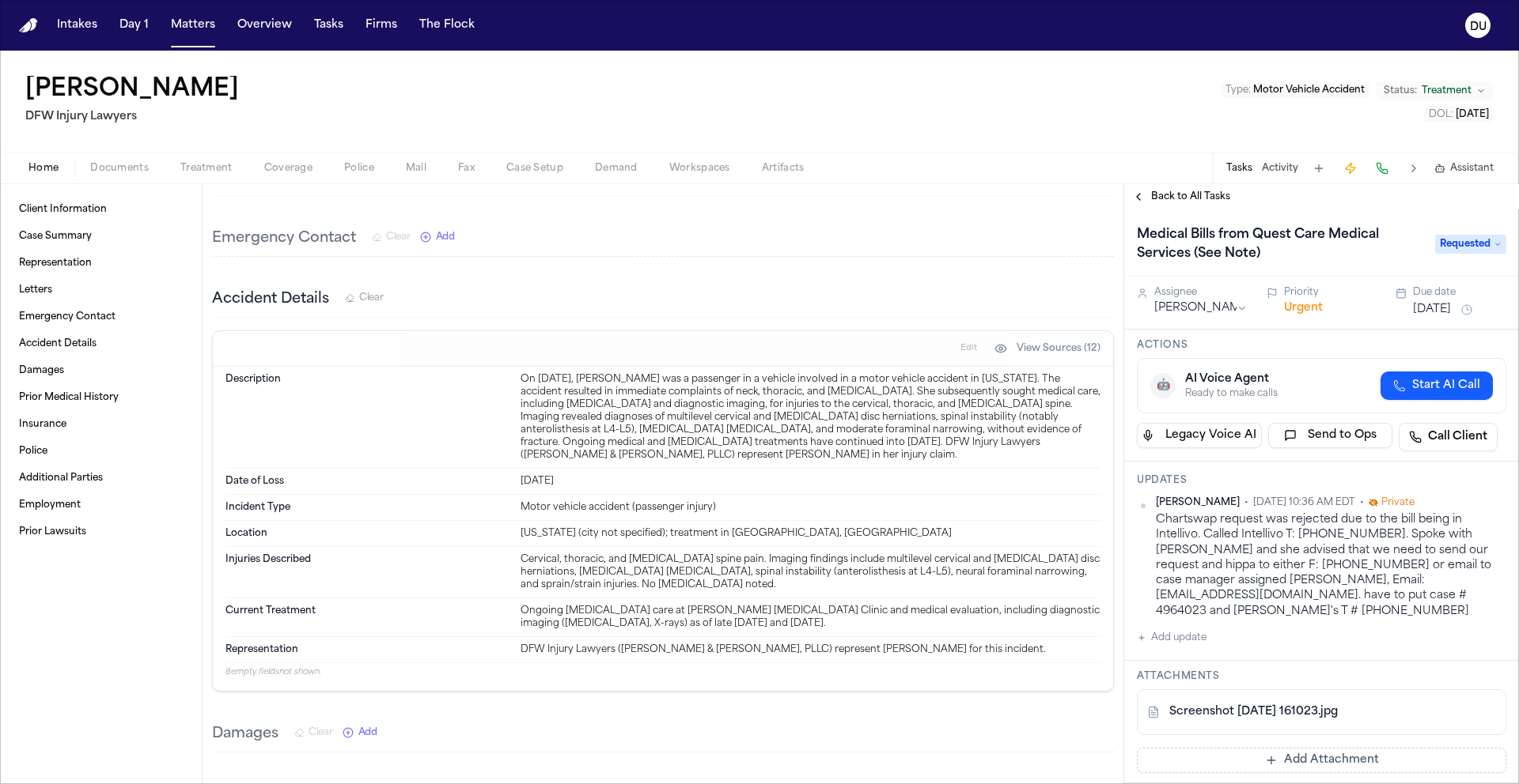
scroll to position [398, 0]
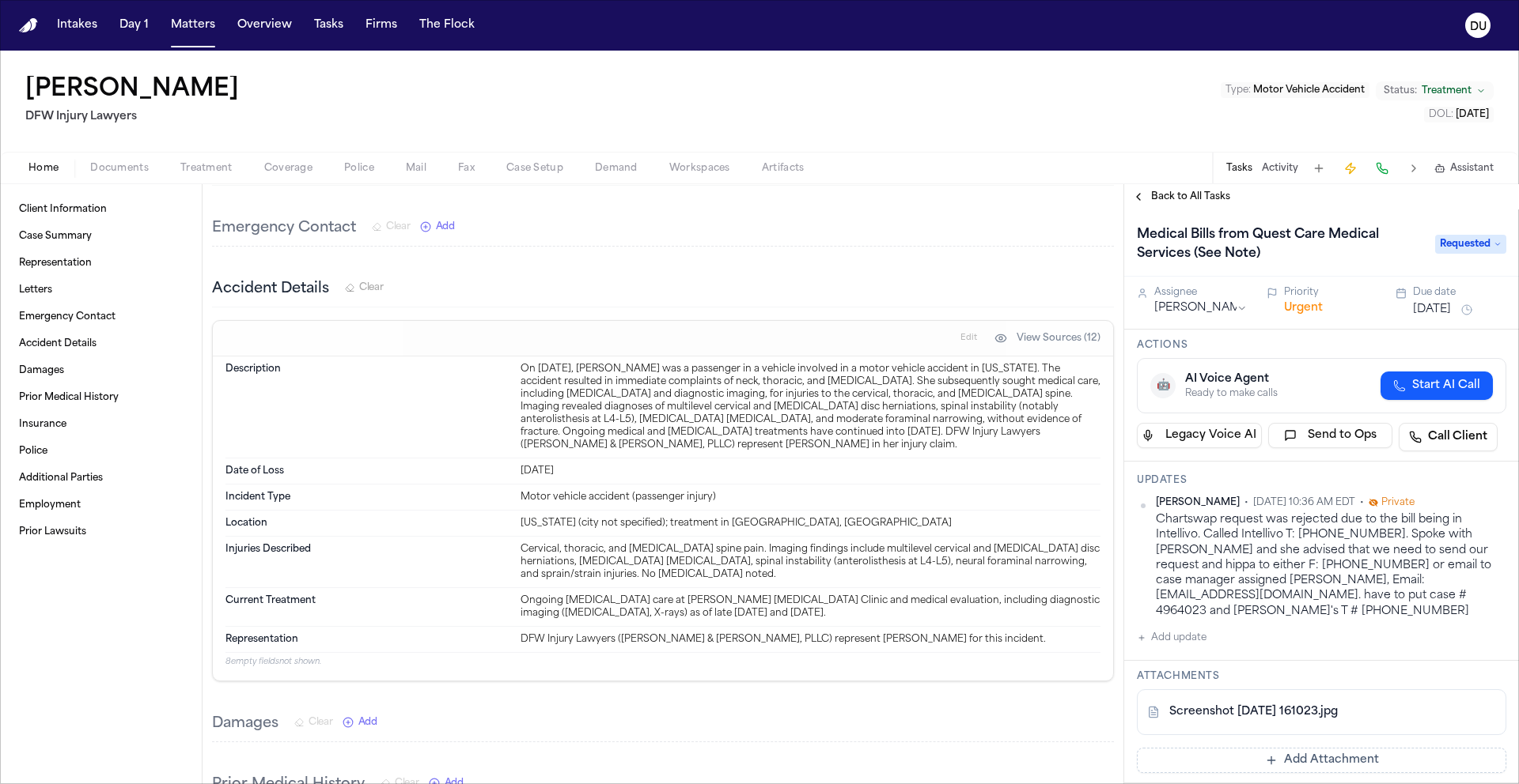
click at [1268, 705] on link "Screenshot 2025-08-25 161023.jpg" at bounding box center [1252, 713] width 168 height 16
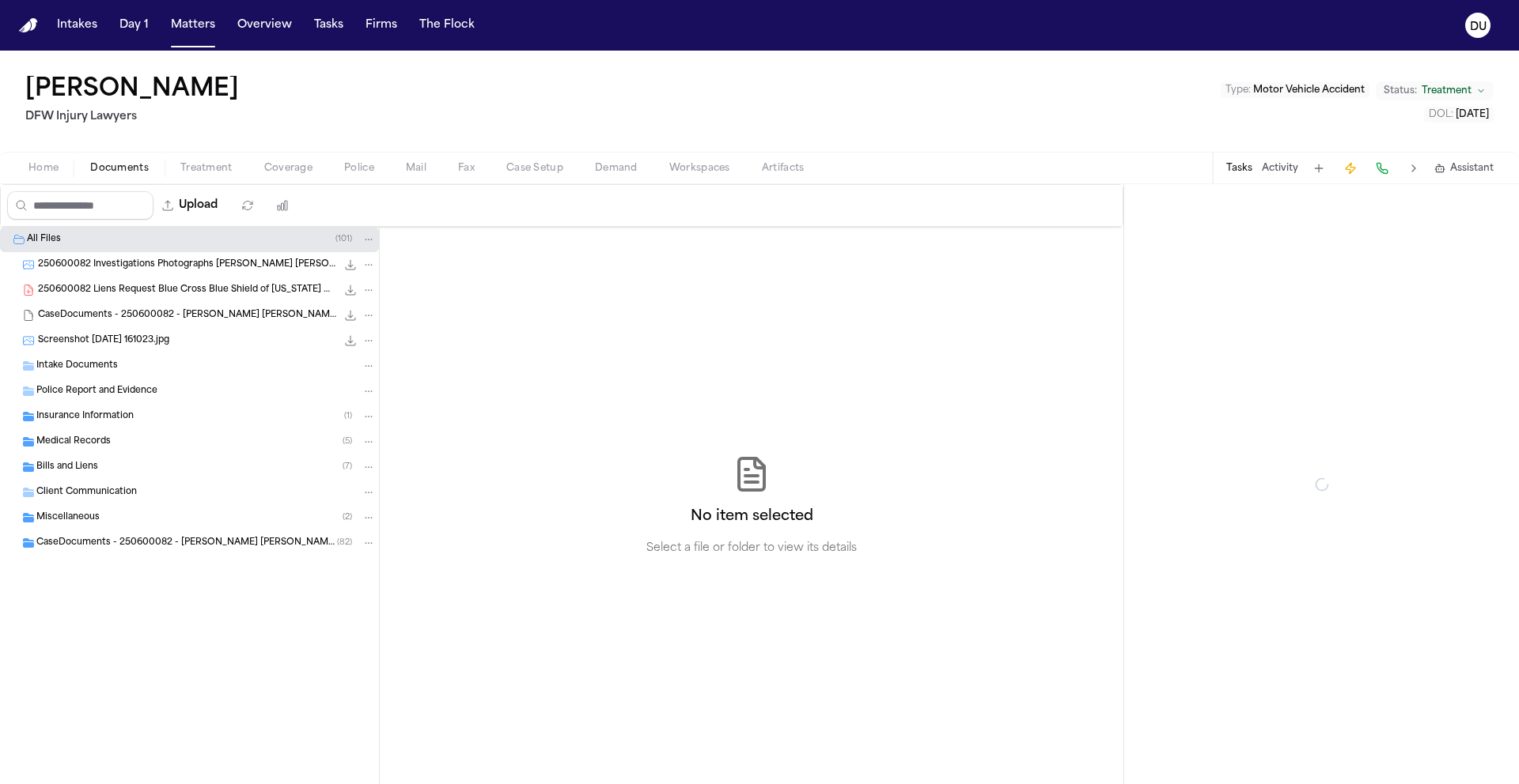
click at [135, 162] on span "Documents" at bounding box center [119, 168] width 59 height 13
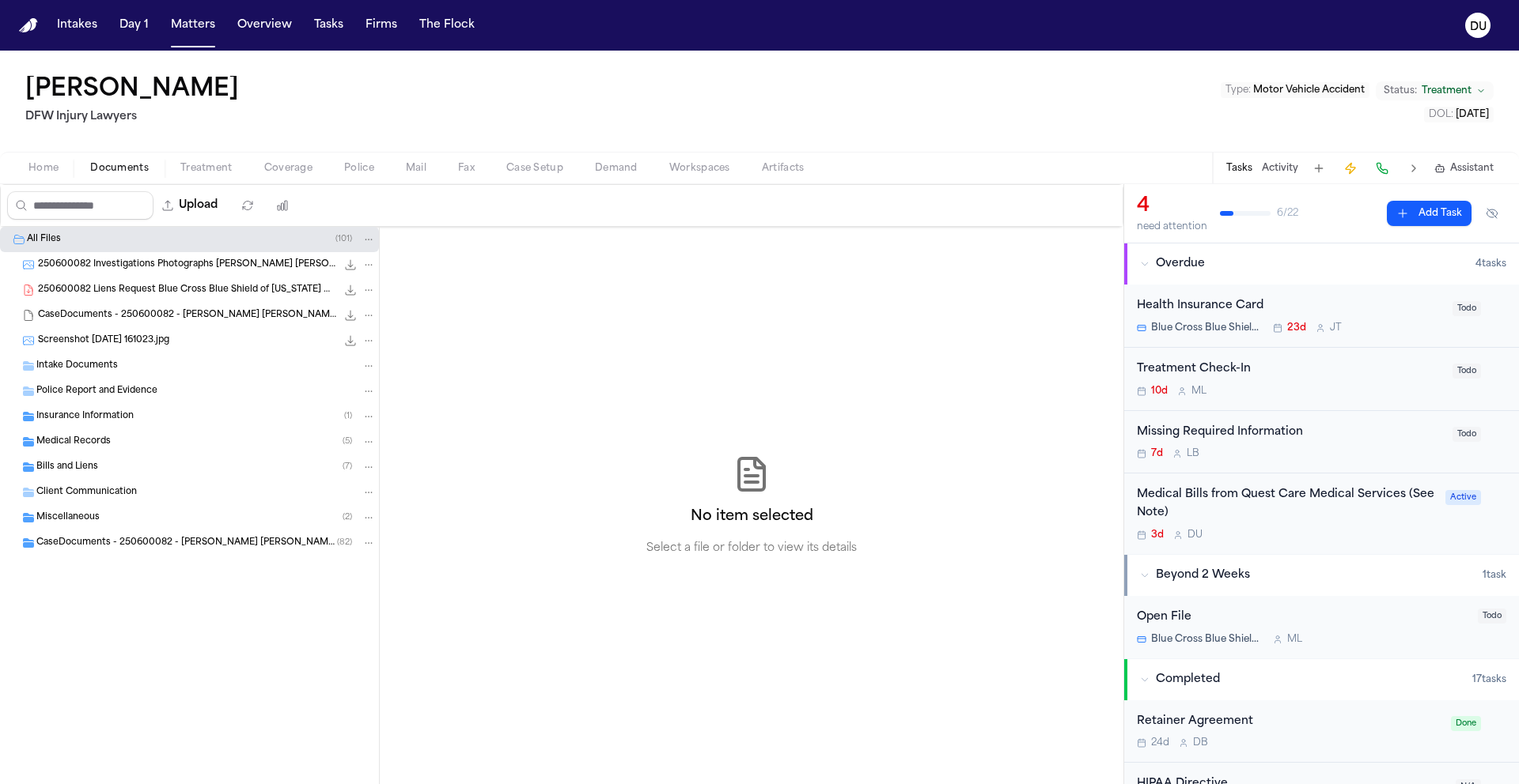
click at [125, 341] on span "Screenshot 2025-08-25 161023.jpg" at bounding box center [104, 341] width 131 height 14
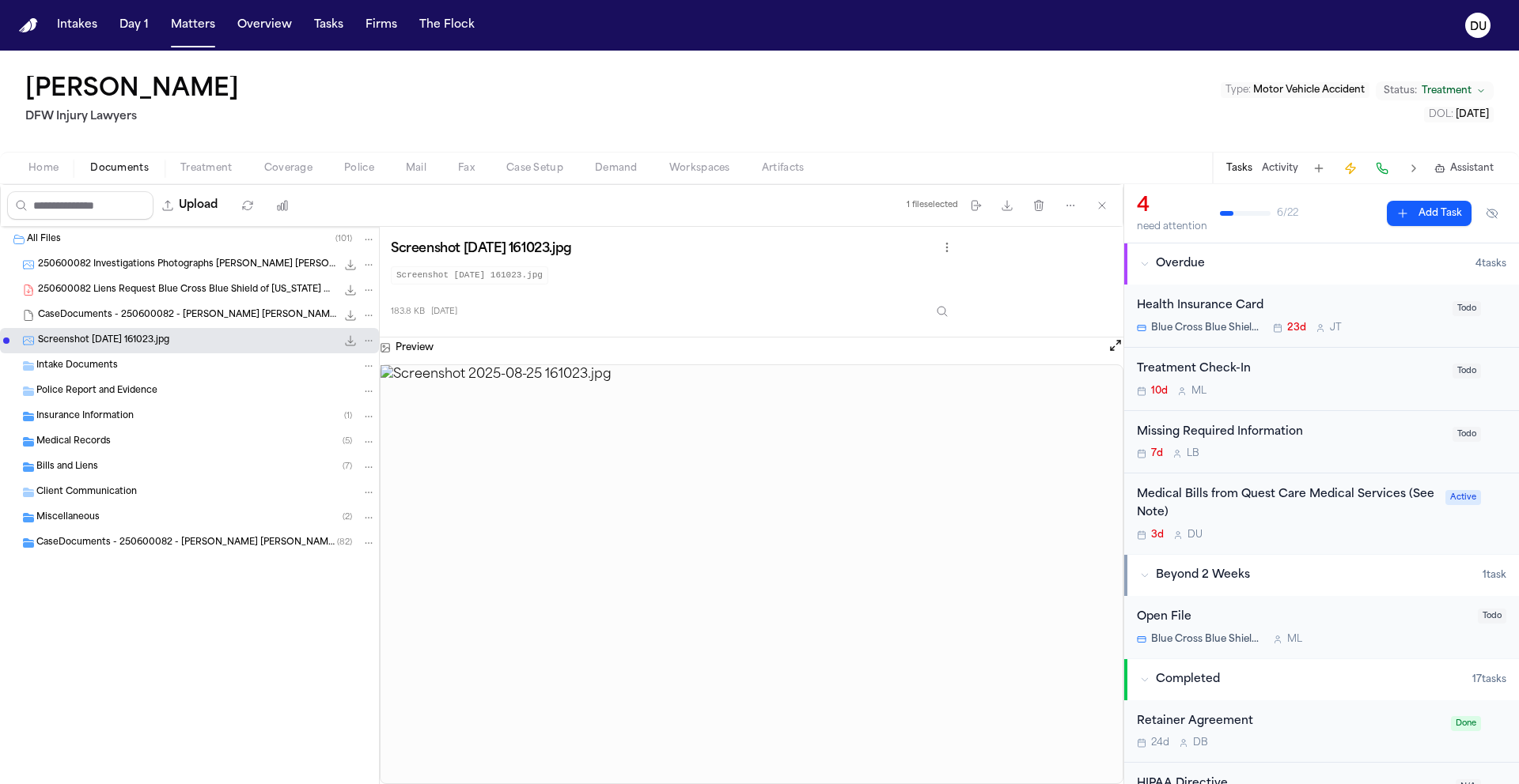
click at [106, 368] on span "Intake Documents" at bounding box center [77, 366] width 81 height 14
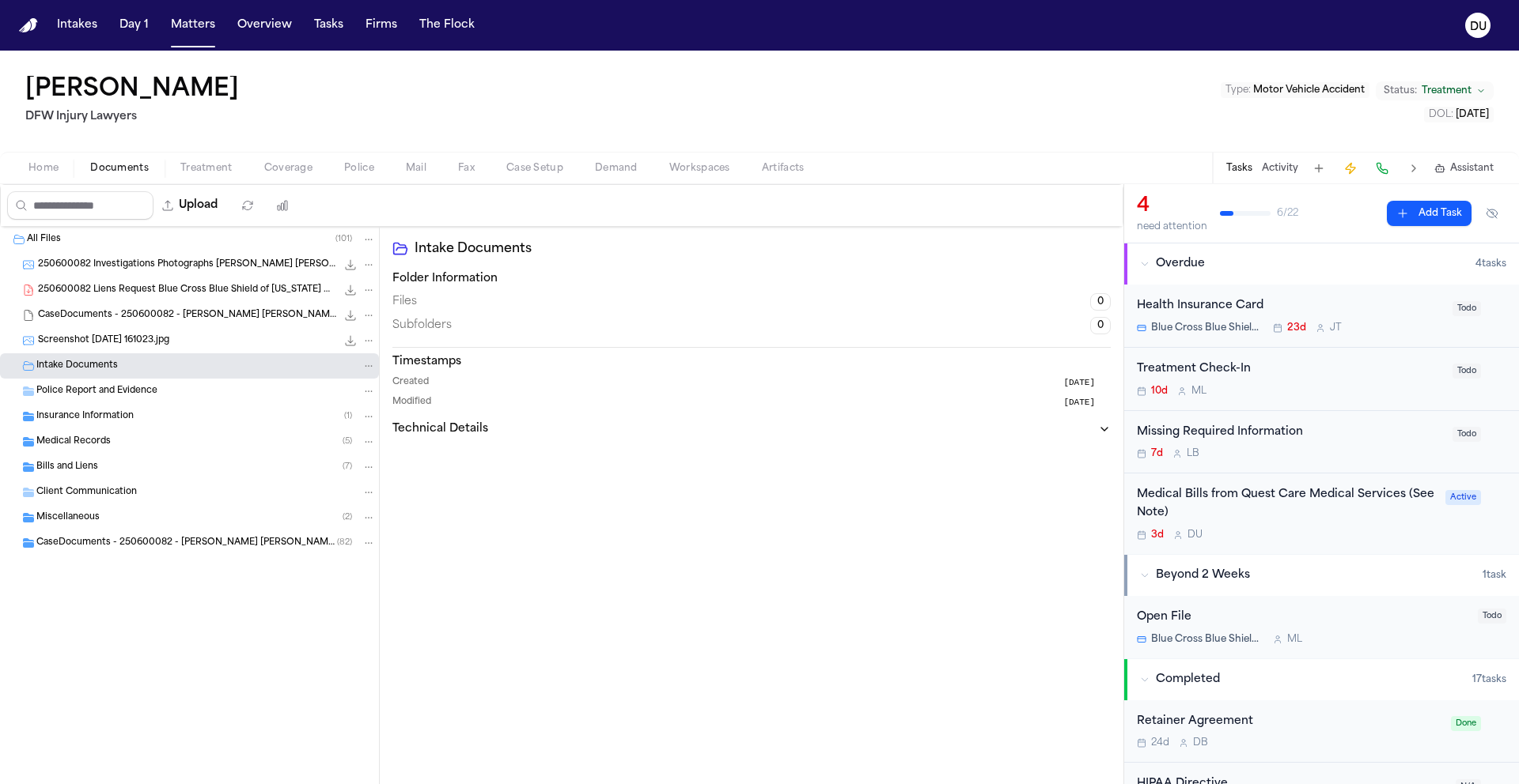
click at [115, 397] on span "Police Report and Evidence" at bounding box center [96, 392] width 121 height 14
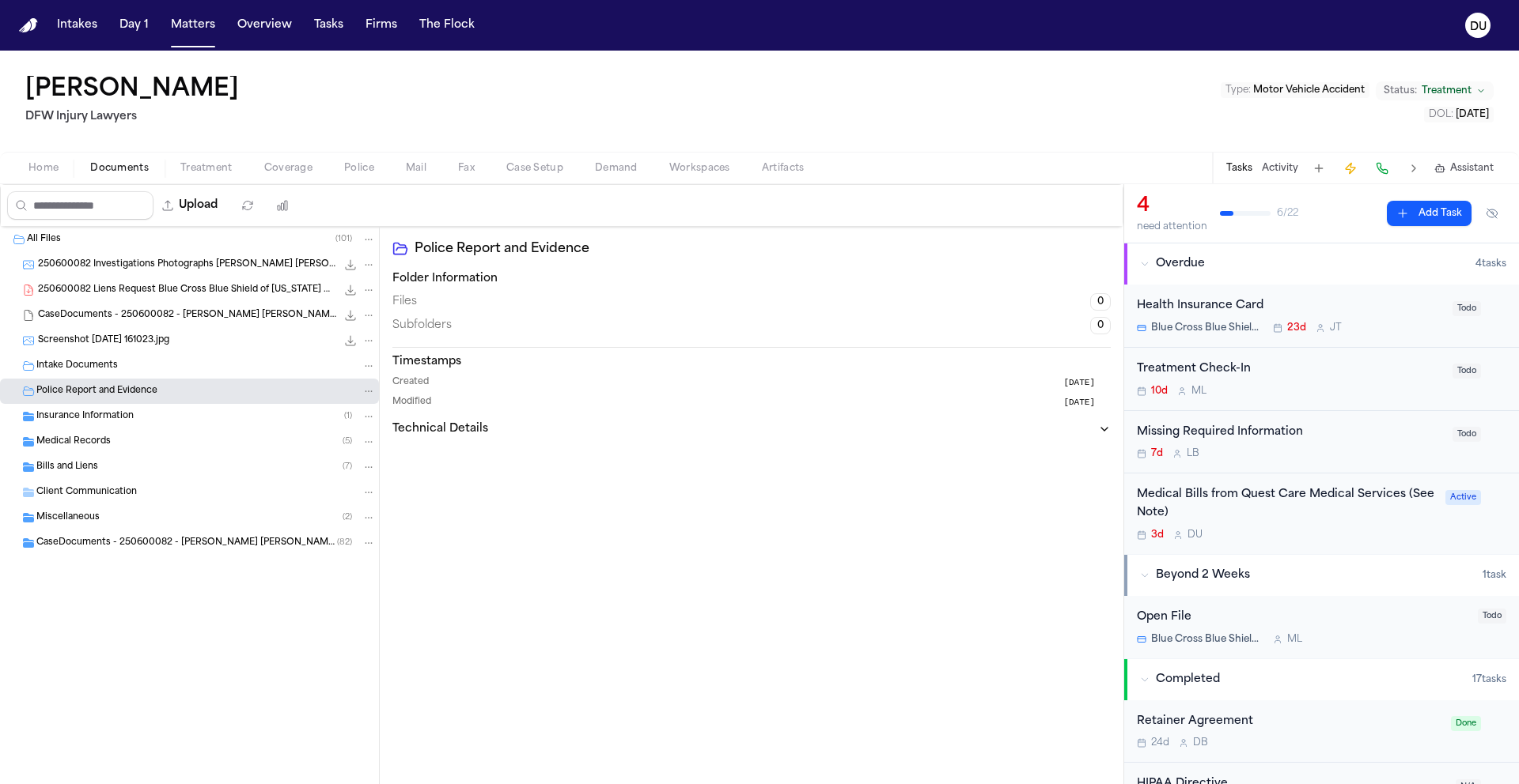
click at [36, 393] on span "Police Report and Evidence" at bounding box center [96, 392] width 121 height 14
click at [39, 413] on span "Insurance Information" at bounding box center [85, 417] width 97 height 14
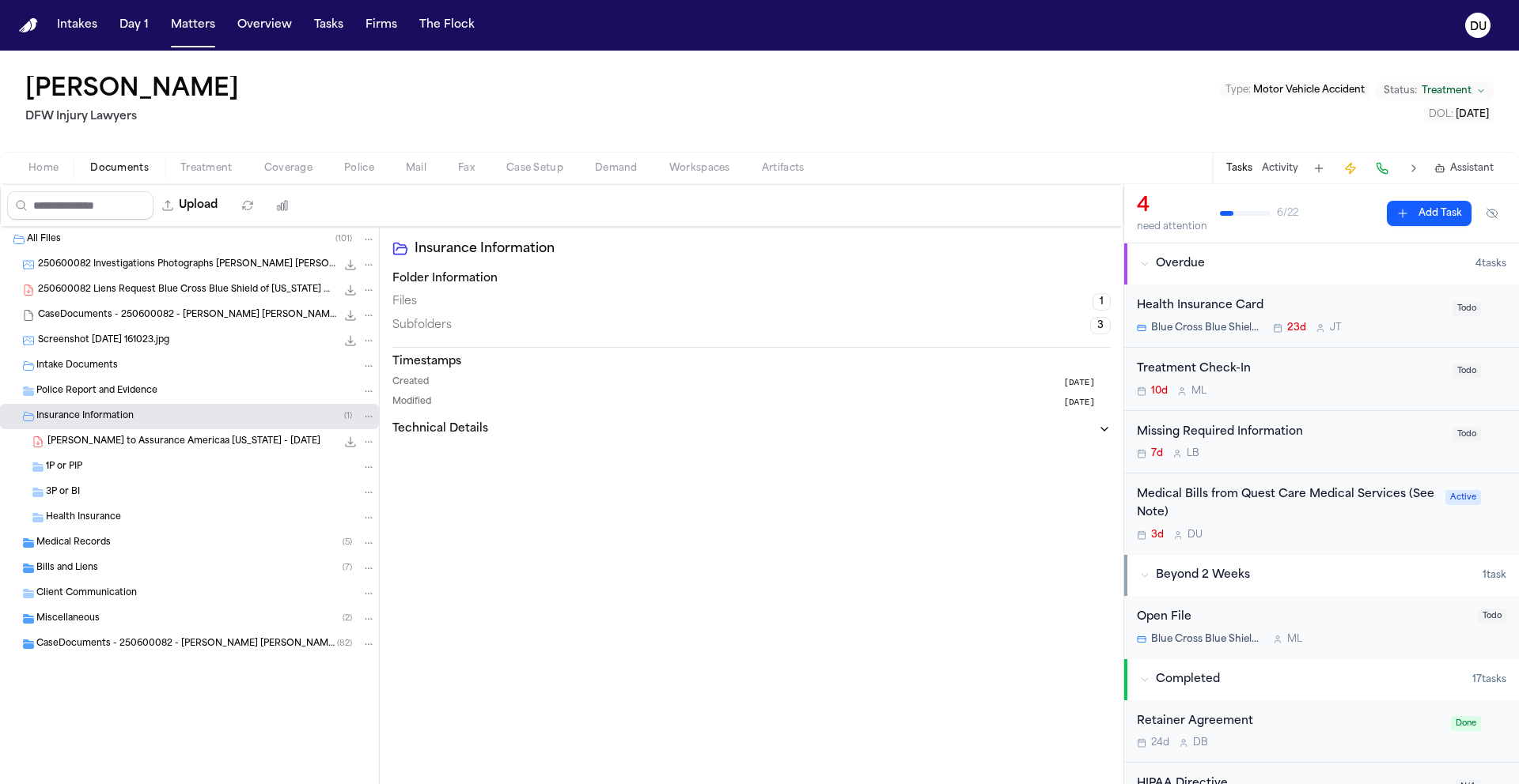
click at [48, 545] on span "Medical Records" at bounding box center [73, 543] width 75 height 14
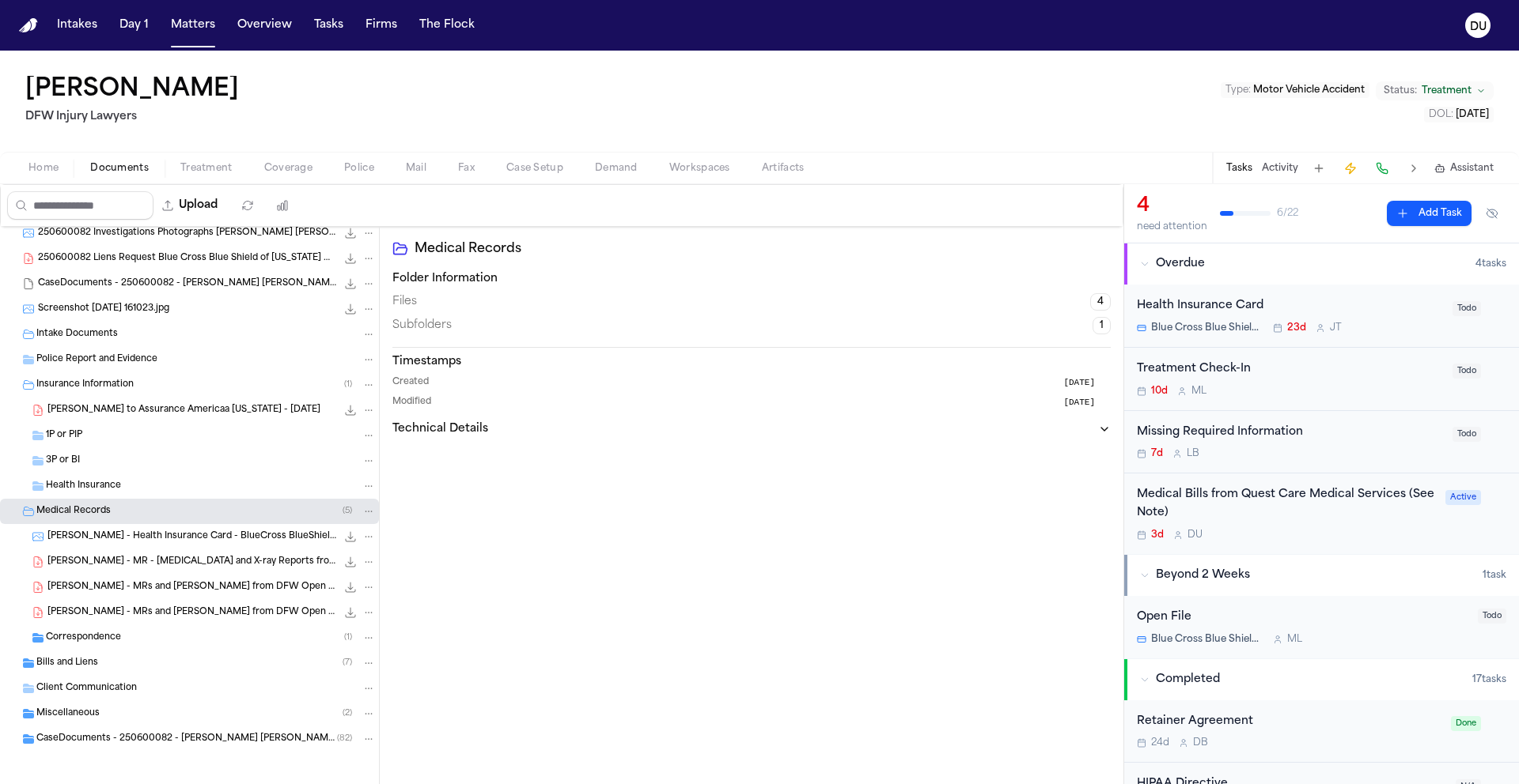
scroll to position [36, 0]
click at [62, 661] on span "Bills and Liens" at bounding box center [67, 660] width 62 height 14
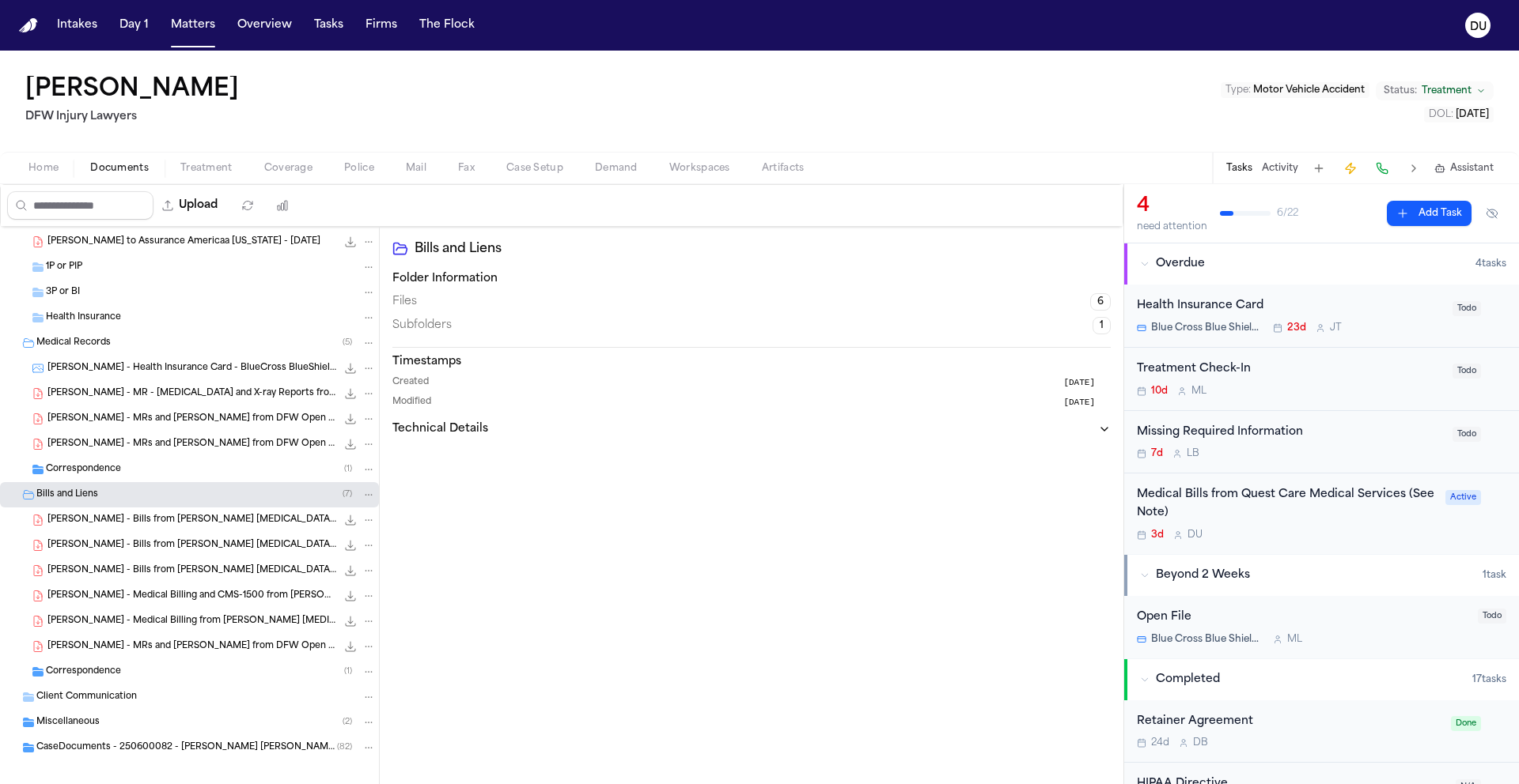
scroll to position [212, 0]
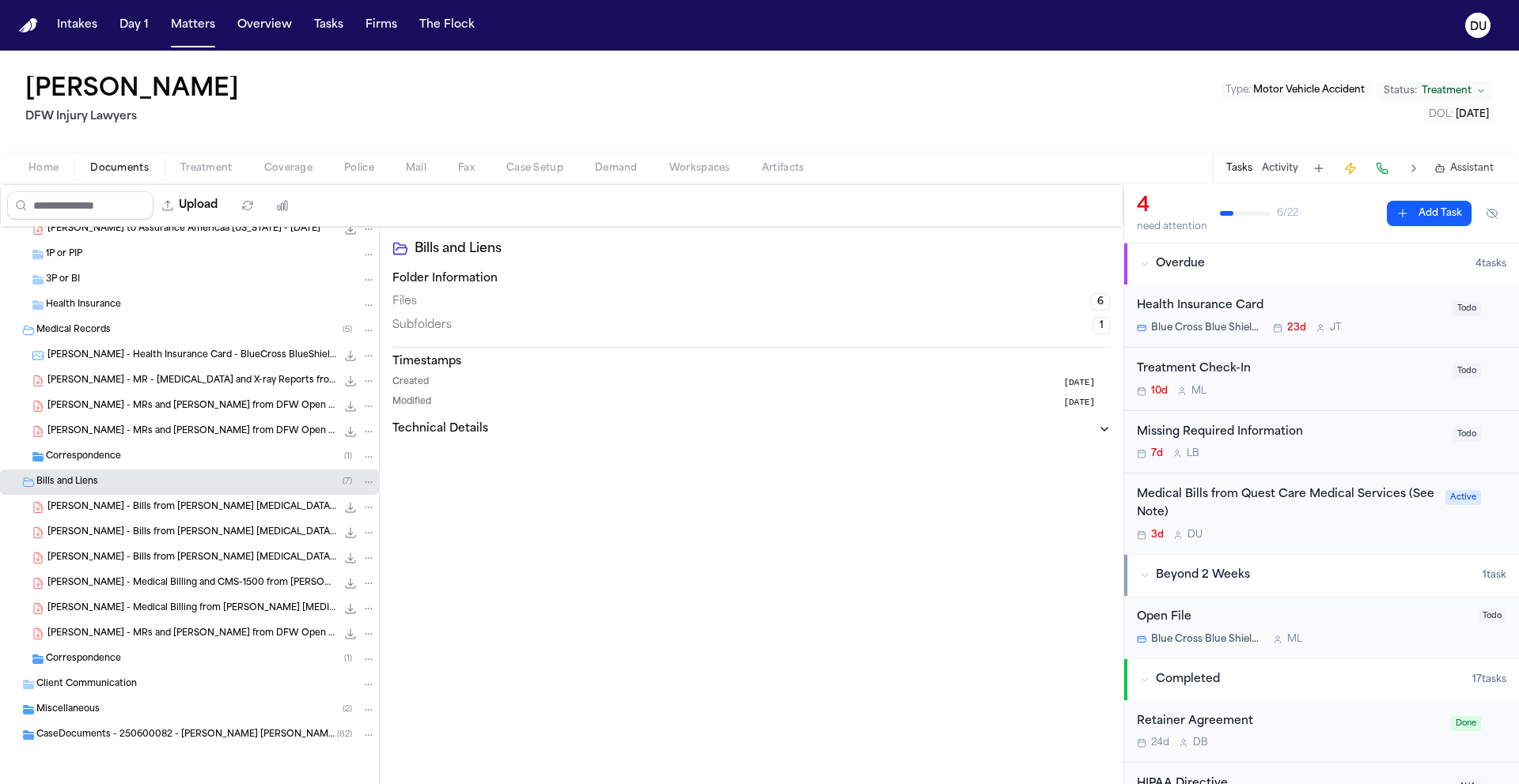
click at [68, 662] on span "Correspondence" at bounding box center [83, 660] width 75 height 14
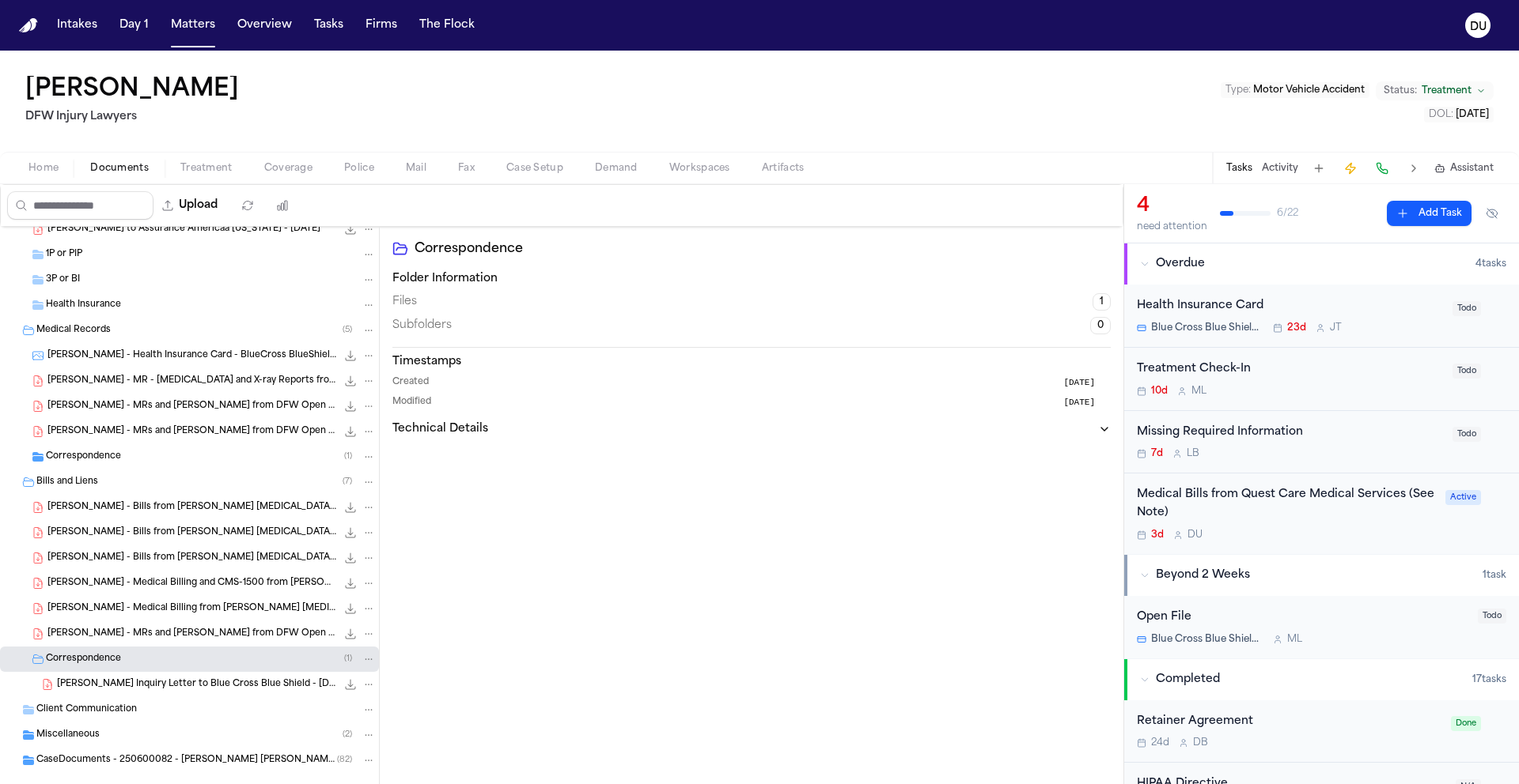
scroll to position [238, 0]
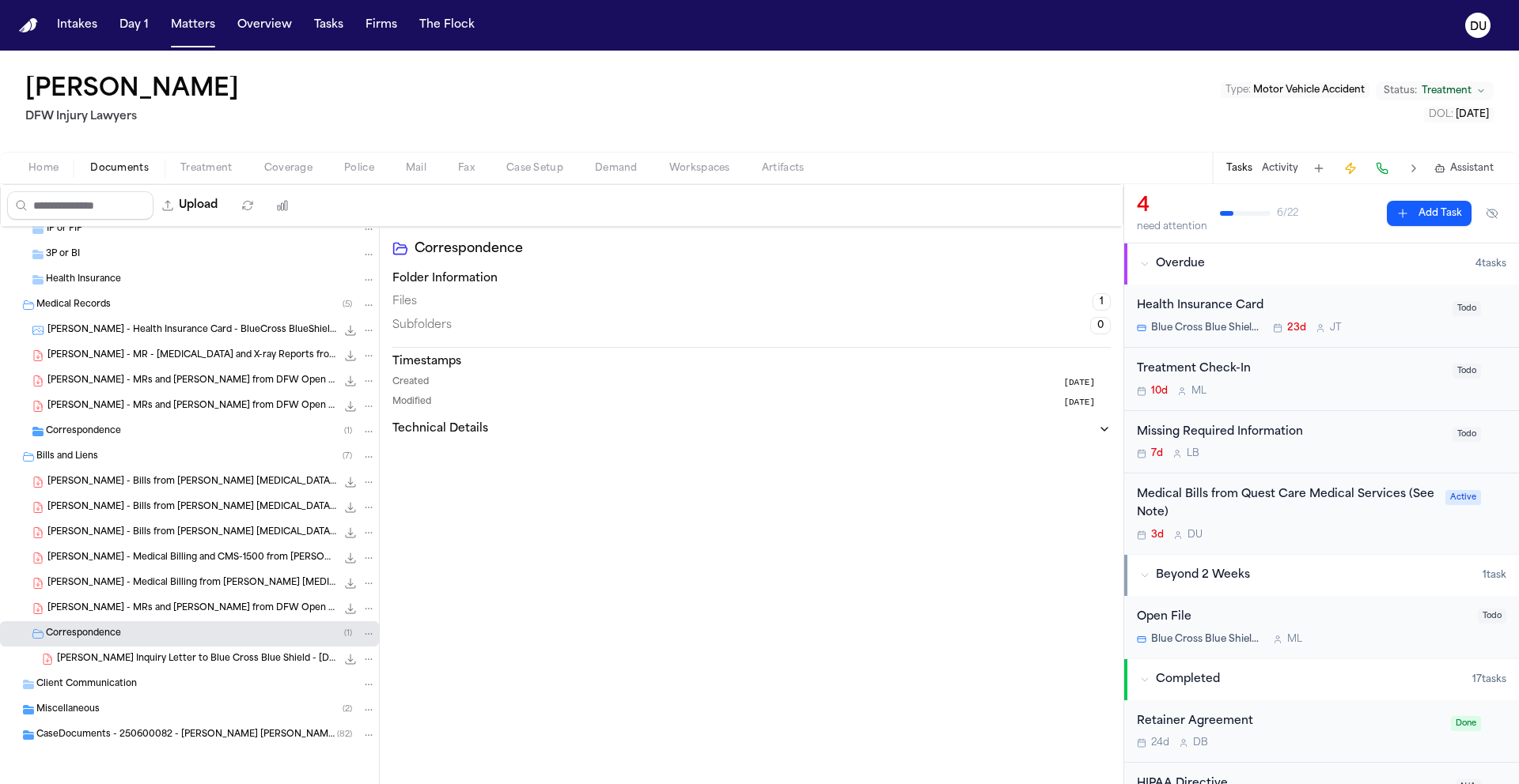
click at [80, 686] on span "Client Communication" at bounding box center [86, 685] width 101 height 14
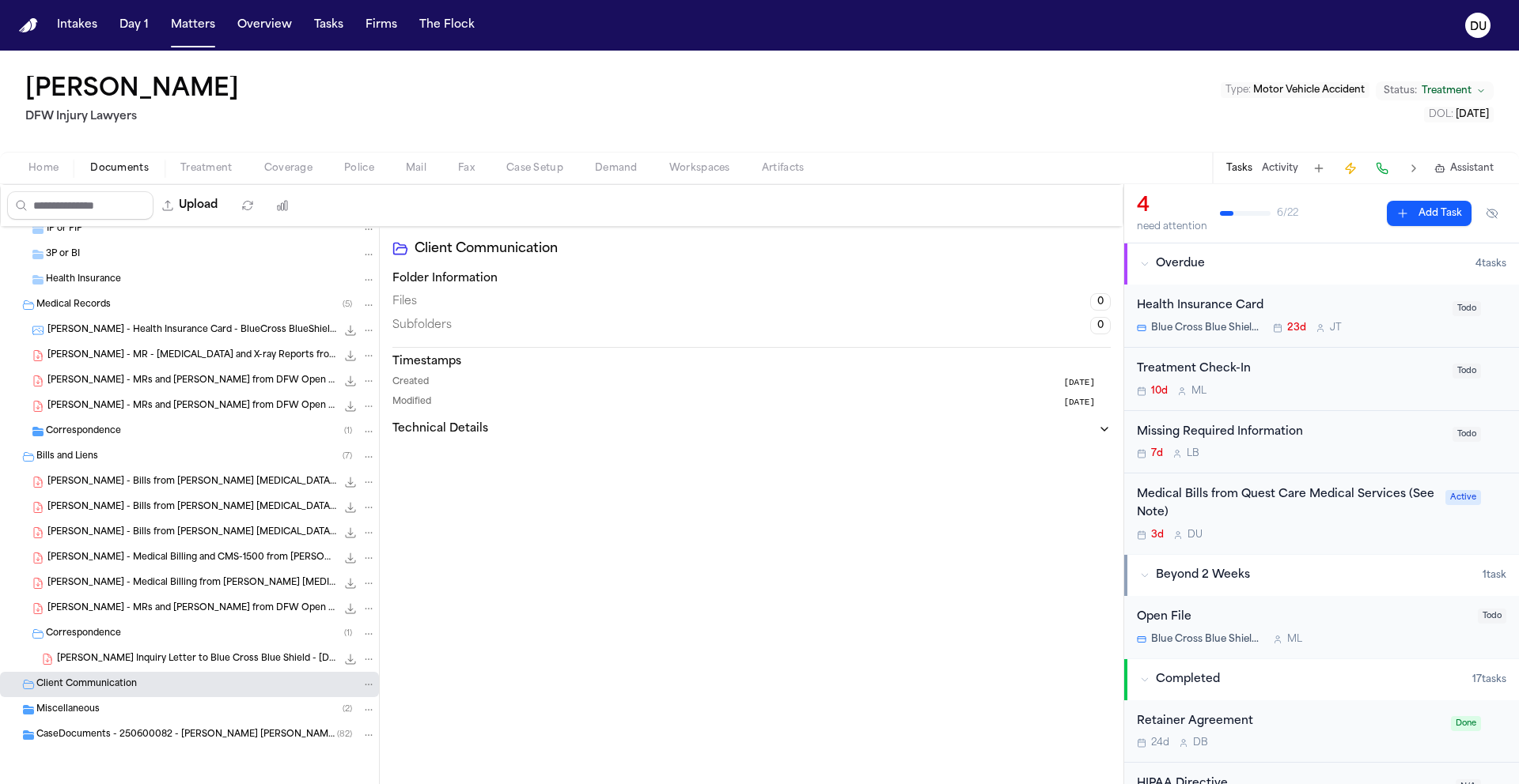
click at [66, 707] on span "Miscellaneous" at bounding box center [68, 710] width 63 height 14
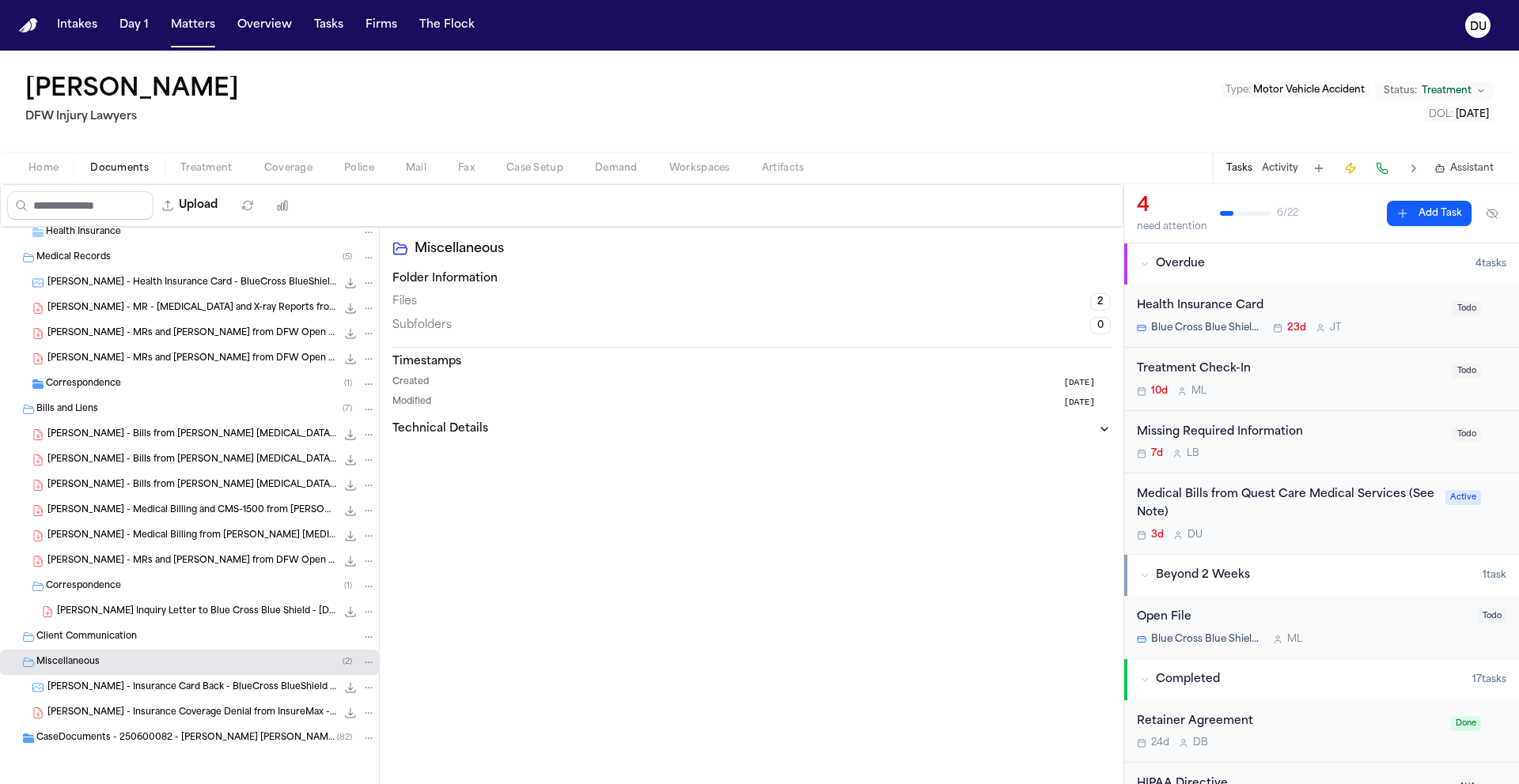
scroll to position [289, 0]
click at [67, 743] on div "CaseDocuments - 250600082 - Hines v. Witcher 20250806202009 (unzipped) ( 82 )" at bounding box center [189, 735] width 379 height 25
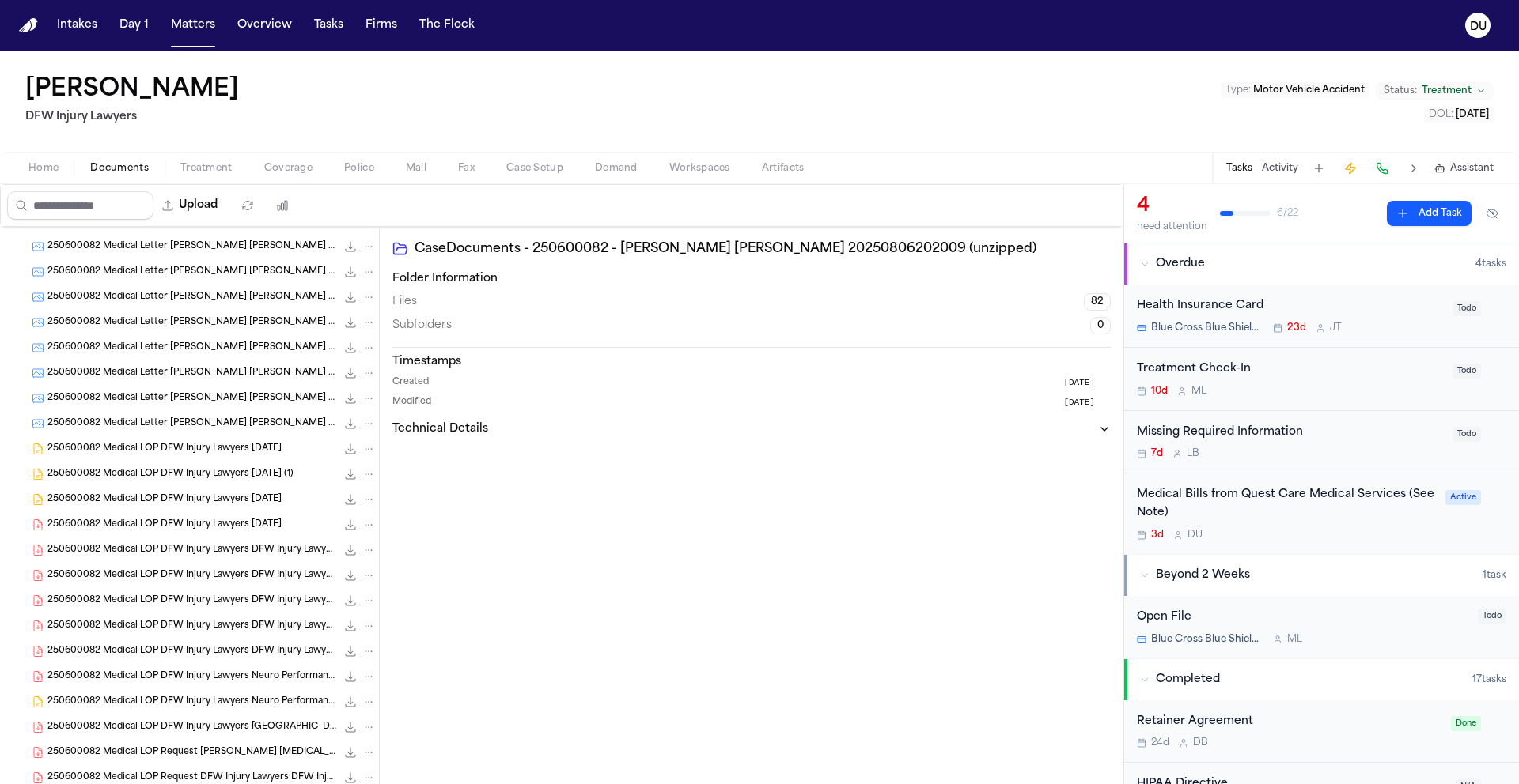
scroll to position [2067, 0]
click at [167, 343] on span "250600082 Medical Letter Hines, Tamara Aguilar, Cynthia 06-10-2025 (6)" at bounding box center [192, 348] width 289 height 14
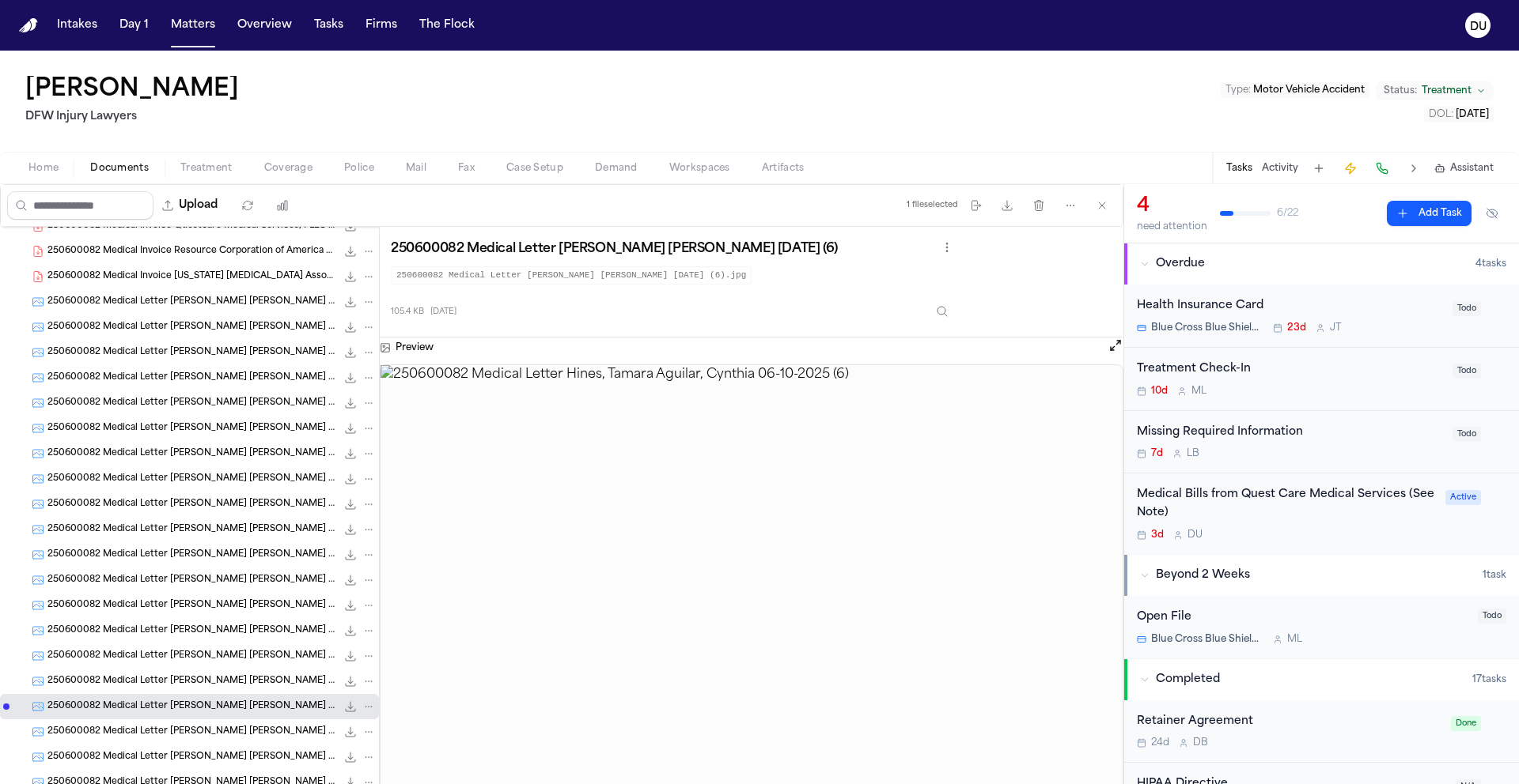
scroll to position [1584, 0]
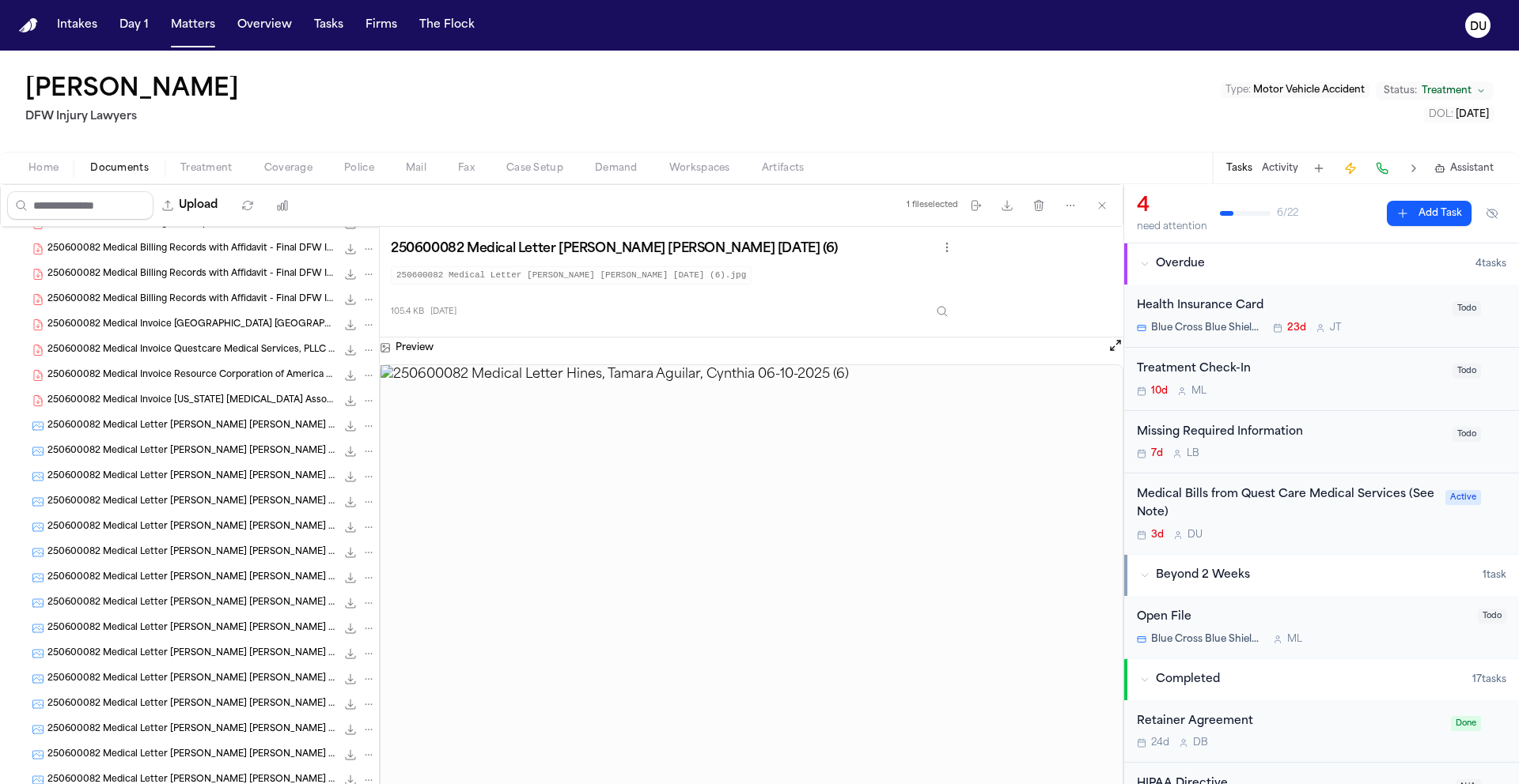
click at [169, 302] on span "250600082 Medical Billing Records with Affidavit - Final DFW Injury Lawyers Tex…" at bounding box center [192, 300] width 289 height 14
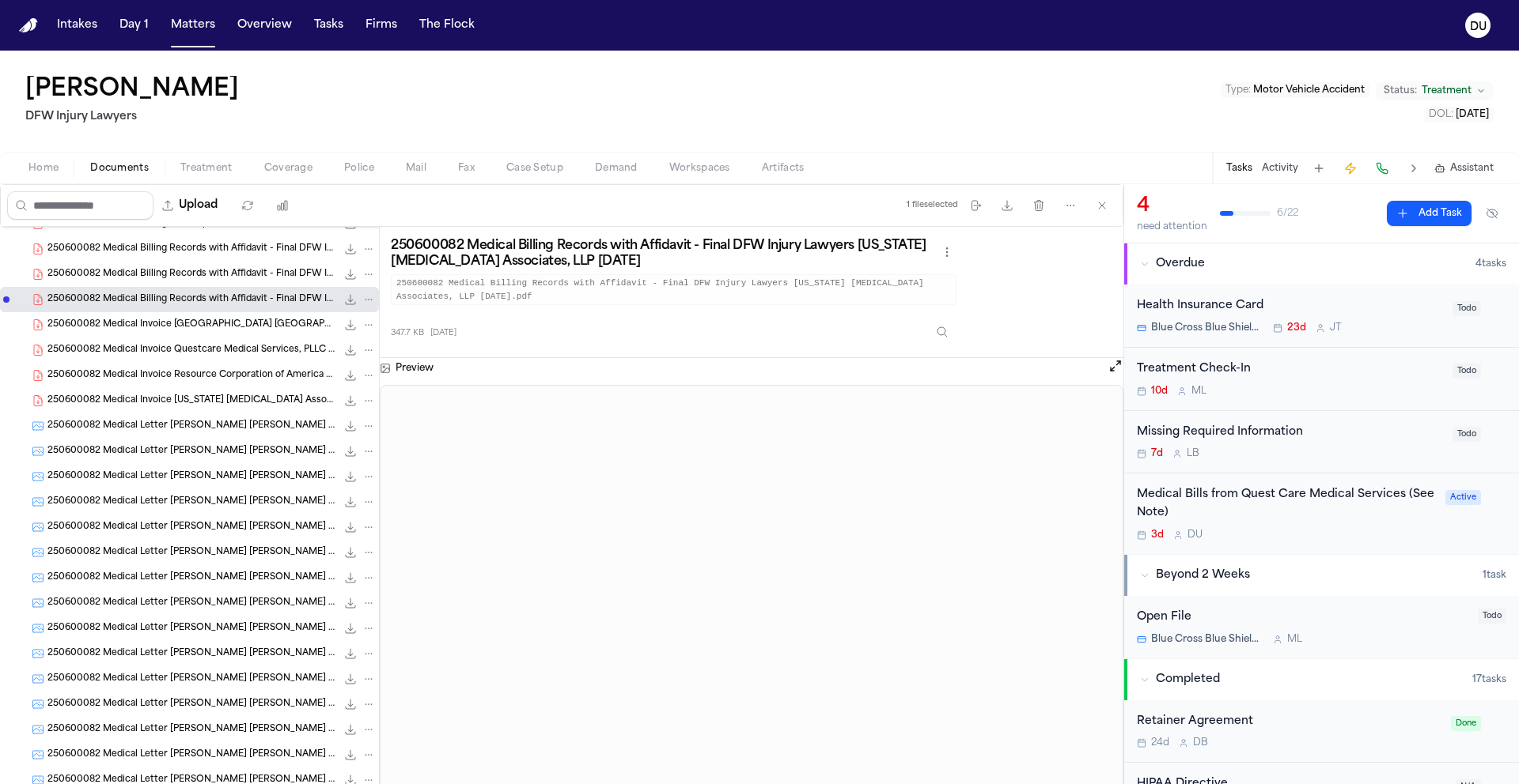
click at [344, 302] on icon "File: 250600082 Medical Billing Records with Affidavit - Final DFW Injury Lawye…" at bounding box center [350, 300] width 13 height 13
click at [1242, 171] on button "Tasks" at bounding box center [1239, 168] width 26 height 13
click at [1254, 496] on div "Medical Bills from Quest Care Medical Services (See Note)" at bounding box center [1286, 504] width 299 height 36
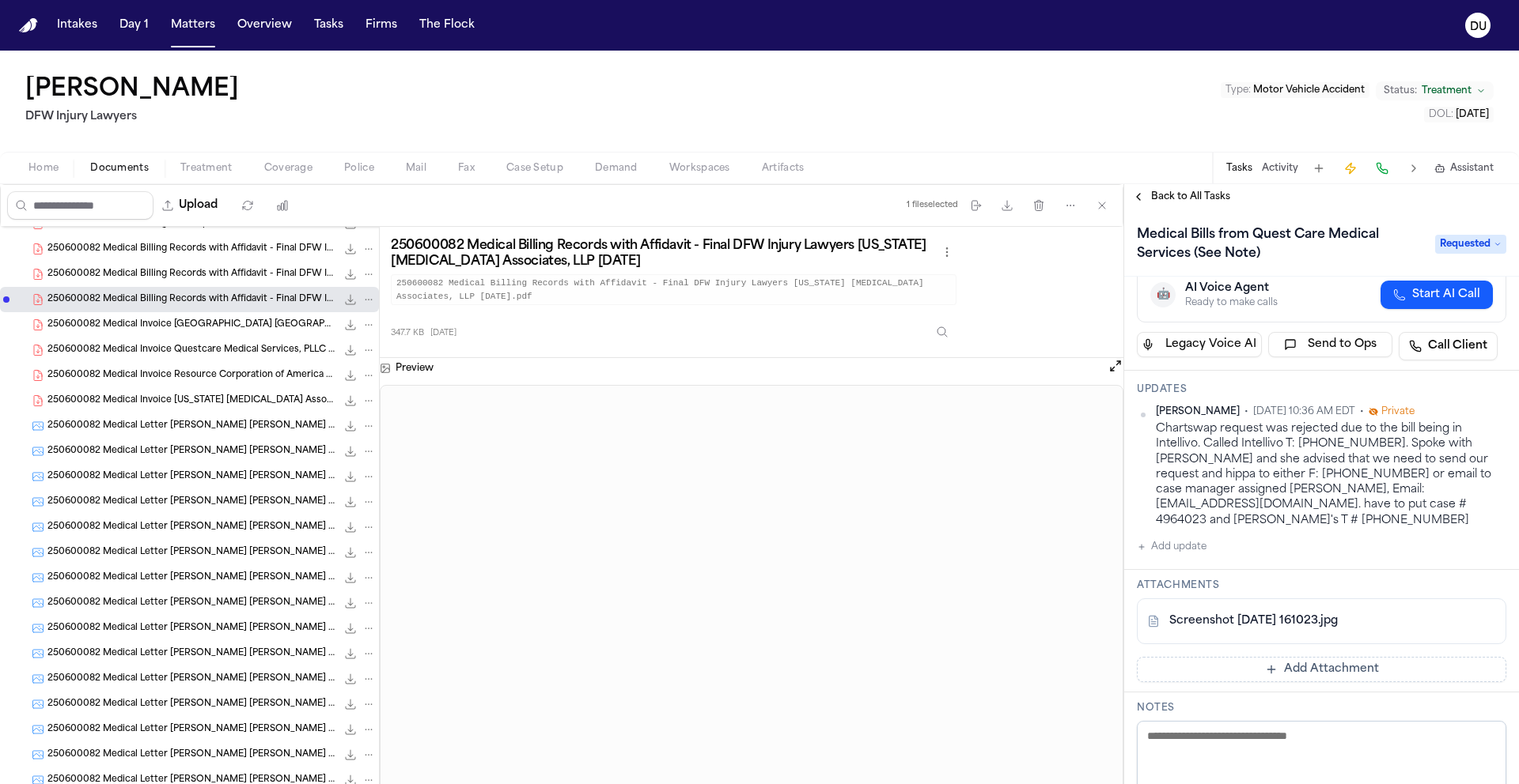
scroll to position [108, 0]
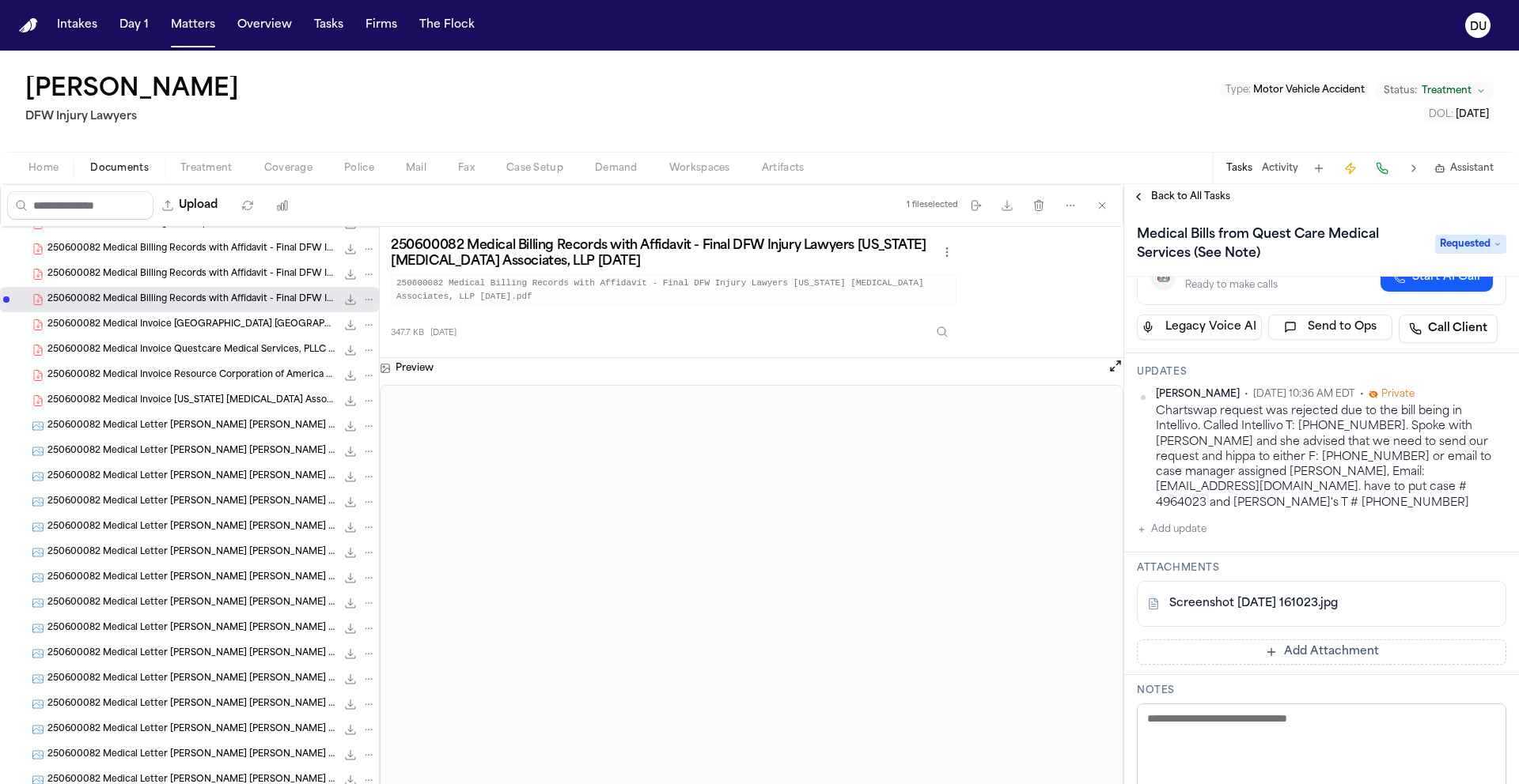
click at [1270, 596] on link "Screenshot 2025-08-25 161023.jpg" at bounding box center [1252, 604] width 168 height 16
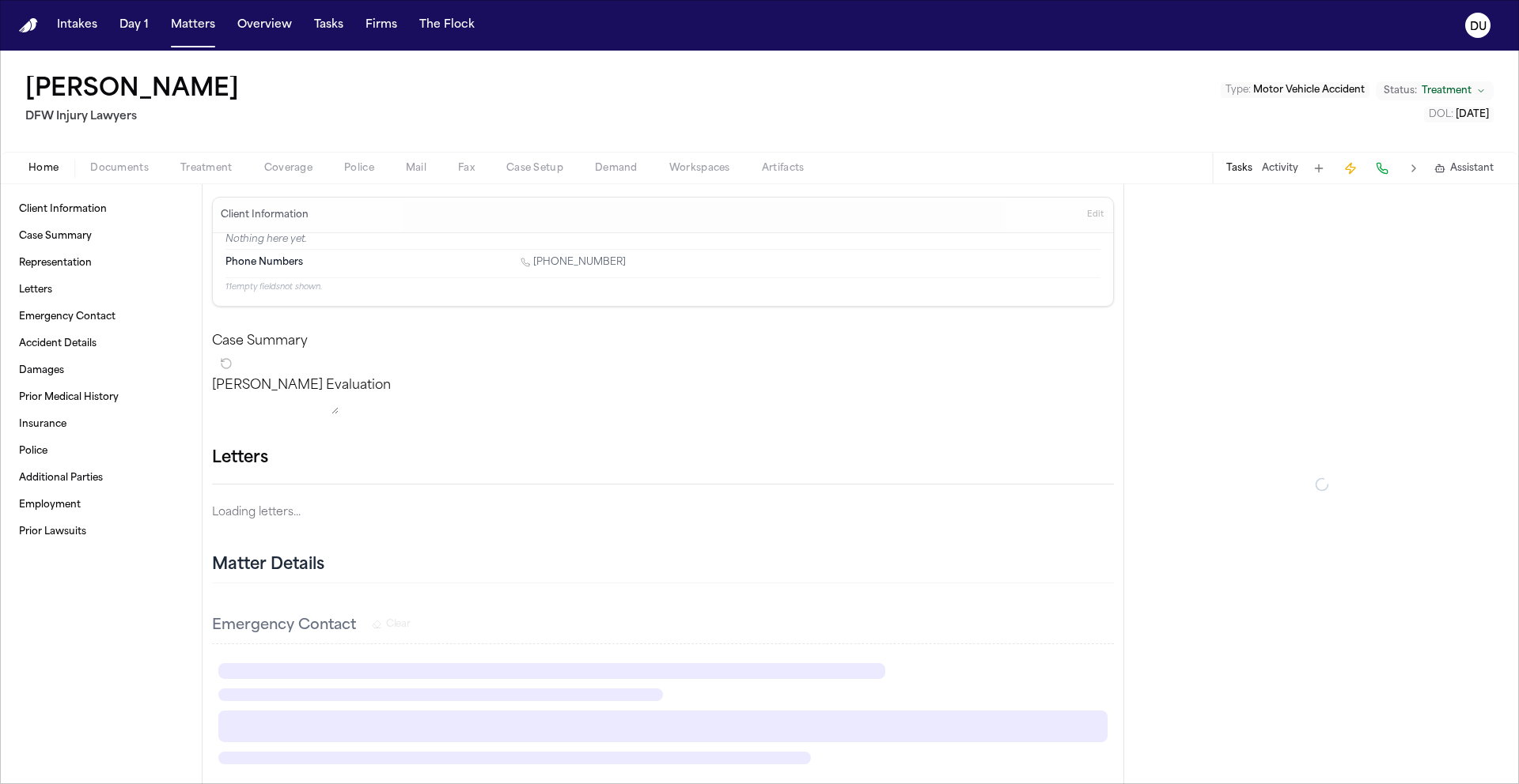
click at [39, 171] on span "Home" at bounding box center [43, 168] width 30 height 13
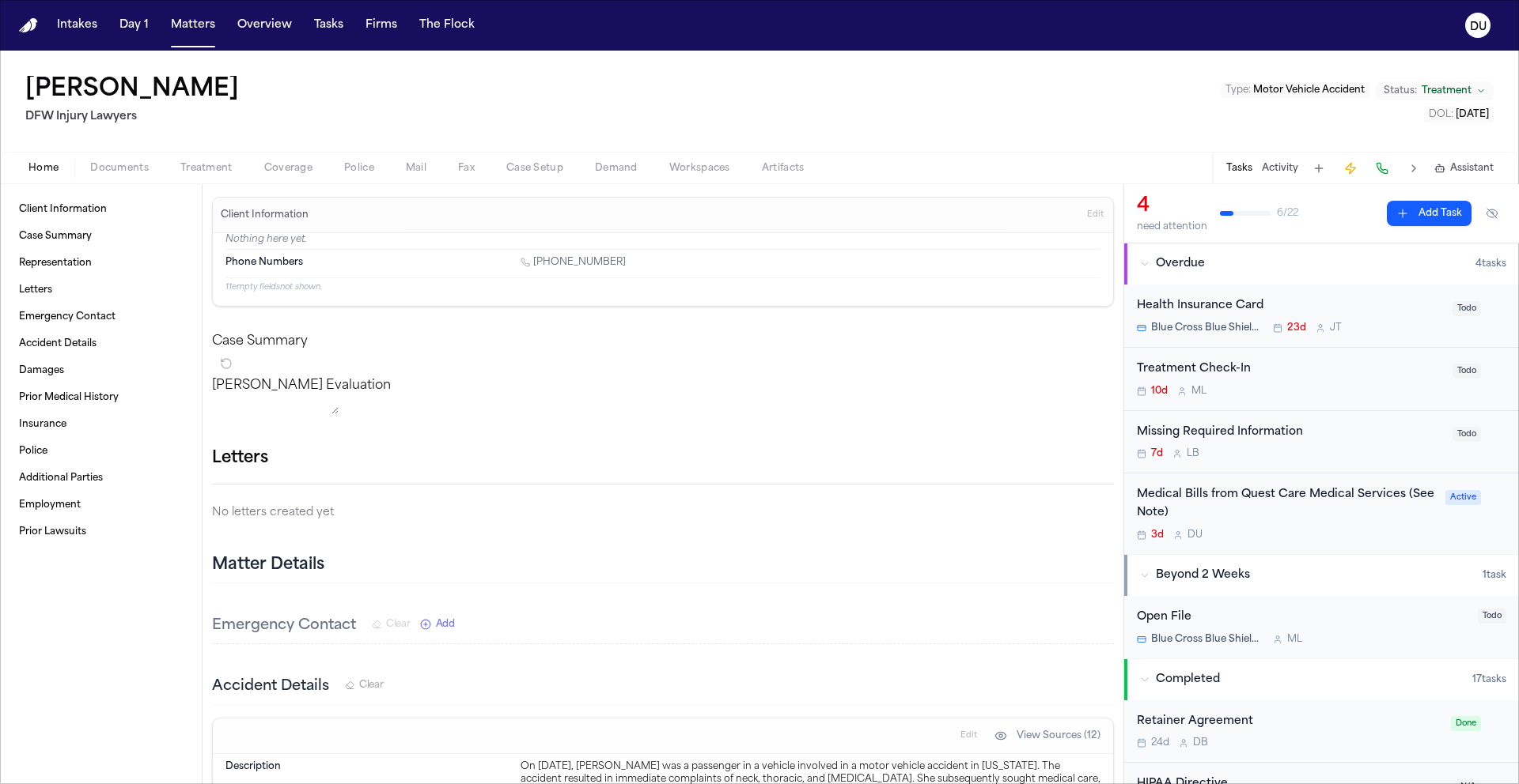
click at [1288, 500] on div "Medical Bills from Quest Care Medical Services (See Note)" at bounding box center [1286, 504] width 299 height 36
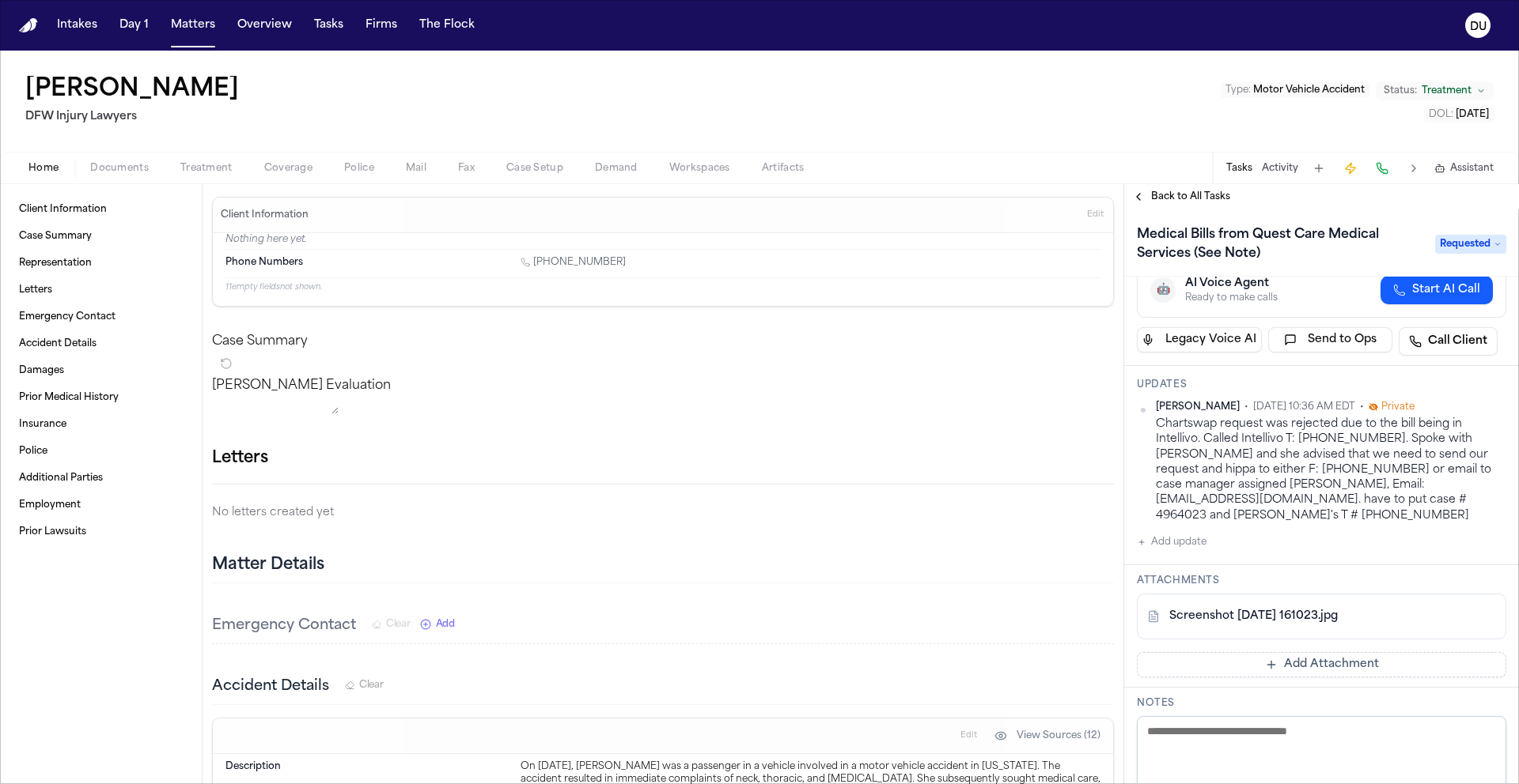
scroll to position [113, 0]
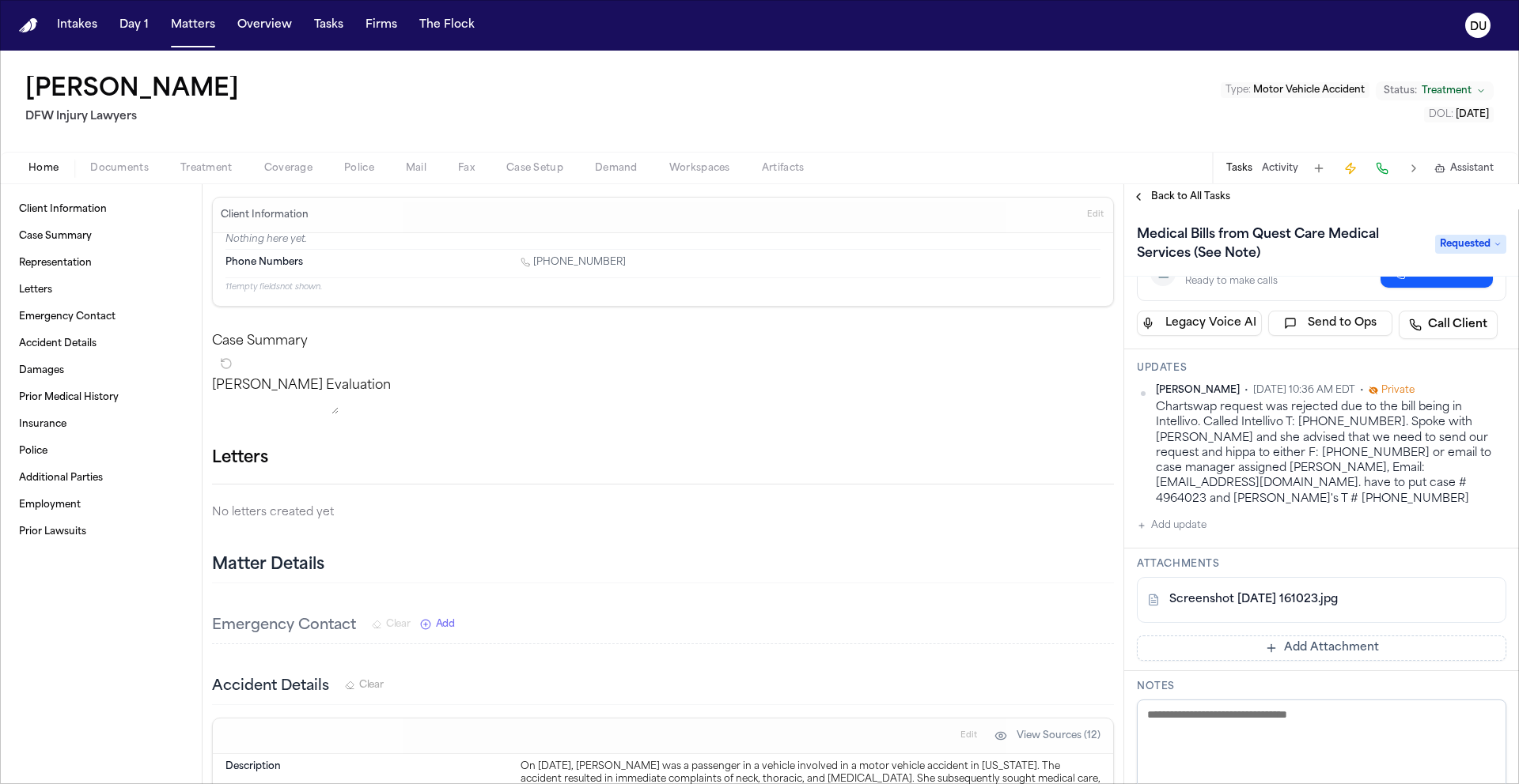
click at [1263, 635] on button "Add Attachment" at bounding box center [1321, 648] width 369 height 25
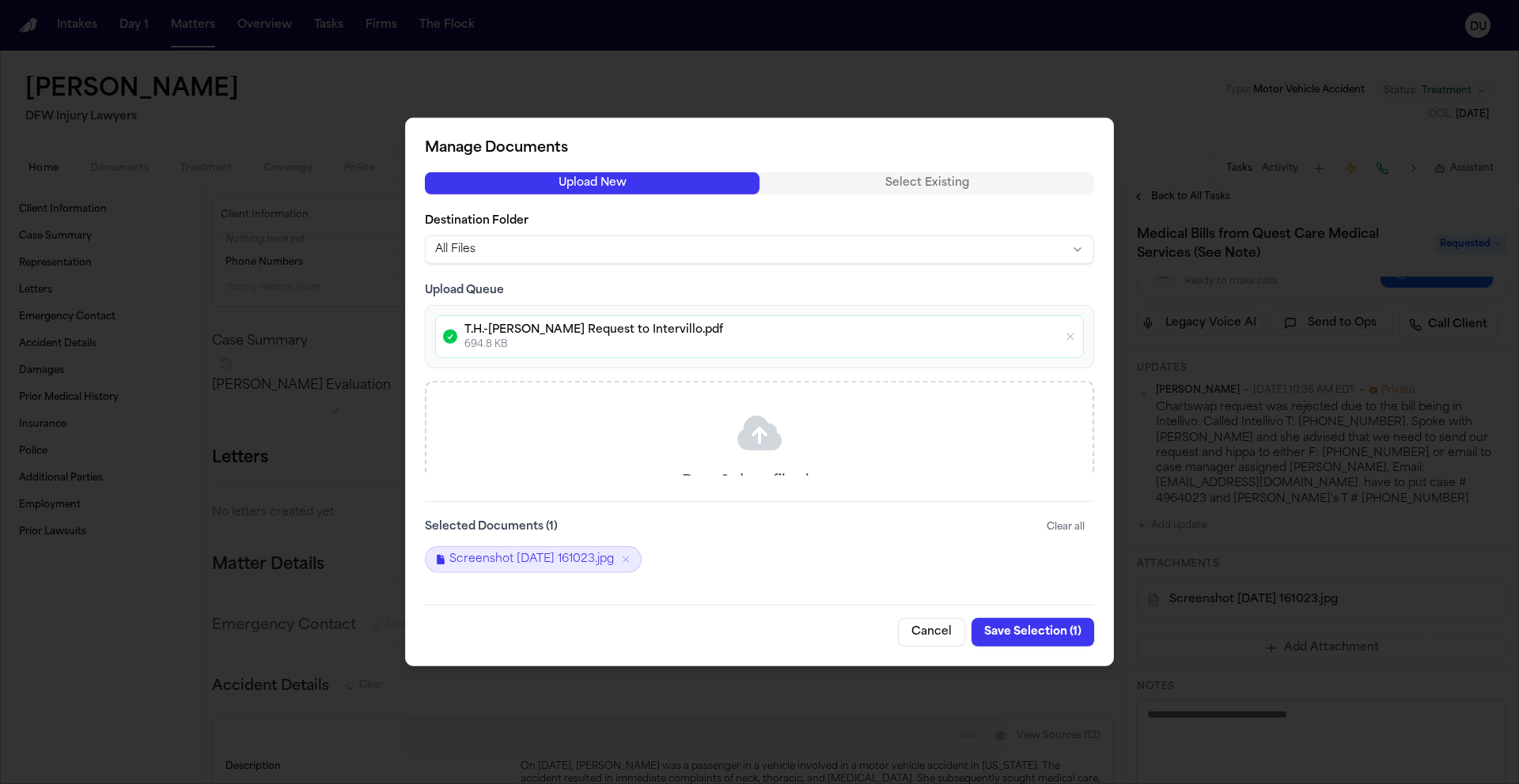
click at [1029, 629] on button "Save Selection ( 1 )" at bounding box center [1033, 633] width 122 height 29
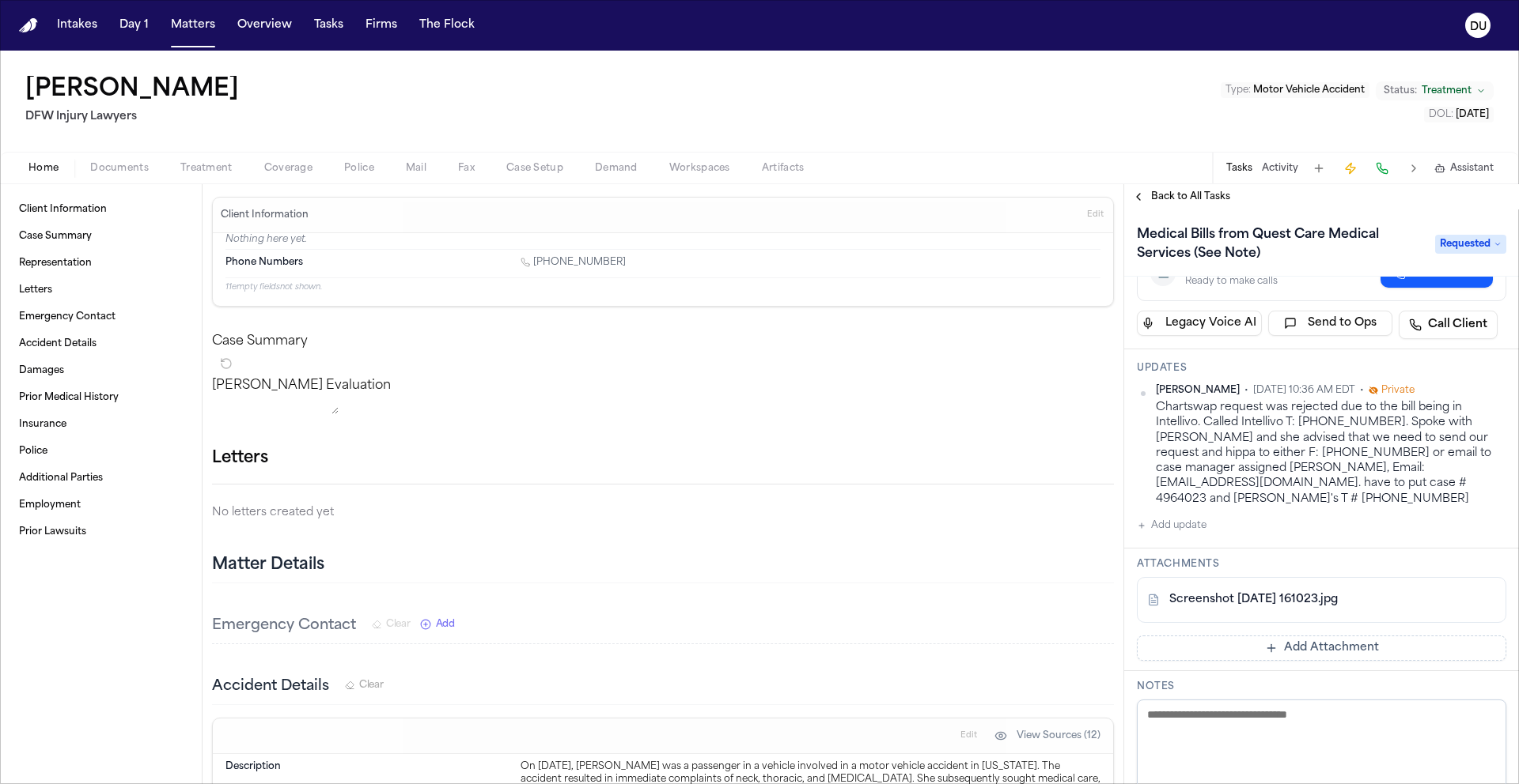
click at [1325, 639] on button "Add Attachment" at bounding box center [1321, 648] width 369 height 25
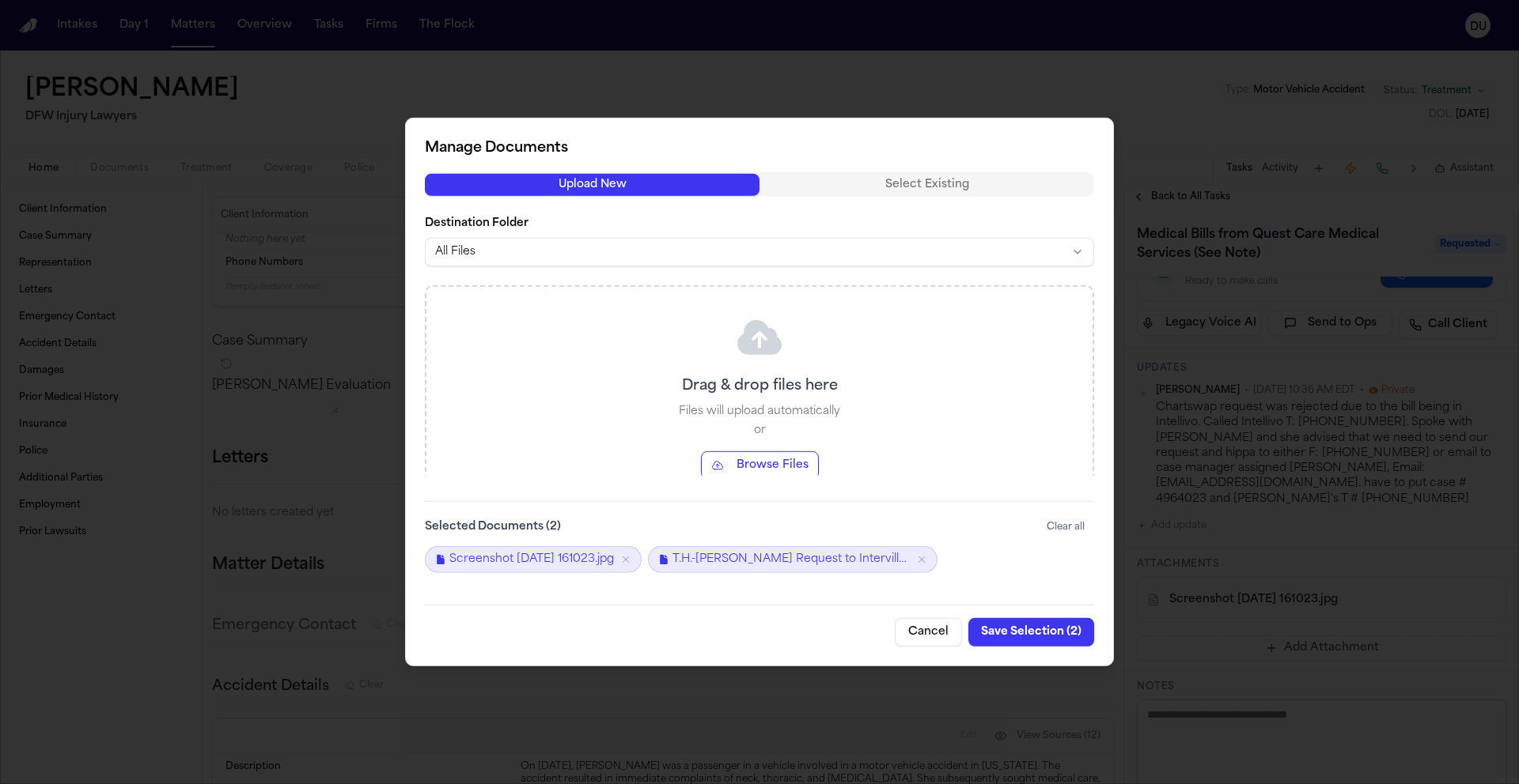
click at [1031, 635] on button "Save Selection ( 2 )" at bounding box center [1031, 633] width 126 height 29
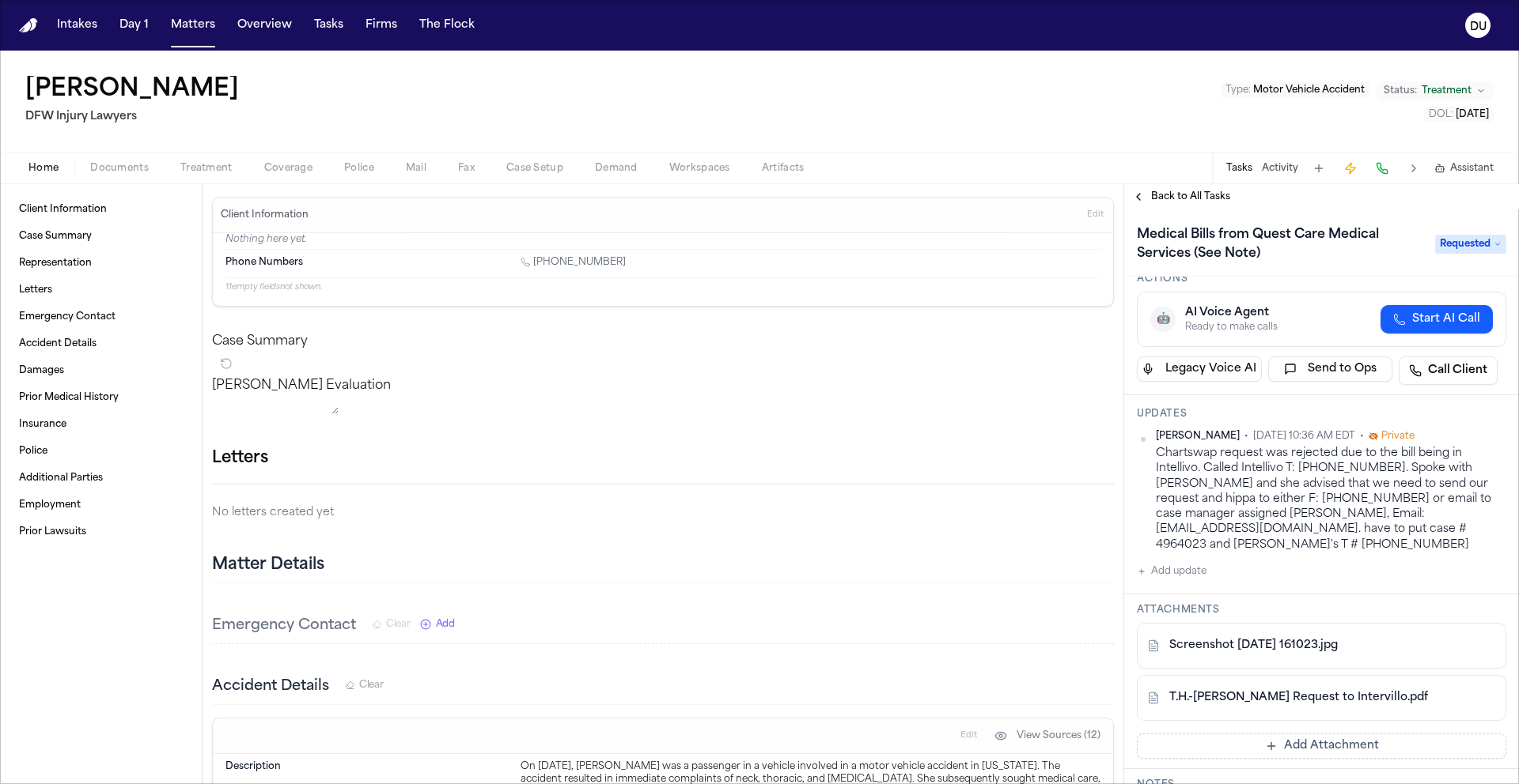
scroll to position [0, 0]
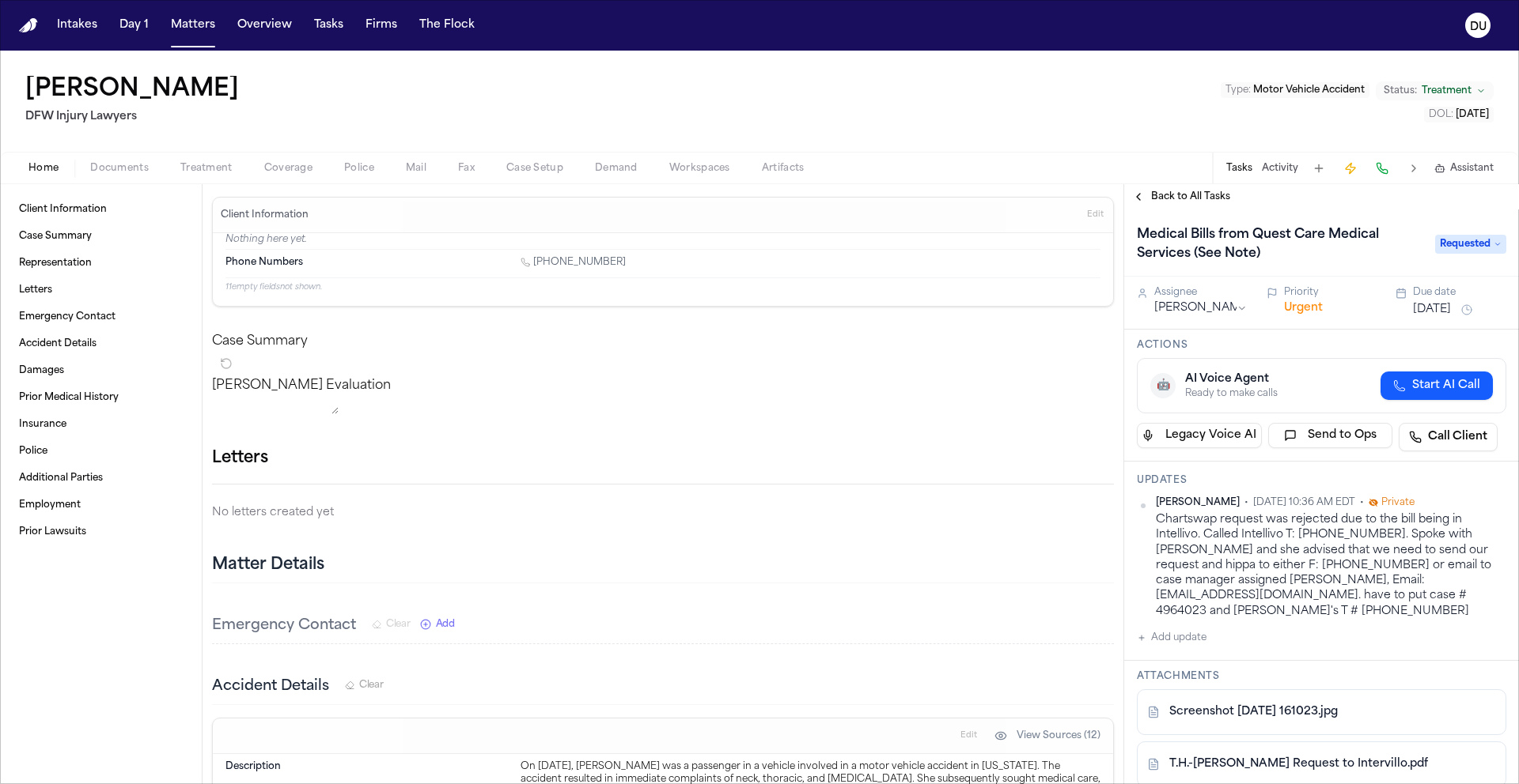
click at [1436, 311] on button "[DATE]" at bounding box center [1432, 311] width 38 height 16
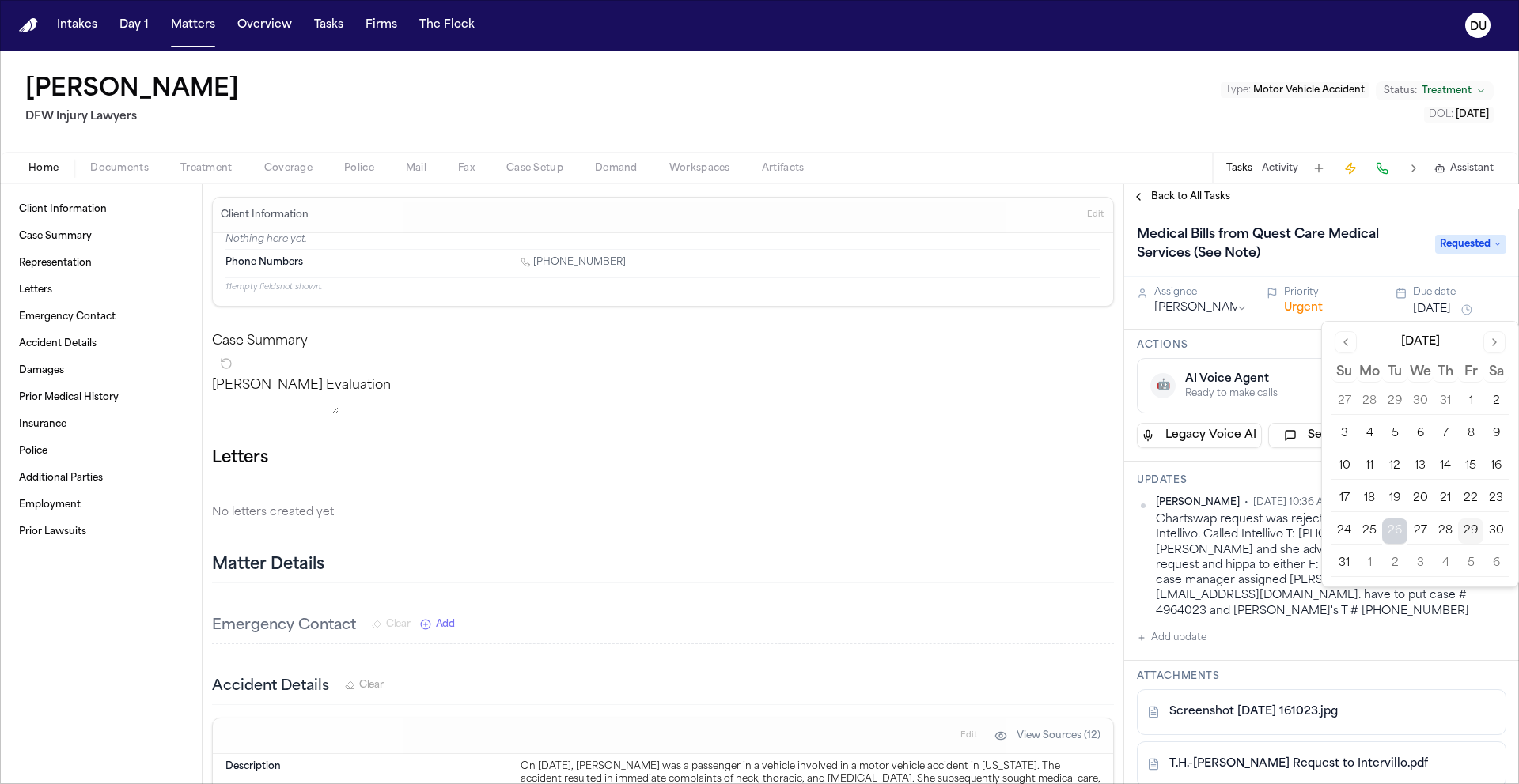
click at [1375, 565] on button "1" at bounding box center [1369, 563] width 25 height 25
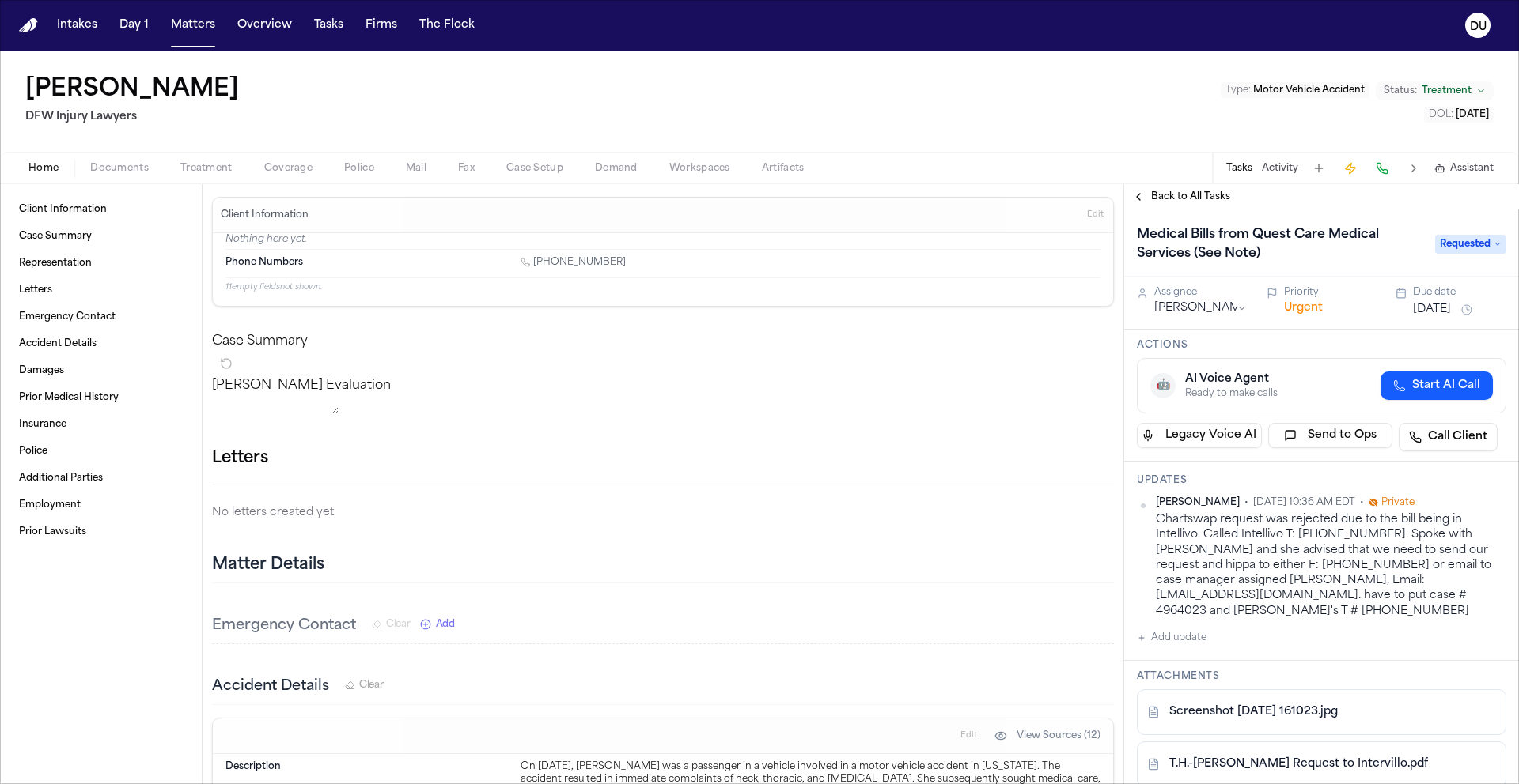
click at [1376, 218] on div "Medical Bills from Quest Care Medical Services (See Note) Requested" at bounding box center [1321, 243] width 394 height 68
click at [23, 22] on img "Home" at bounding box center [28, 25] width 19 height 15
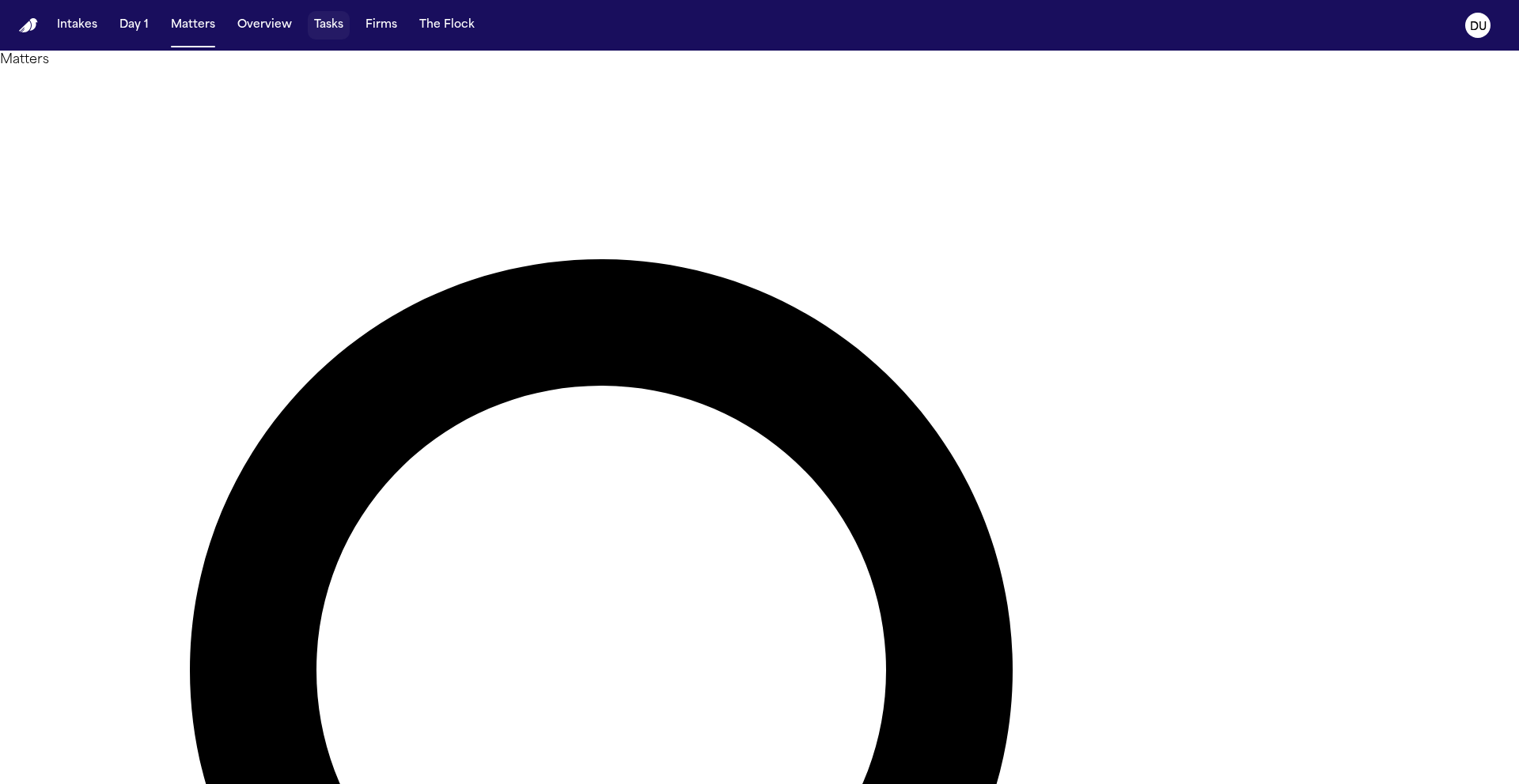
click at [328, 29] on button "Tasks" at bounding box center [329, 25] width 42 height 29
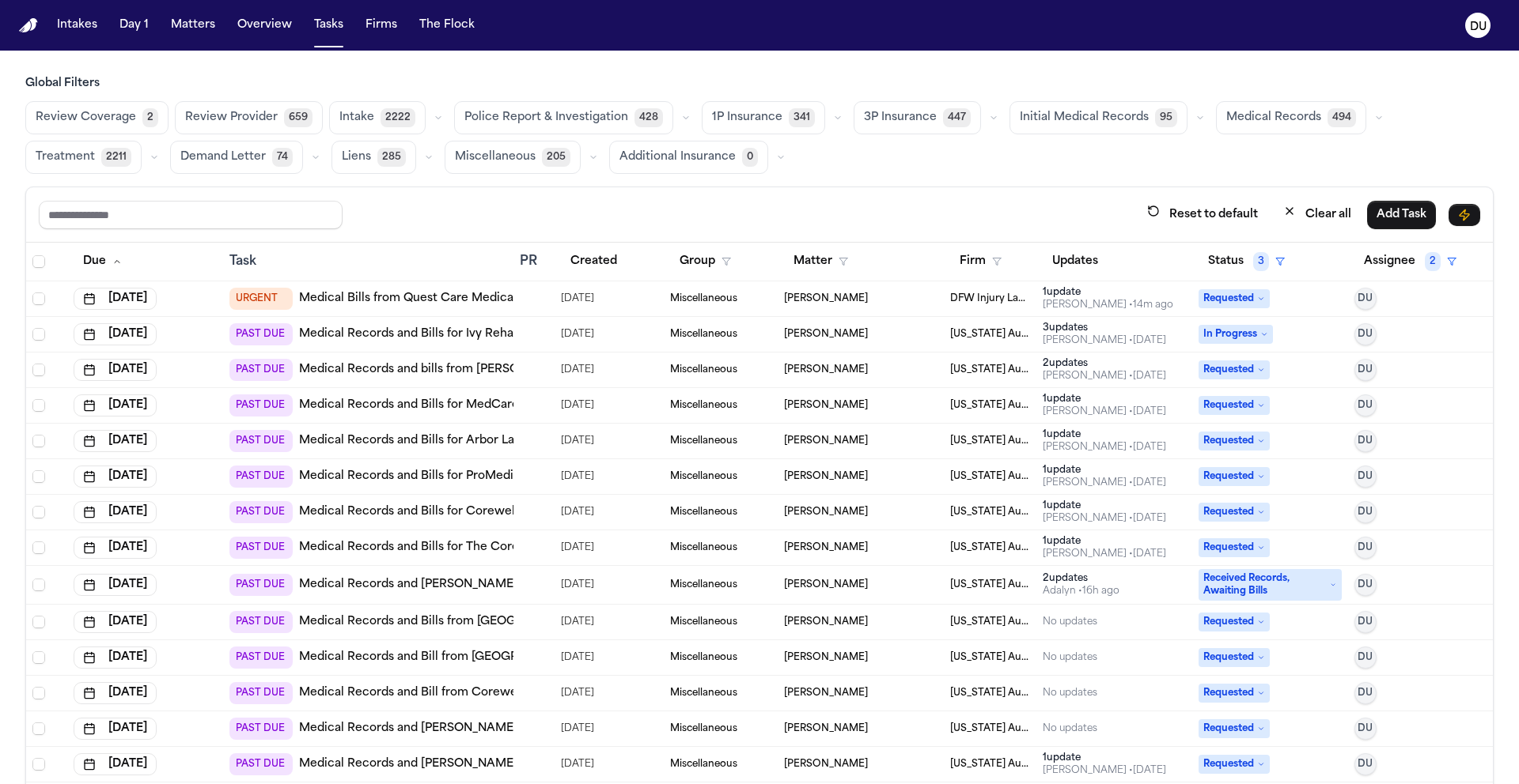
click at [455, 375] on link "Medical Records and bills from [PERSON_NAME] [PERSON_NAME] Family Medicine - [G…" at bounding box center [601, 370] width 605 height 16
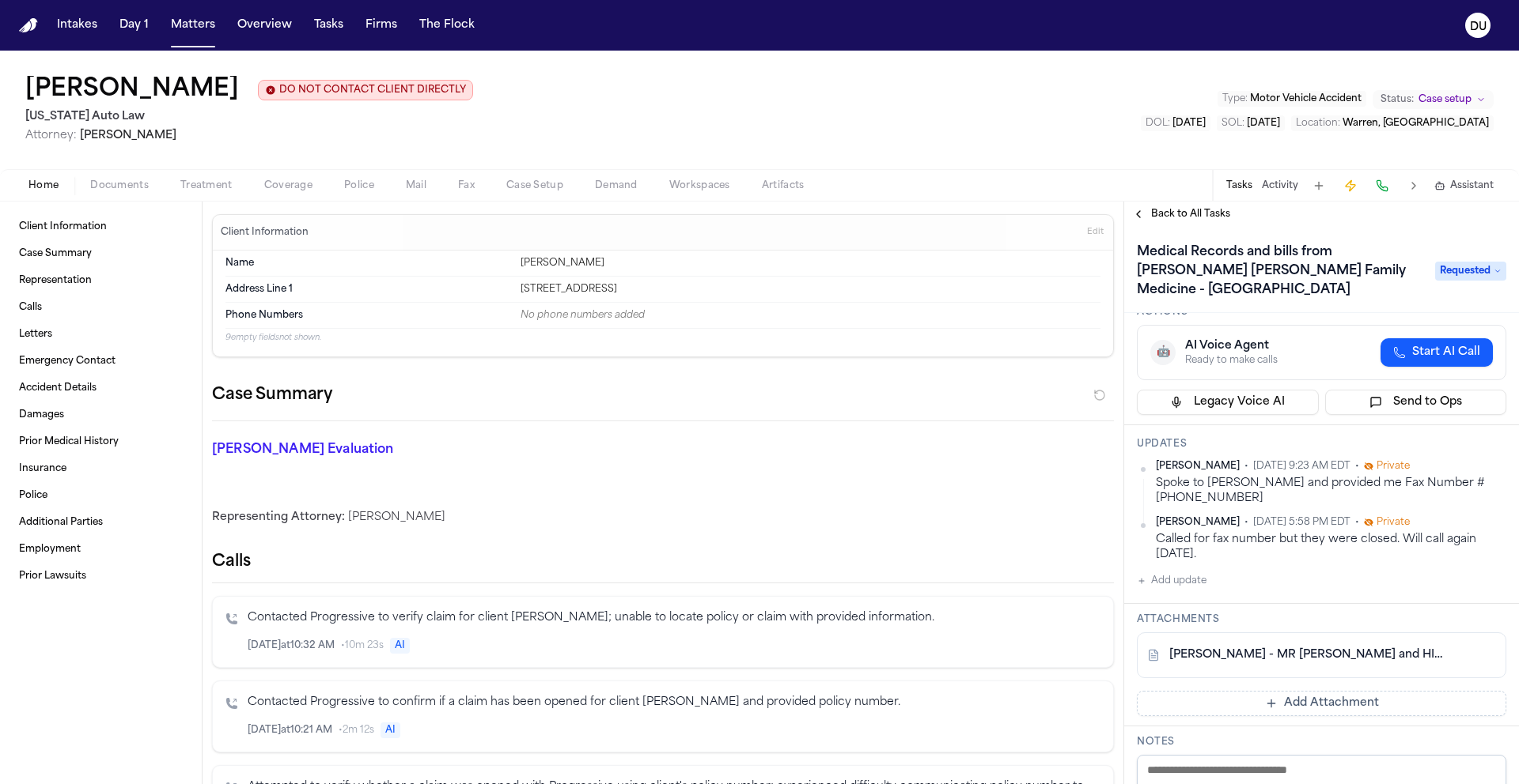
scroll to position [99, 0]
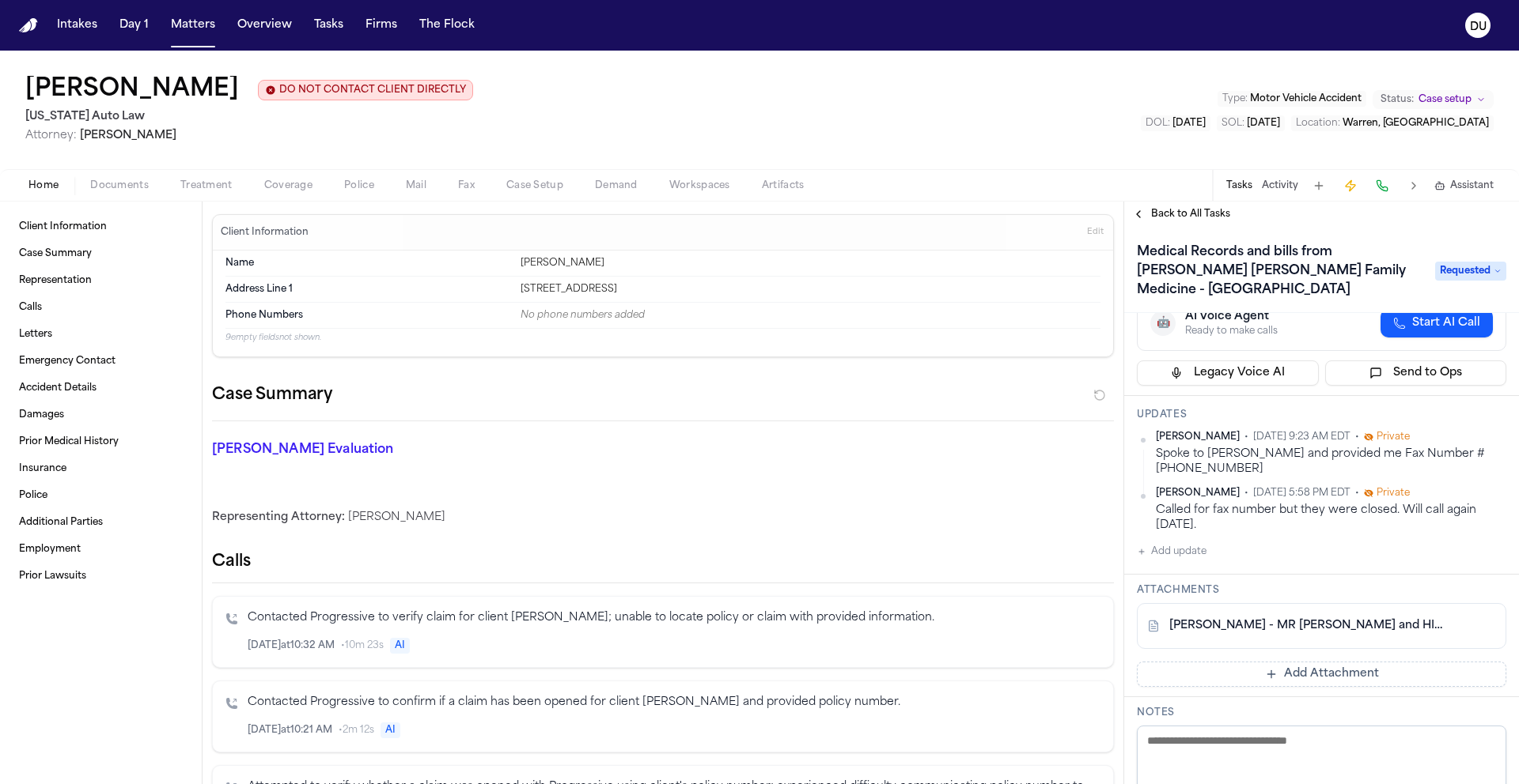
click at [1271, 618] on link "R. Cushingberry - MR Request and HIPAA Auth to Henry Ford Deighton - 8.22.25" at bounding box center [1305, 626] width 273 height 16
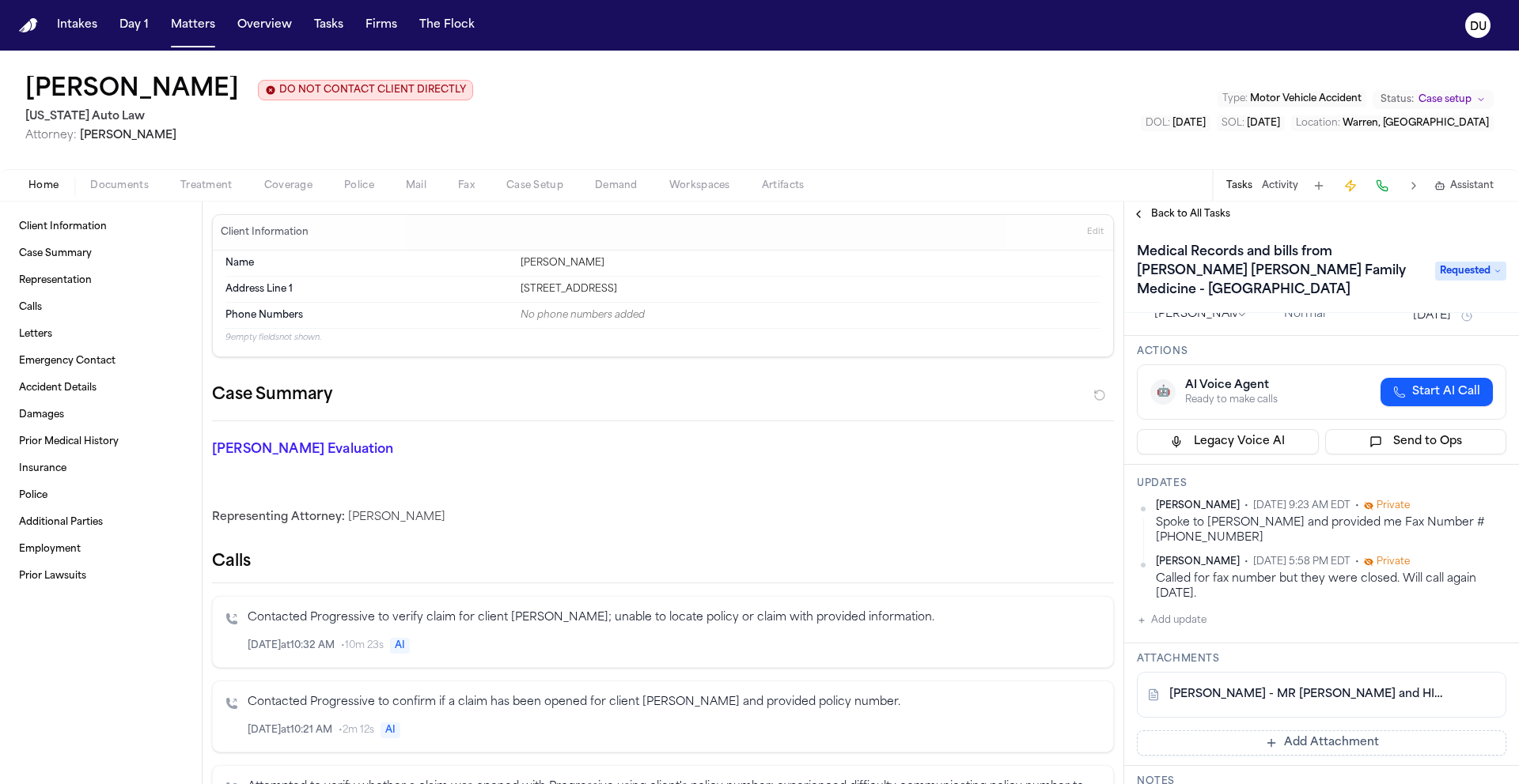
scroll to position [31, 0]
click at [1256, 730] on button "Add Attachment" at bounding box center [1321, 743] width 369 height 25
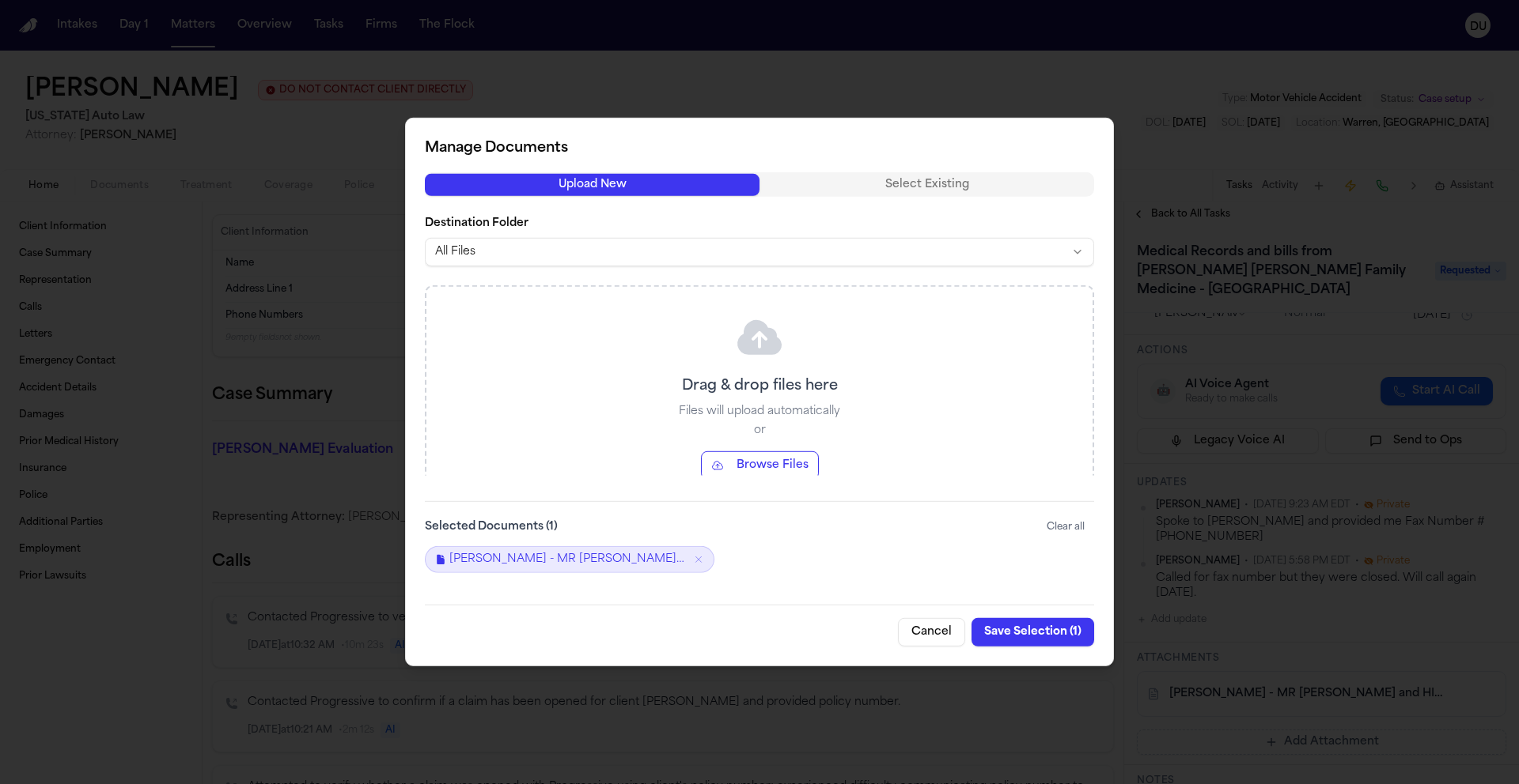
click at [930, 631] on button "Cancel" at bounding box center [931, 633] width 68 height 29
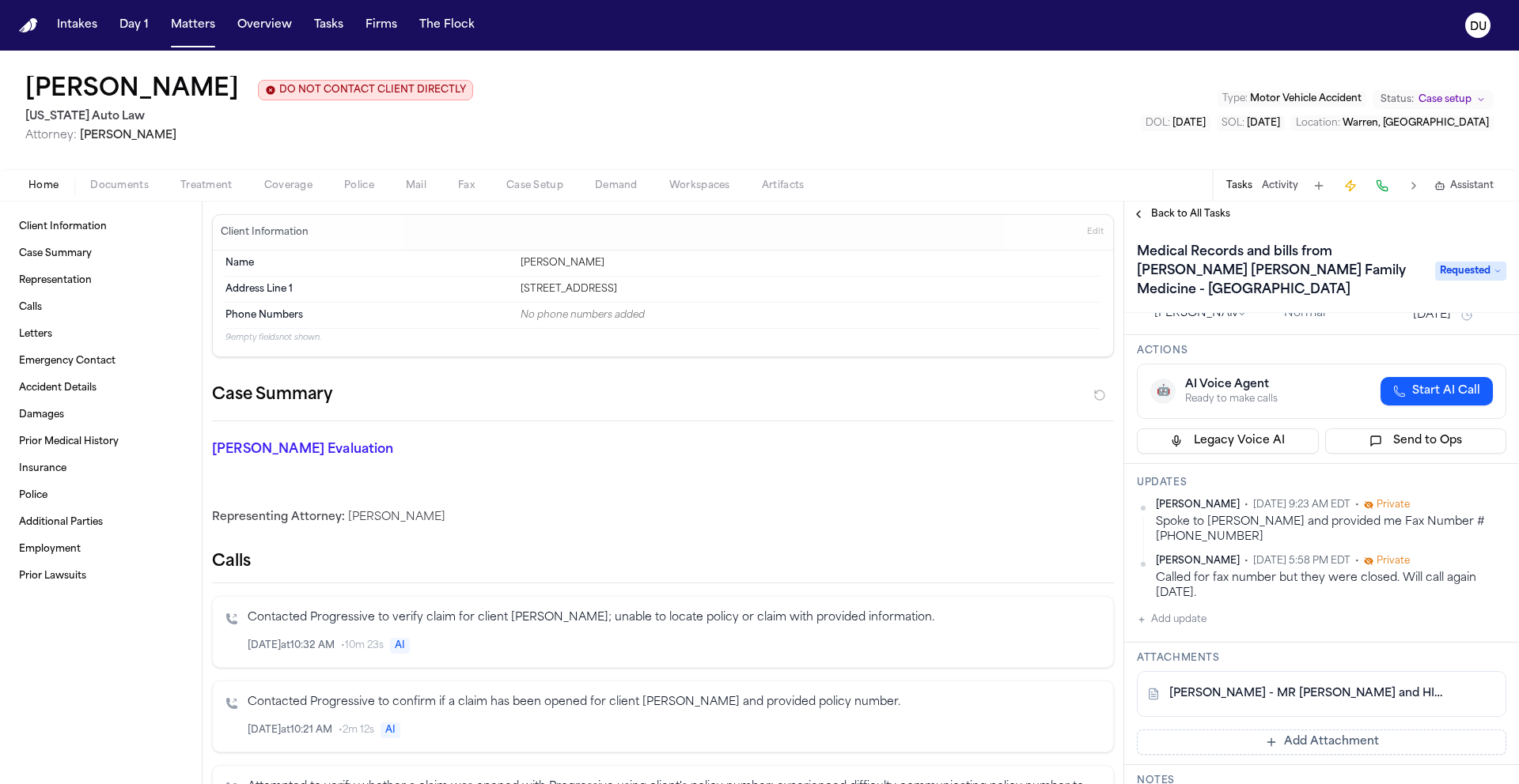
click at [1157, 610] on button "Add update" at bounding box center [1171, 619] width 69 height 19
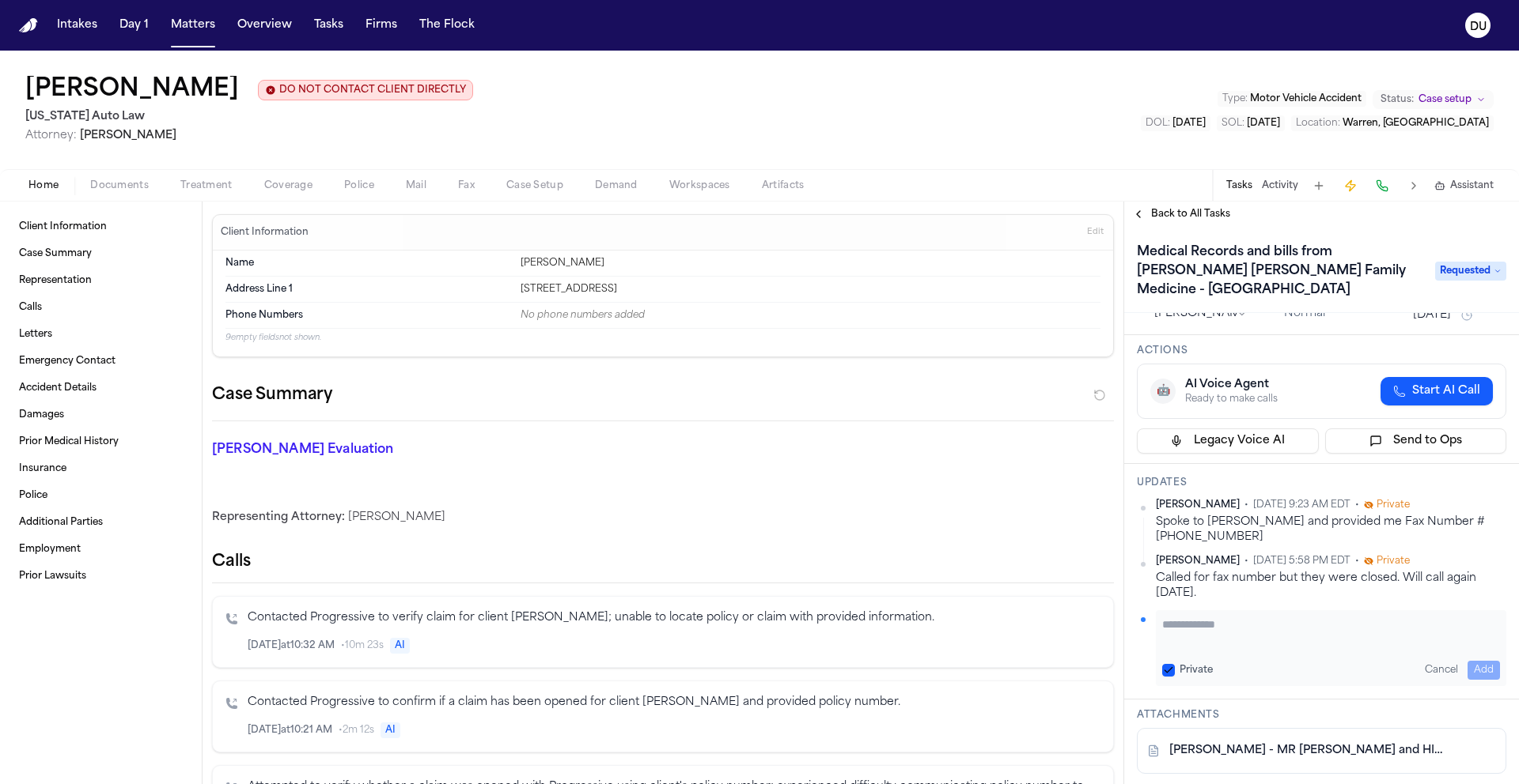
click at [1233, 617] on textarea "Add your update" at bounding box center [1330, 632] width 338 height 32
click at [1299, 617] on textarea "**********" at bounding box center [1325, 632] width 326 height 32
type textarea "**********"
click at [1468, 661] on button "Add" at bounding box center [1483, 670] width 32 height 19
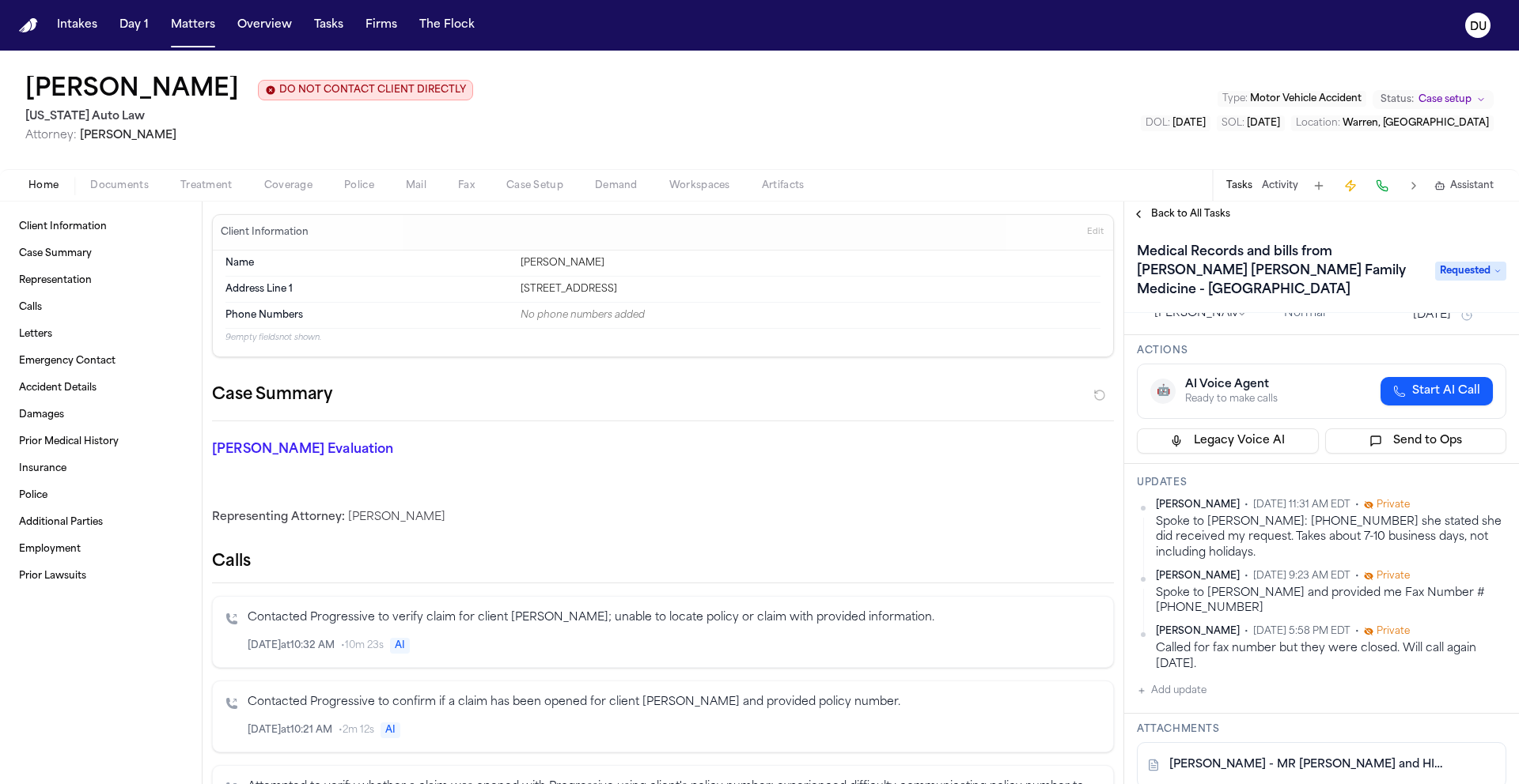
click at [1451, 308] on button "[DATE]" at bounding box center [1432, 316] width 38 height 16
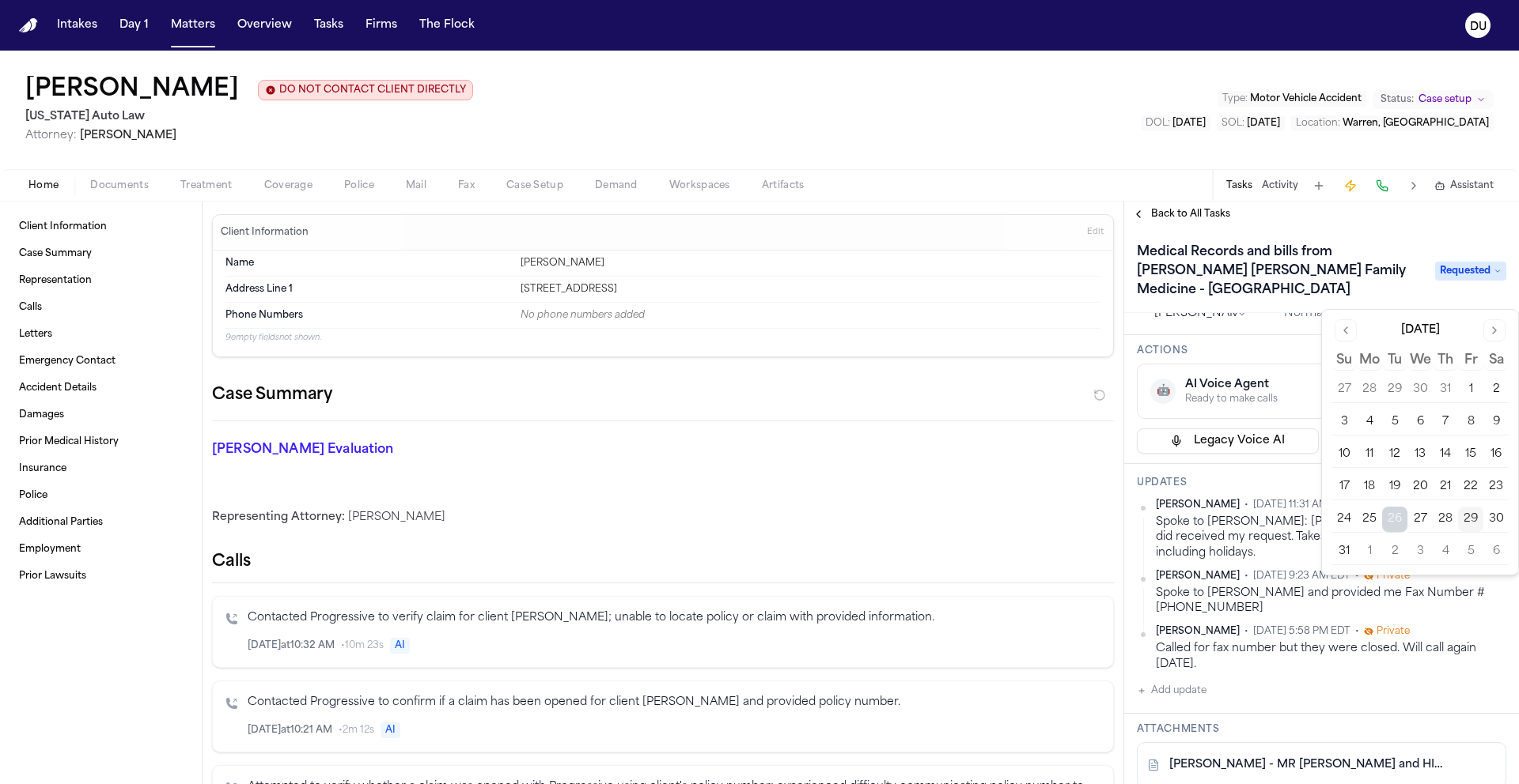
click at [1453, 554] on button "4" at bounding box center [1445, 552] width 25 height 25
click at [1451, 551] on button "4" at bounding box center [1445, 552] width 25 height 25
click at [1455, 600] on div "Daniela Uribe • Aug 29, 2025 11:31 AM EDT • Private Spoke to Dominique T: 248-8…" at bounding box center [1321, 585] width 369 height 173
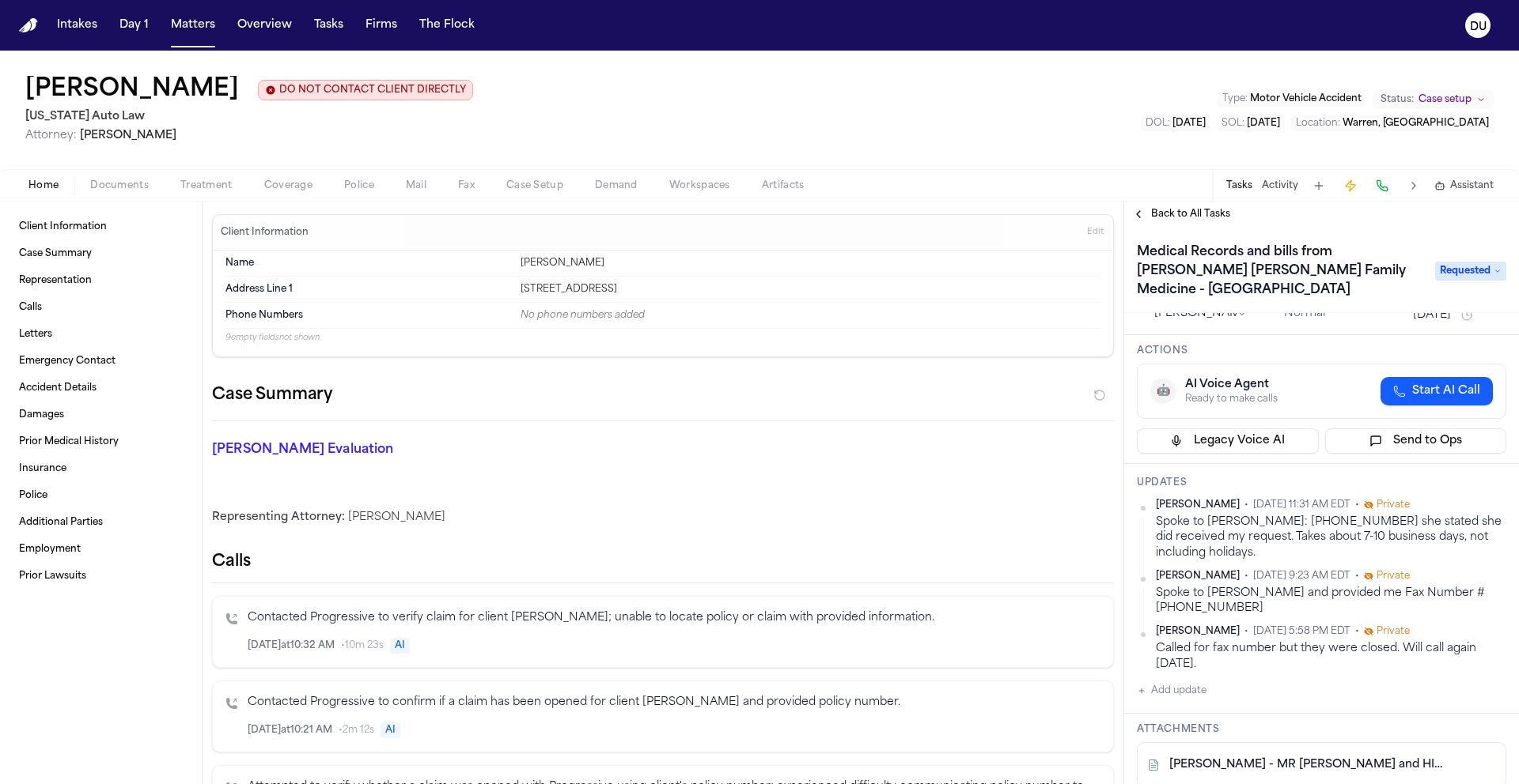
click at [1171, 219] on span "Back to All Tasks" at bounding box center [1190, 214] width 79 height 13
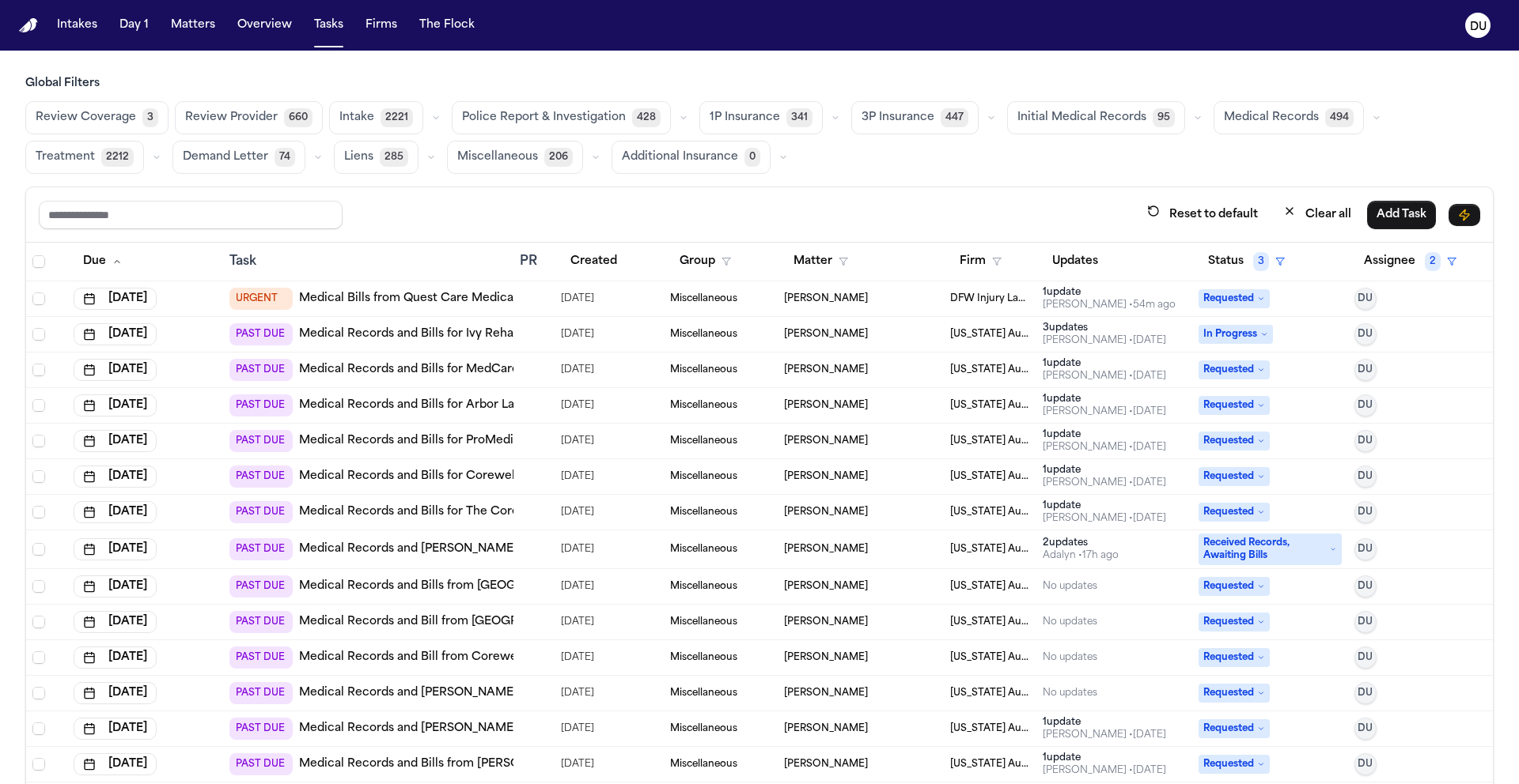
click at [483, 365] on link "Medical Records and Bills for MedCare Urgent Care Eastpointe" at bounding box center [476, 370] width 356 height 16
click at [452, 408] on link "Medical Records and Bills for Arbor Lane Medical Group" at bounding box center [457, 406] width 316 height 16
click at [465, 440] on link "Medical Records and Bills for ProMedica Physicians Orthopaedic Surgery - [GEOGR…" at bounding box center [572, 441] width 547 height 16
click at [464, 477] on link "Medical Records and Bills for Corewell Health [GEOGRAPHIC_DATA]" at bounding box center [493, 477] width 387 height 16
click at [458, 475] on link "Medical Records and Bills for Corewell Health [GEOGRAPHIC_DATA]" at bounding box center [493, 477] width 387 height 16
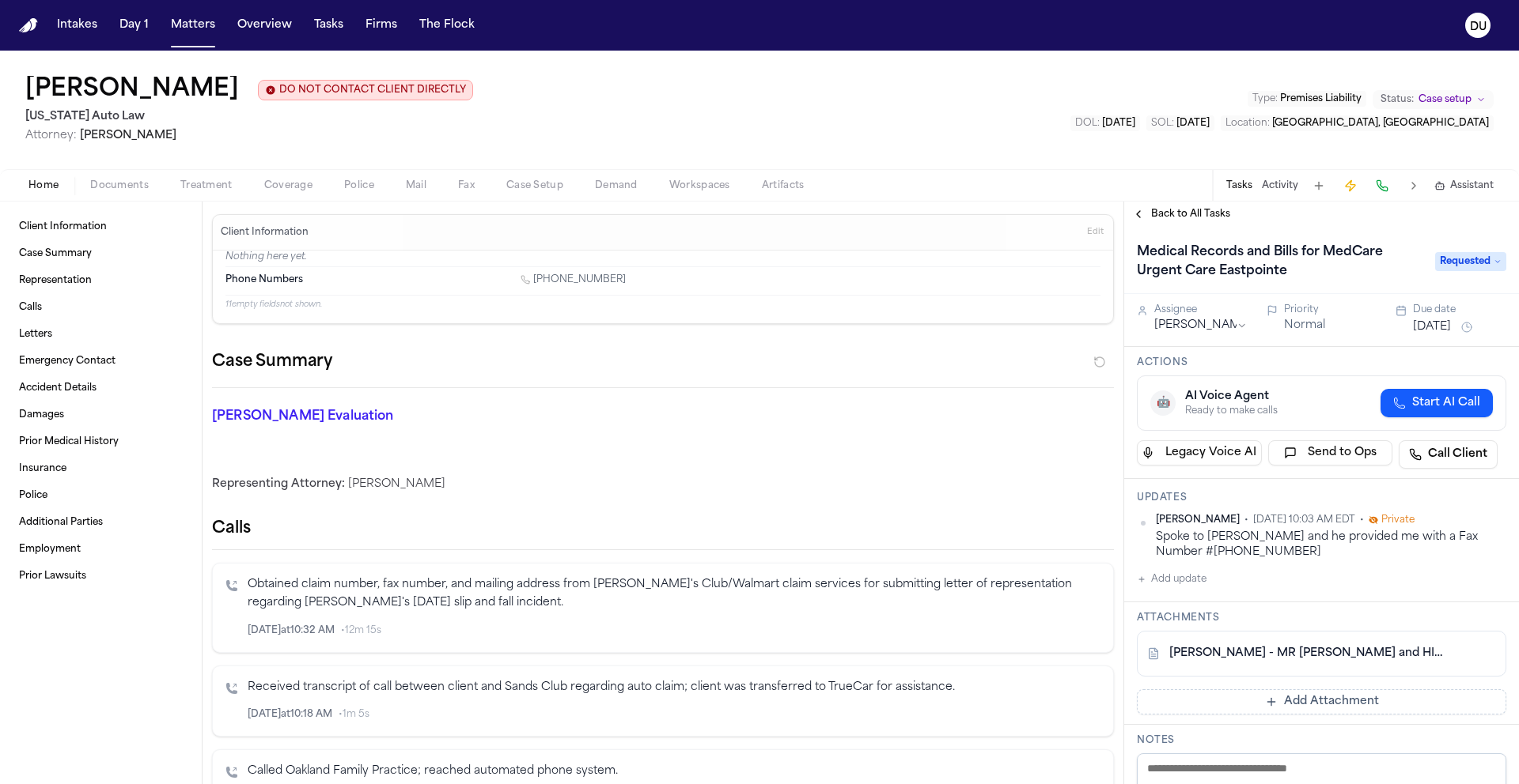
click at [1333, 657] on link "S. Williams - MR Request and HIPAA Auth to Medcare Urgent Care - 8.22.25" at bounding box center [1305, 654] width 273 height 16
click at [1171, 582] on button "Add update" at bounding box center [1171, 579] width 69 height 19
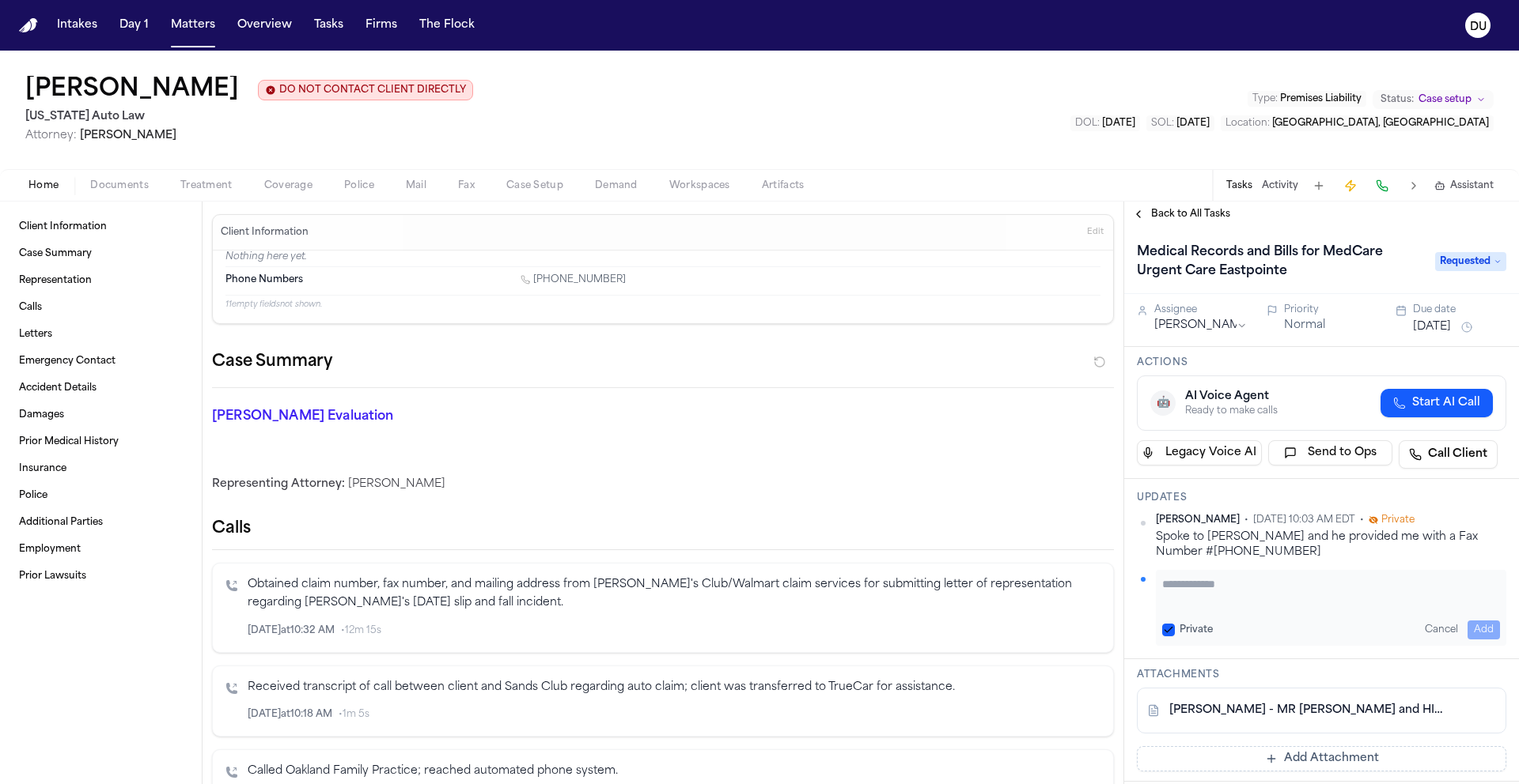
click at [1235, 590] on textarea "Add your update" at bounding box center [1330, 591] width 338 height 32
type textarea "**********"
click at [1475, 625] on button "Add" at bounding box center [1483, 630] width 32 height 19
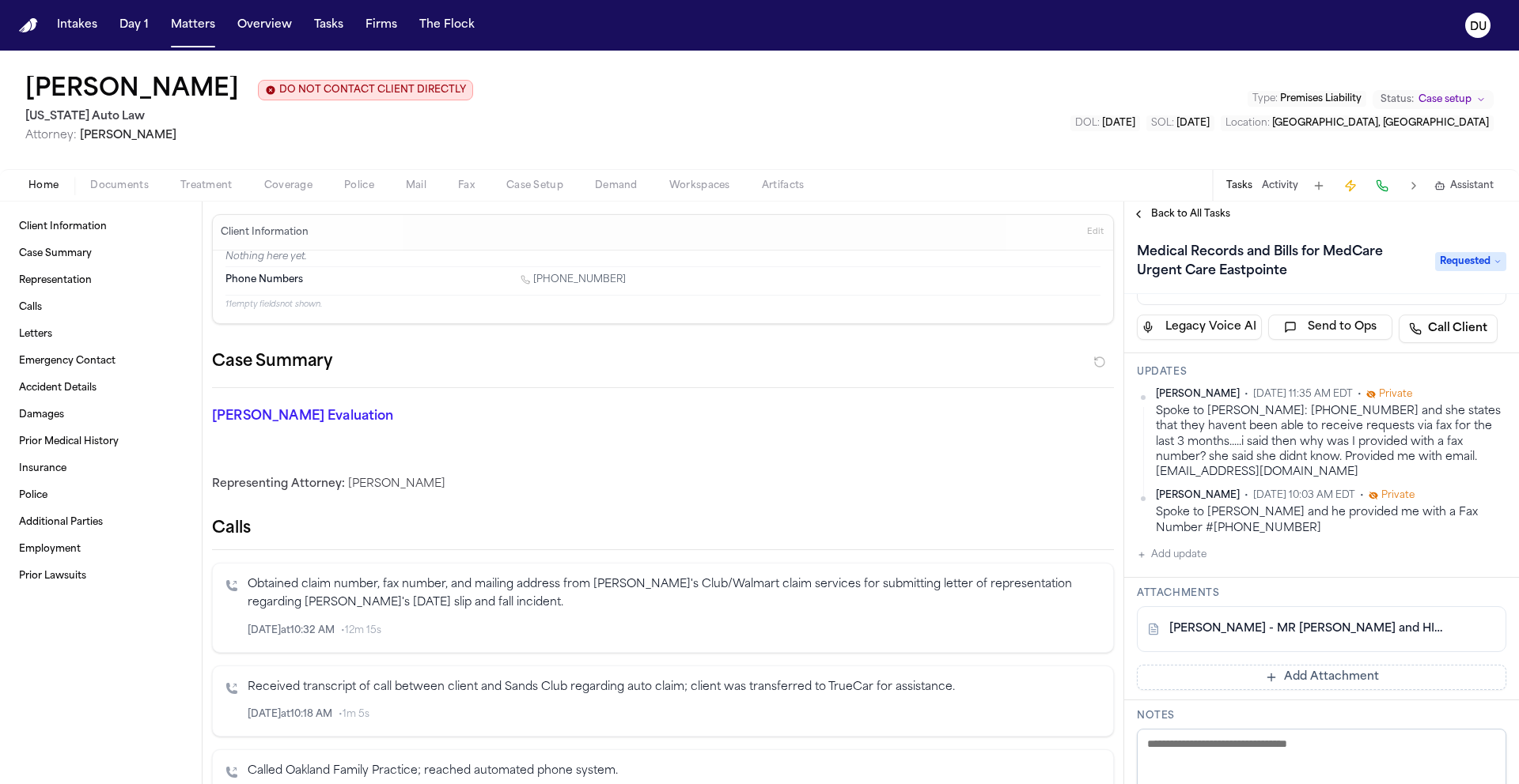
scroll to position [137, 0]
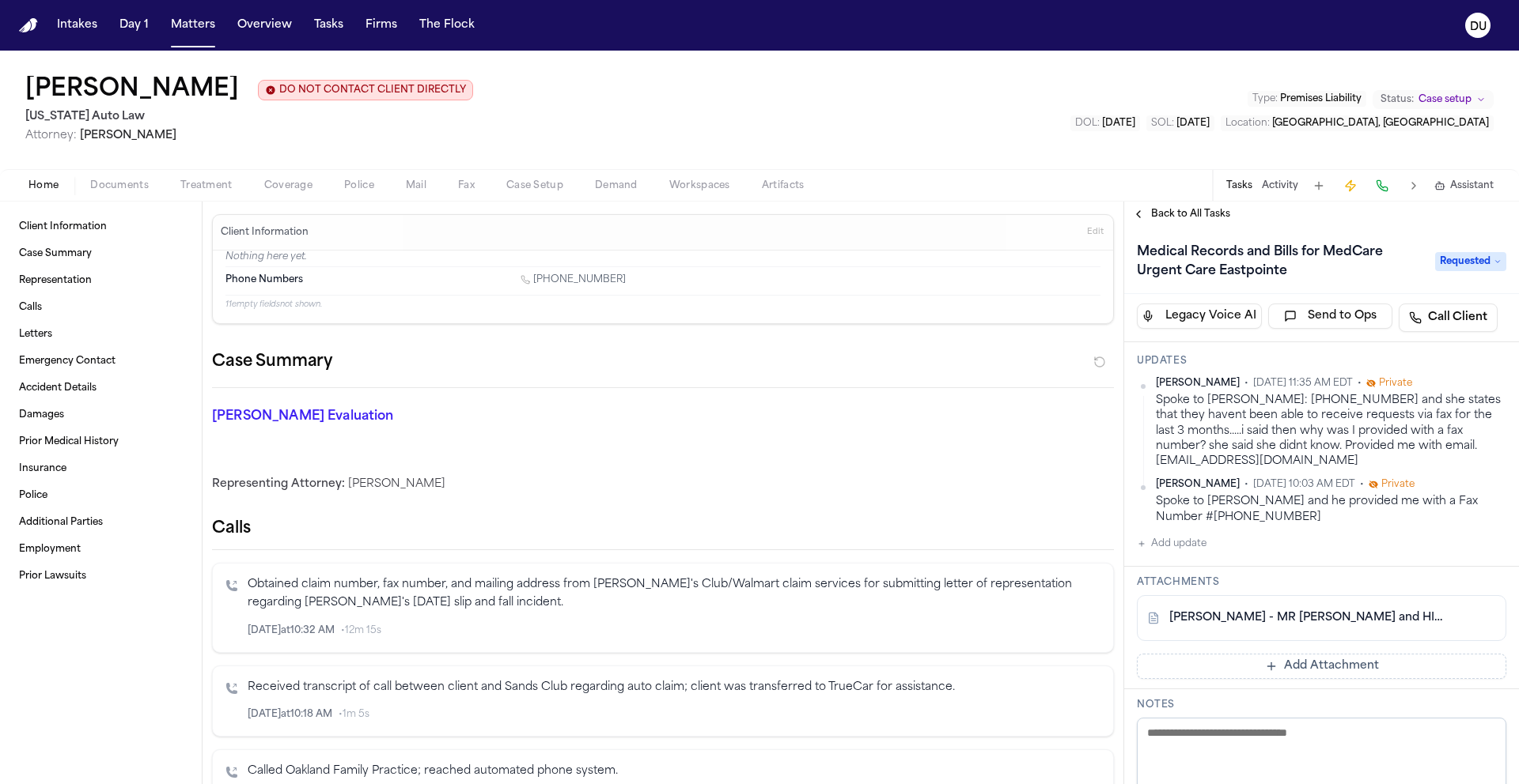
click at [1286, 618] on link "S. Williams - MR Request and HIPAA Auth to Medcare Urgent Care - 8.22.25" at bounding box center [1305, 618] width 273 height 16
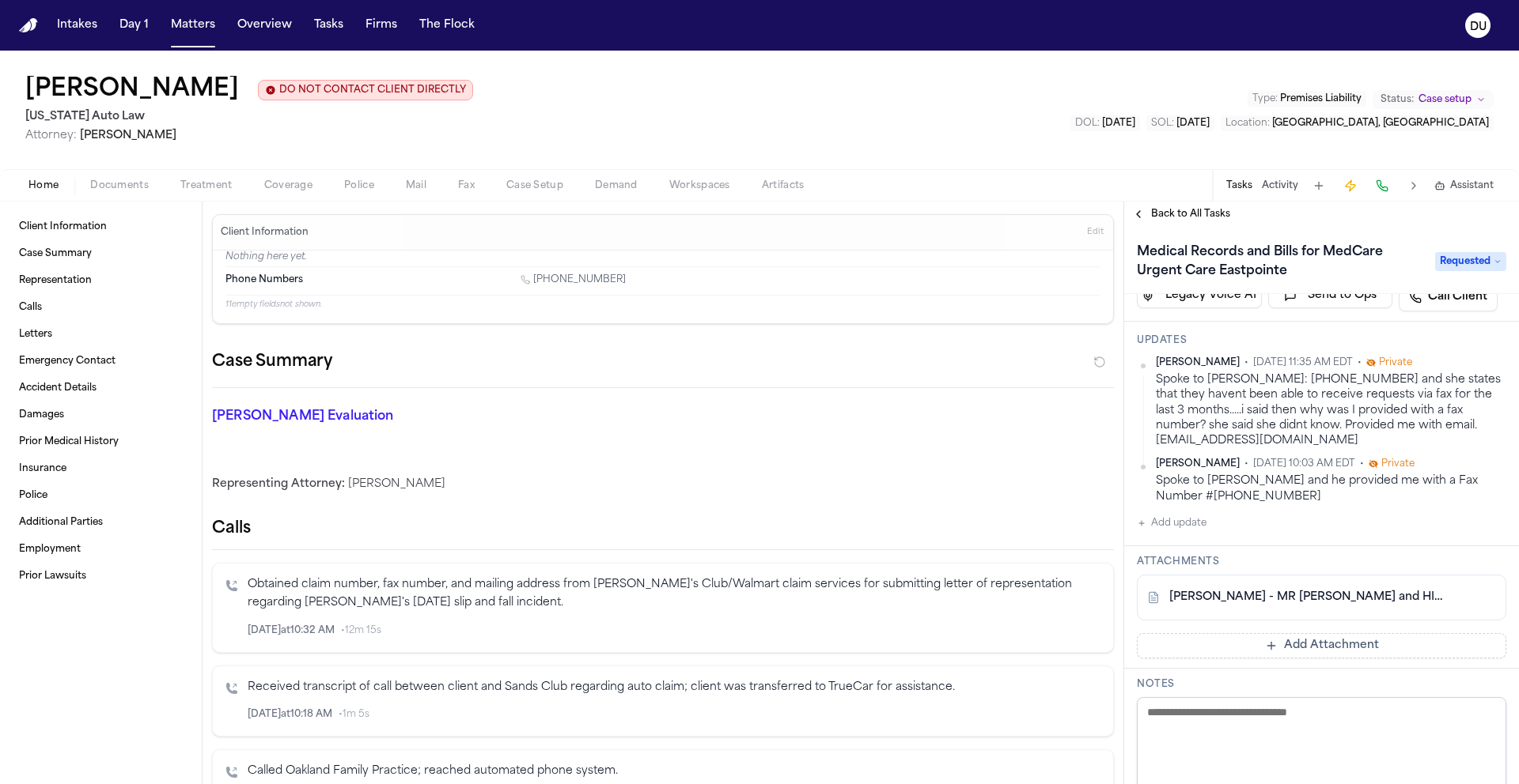
scroll to position [0, 0]
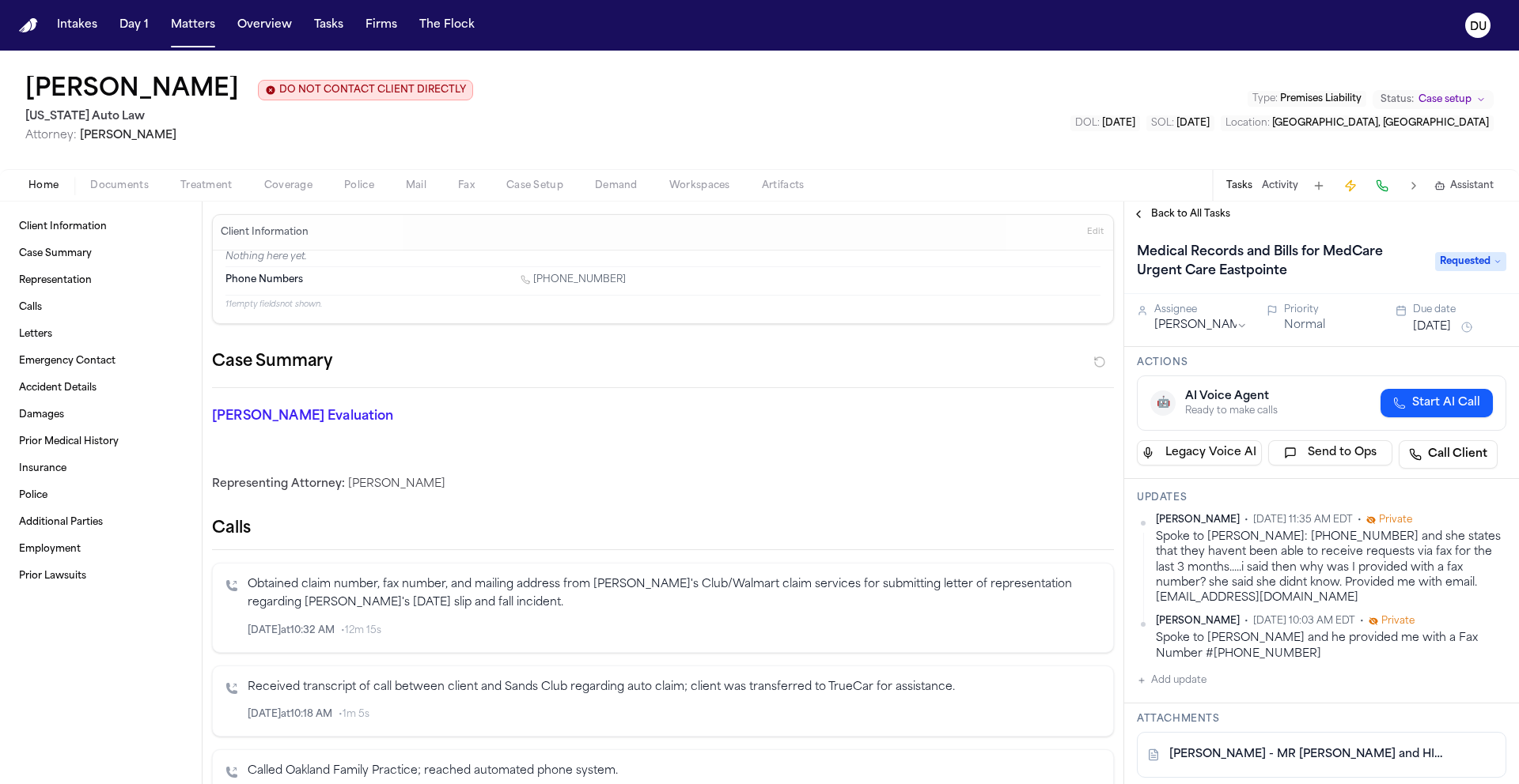
click at [1443, 329] on button "[DATE]" at bounding box center [1432, 328] width 38 height 16
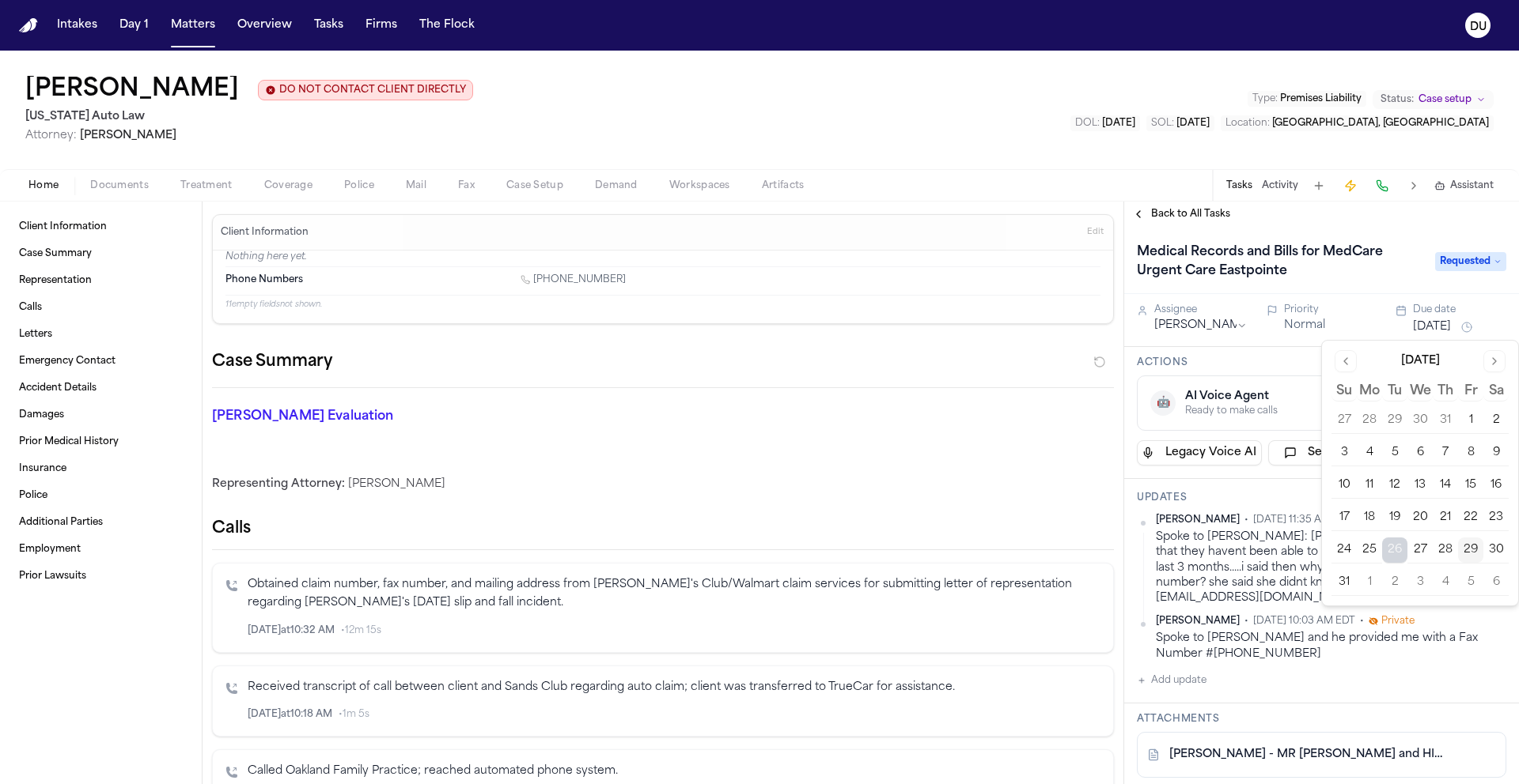
click at [1376, 588] on button "1" at bounding box center [1369, 582] width 25 height 25
click at [1278, 527] on span "Aug 29, 2025 11:35 AM EDT" at bounding box center [1302, 520] width 100 height 13
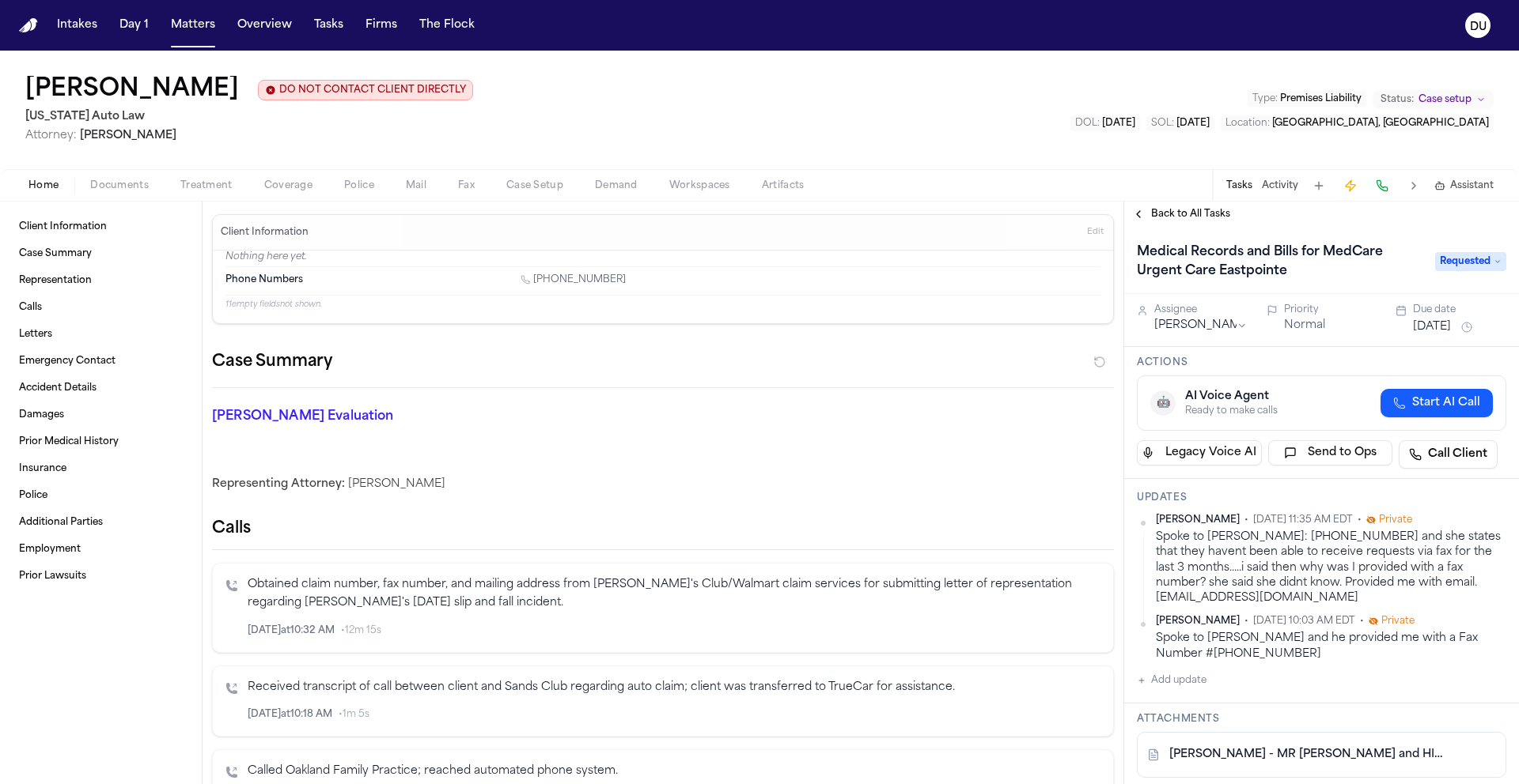
scroll to position [295, 0]
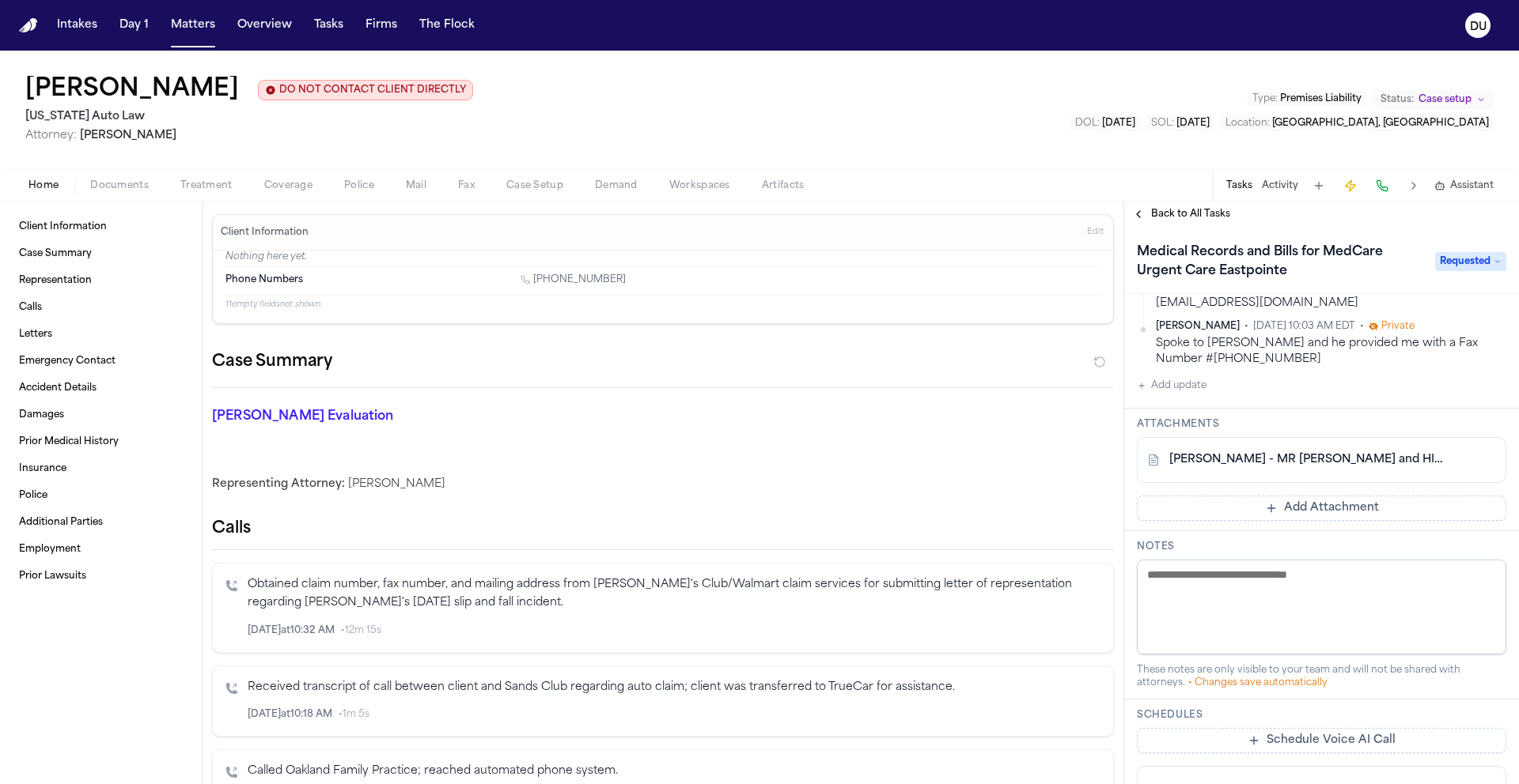
click at [1288, 509] on button "Add Attachment" at bounding box center [1321, 509] width 369 height 25
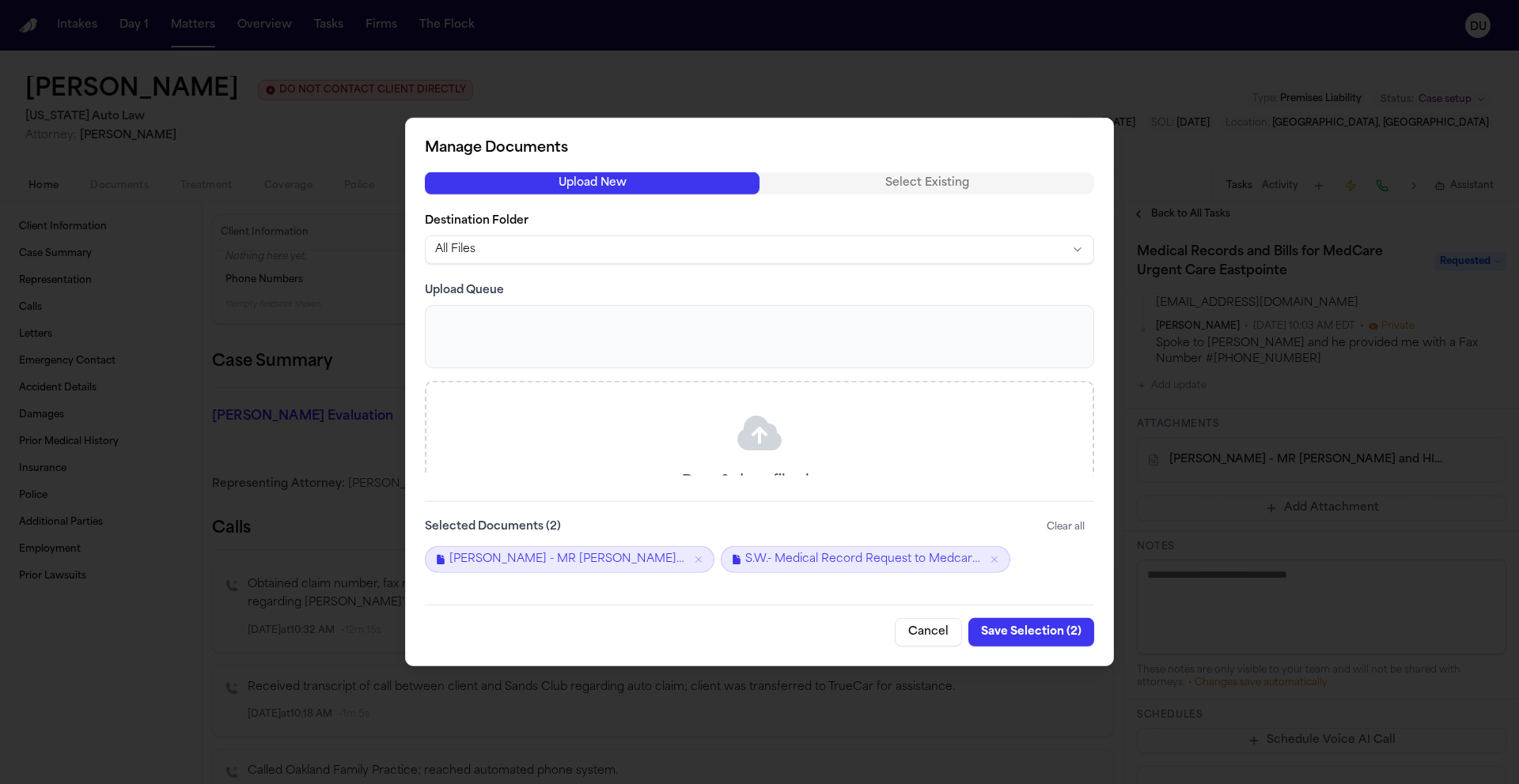
click at [1024, 632] on button "Save Selection ( 2 )" at bounding box center [1031, 633] width 126 height 29
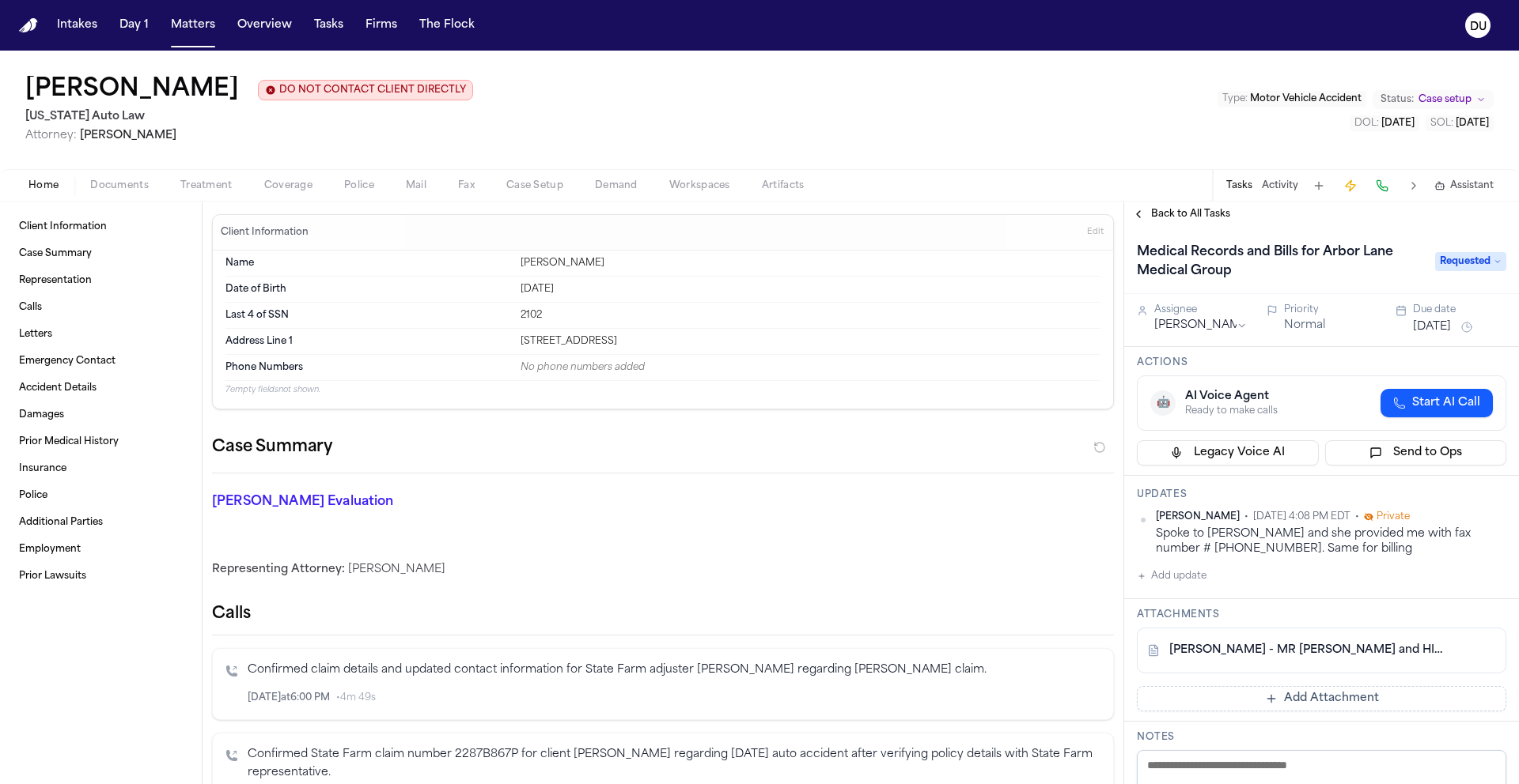
click at [1181, 580] on button "Add update" at bounding box center [1171, 576] width 69 height 19
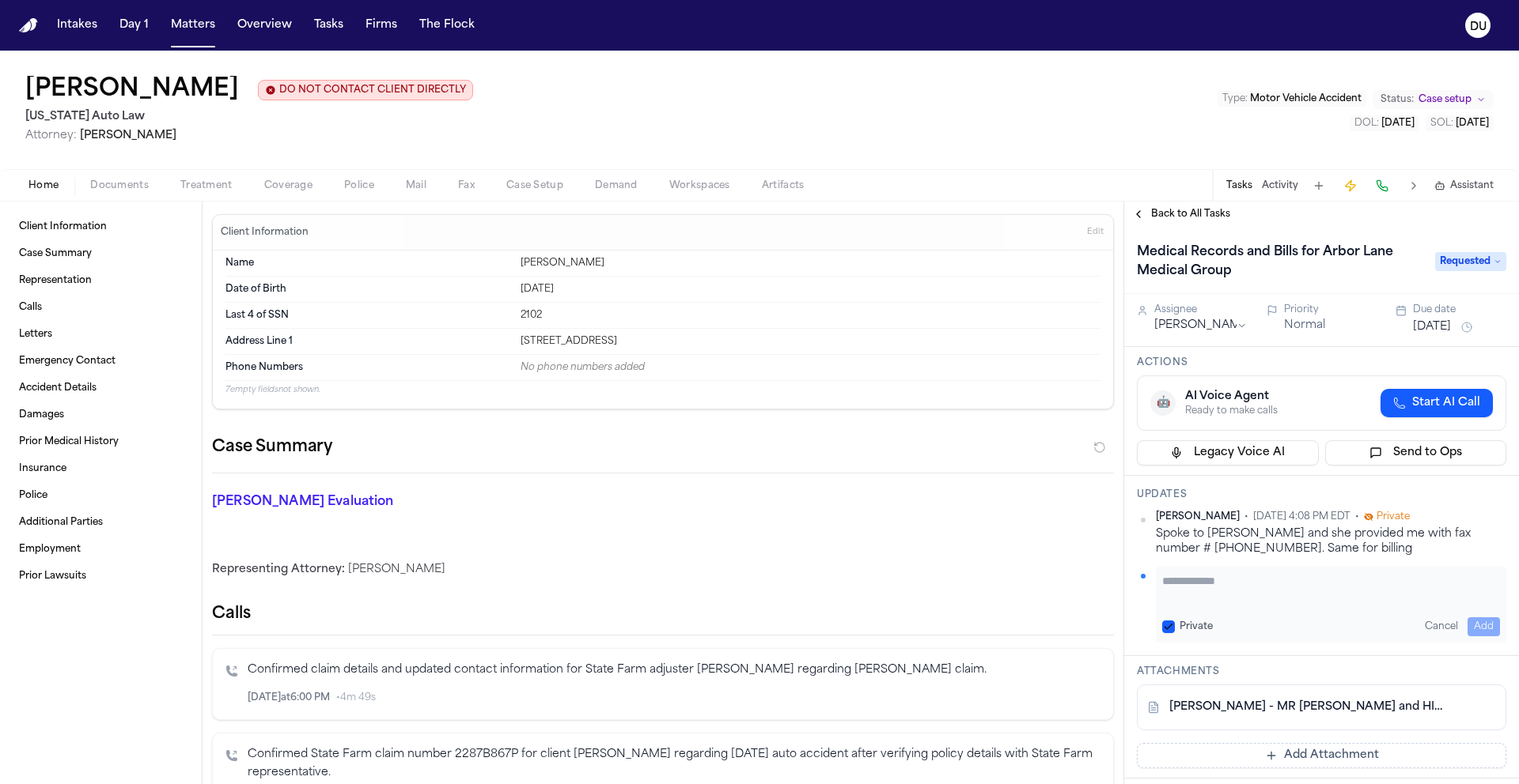
click at [1245, 583] on textarea "Add your update" at bounding box center [1330, 589] width 338 height 32
type textarea "**********"
click at [1467, 629] on button "Add" at bounding box center [1483, 626] width 32 height 19
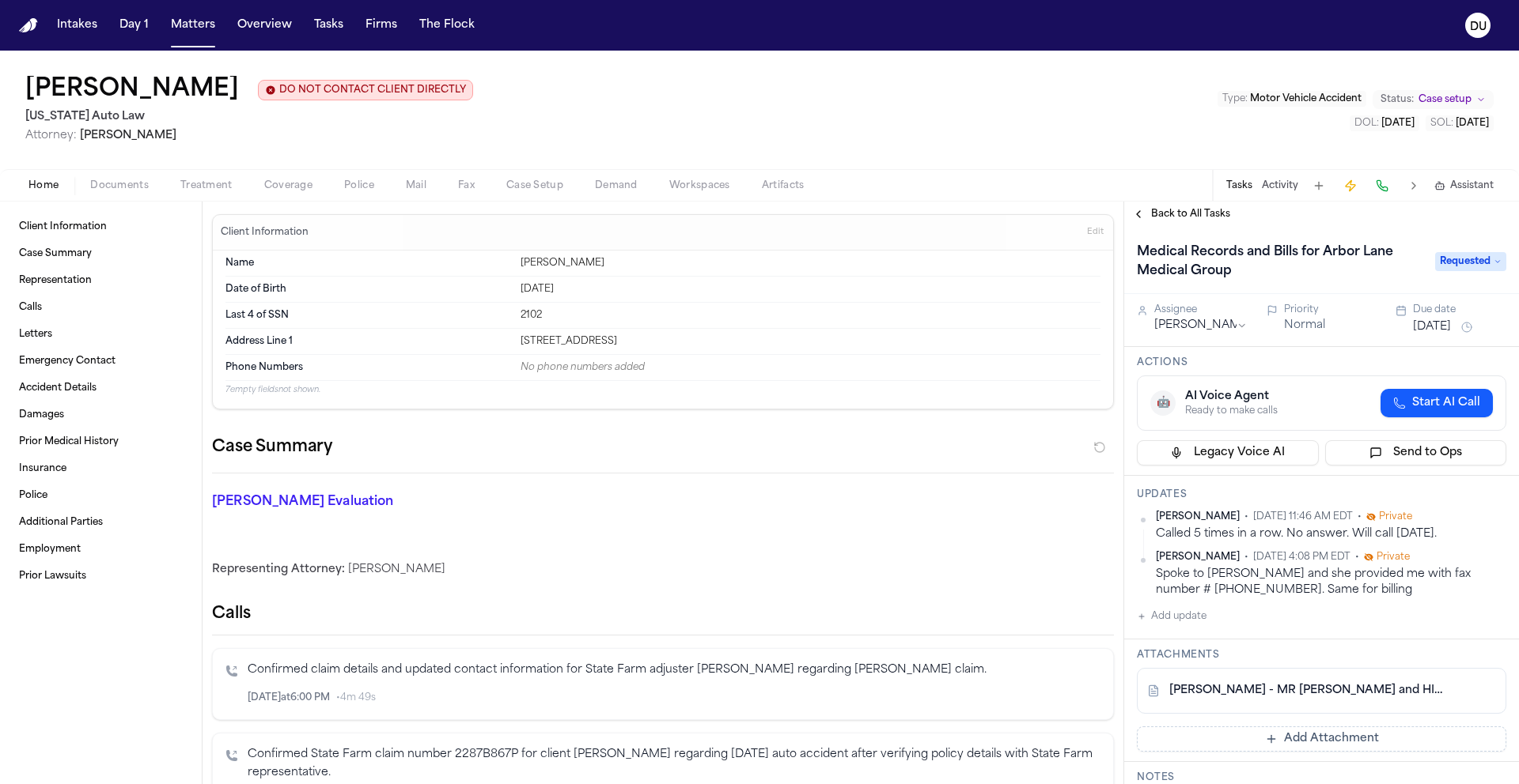
click at [1450, 323] on button "[DATE]" at bounding box center [1432, 328] width 38 height 16
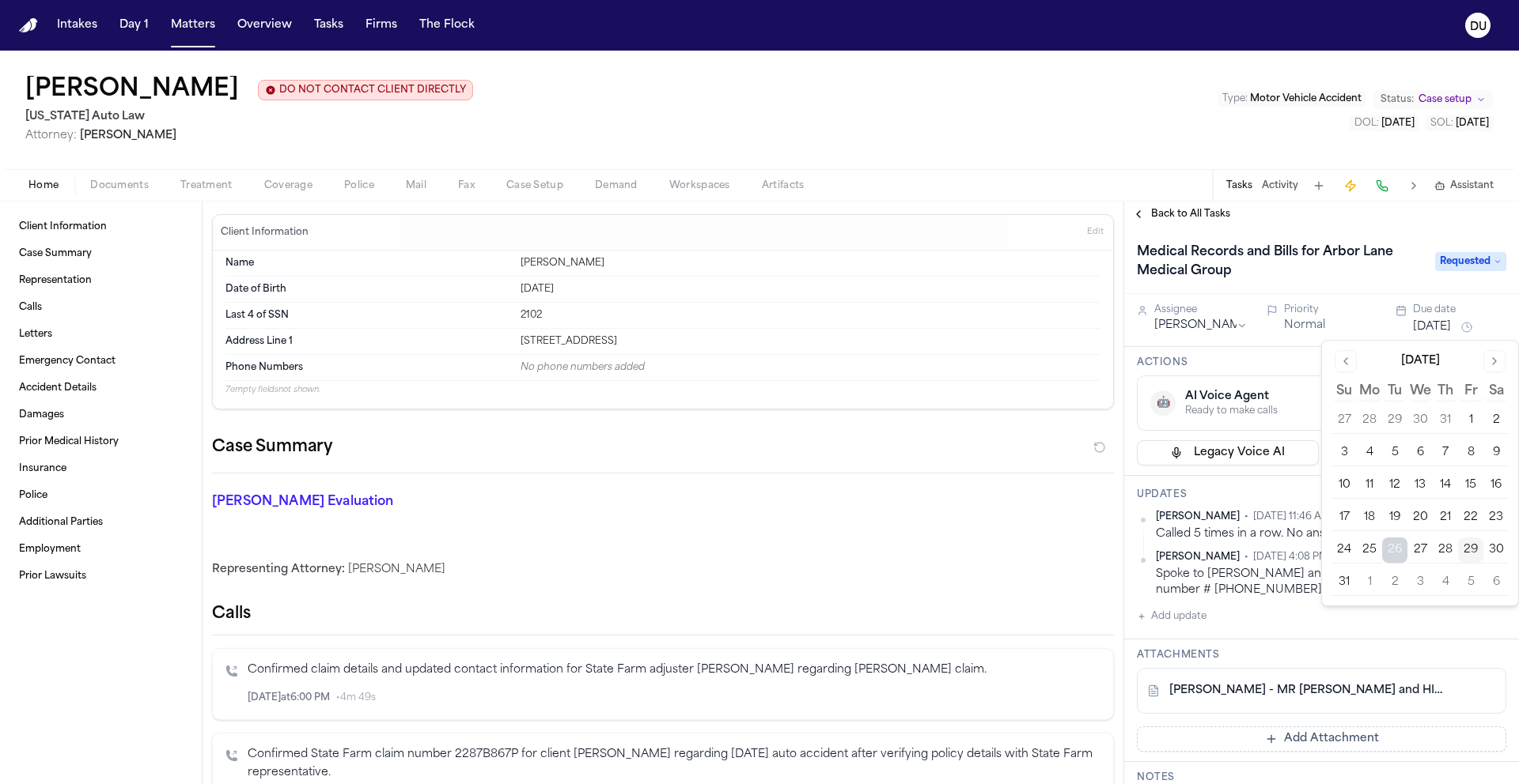
click at [1388, 580] on button "2" at bounding box center [1395, 582] width 25 height 25
click at [1390, 580] on button "2" at bounding box center [1395, 582] width 25 height 25
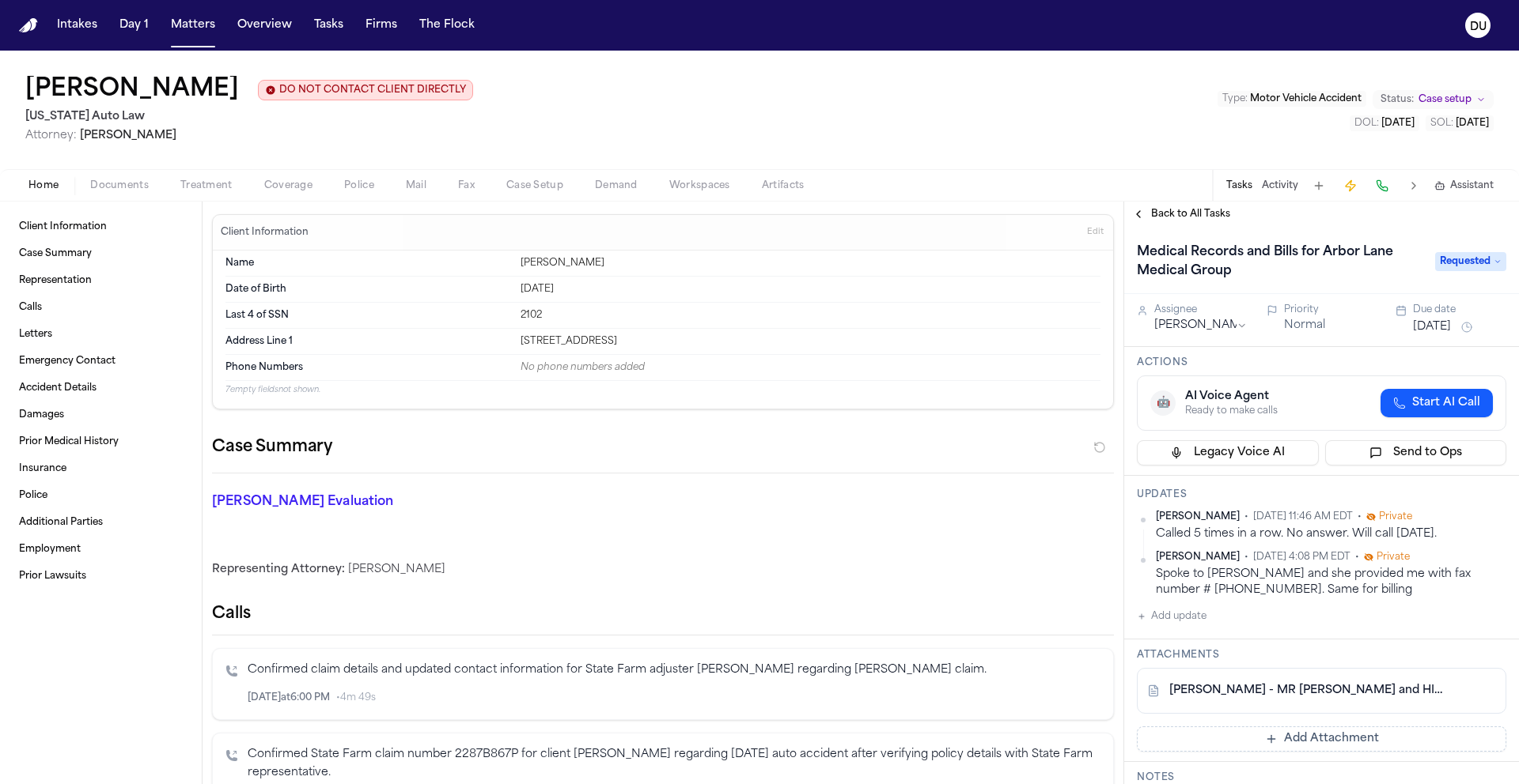
click at [1359, 221] on div "Back to All Tasks" at bounding box center [1321, 214] width 394 height 13
click at [1193, 220] on span "Back to All Tasks" at bounding box center [1190, 214] width 79 height 13
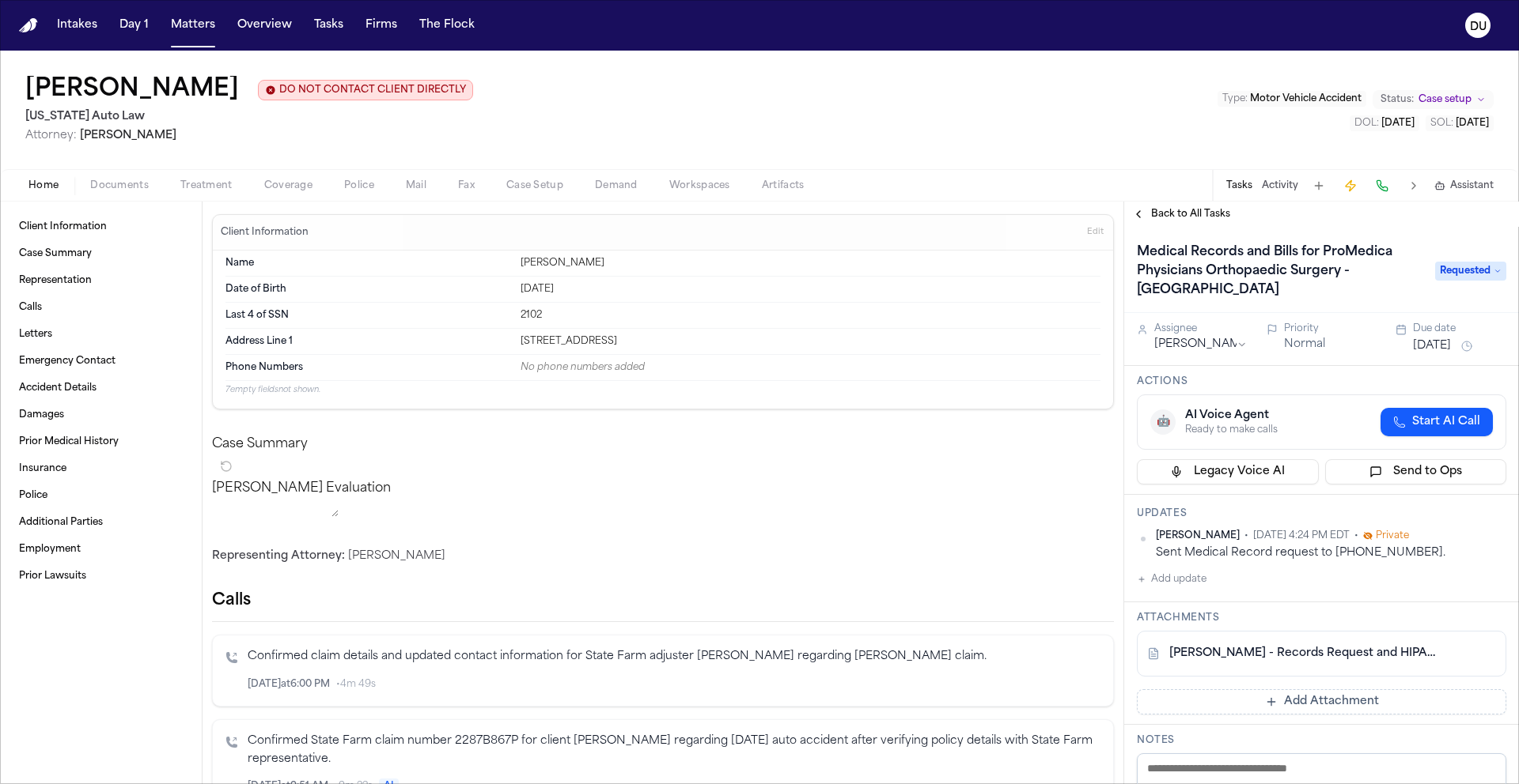
click at [1293, 646] on link "S. Brown - Records Request and HIPAA Auth to ProMedica - 8.21.25" at bounding box center [1305, 654] width 273 height 16
click at [1310, 646] on link "S. Brown - Records Request and HIPAA Auth to ProMedica - 8.21.25" at bounding box center [1305, 654] width 273 height 16
click at [1181, 570] on button "Add update" at bounding box center [1171, 579] width 69 height 19
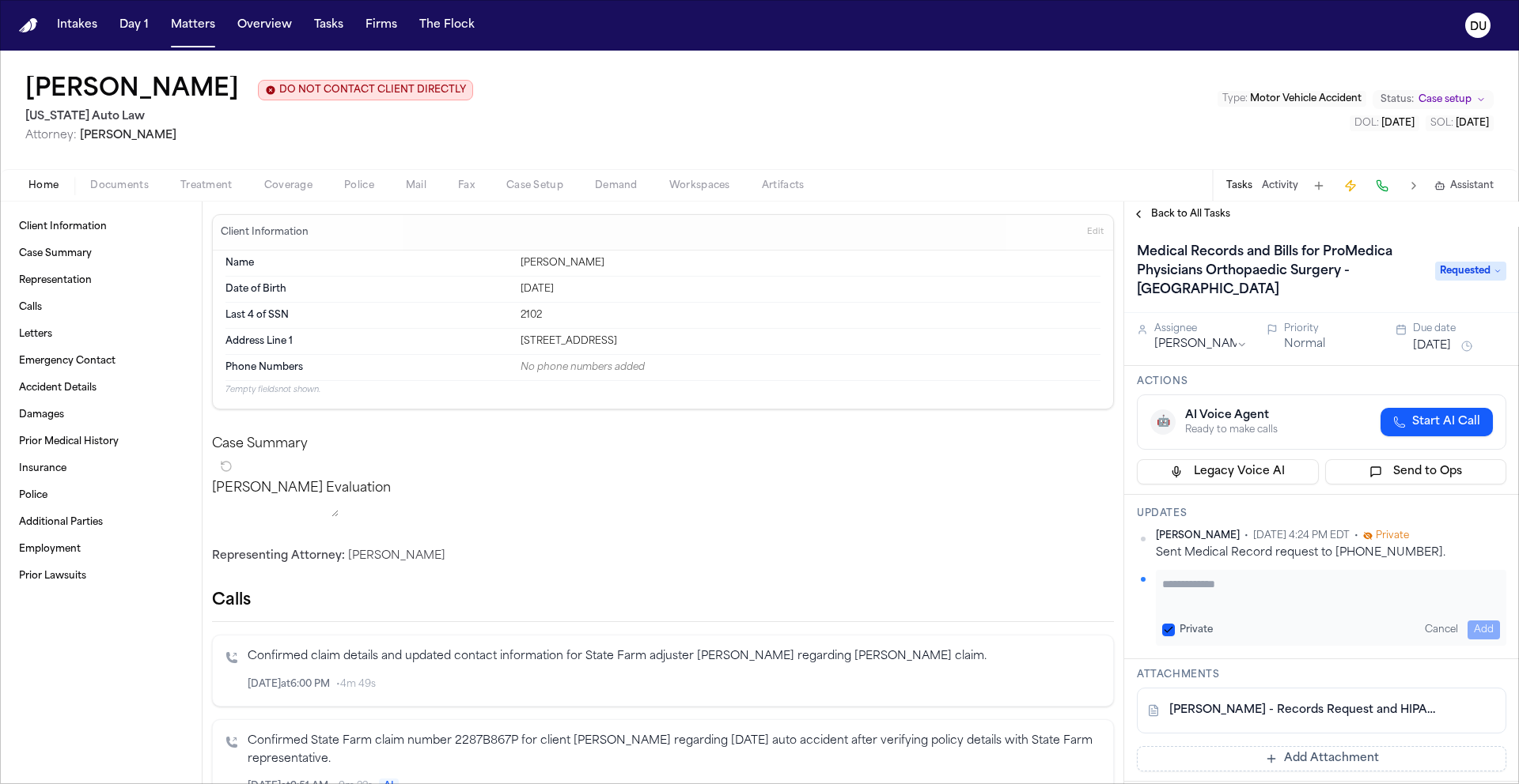
click at [1234, 576] on textarea "Add your update" at bounding box center [1330, 591] width 338 height 32
type textarea "**********"
click at [1474, 621] on button "Add" at bounding box center [1483, 630] width 32 height 19
click at [1451, 338] on button "[DATE]" at bounding box center [1432, 347] width 38 height 16
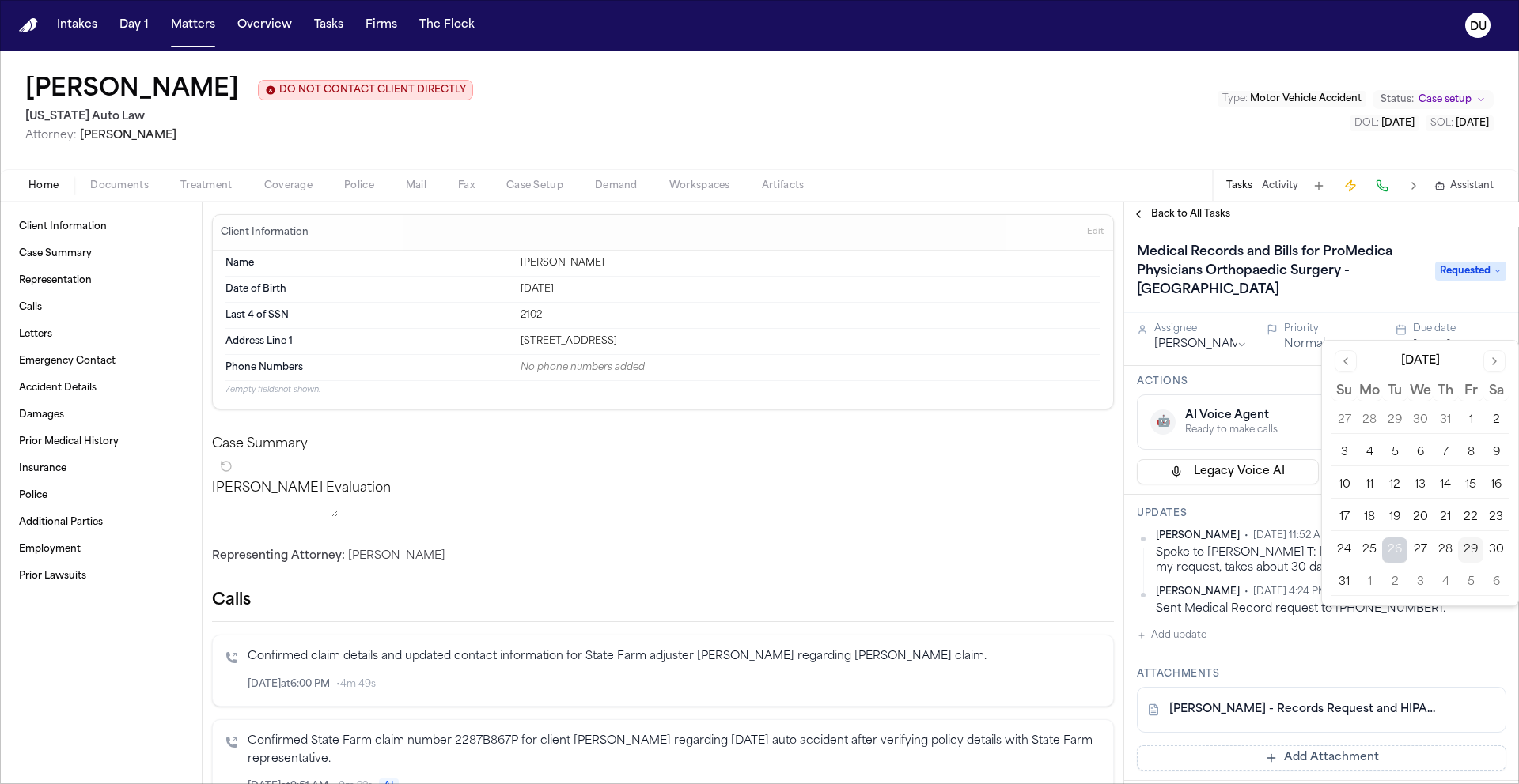
click at [1496, 368] on button "Go to next month" at bounding box center [1494, 361] width 23 height 23
click at [1370, 451] on button "8" at bounding box center [1369, 453] width 25 height 25
click at [1263, 235] on div "Medical Records and Bills for ProMedica Physicians Orthopaedic Surgery - Monroe…" at bounding box center [1321, 270] width 394 height 86
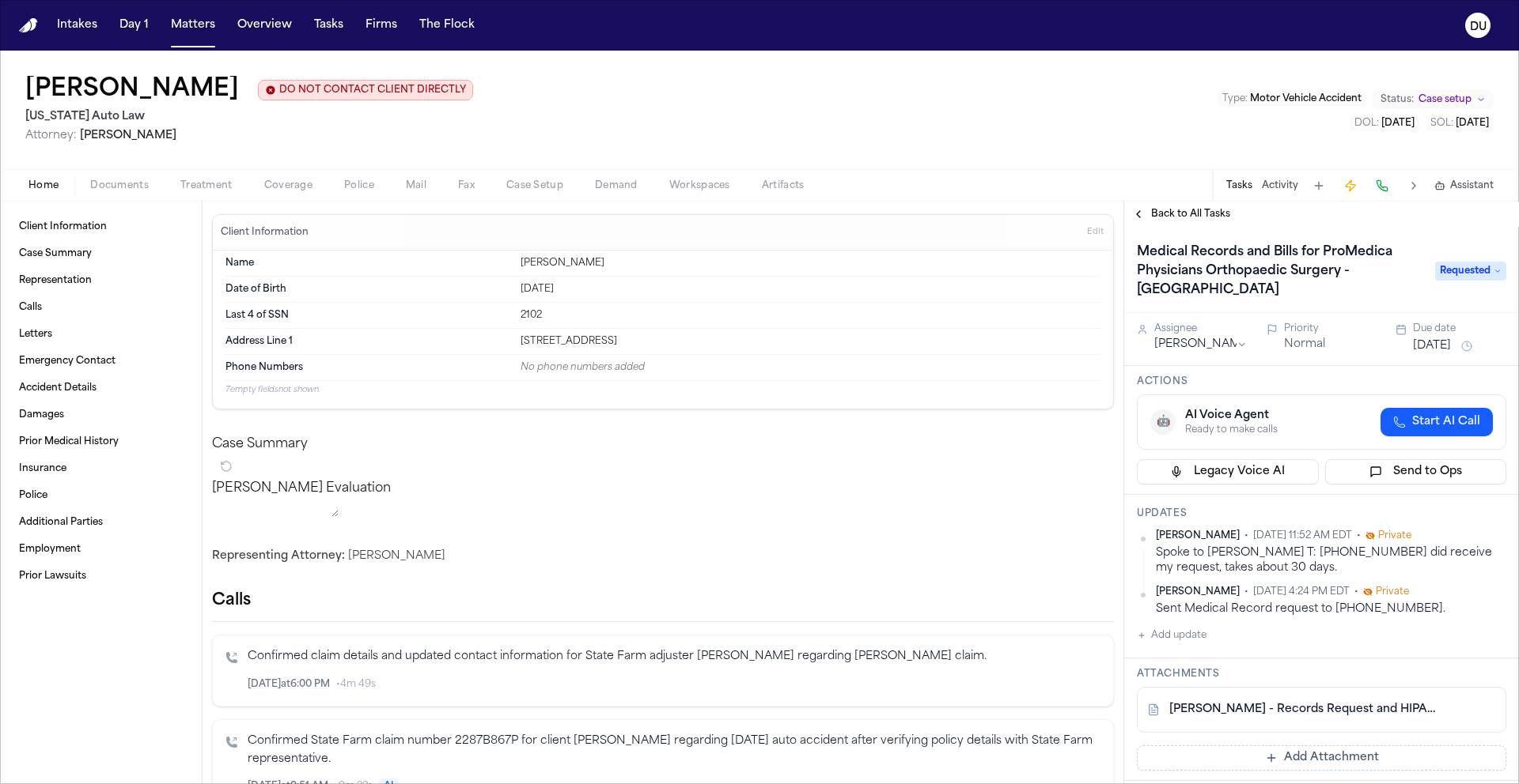
click at [1205, 221] on span "Back to All Tasks" at bounding box center [1190, 214] width 79 height 13
